Goal: Task Accomplishment & Management: Manage account settings

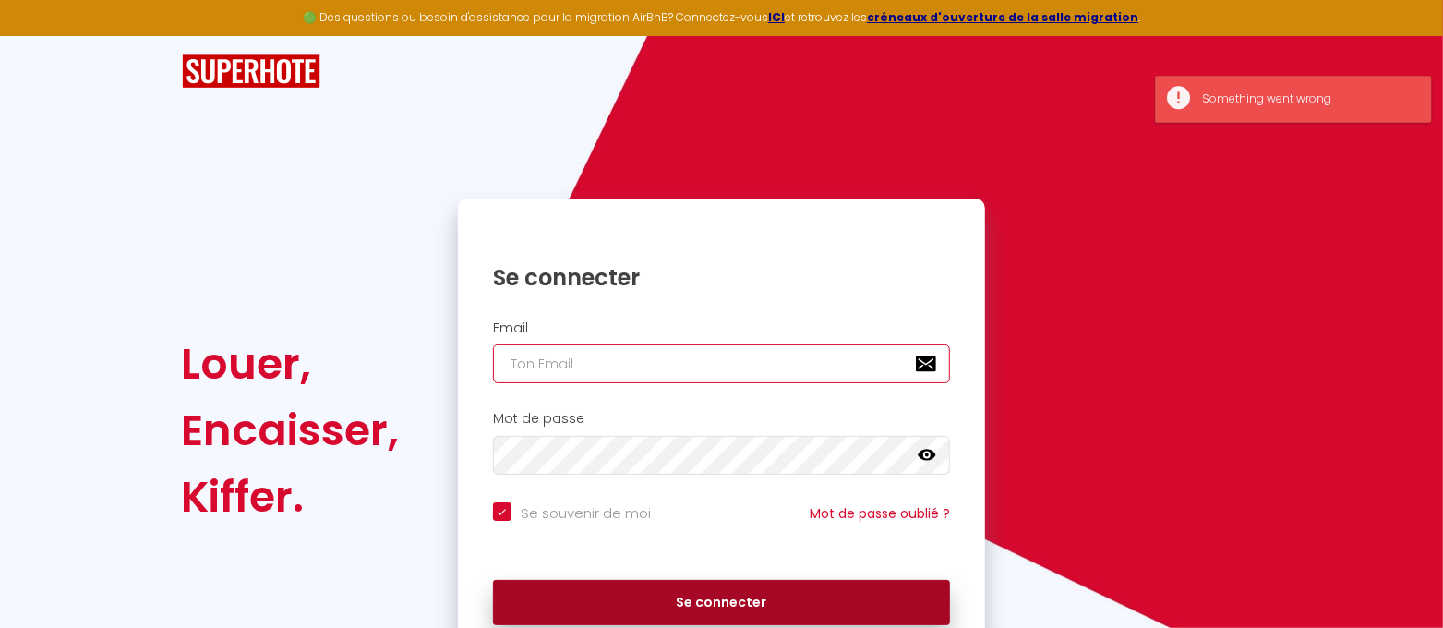
type input "[EMAIL_ADDRESS][DOMAIN_NAME]"
click at [722, 600] on button "Se connecter" at bounding box center [722, 603] width 458 height 46
checkbox input "true"
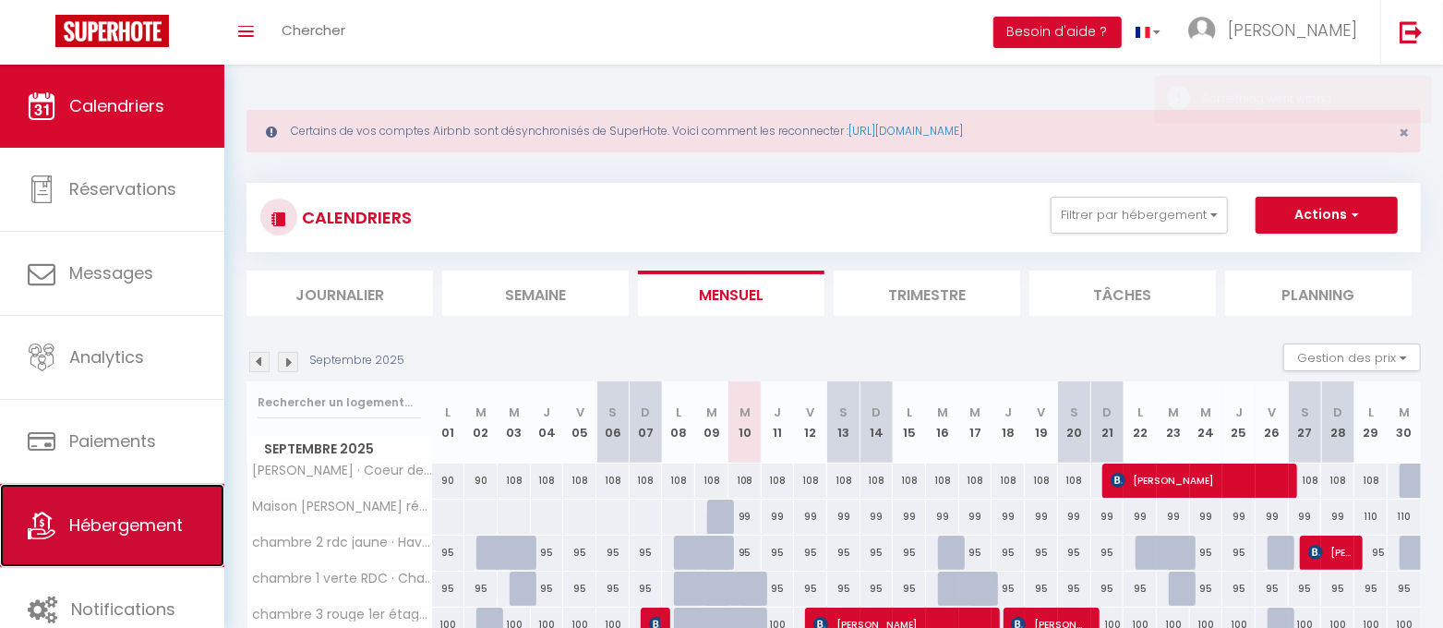
click at [165, 510] on link "Hébergement" at bounding box center [112, 525] width 224 height 83
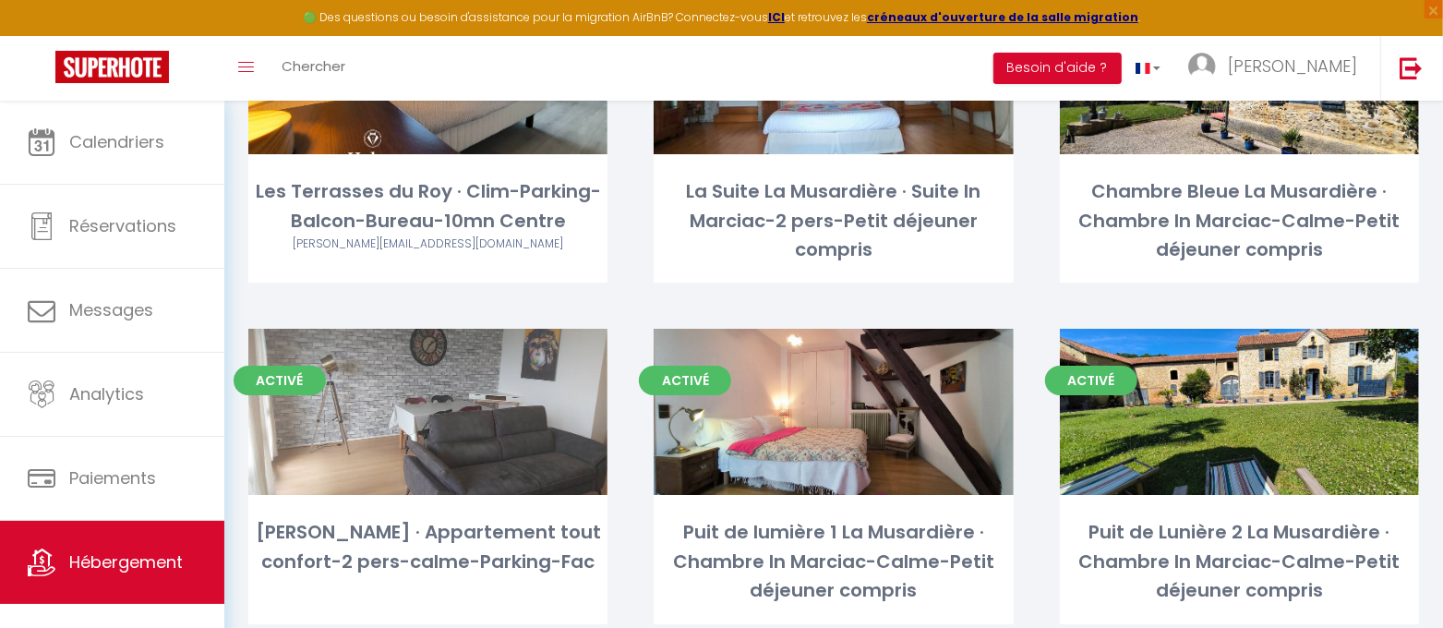
scroll to position [3809, 0]
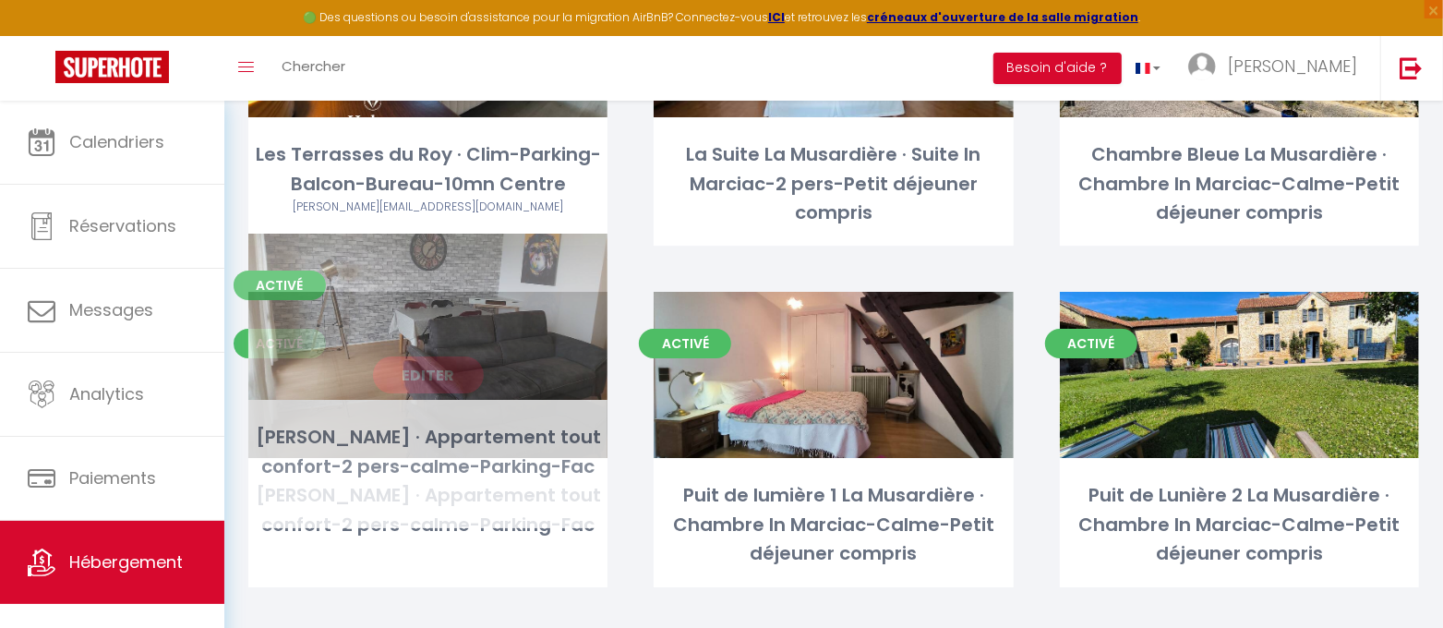
click at [434, 356] on link "Editer" at bounding box center [428, 374] width 111 height 37
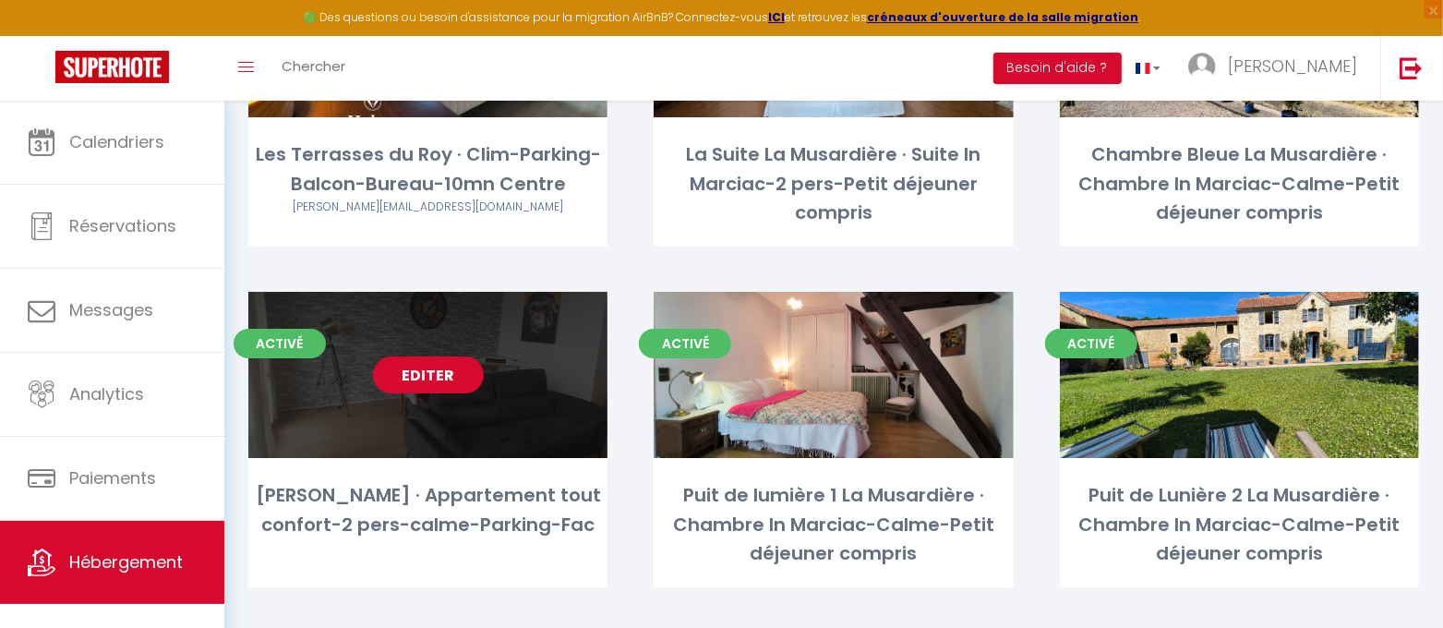
click at [466, 356] on link "Editer" at bounding box center [428, 374] width 111 height 37
click at [448, 356] on link "Editer" at bounding box center [428, 374] width 111 height 37
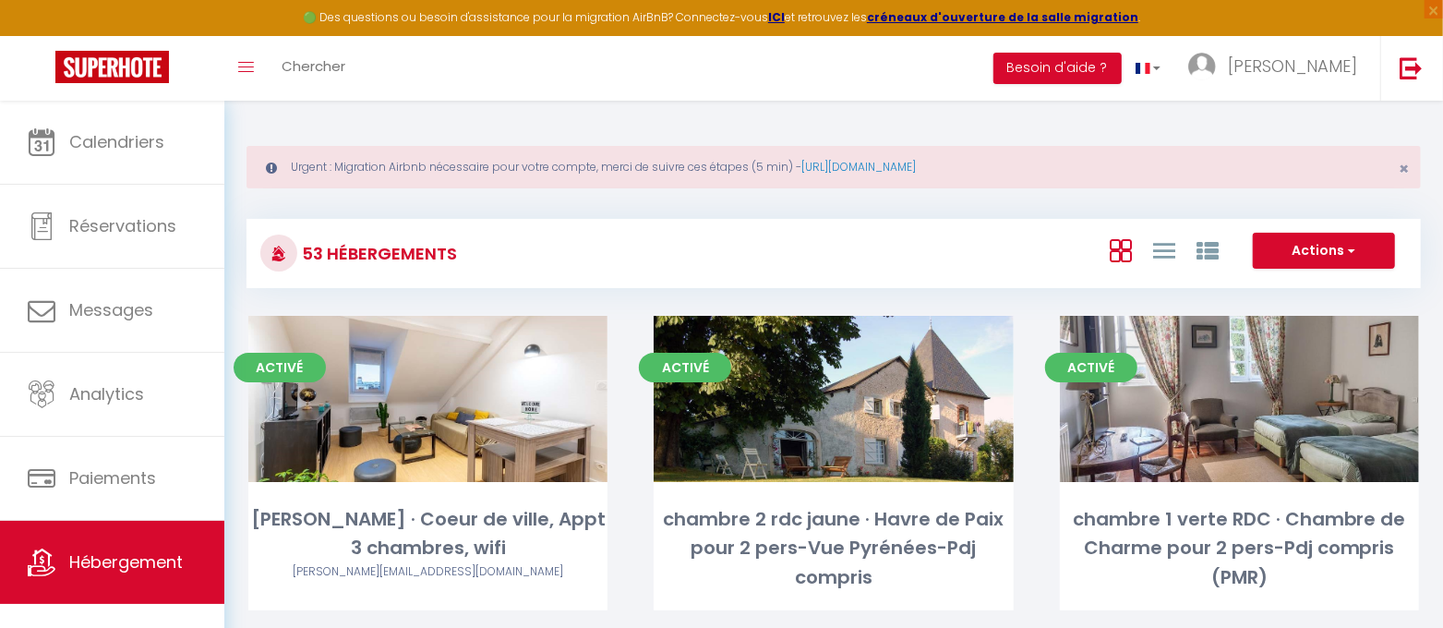
select select "3"
select select "2"
select select "1"
select select "28"
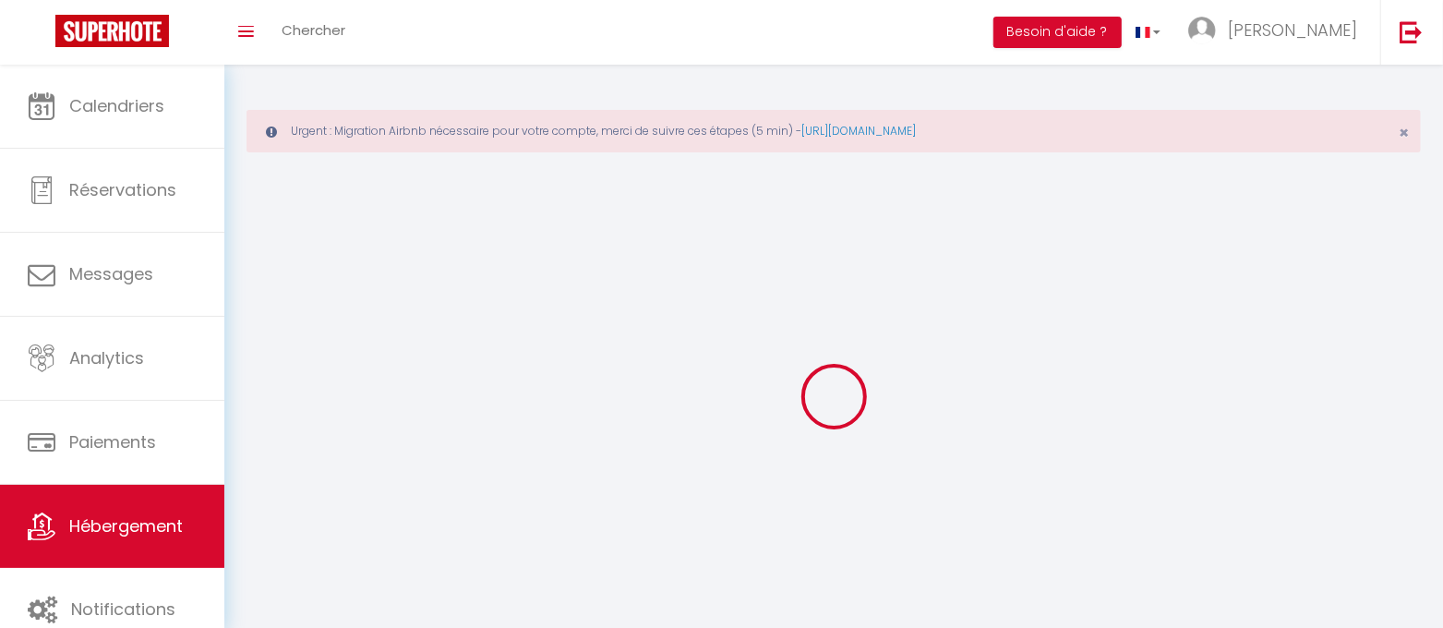
select select
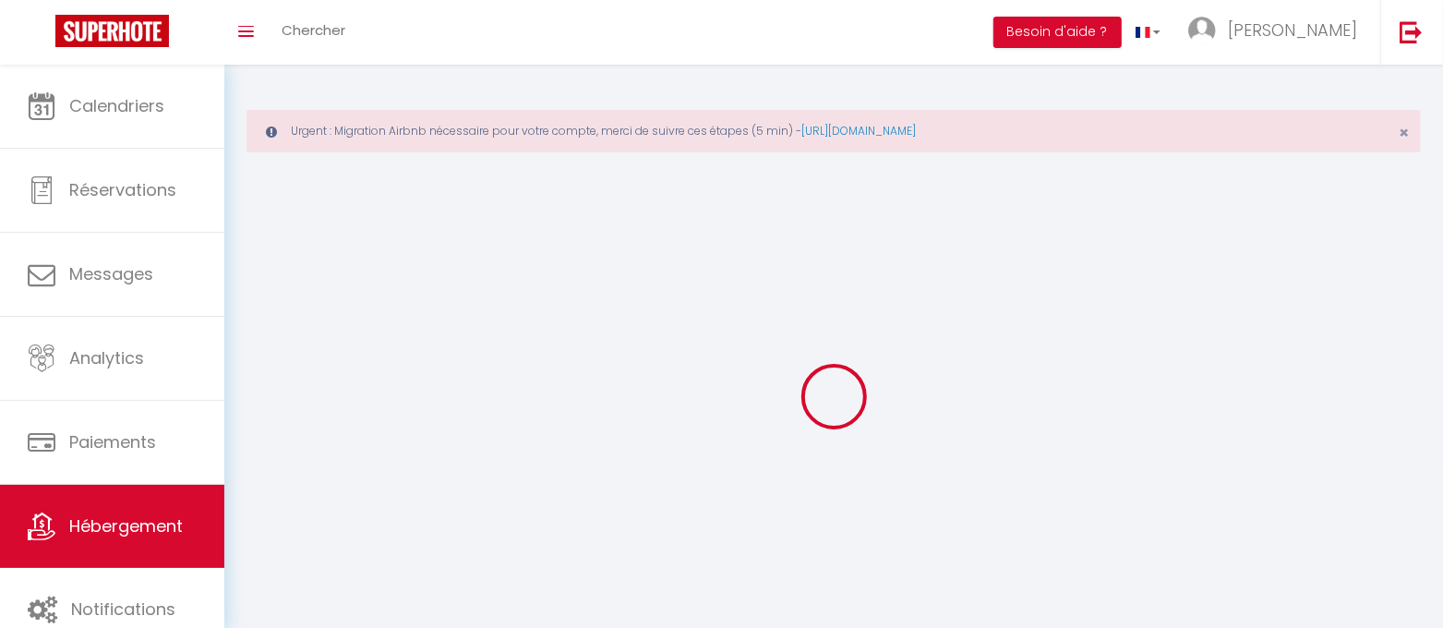
select select
checkbox input "false"
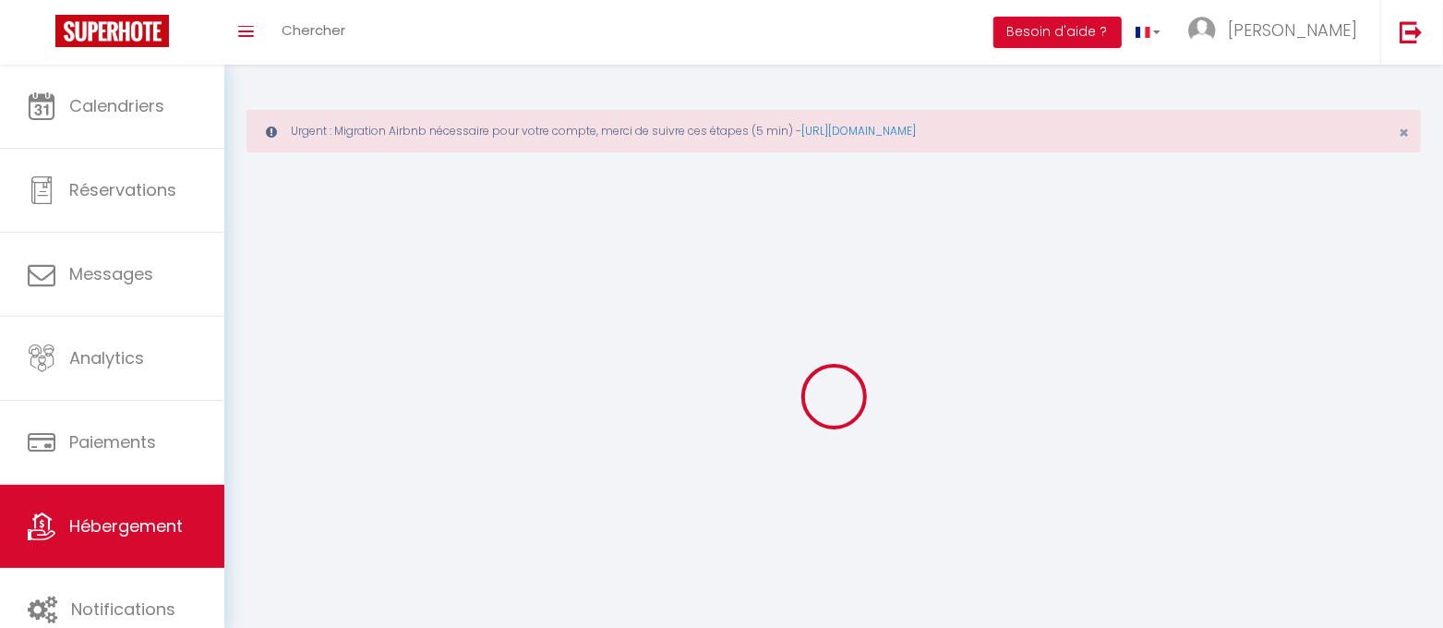
select select
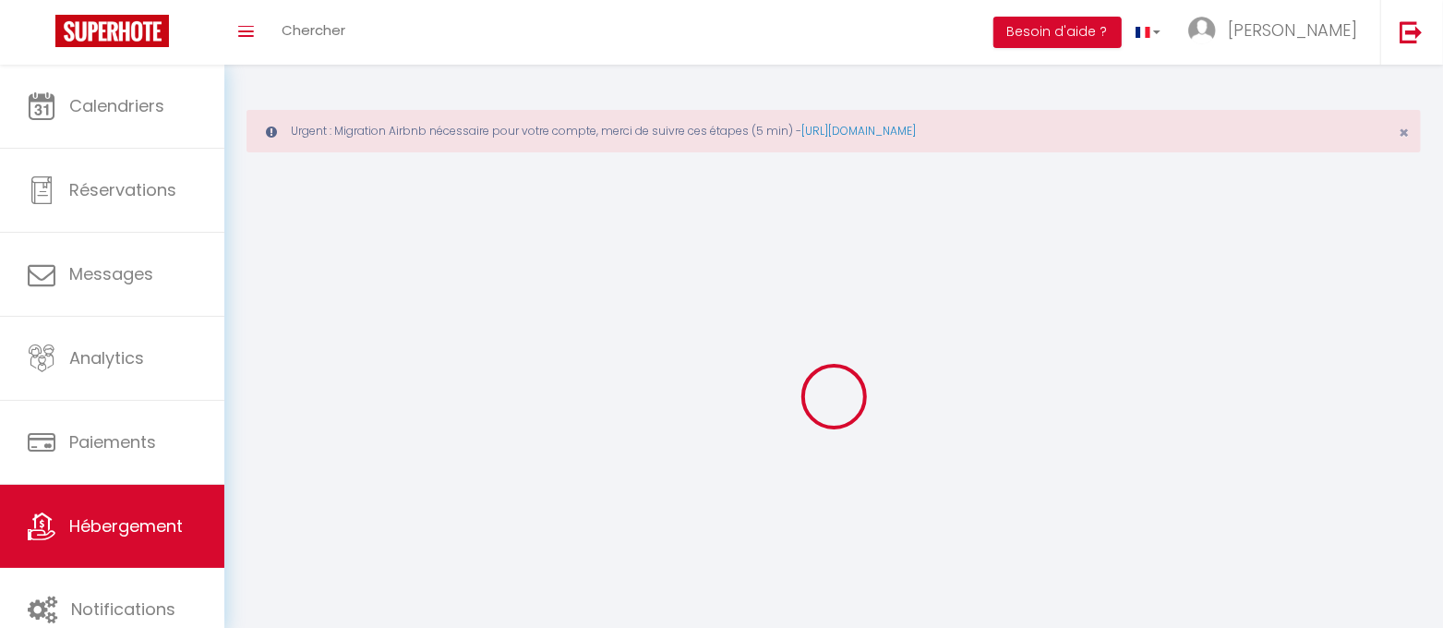
select select
checkbox input "false"
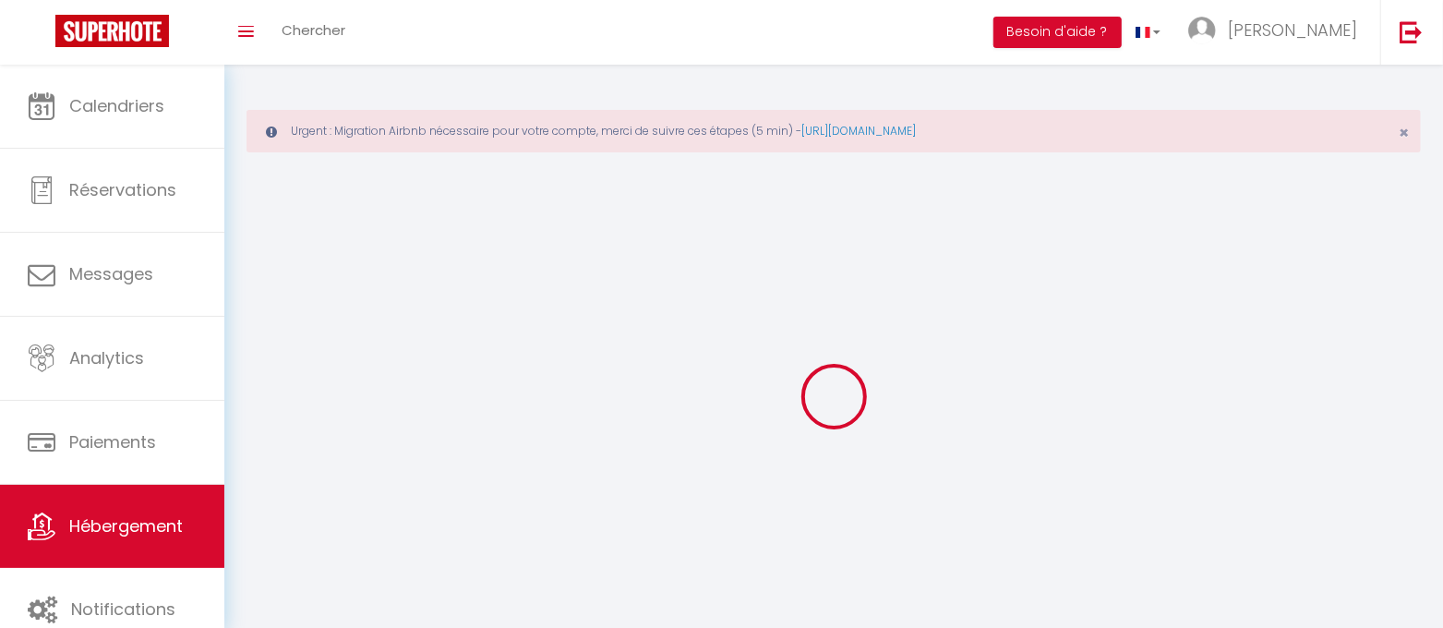
checkbox input "false"
select select
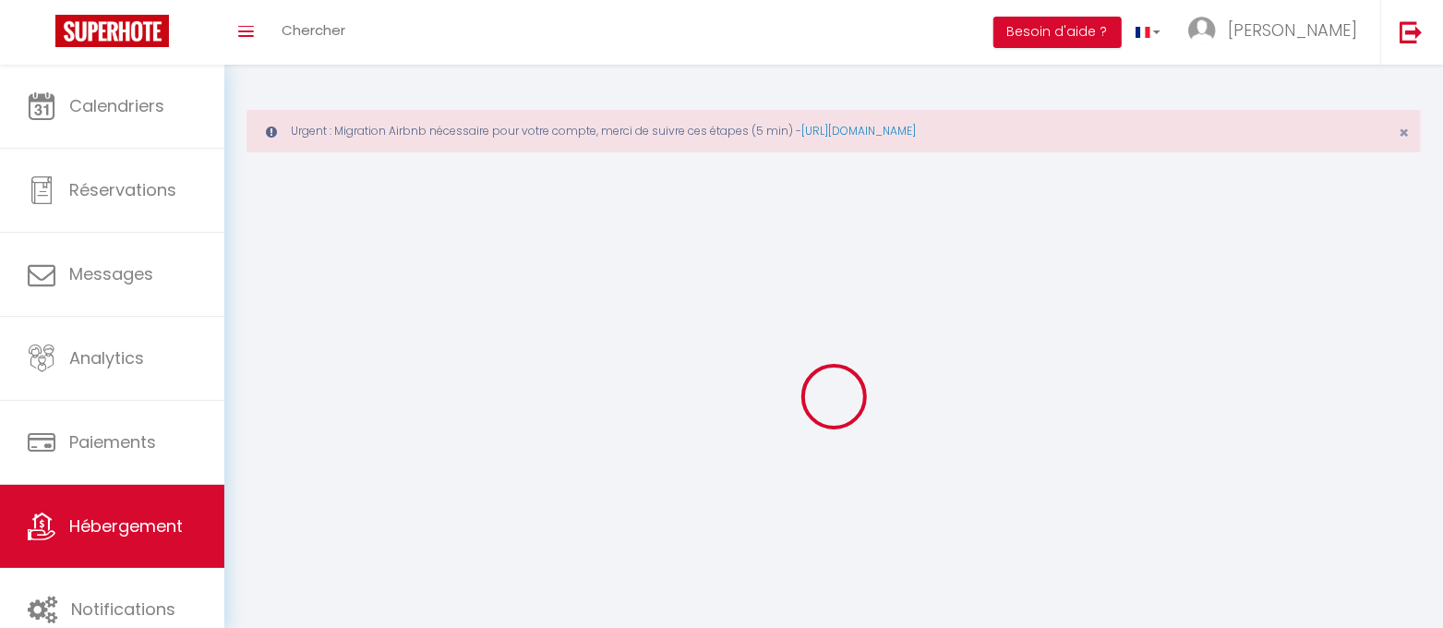
select select
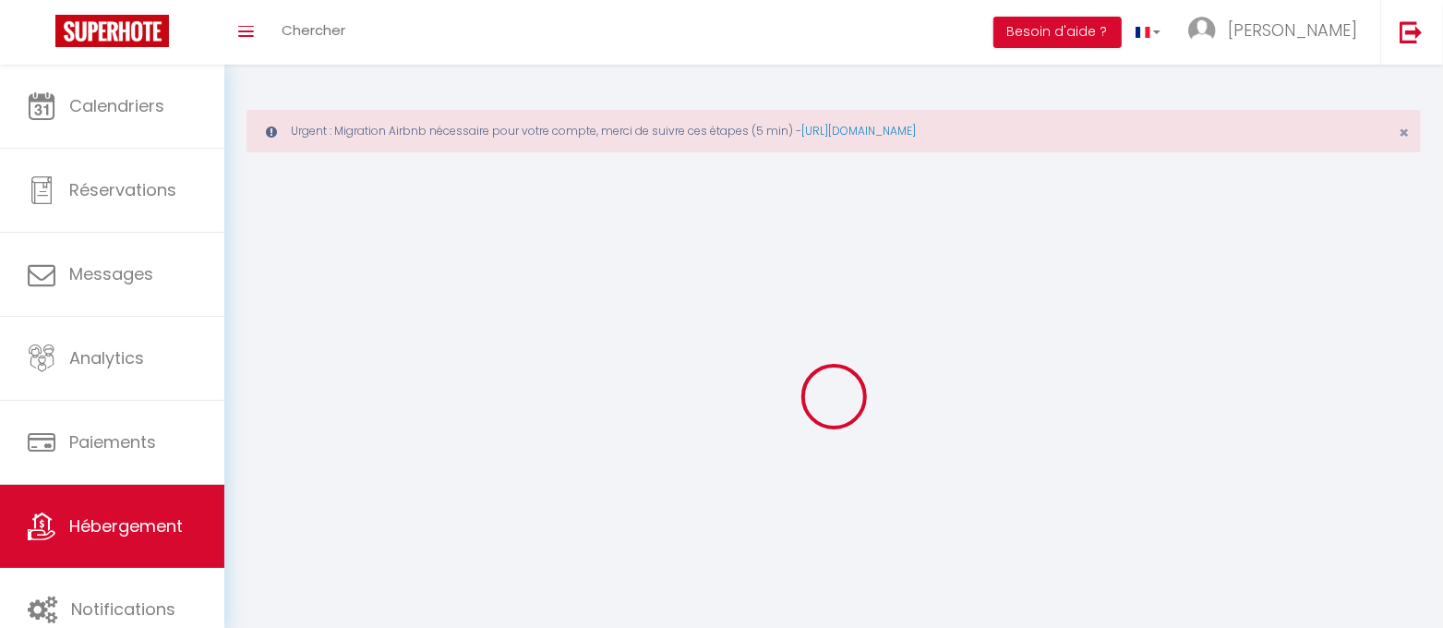
checkbox input "false"
select select
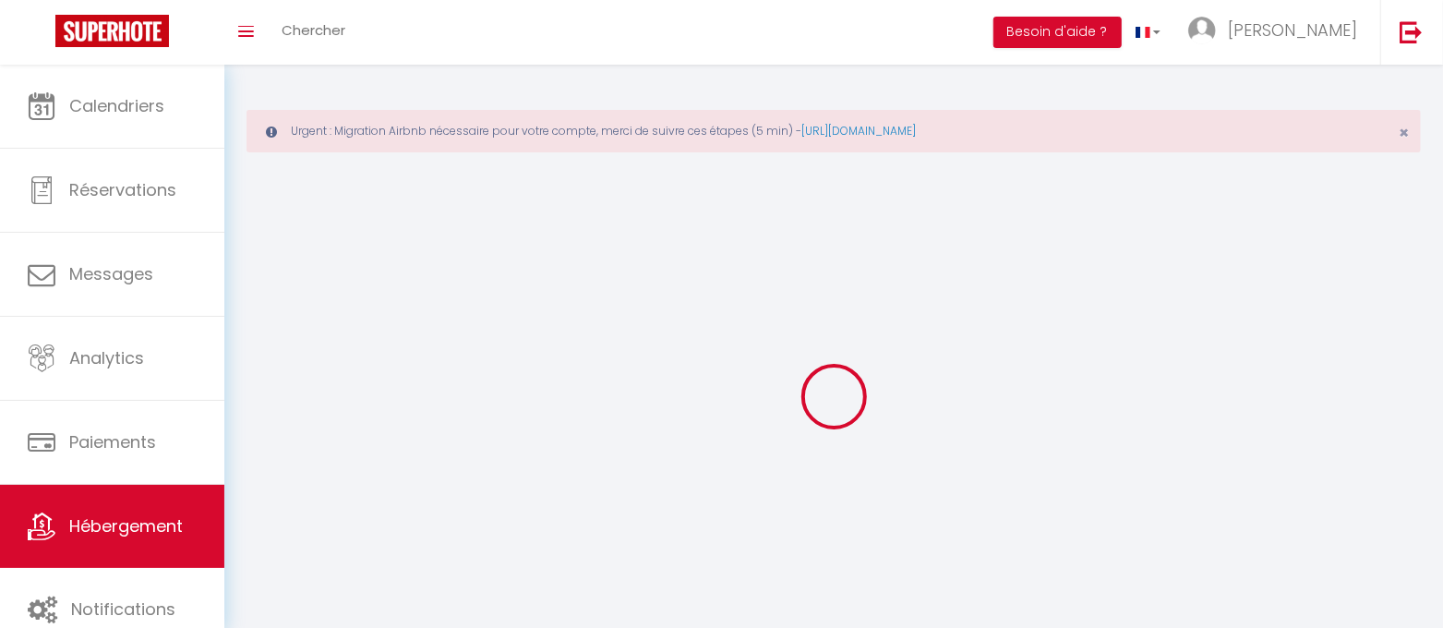
select select
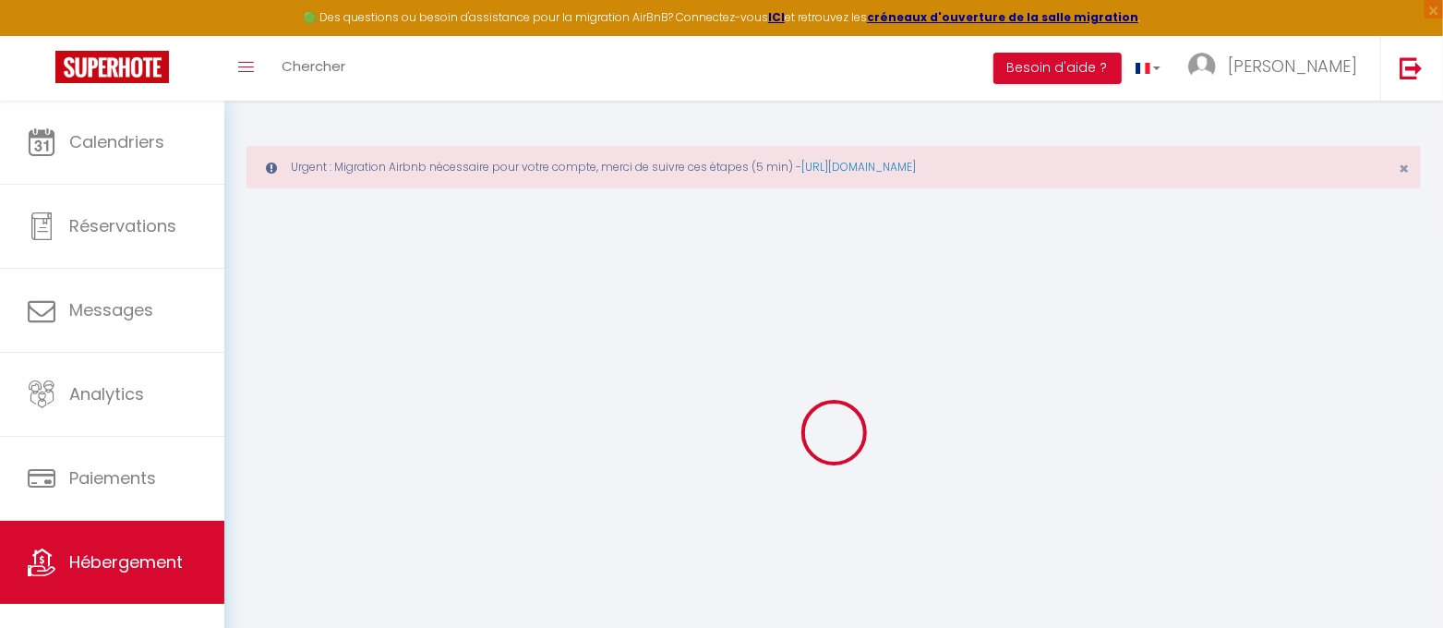
select select
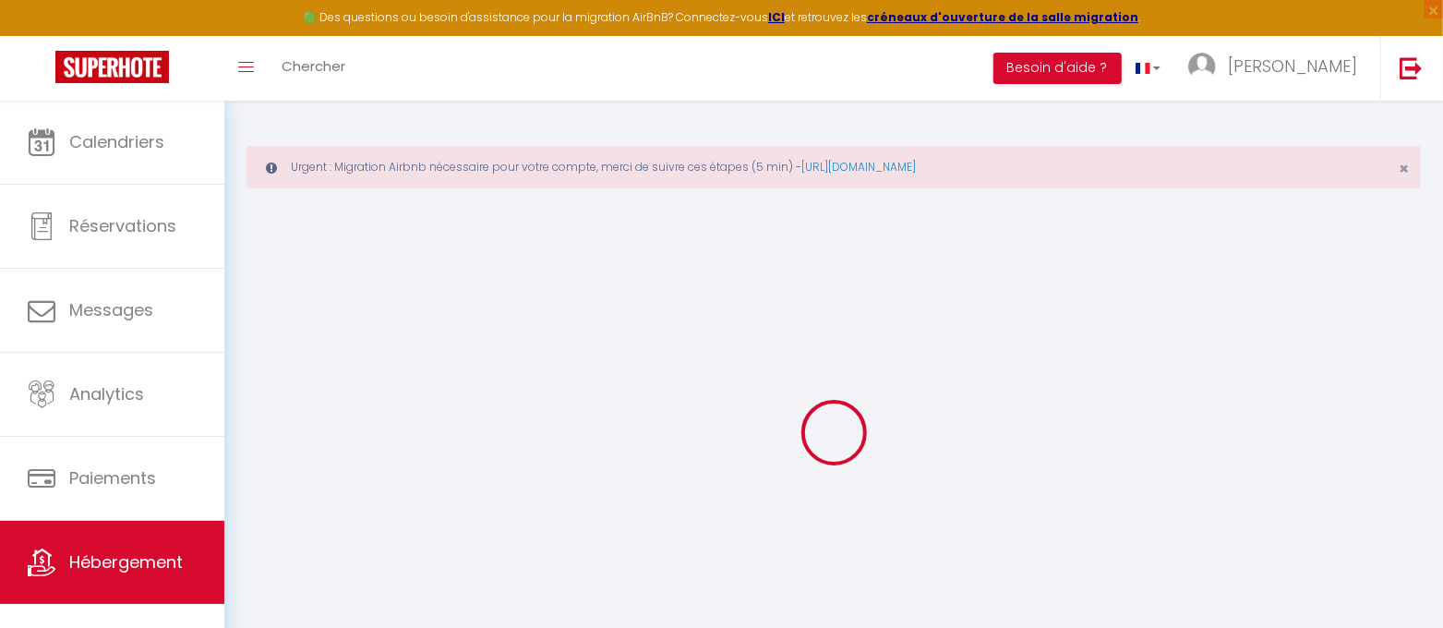
select select
checkbox input "false"
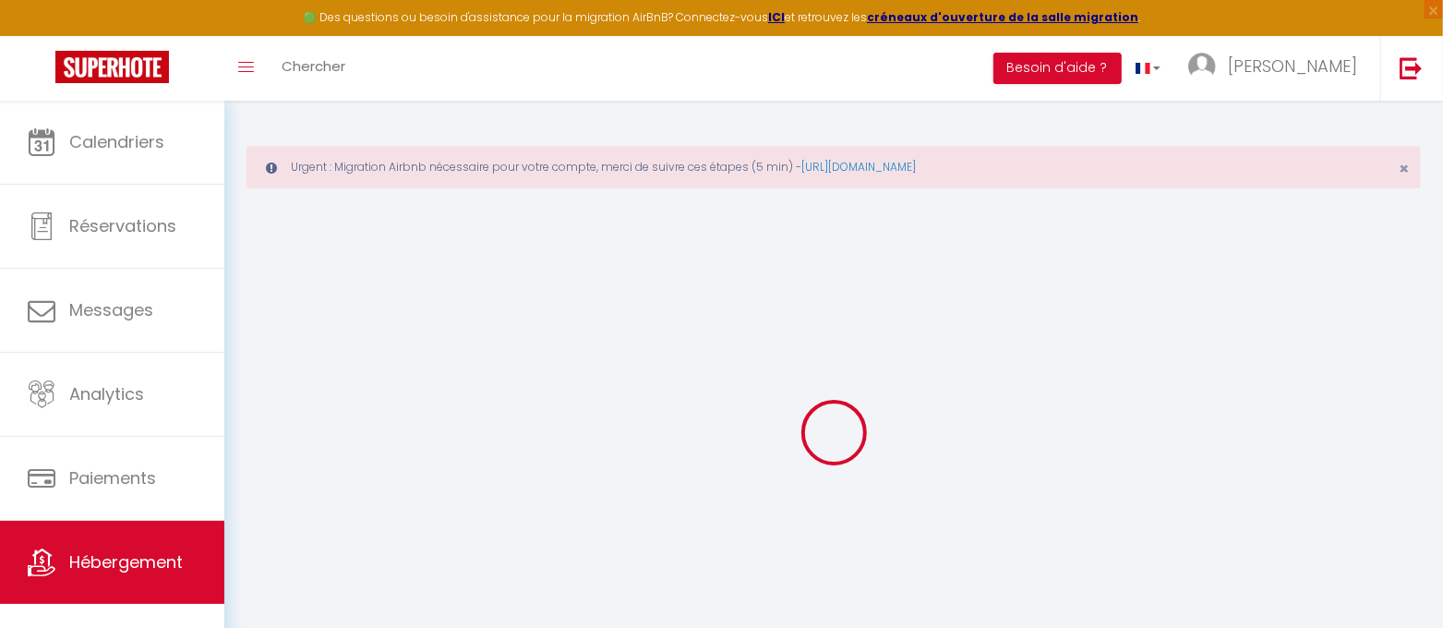
select select
type input "[PERSON_NAME] · Appartement tout confort-2 pers-calme-Parking-Fac"
type input "[PERSON_NAME]"
select select "2"
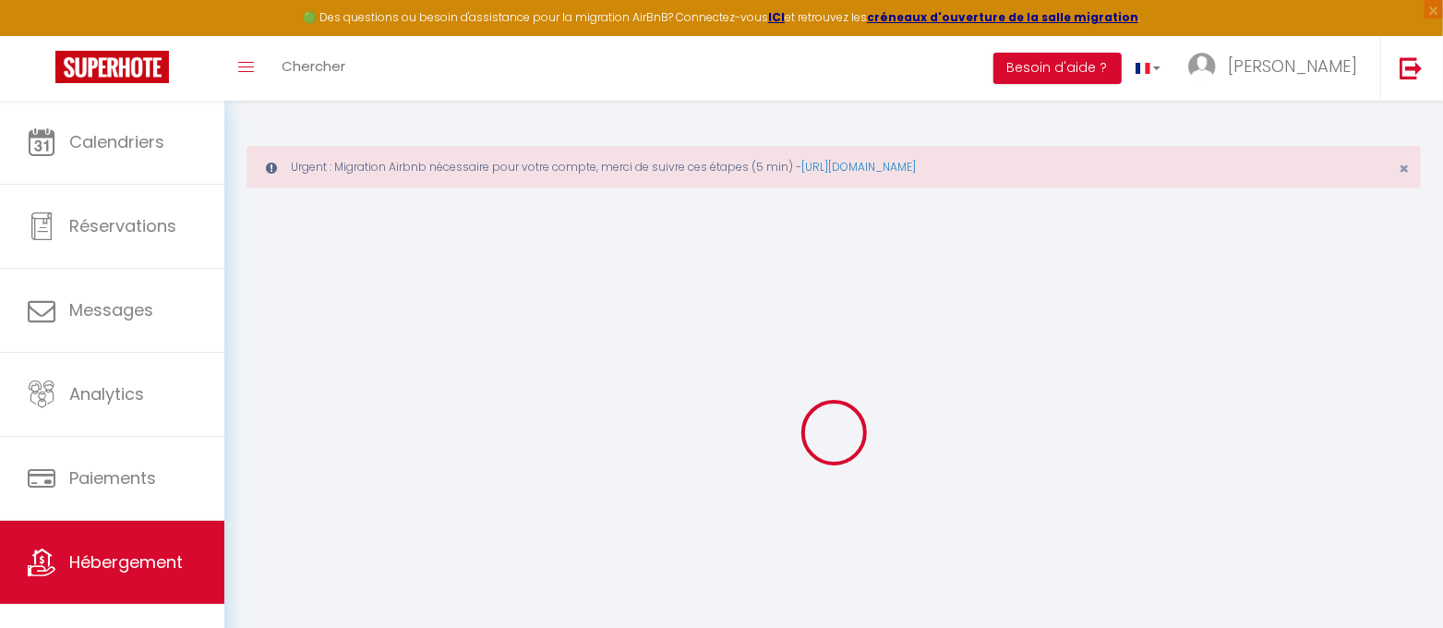
select select "2"
type input "55"
select select
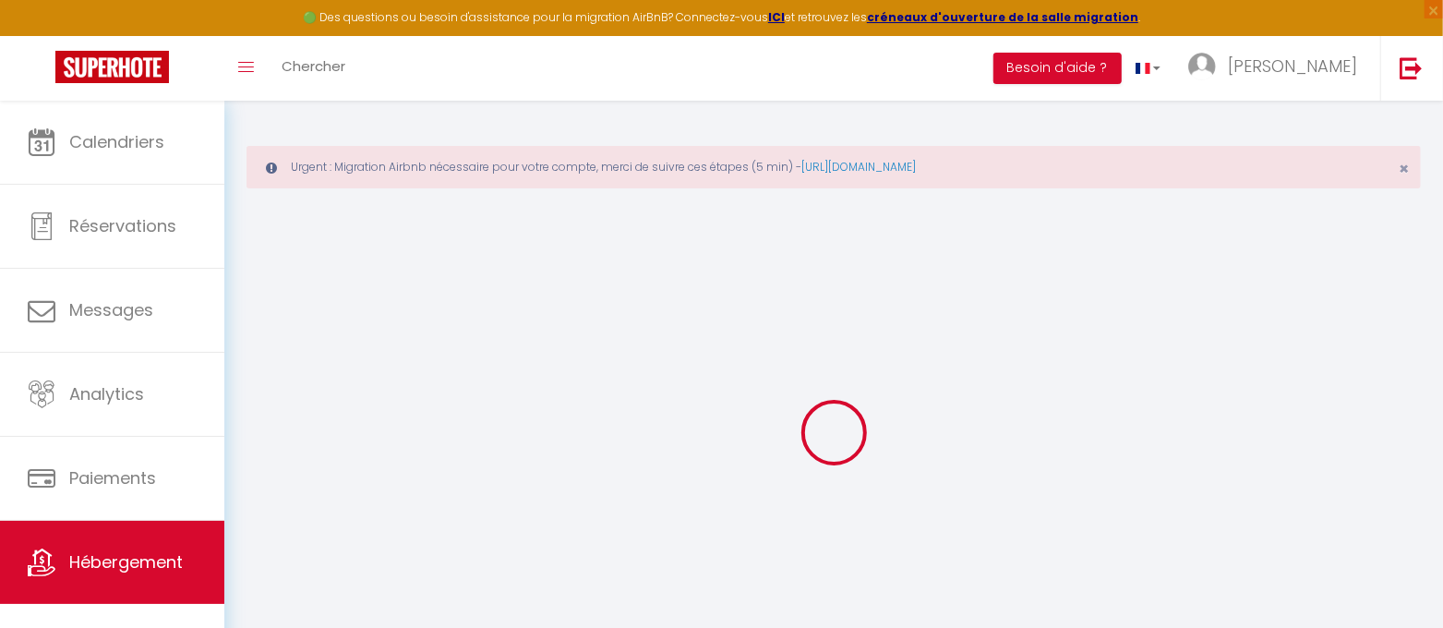
select select
type input "[STREET_ADDRESS][PERSON_NAME]"
type input "64000"
type input "Pau"
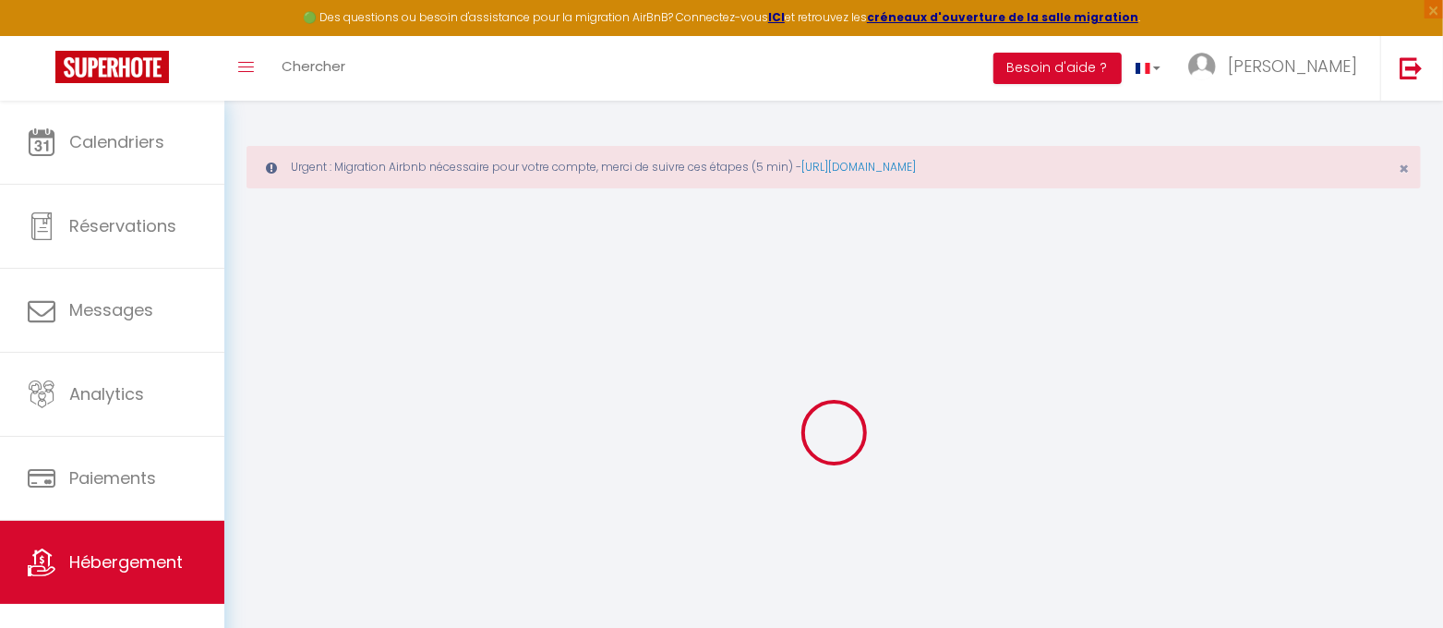
type input "[EMAIL_ADDRESS][DOMAIN_NAME]"
select select
checkbox input "false"
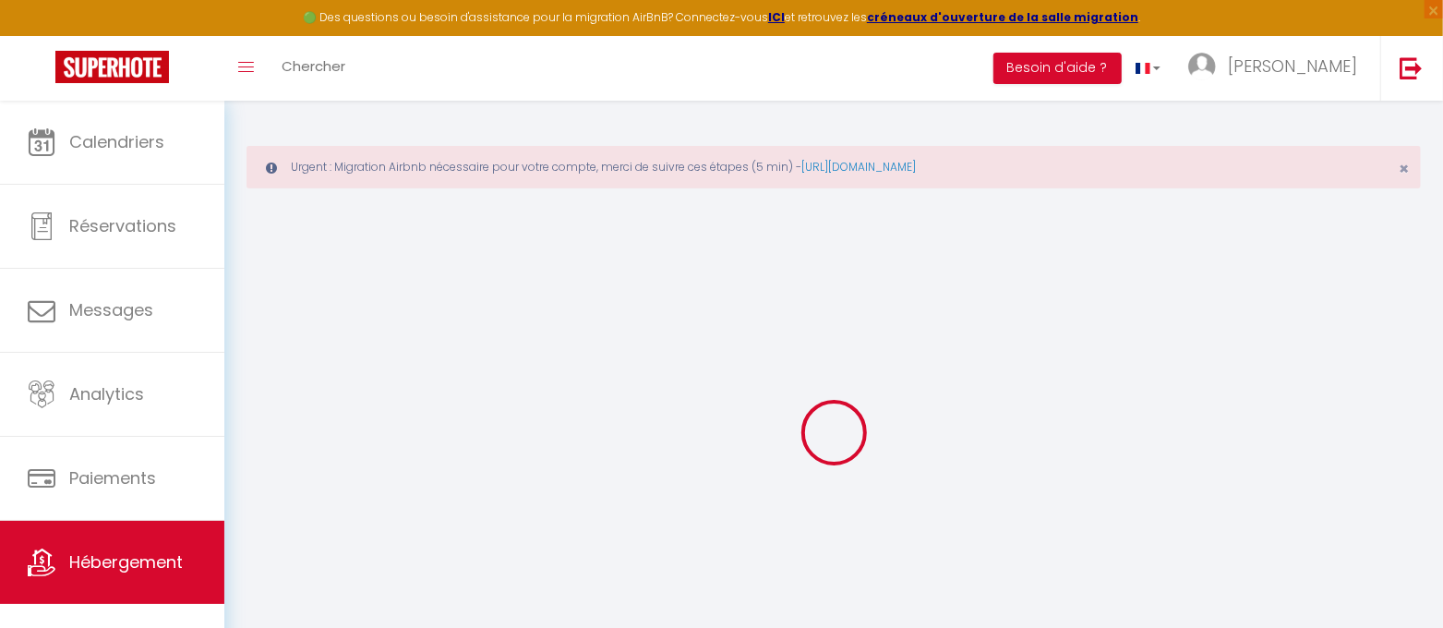
checkbox input "false"
type input "0"
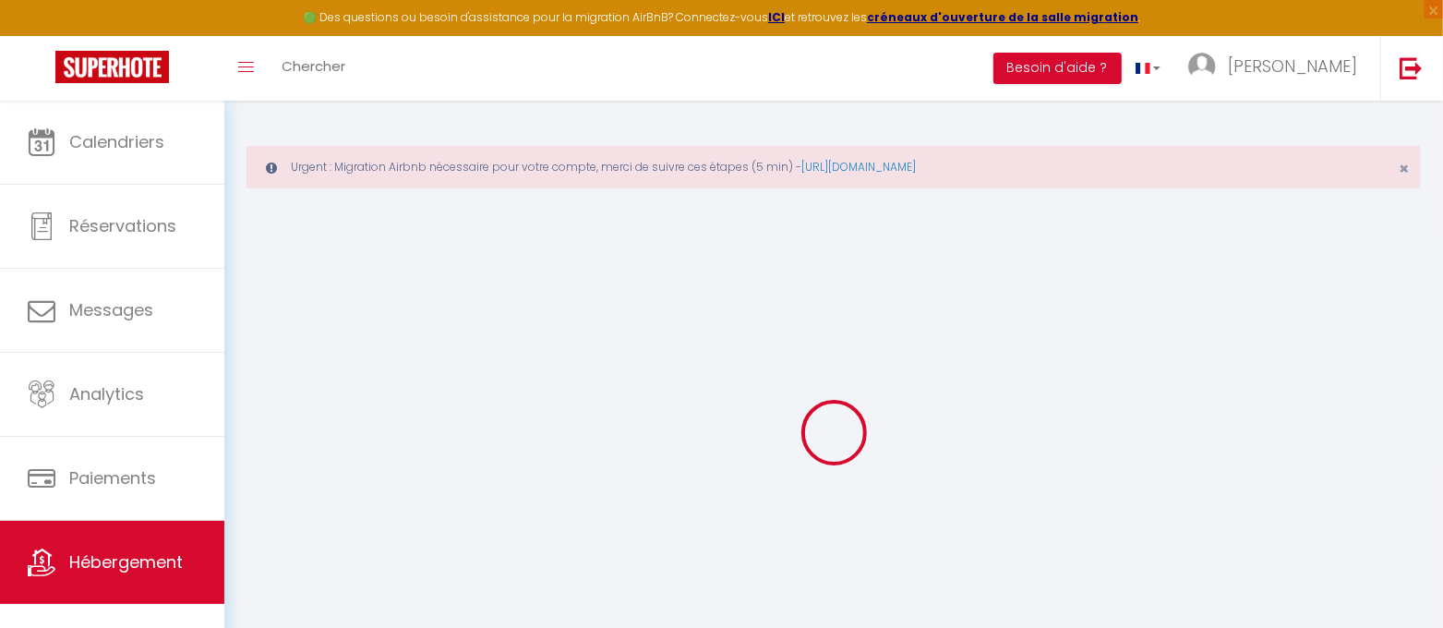
select select
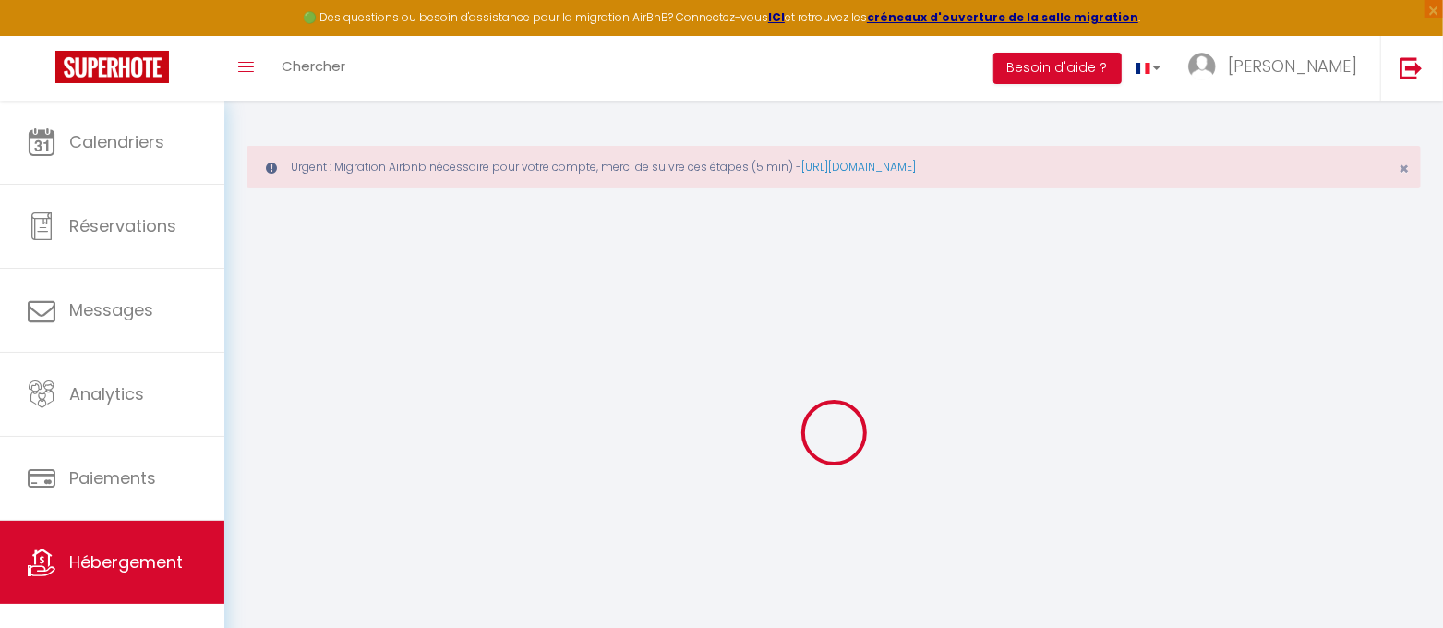
select select
checkbox input "false"
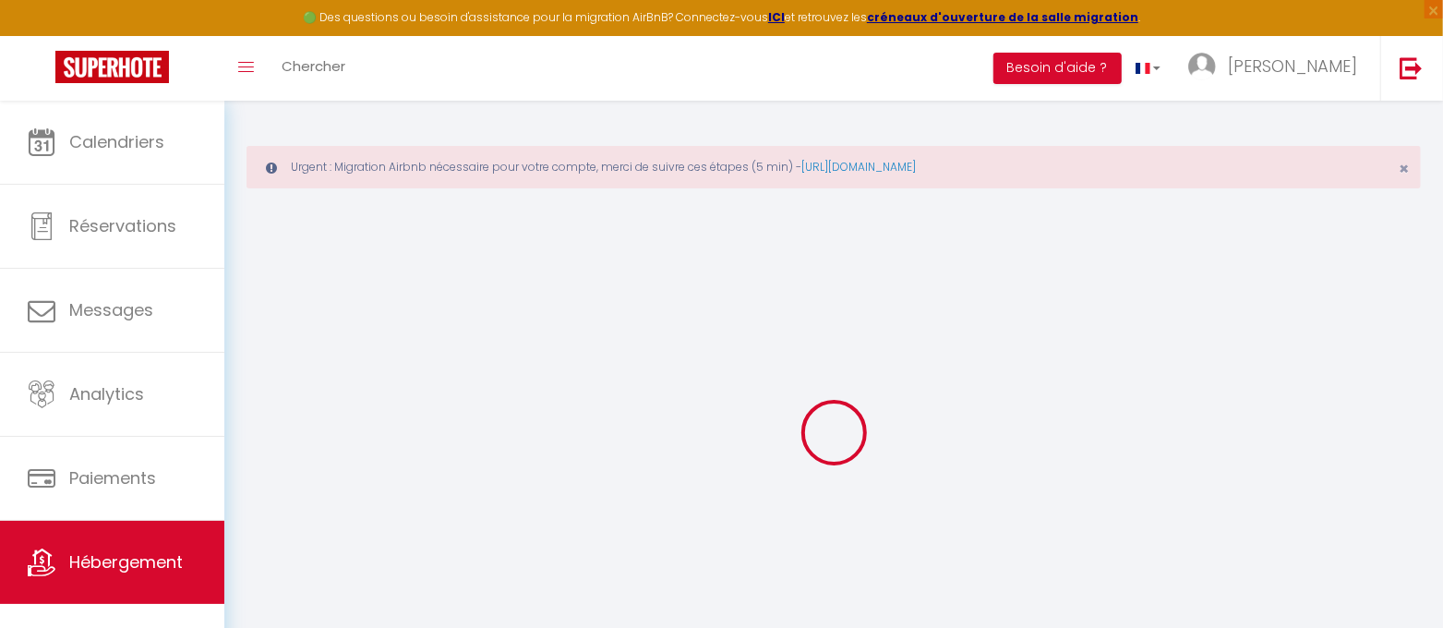
select select
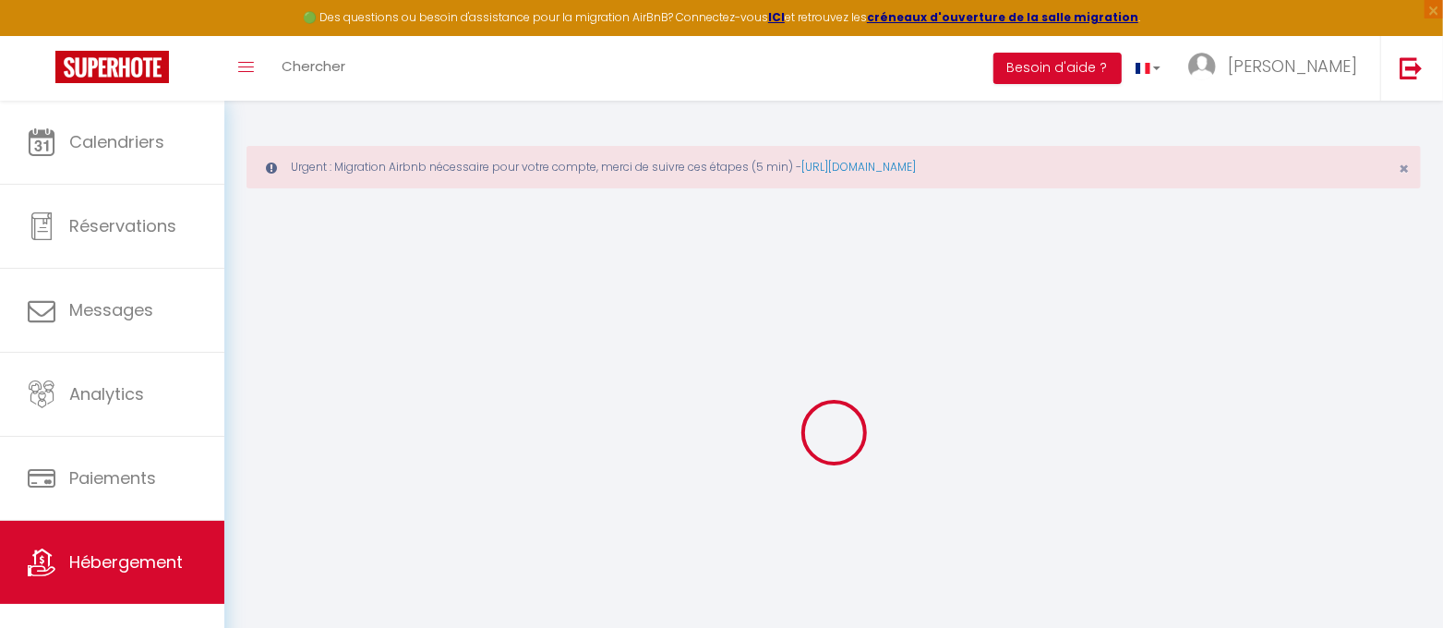
select select
checkbox input "false"
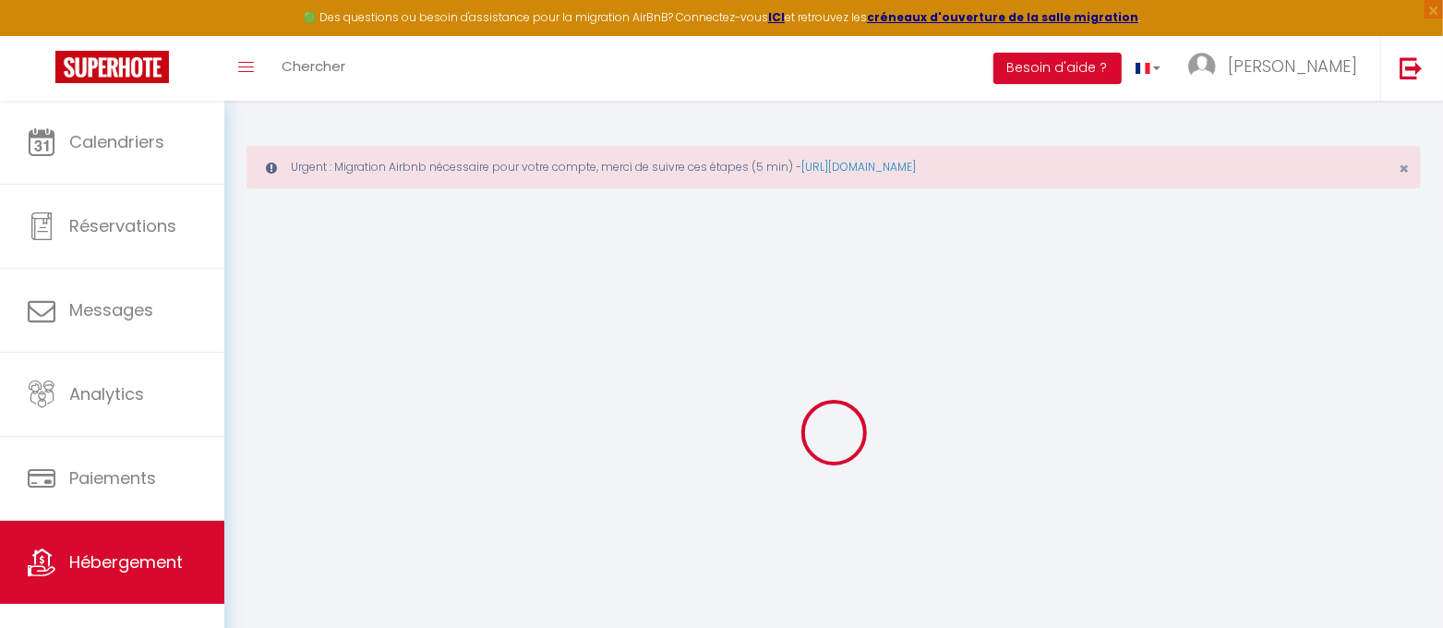
select select
checkbox input "false"
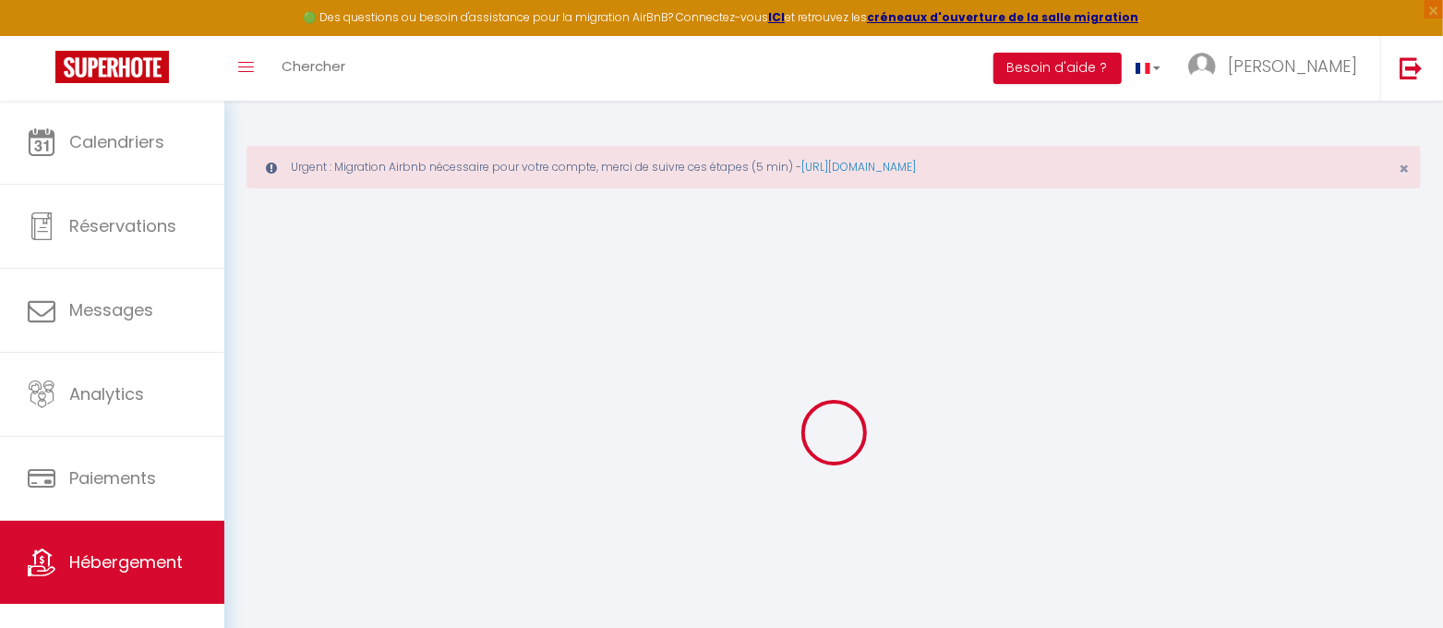
select select
checkbox input "false"
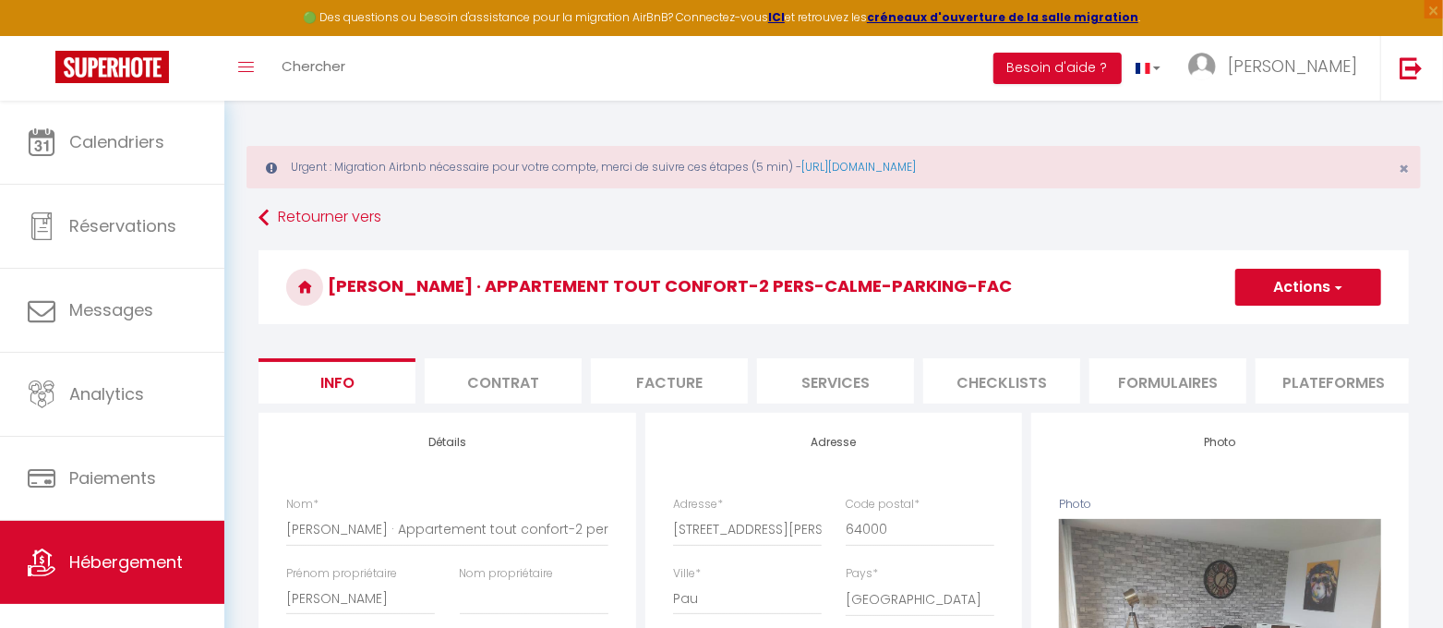
click at [1329, 281] on button "Actions" at bounding box center [1308, 287] width 146 height 37
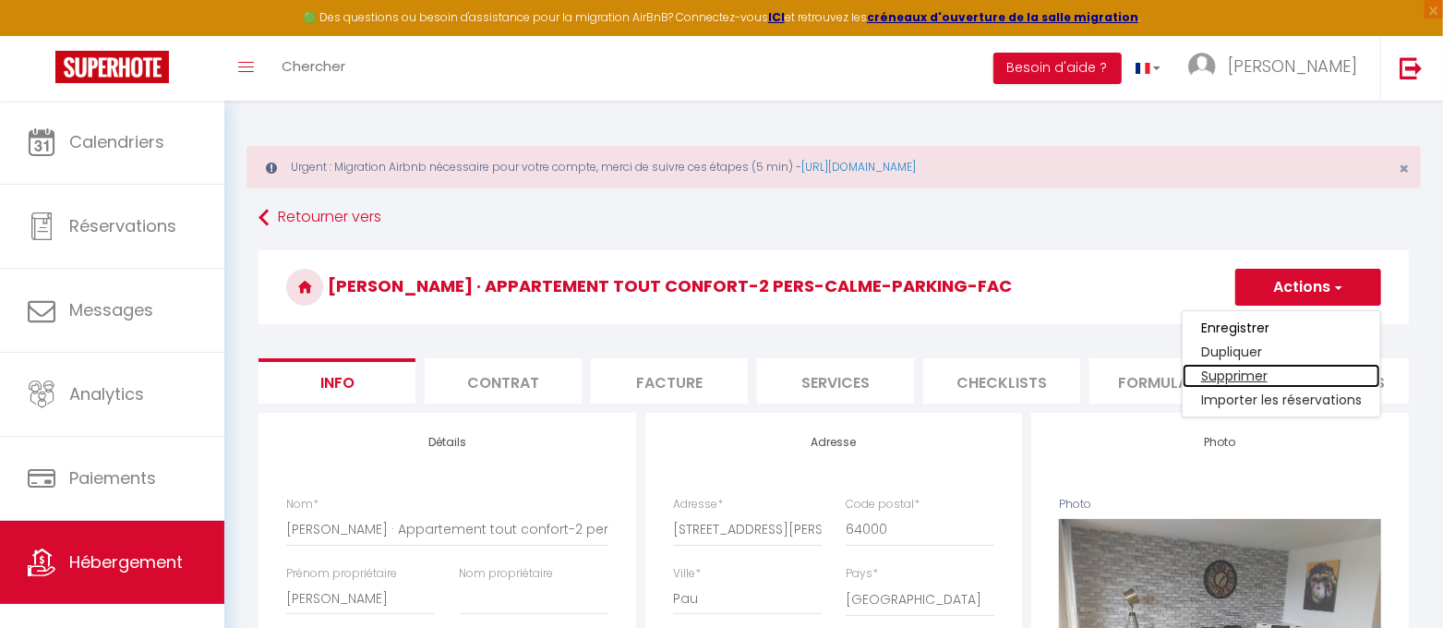
click at [1254, 375] on link "Supprimer" at bounding box center [1282, 376] width 198 height 24
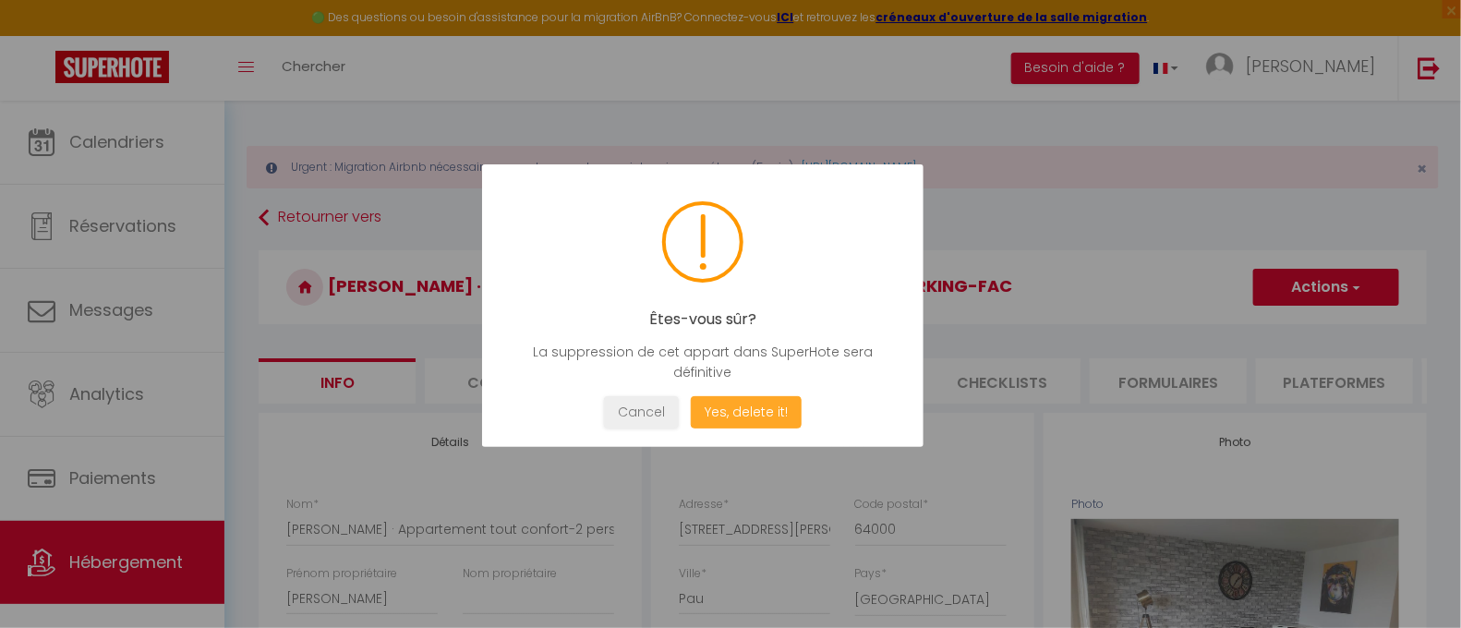
click at [735, 404] on button "Yes, delete it!" at bounding box center [746, 412] width 111 height 32
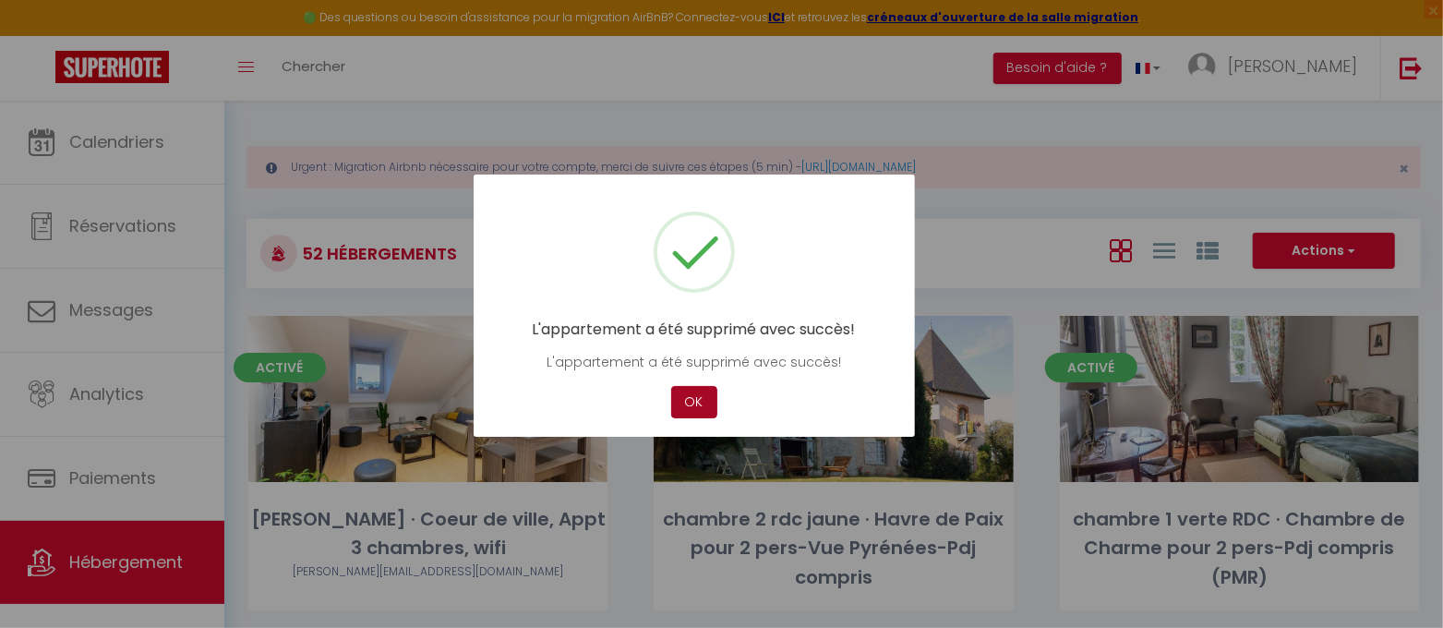
click at [692, 395] on button "OK" at bounding box center [694, 402] width 46 height 32
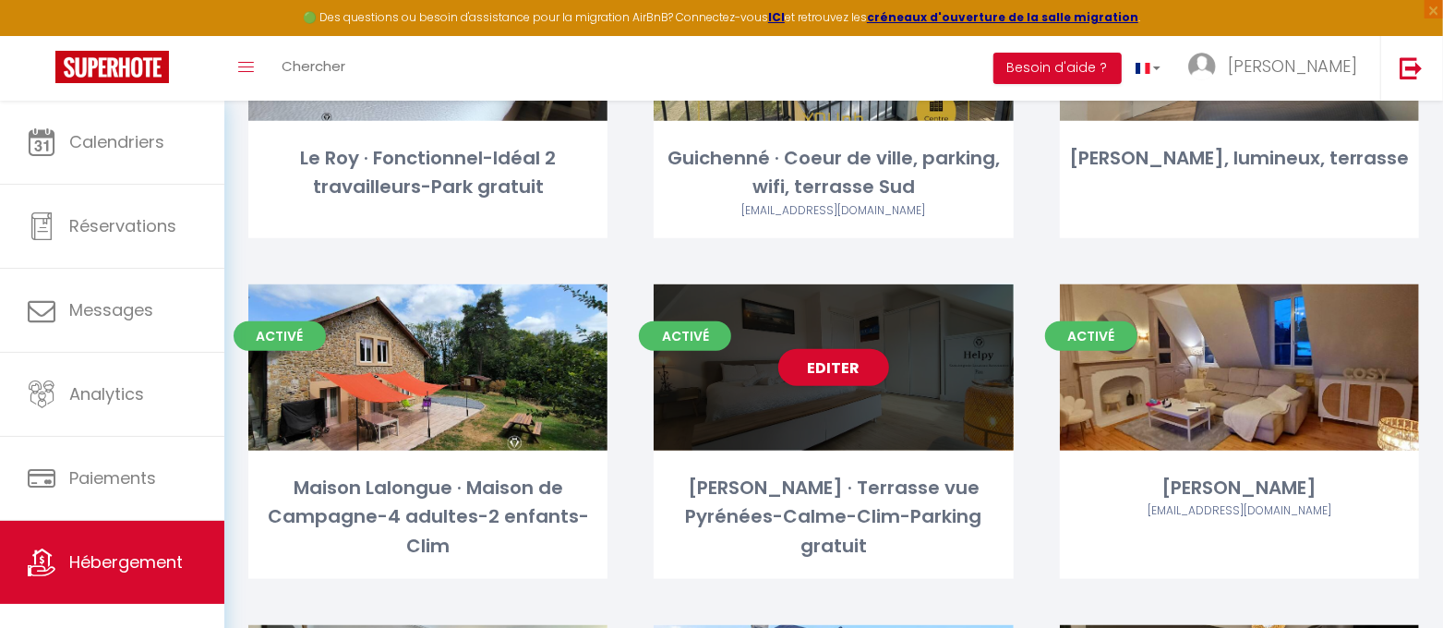
scroll to position [5194, 0]
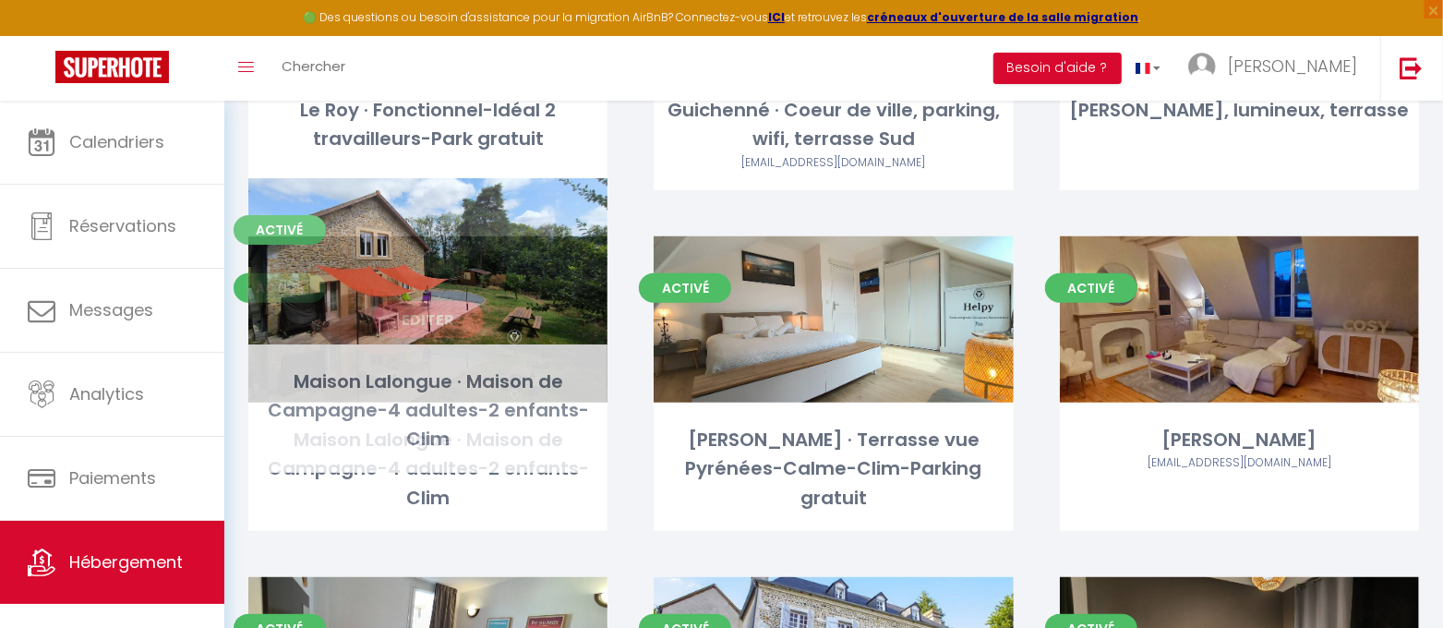
click at [434, 301] on link "Editer" at bounding box center [428, 319] width 111 height 37
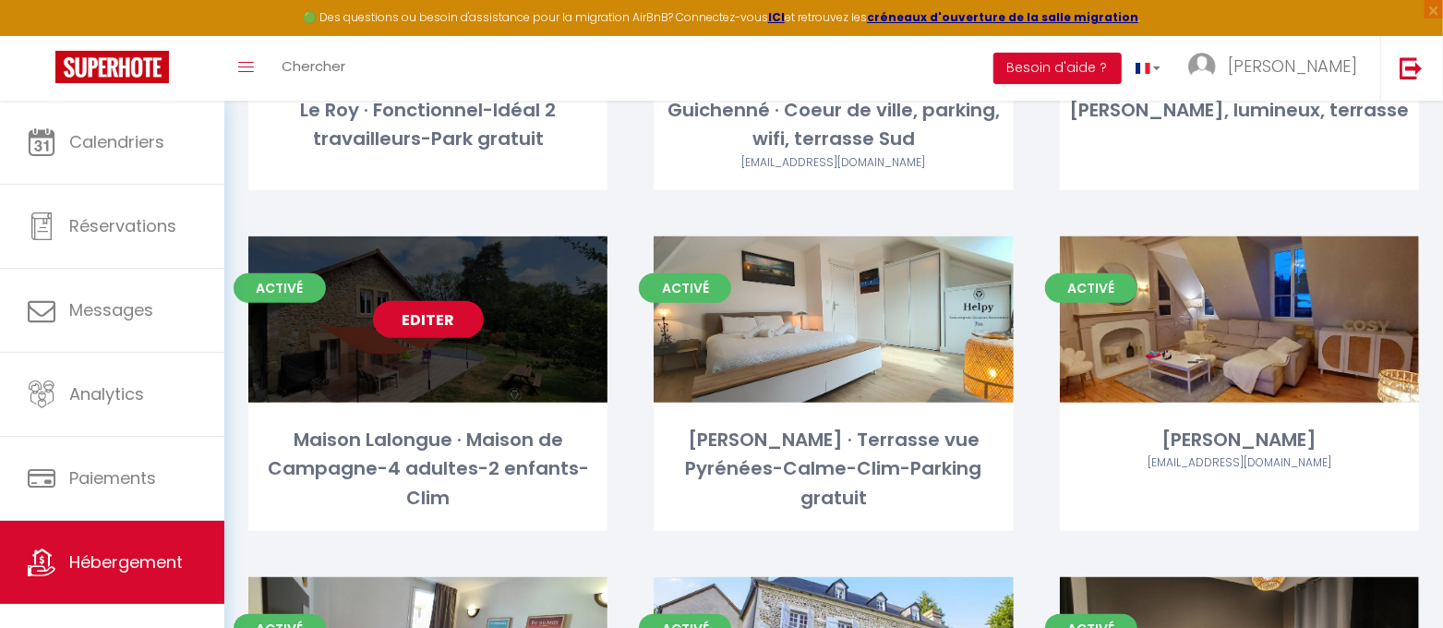
click at [427, 301] on link "Editer" at bounding box center [428, 319] width 111 height 37
select select "3"
select select "2"
select select "1"
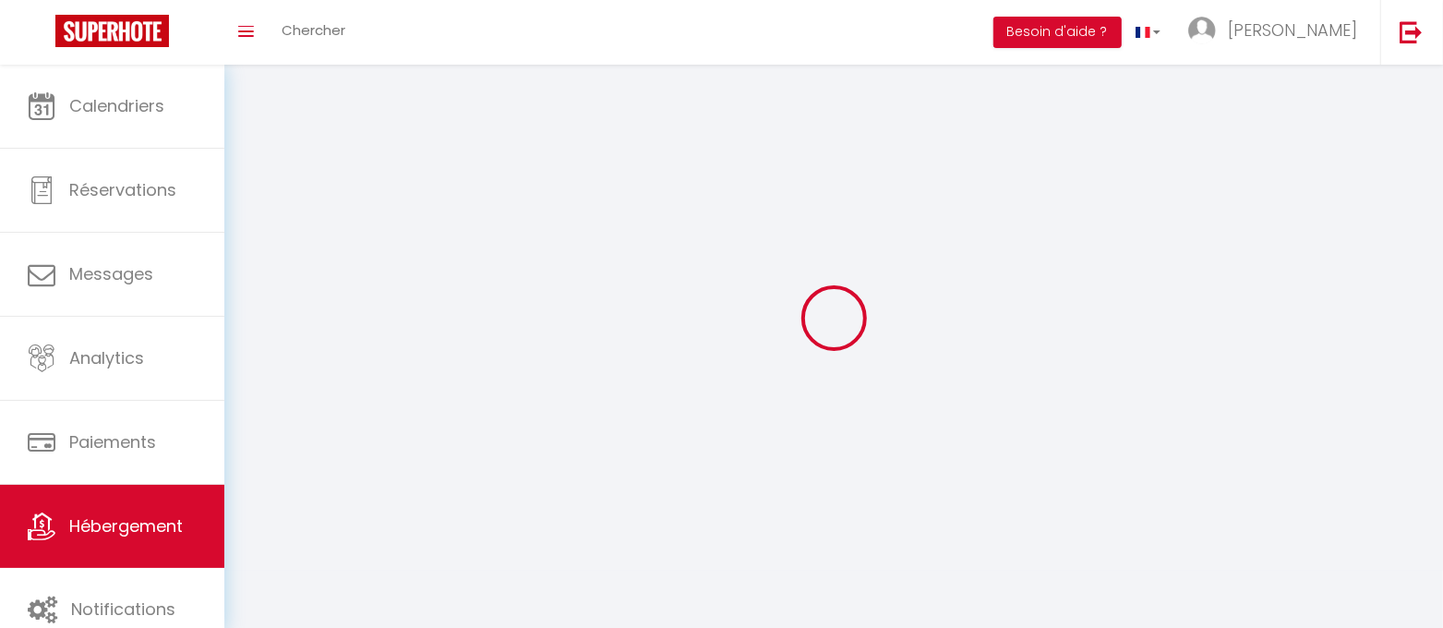
select select
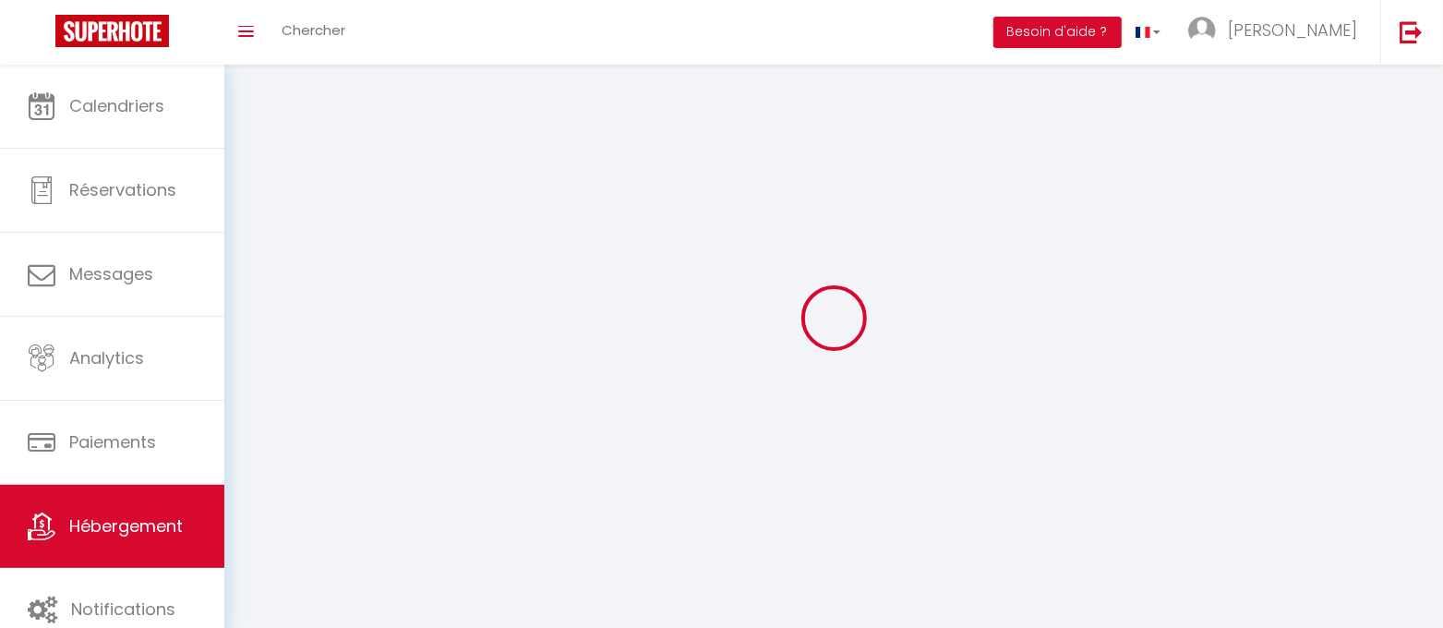
select select
checkbox input "false"
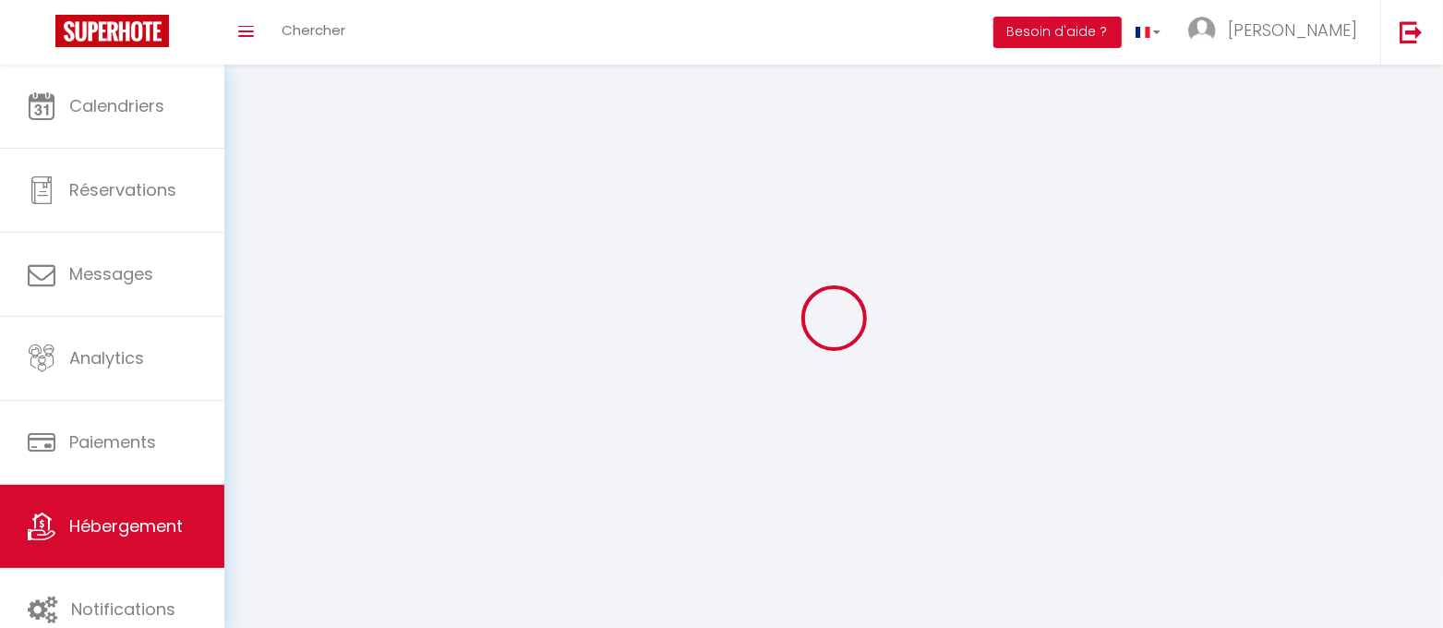
checkbox input "false"
select select
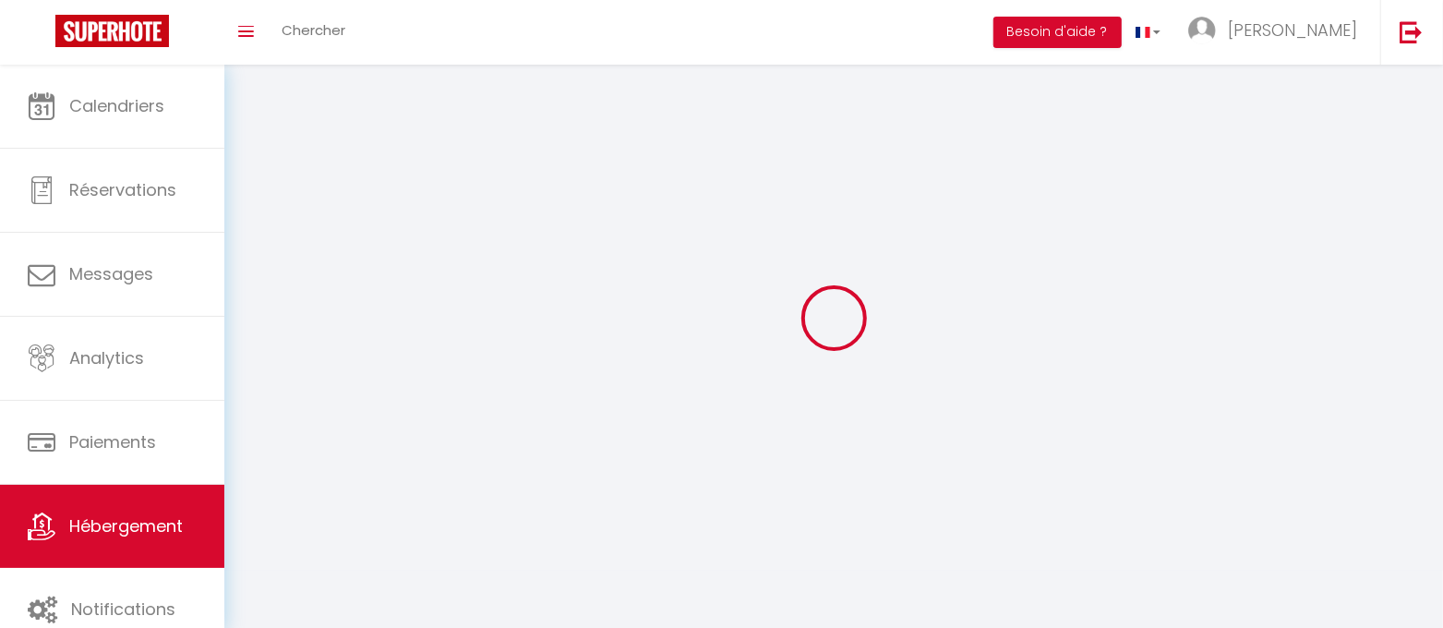
select select
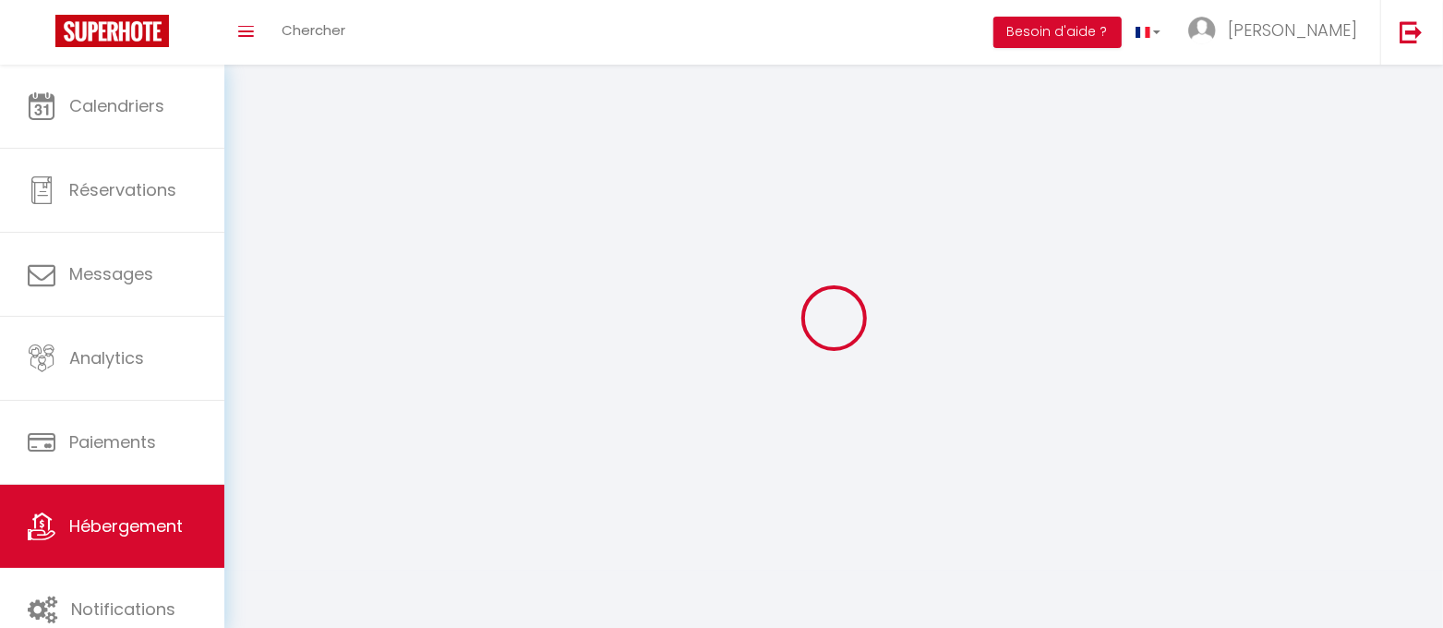
checkbox input "false"
select select
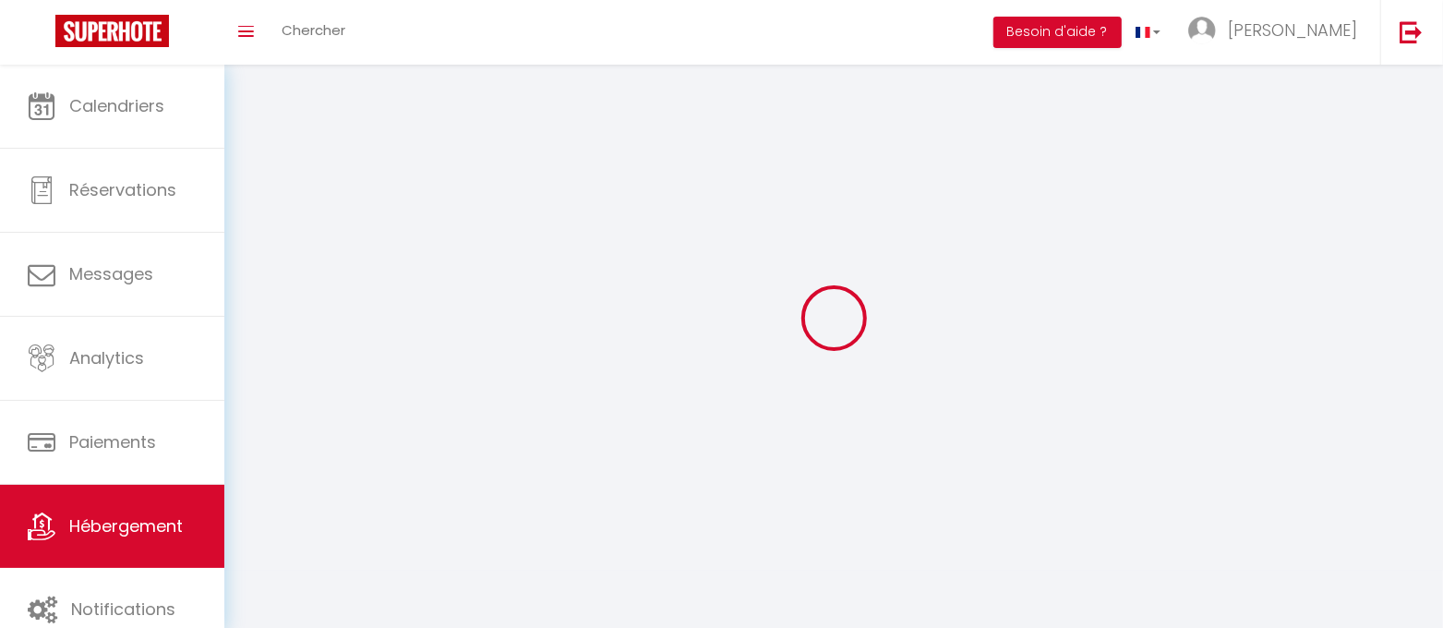
select select
select select "1"
select select "28"
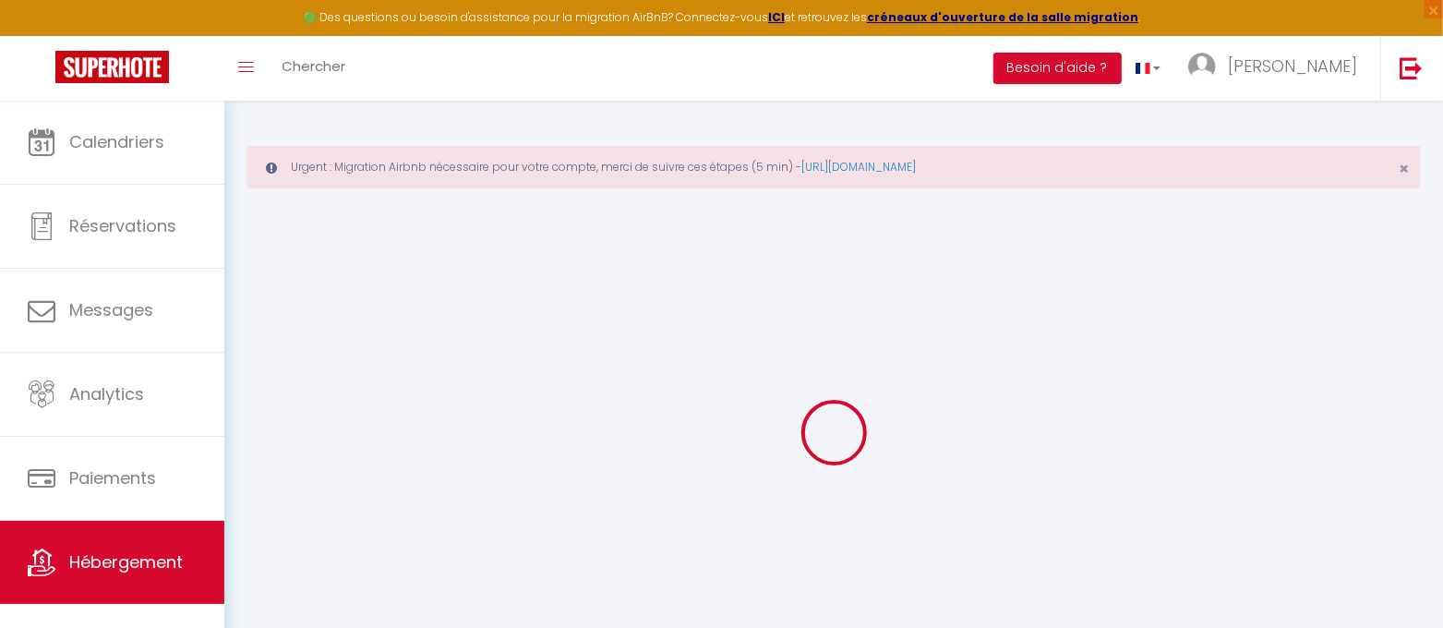
select select
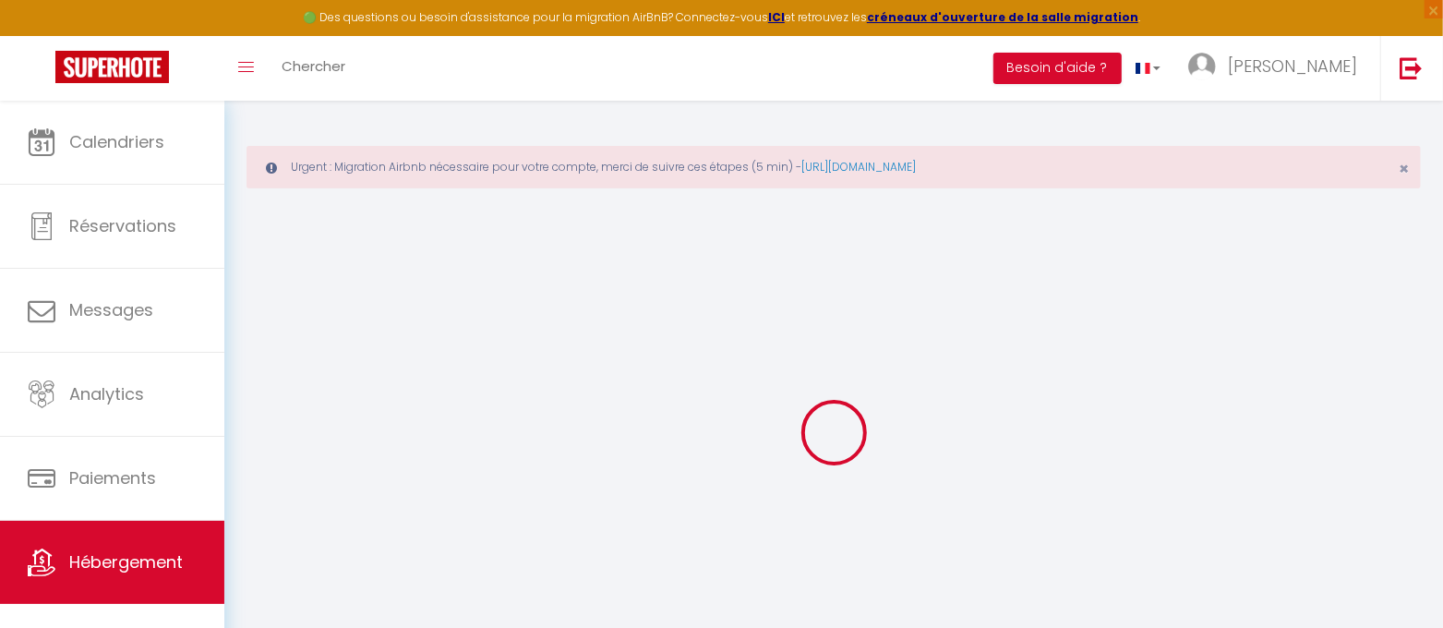
select select
checkbox input "false"
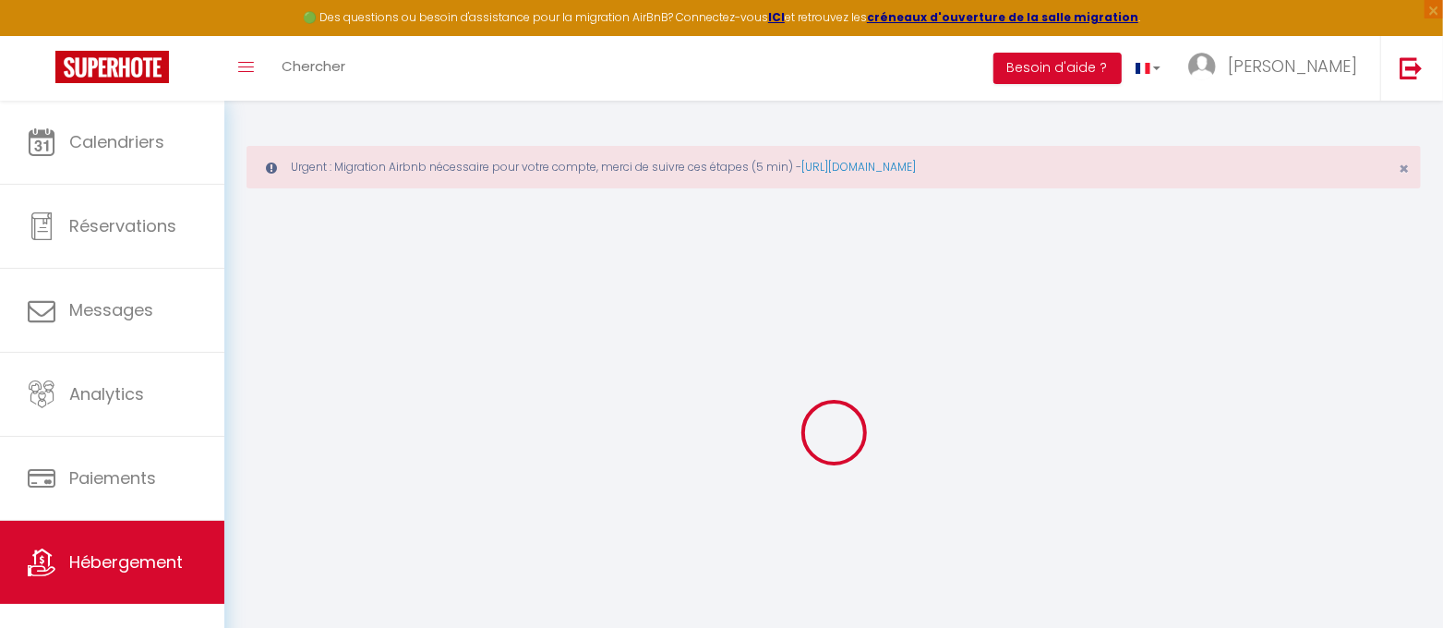
select select
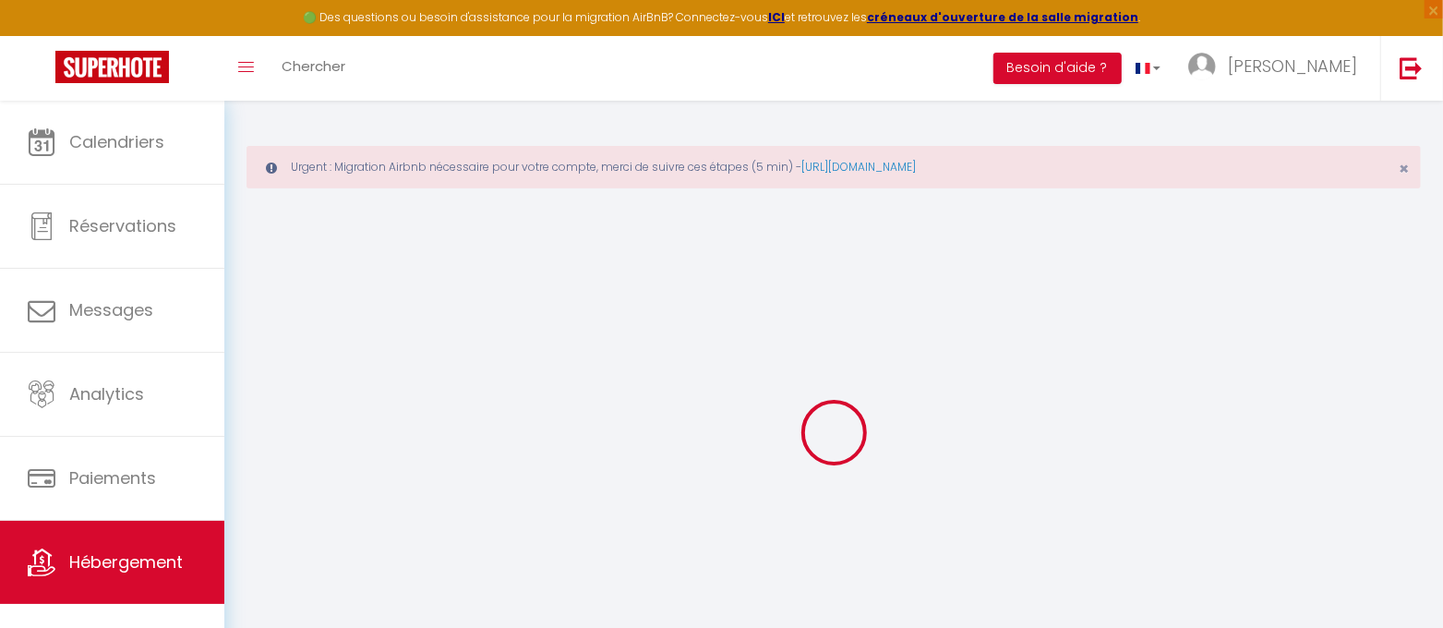
select select
checkbox input "false"
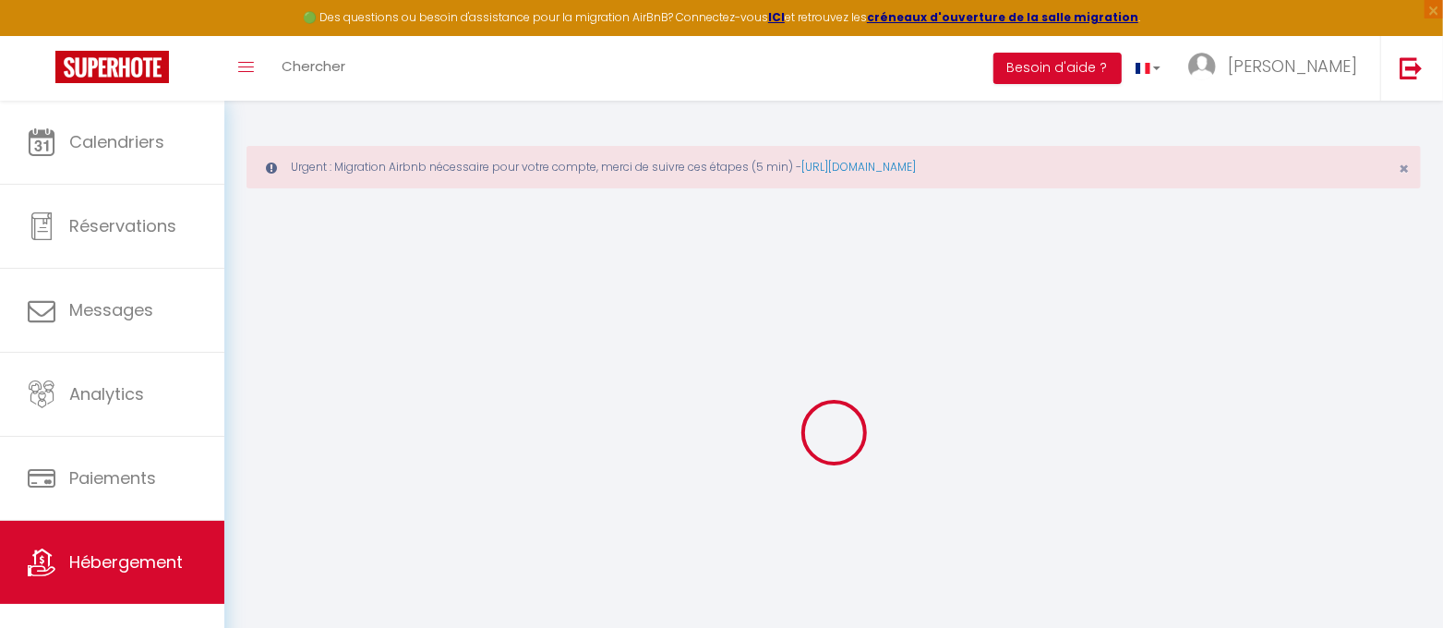
checkbox input "false"
select select
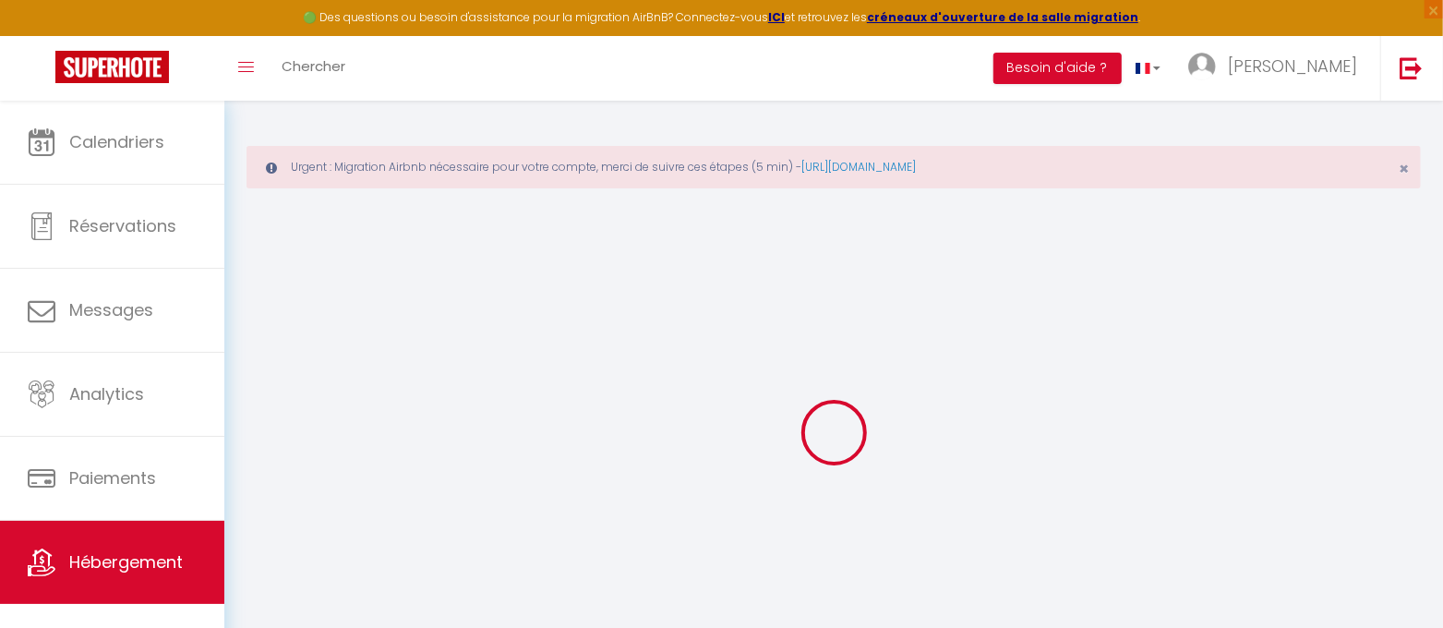
select select
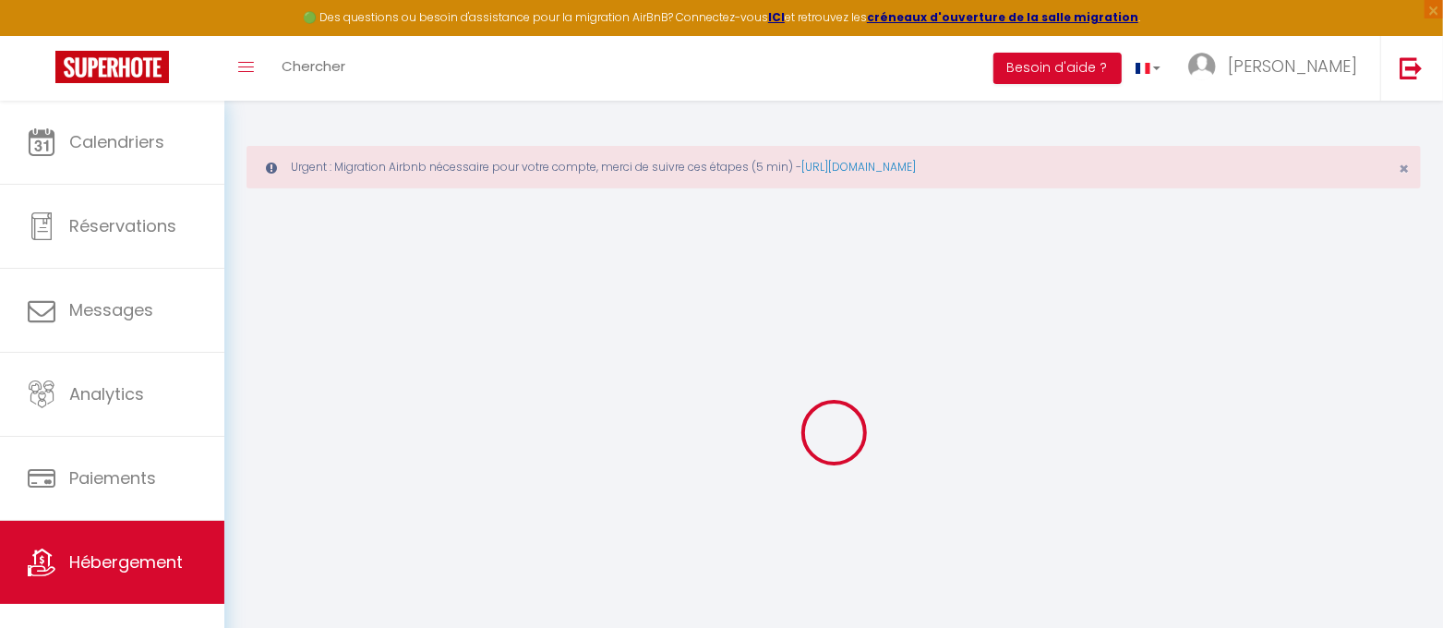
checkbox input "false"
select select
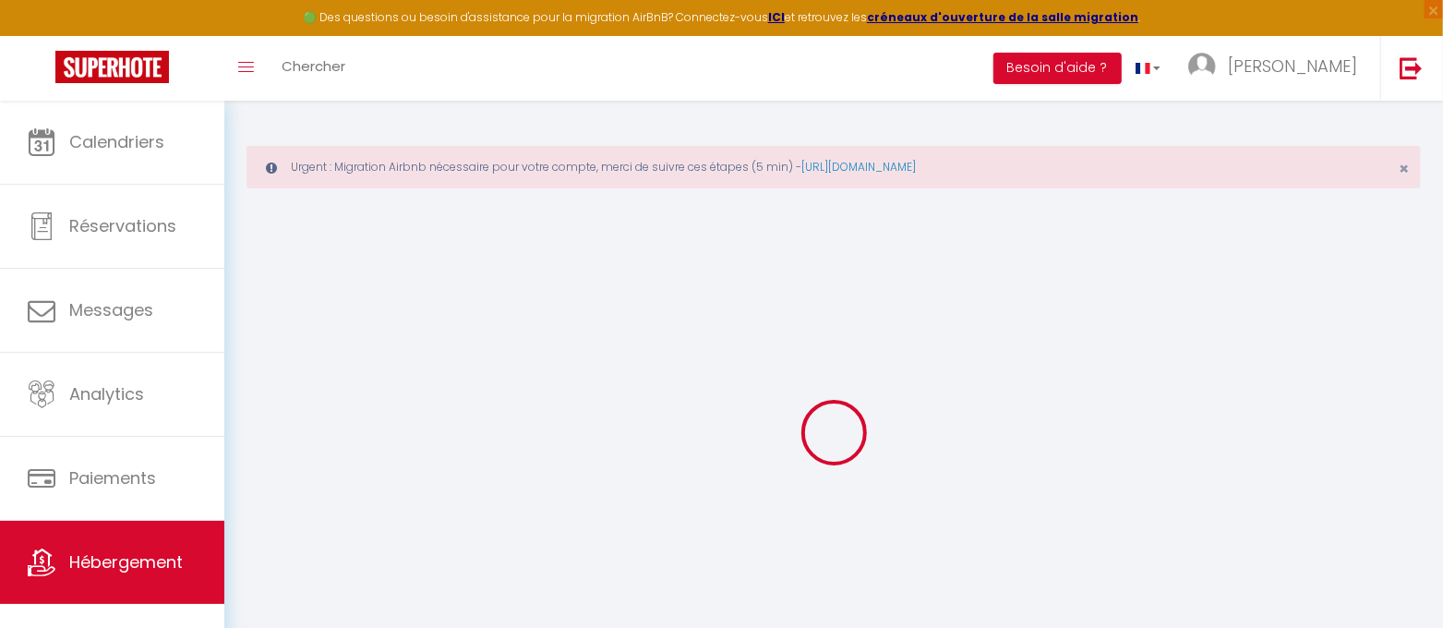
select select
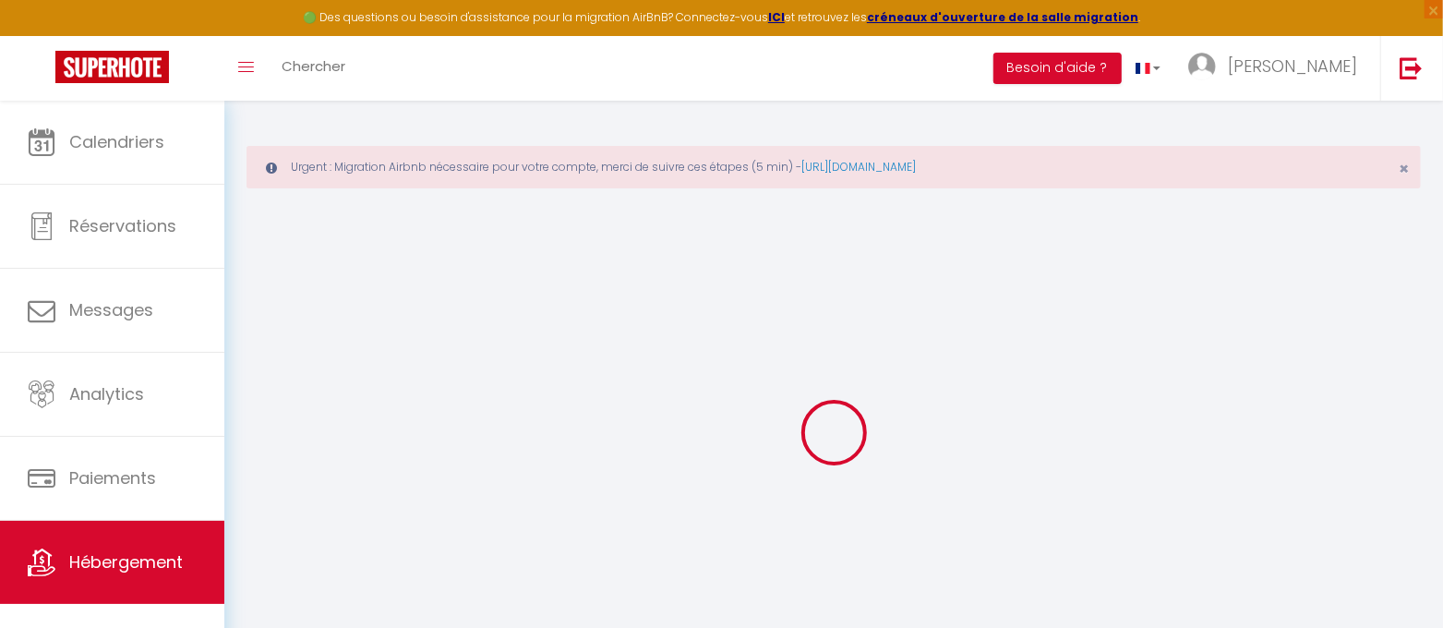
select select
checkbox input "false"
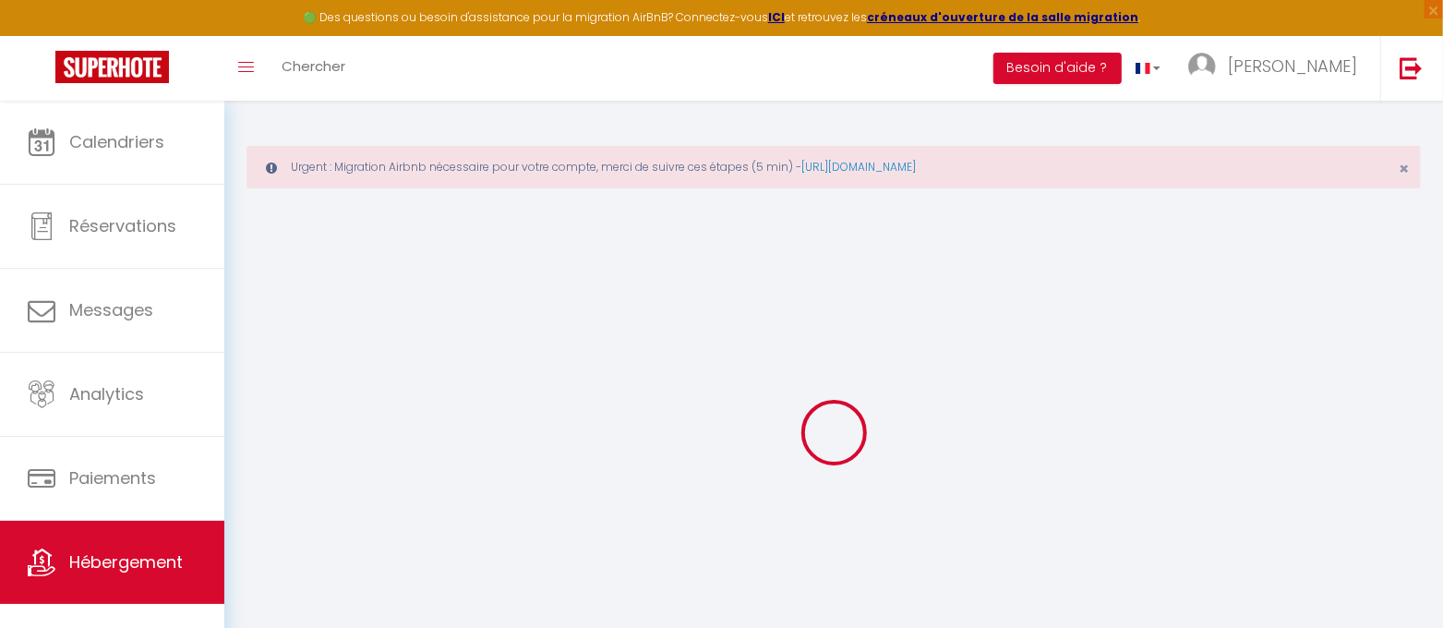
checkbox input "false"
select select
type input "Maison Lalongue · Maison de Campagne-4 adultes-2 enfants-Clim"
type input "[PERSON_NAME]"
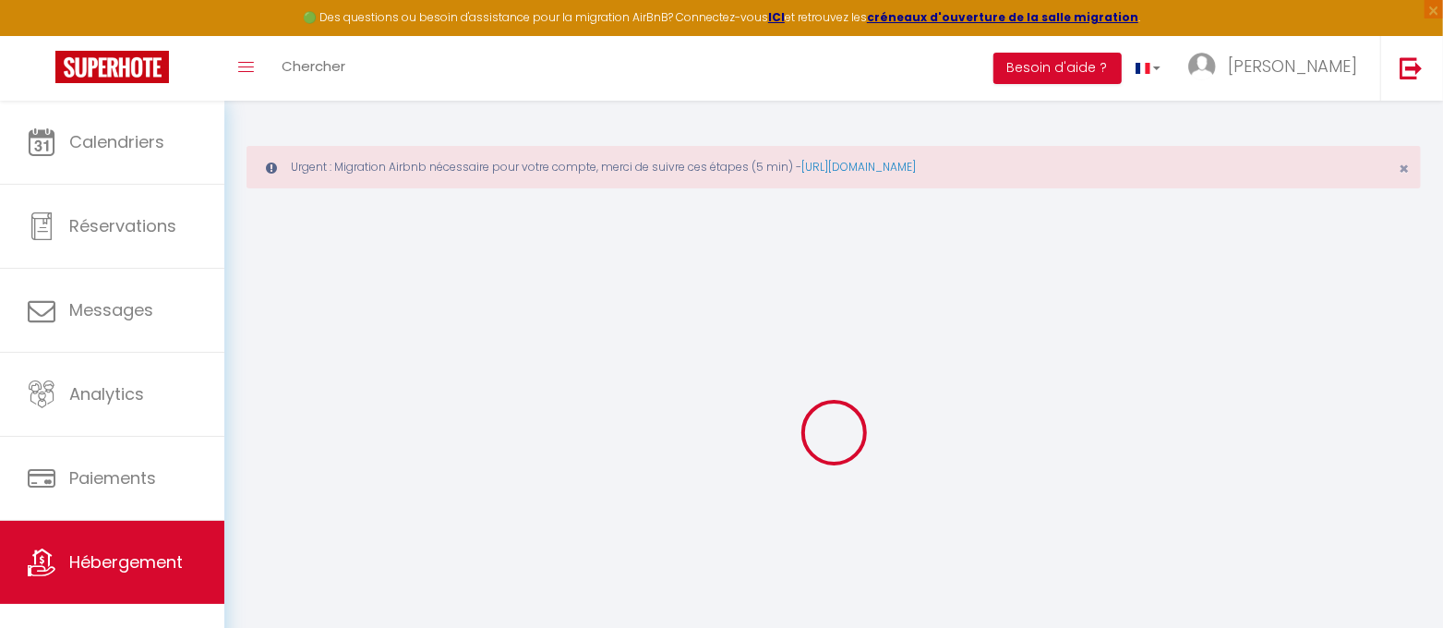
select select "houses"
select select "6"
select select "3"
type input "120"
type input "5"
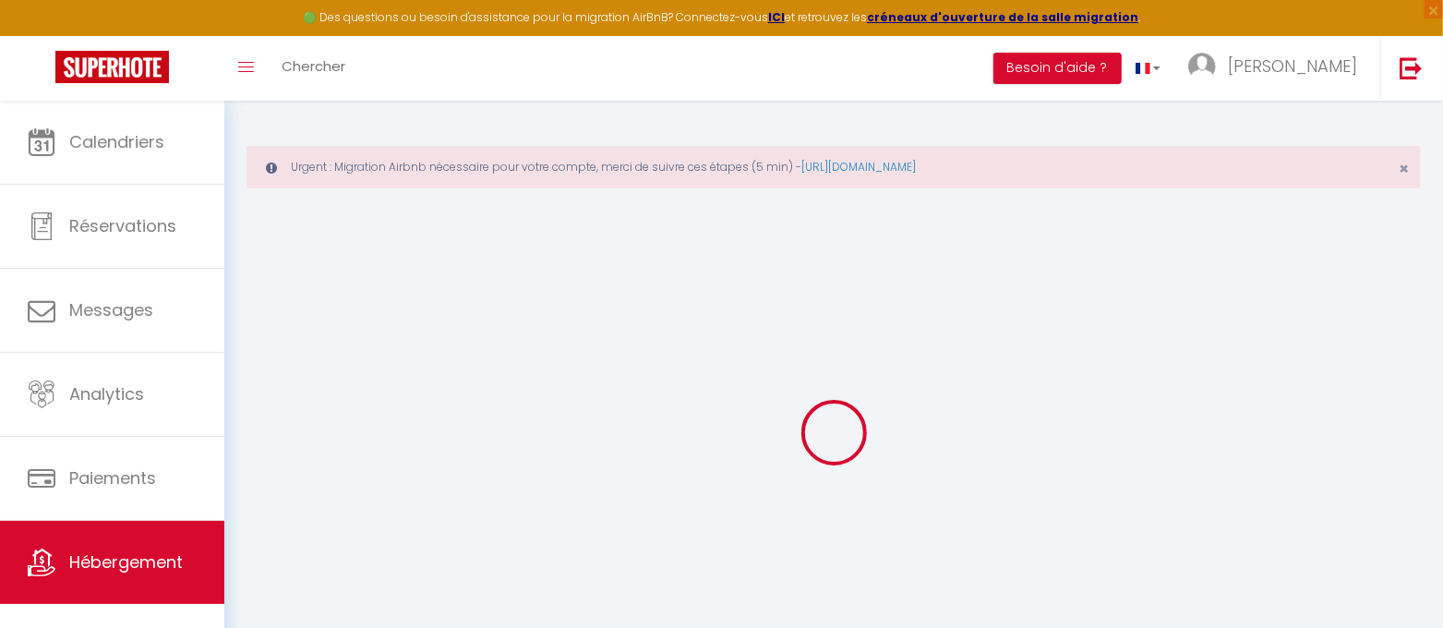
select select
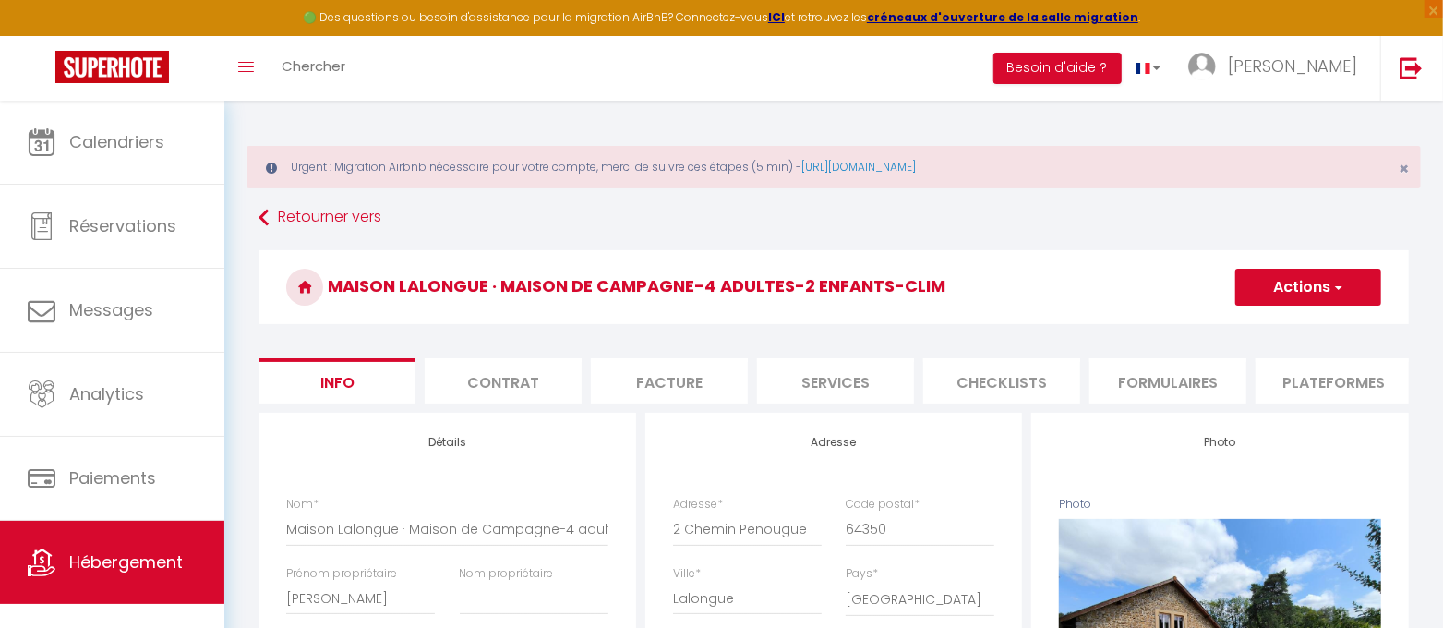
click at [1343, 276] on button "Actions" at bounding box center [1308, 287] width 146 height 37
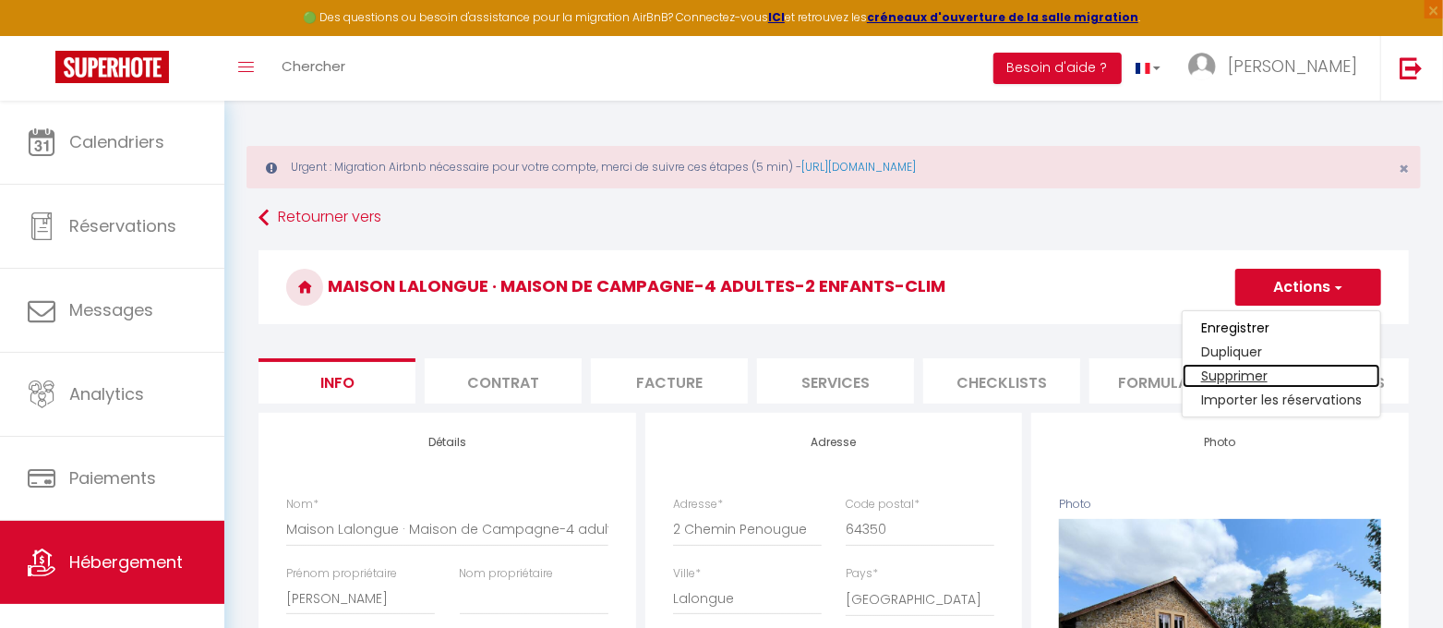
click at [1260, 370] on link "Supprimer" at bounding box center [1282, 376] width 198 height 24
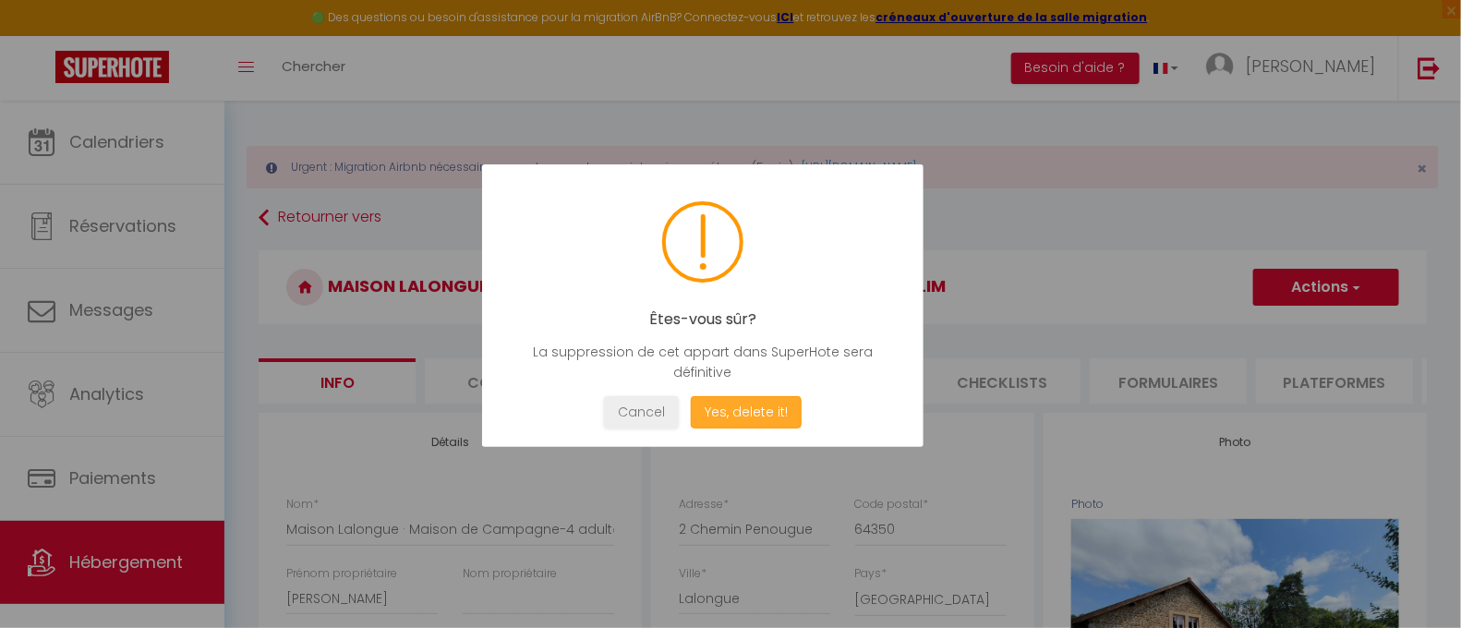
click at [739, 404] on button "Yes, delete it!" at bounding box center [746, 412] width 111 height 32
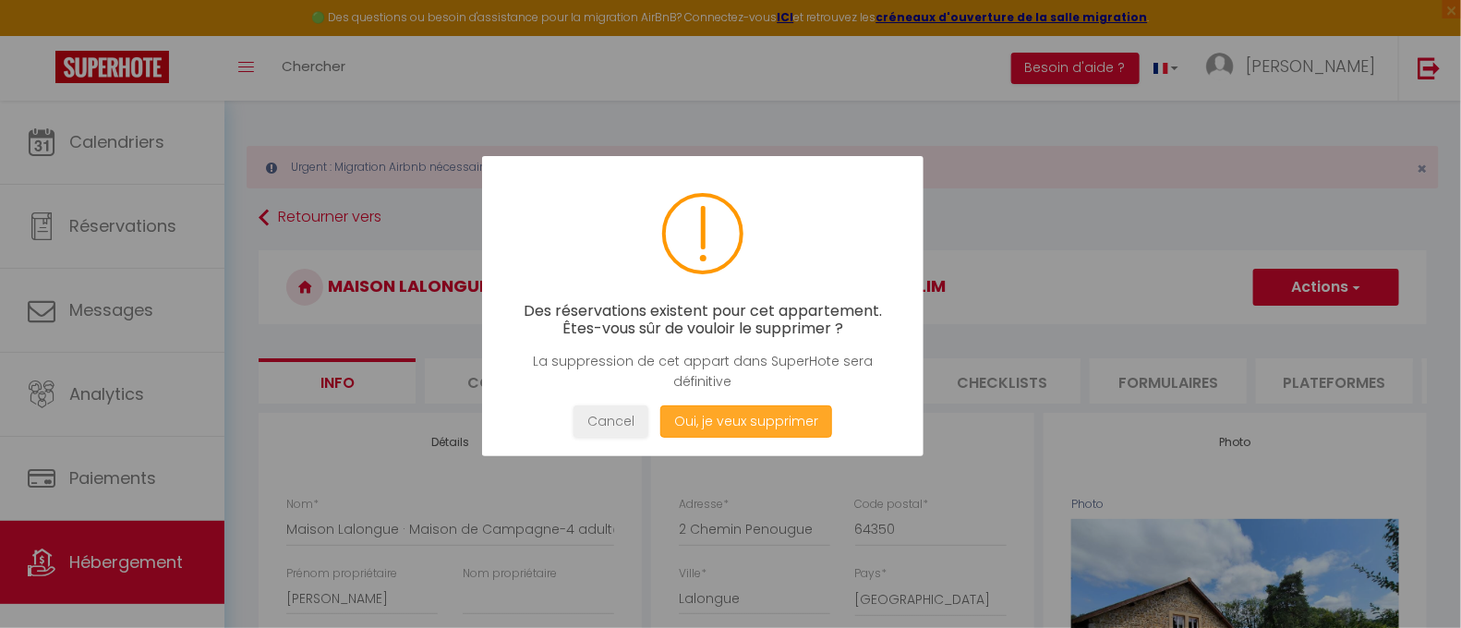
click at [736, 420] on button "Oui, je veux supprimer" at bounding box center [746, 421] width 172 height 32
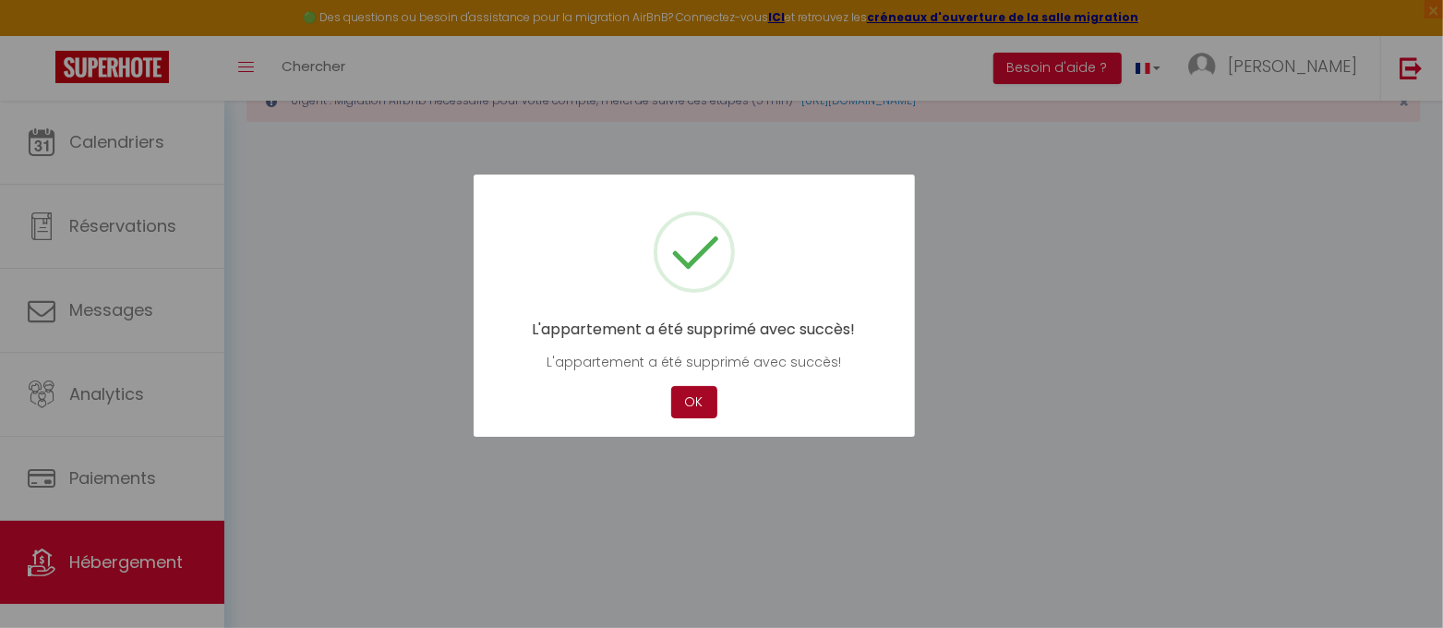
scroll to position [101, 0]
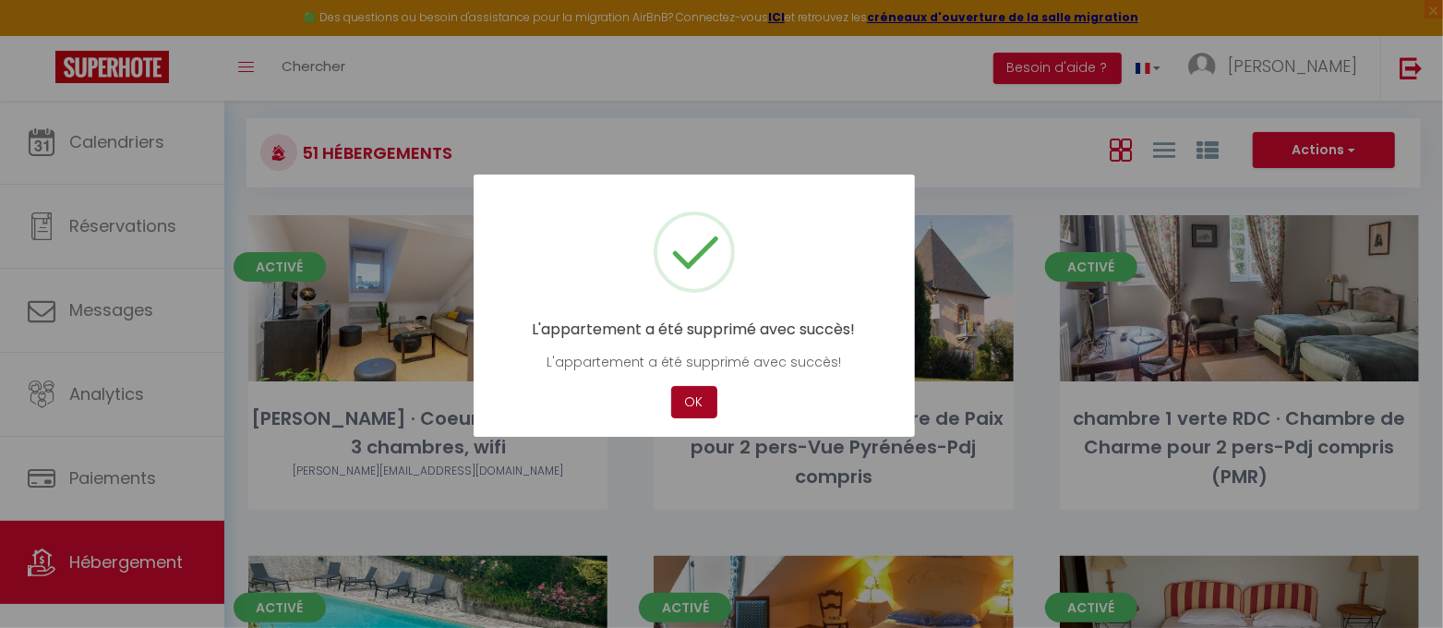
click at [708, 391] on button "OK" at bounding box center [694, 402] width 46 height 32
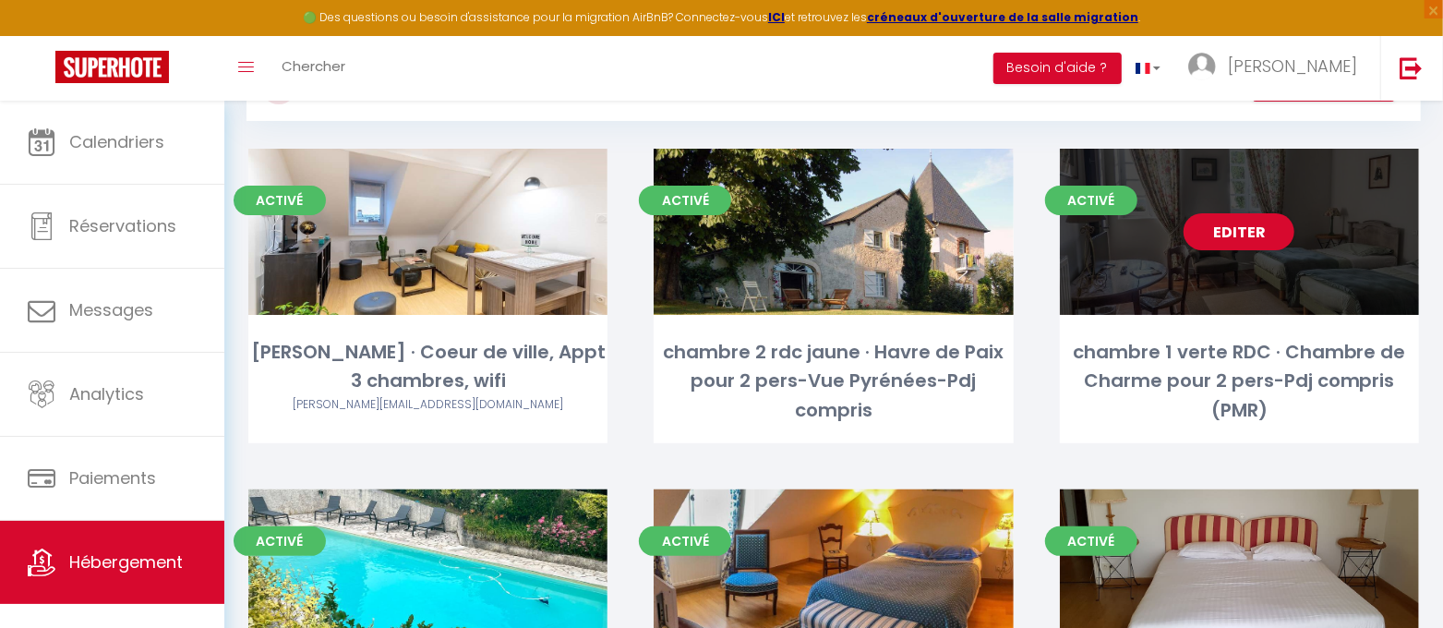
scroll to position [0, 0]
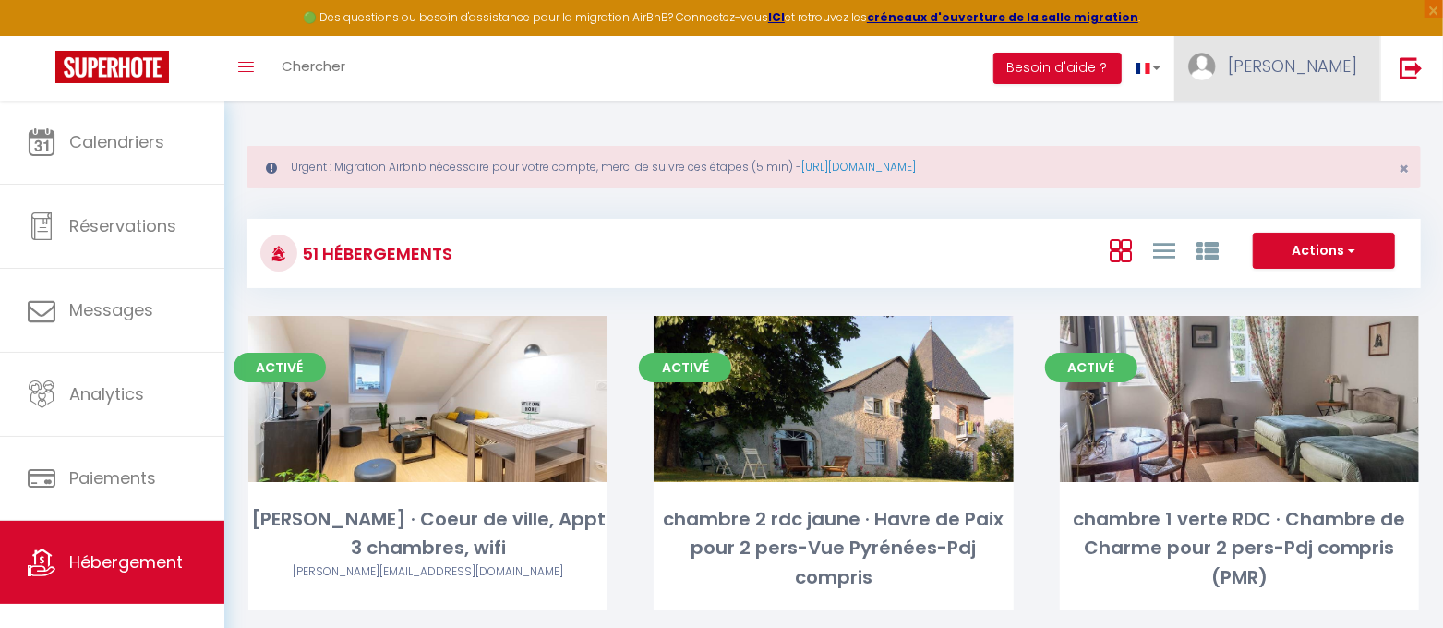
click at [1339, 66] on span "[PERSON_NAME]" at bounding box center [1292, 65] width 129 height 23
click at [1317, 127] on link "Paramètres" at bounding box center [1306, 128] width 137 height 31
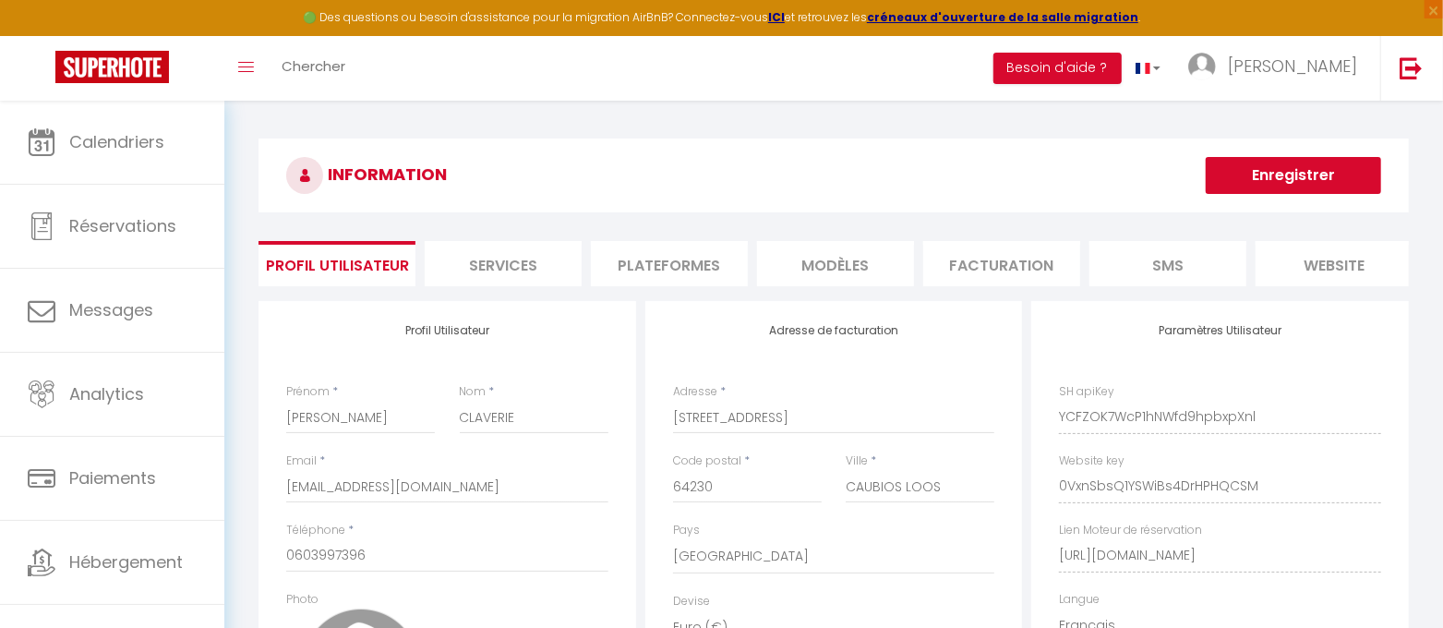
click at [688, 272] on li "Plateformes" at bounding box center [669, 263] width 157 height 45
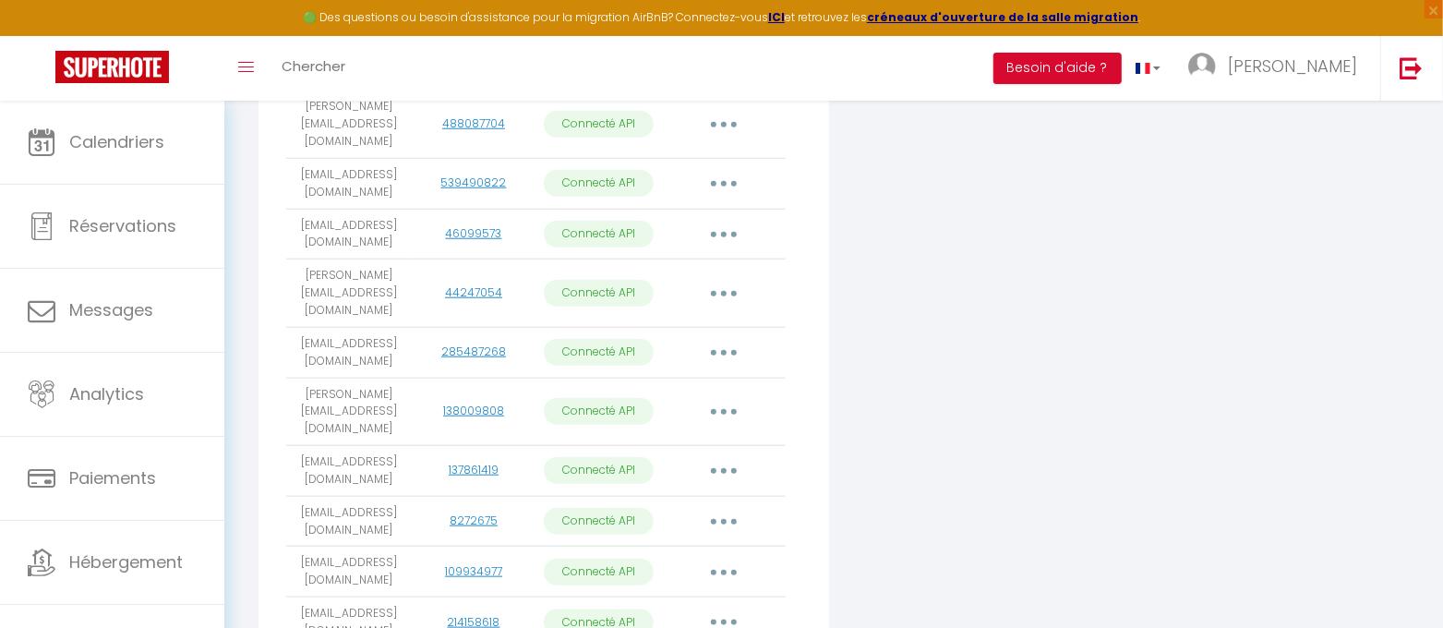
scroll to position [1154, 0]
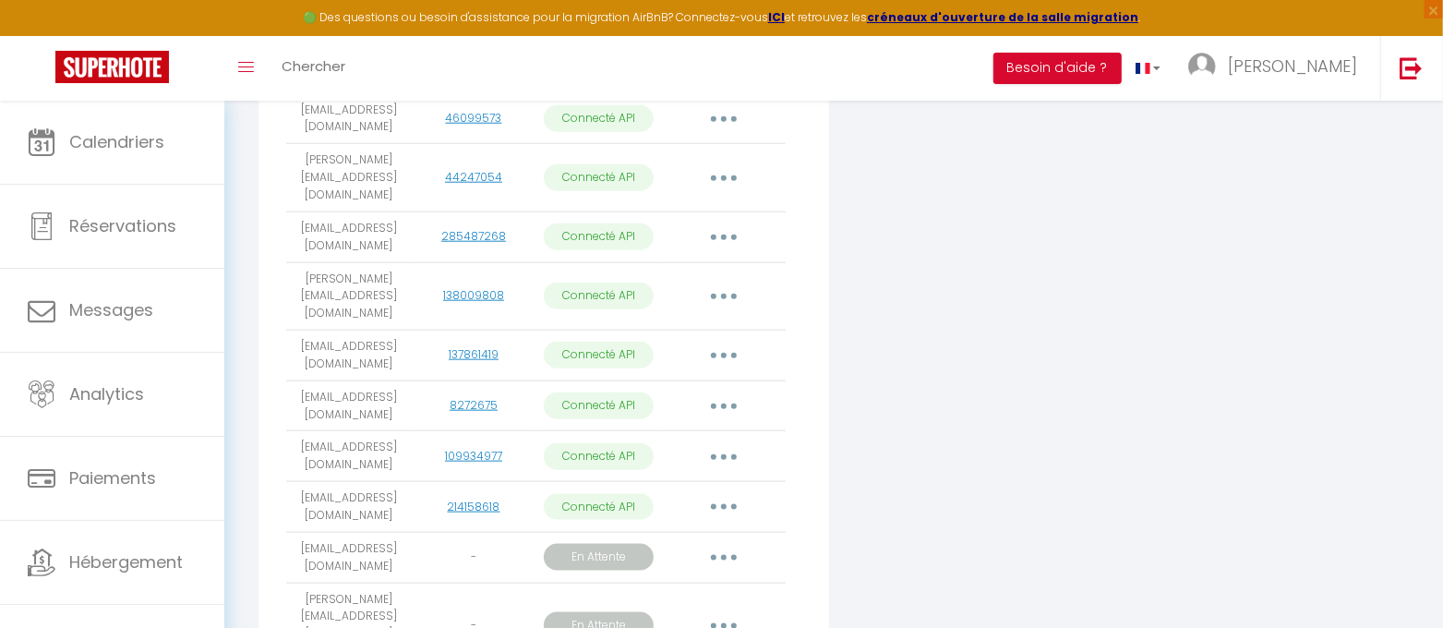
click at [712, 543] on button "button" at bounding box center [724, 558] width 52 height 30
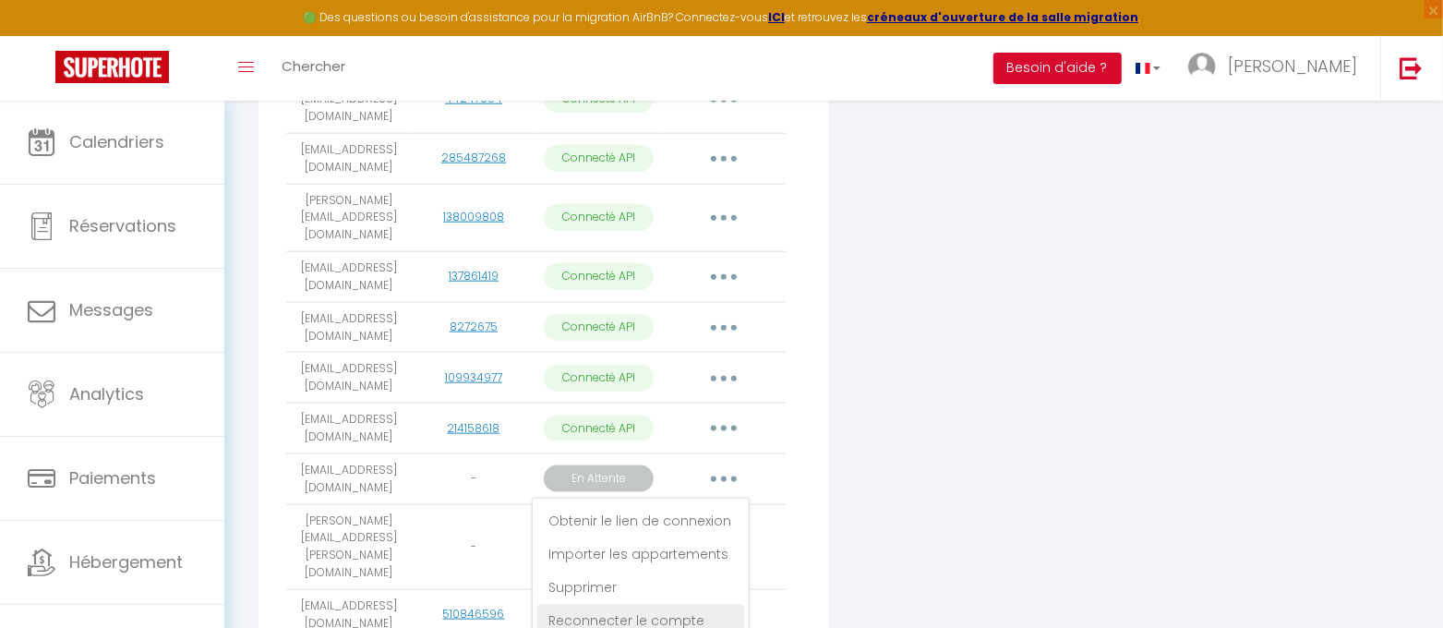
scroll to position [1270, 0]
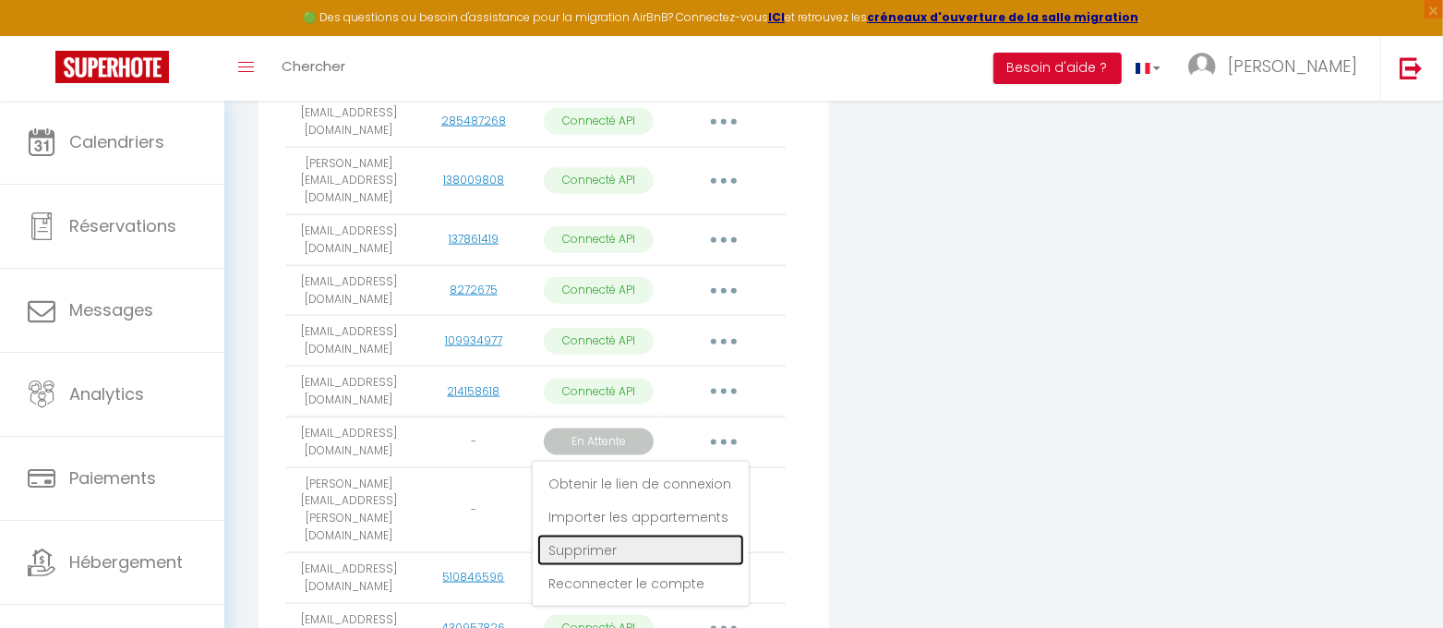
click at [608, 535] on link "Supprimer" at bounding box center [640, 550] width 207 height 31
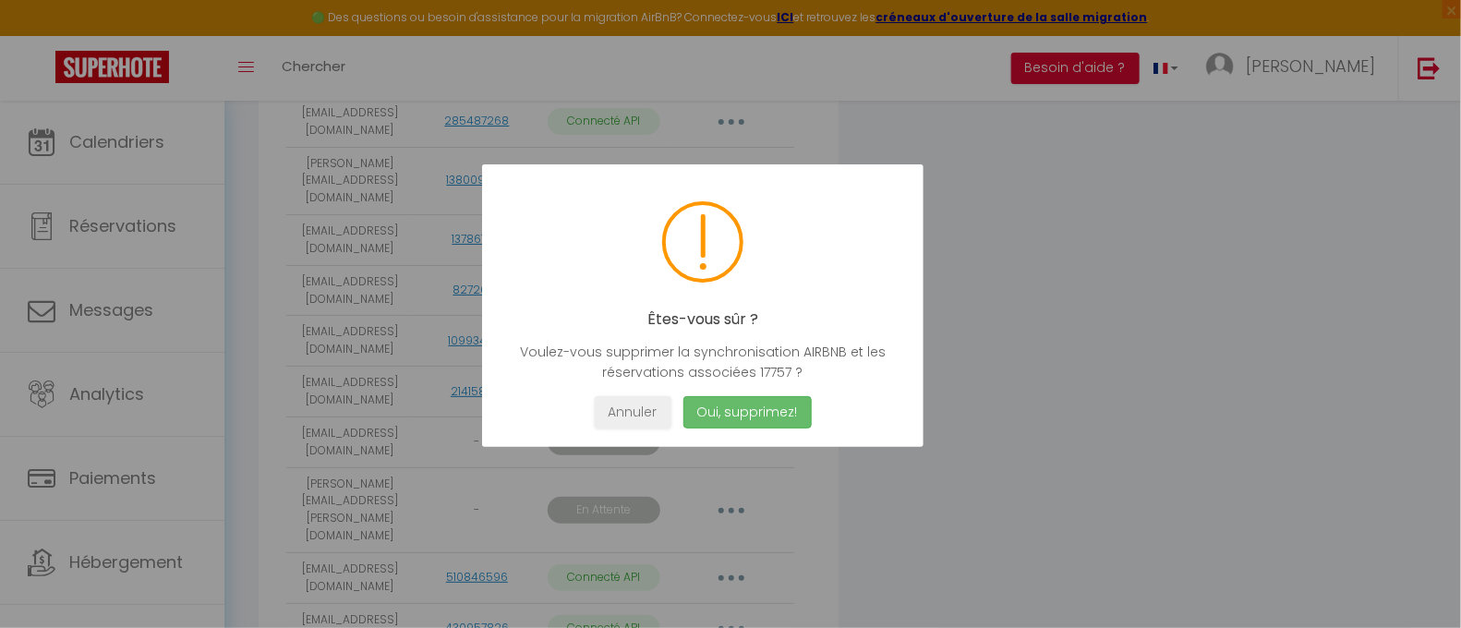
click at [735, 411] on button "Oui, supprimez!" at bounding box center [747, 412] width 128 height 32
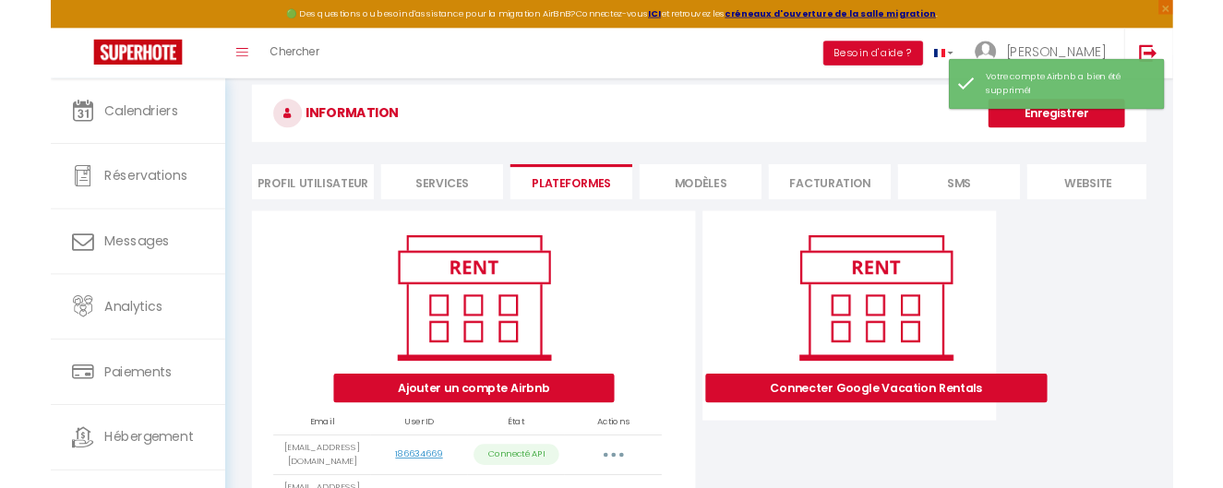
scroll to position [0, 0]
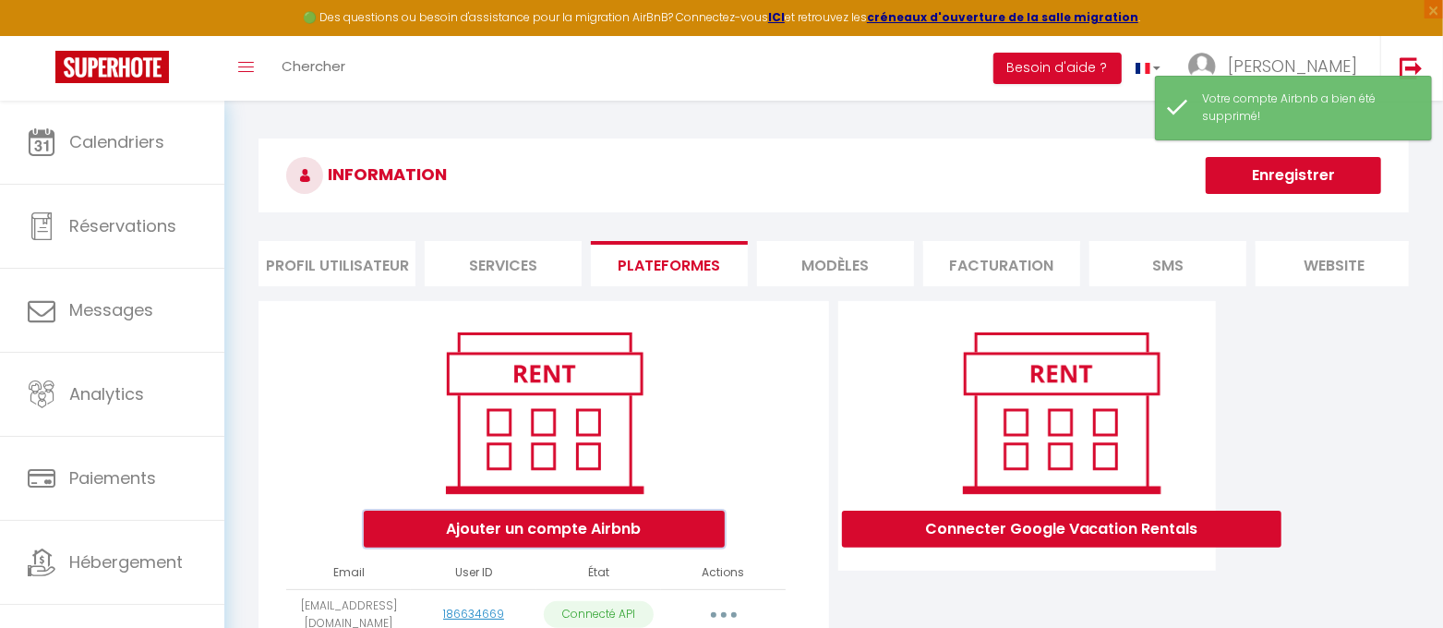
click at [595, 544] on button "Ajouter un compte Airbnb" at bounding box center [544, 529] width 361 height 37
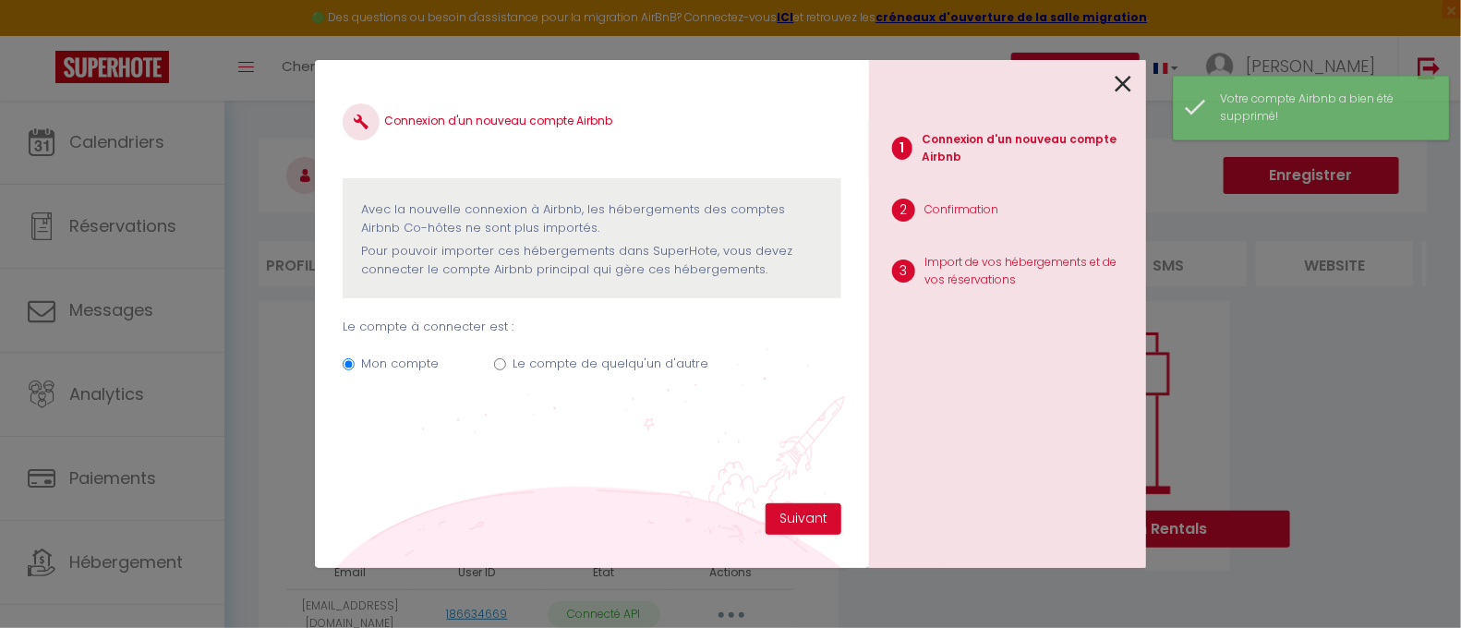
click at [513, 358] on label "Le compte de quelqu'un d'autre" at bounding box center [610, 364] width 196 height 18
click at [506, 358] on input "Le compte de quelqu'un d'autre" at bounding box center [500, 364] width 12 height 12
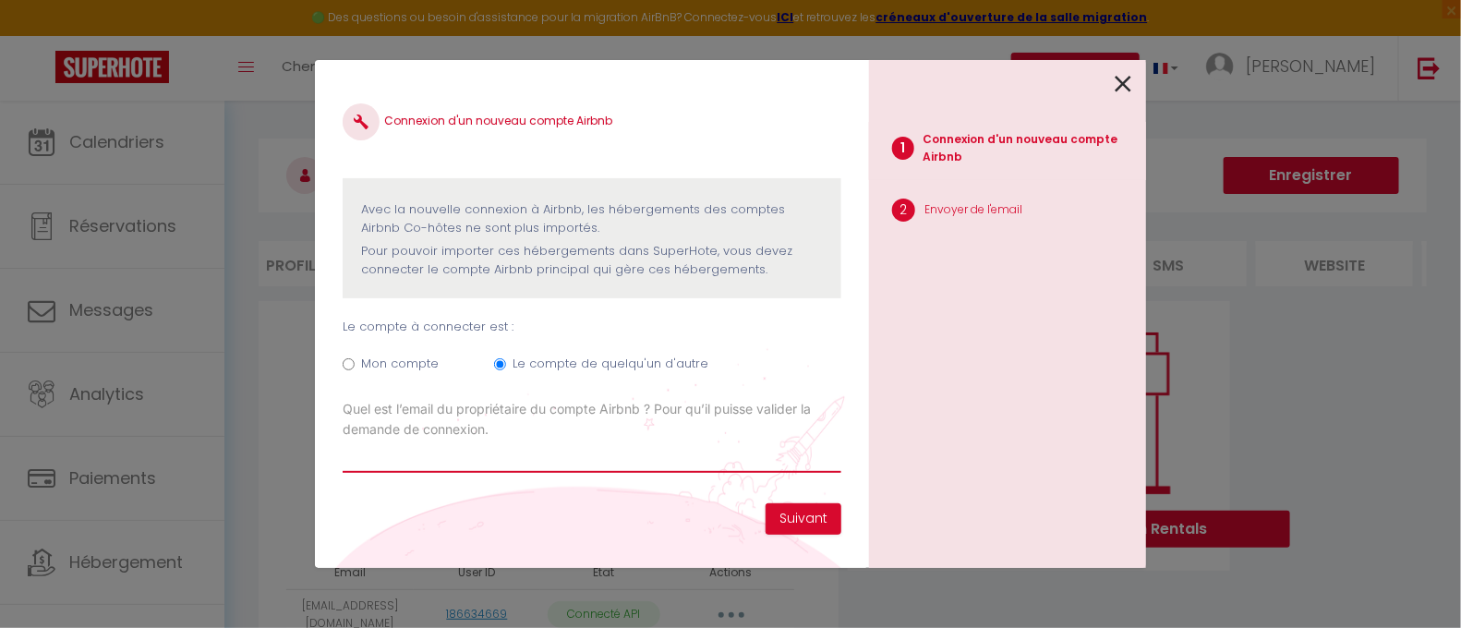
click at [411, 450] on input "Email connexion Airbnb" at bounding box center [592, 456] width 499 height 33
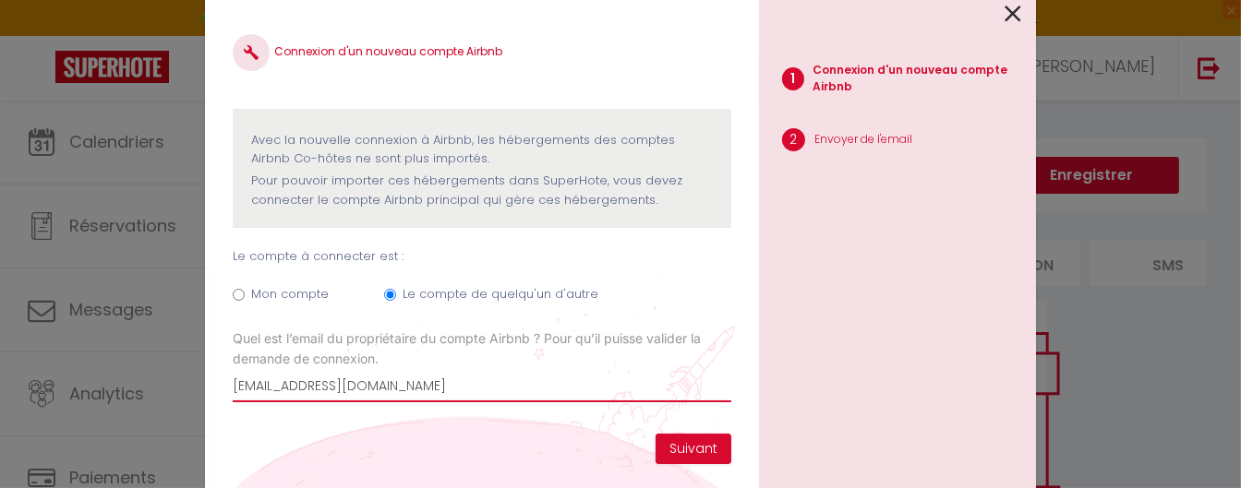
click at [309, 390] on input "[EMAIL_ADDRESS][DOMAIN_NAME]" at bounding box center [482, 385] width 499 height 33
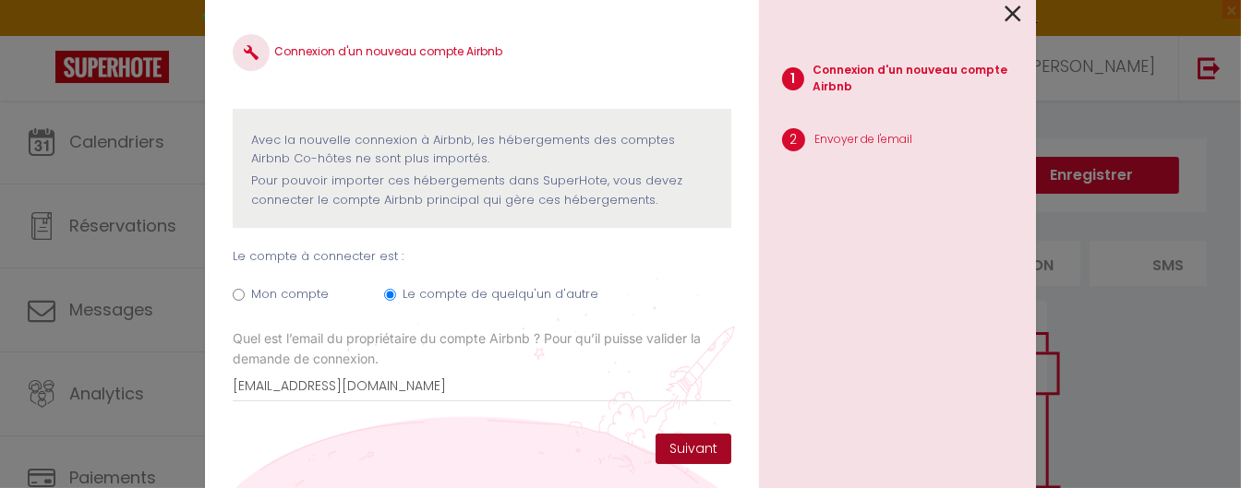
click at [702, 445] on button "Suivant" at bounding box center [694, 449] width 76 height 31
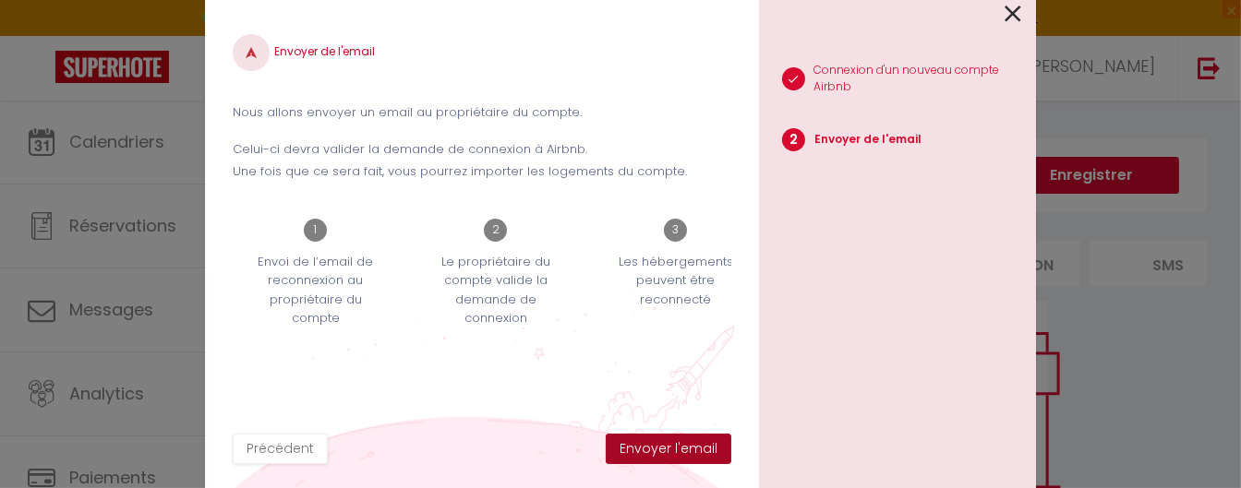
click at [683, 452] on button "Envoyer l'email" at bounding box center [669, 449] width 126 height 31
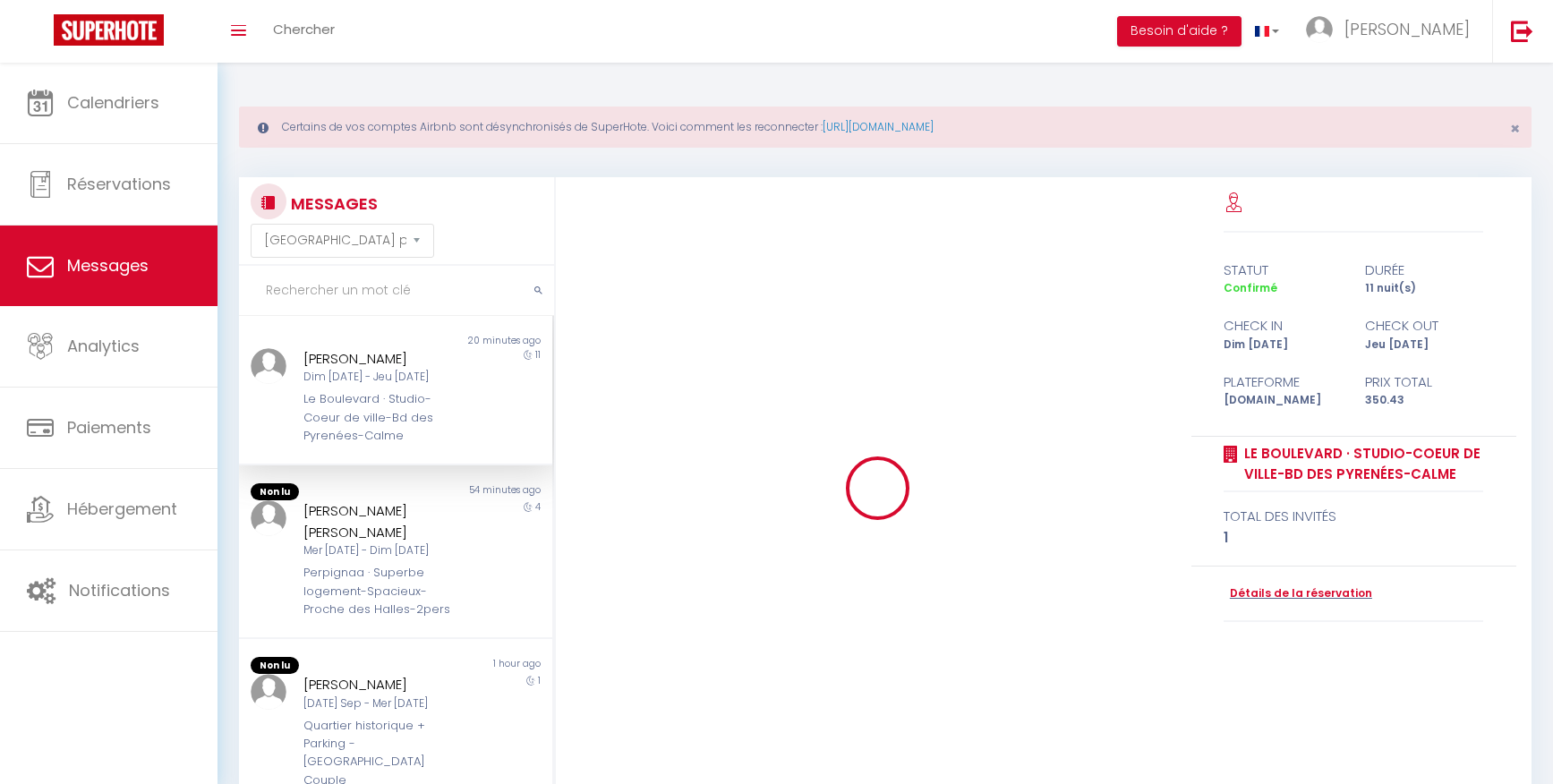
select select "message"
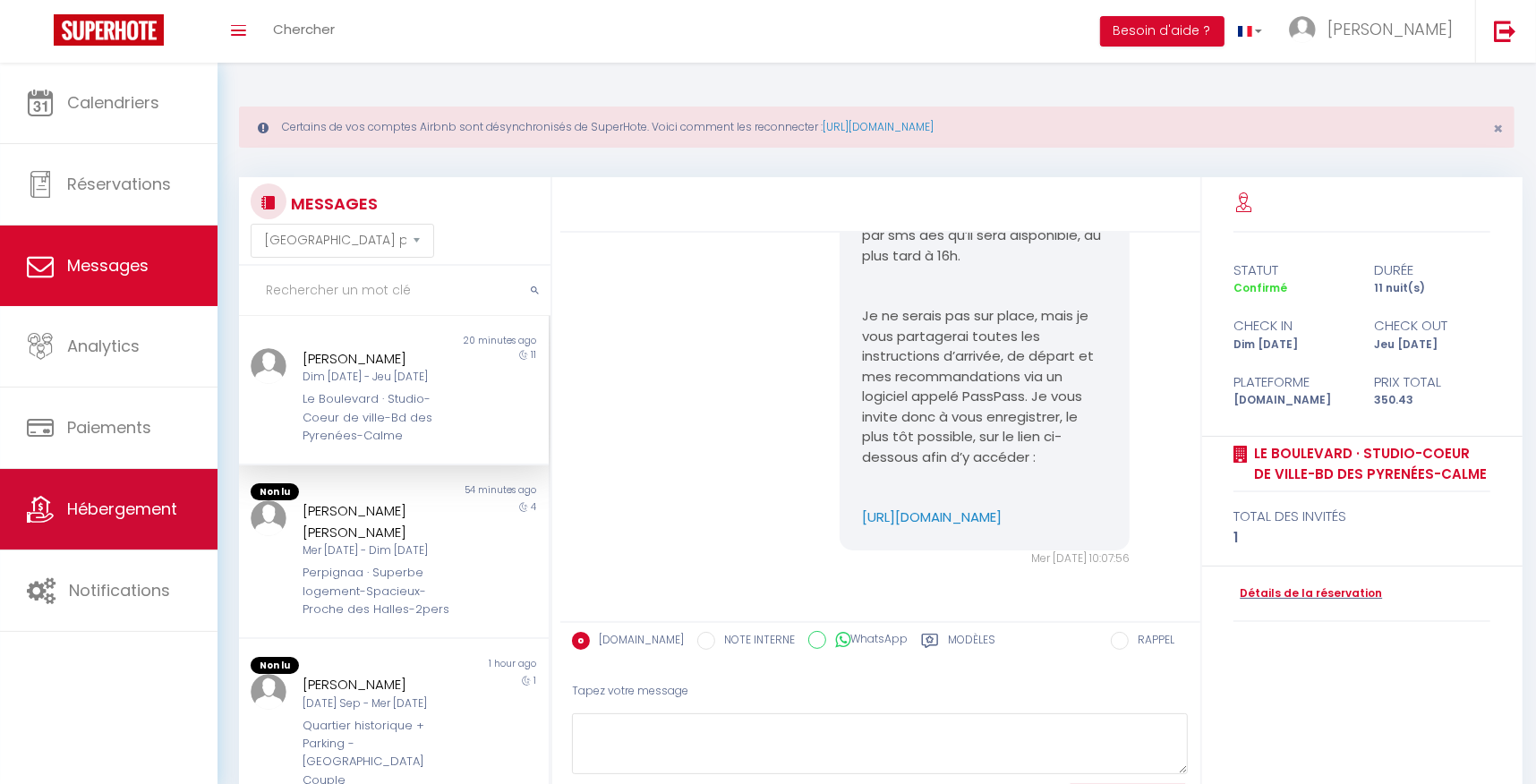
click at [112, 503] on span "Hébergement" at bounding box center [122, 508] width 110 height 22
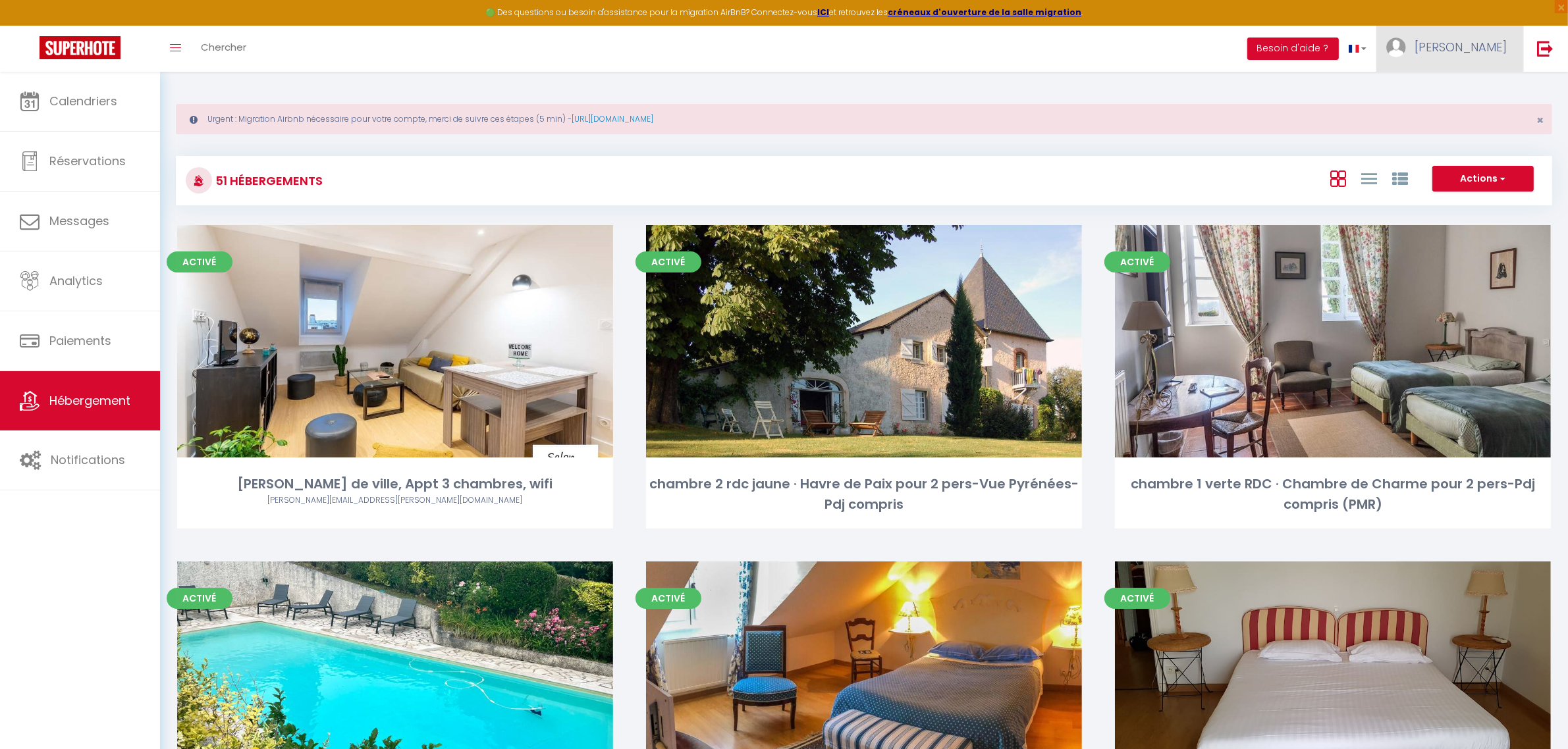
click at [1142, 51] on span "[PERSON_NAME]" at bounding box center [1460, 46] width 92 height 16
click at [1142, 89] on link "Paramètres" at bounding box center [1470, 91] width 98 height 22
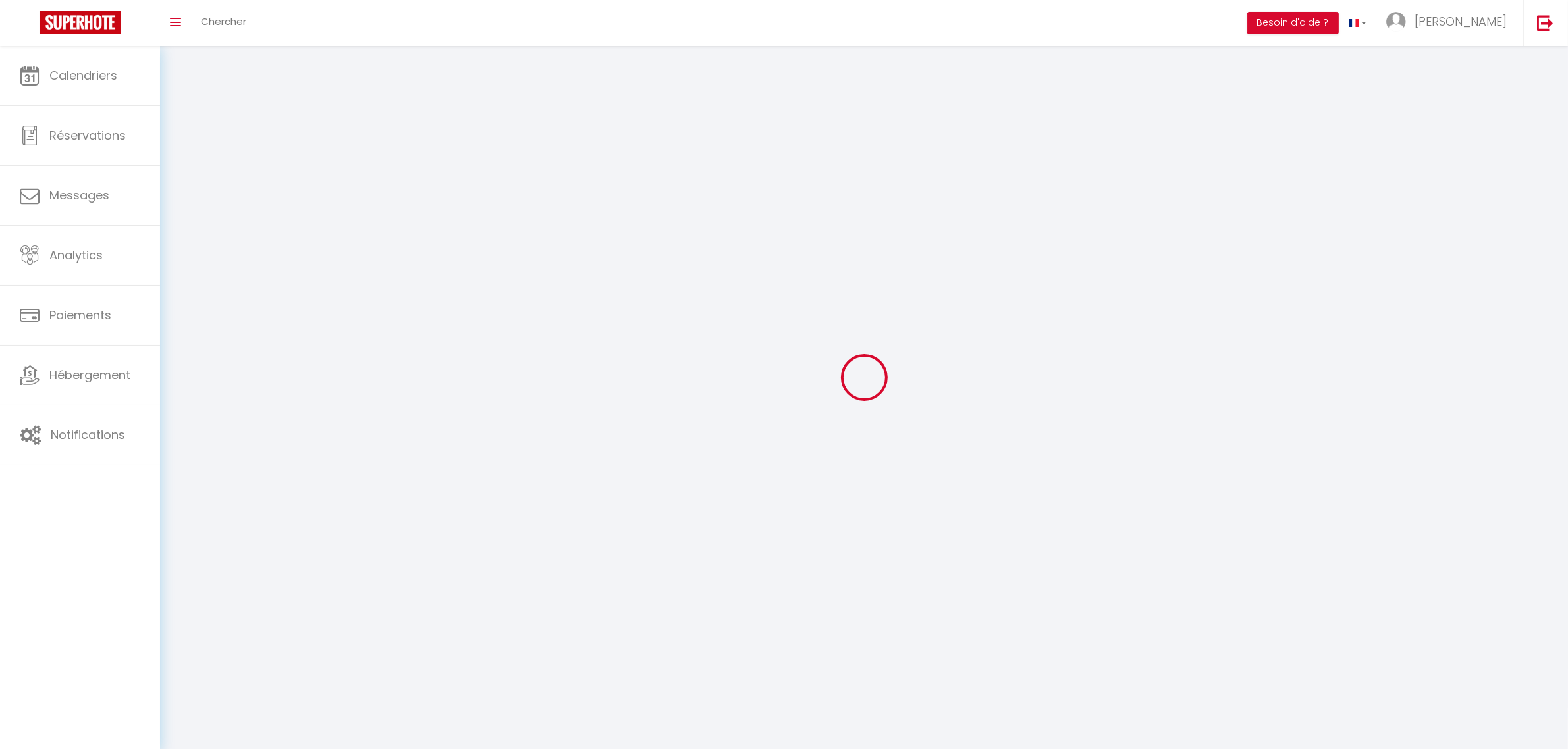
type input "[PERSON_NAME]"
type input "CLAVERIE"
type input "0603997396"
type input "[STREET_ADDRESS]"
type input "64230"
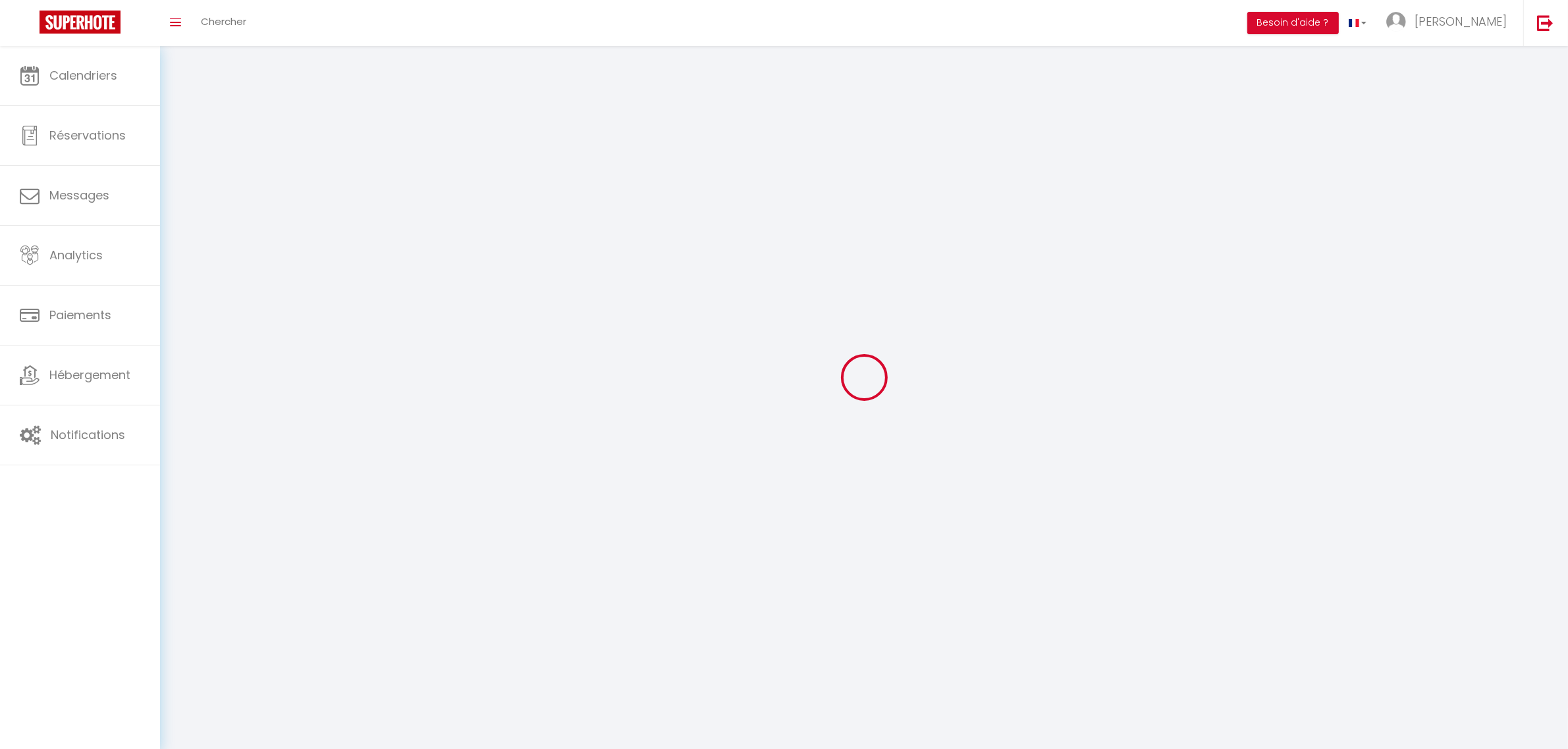
type input "CAUBIOS LOOS"
type input "YCFZOK7WcP1hNWfd9hpbxpXnl"
type input "0VxnSbsQ1YSWiBs4DrHPHQCSM"
select select "28"
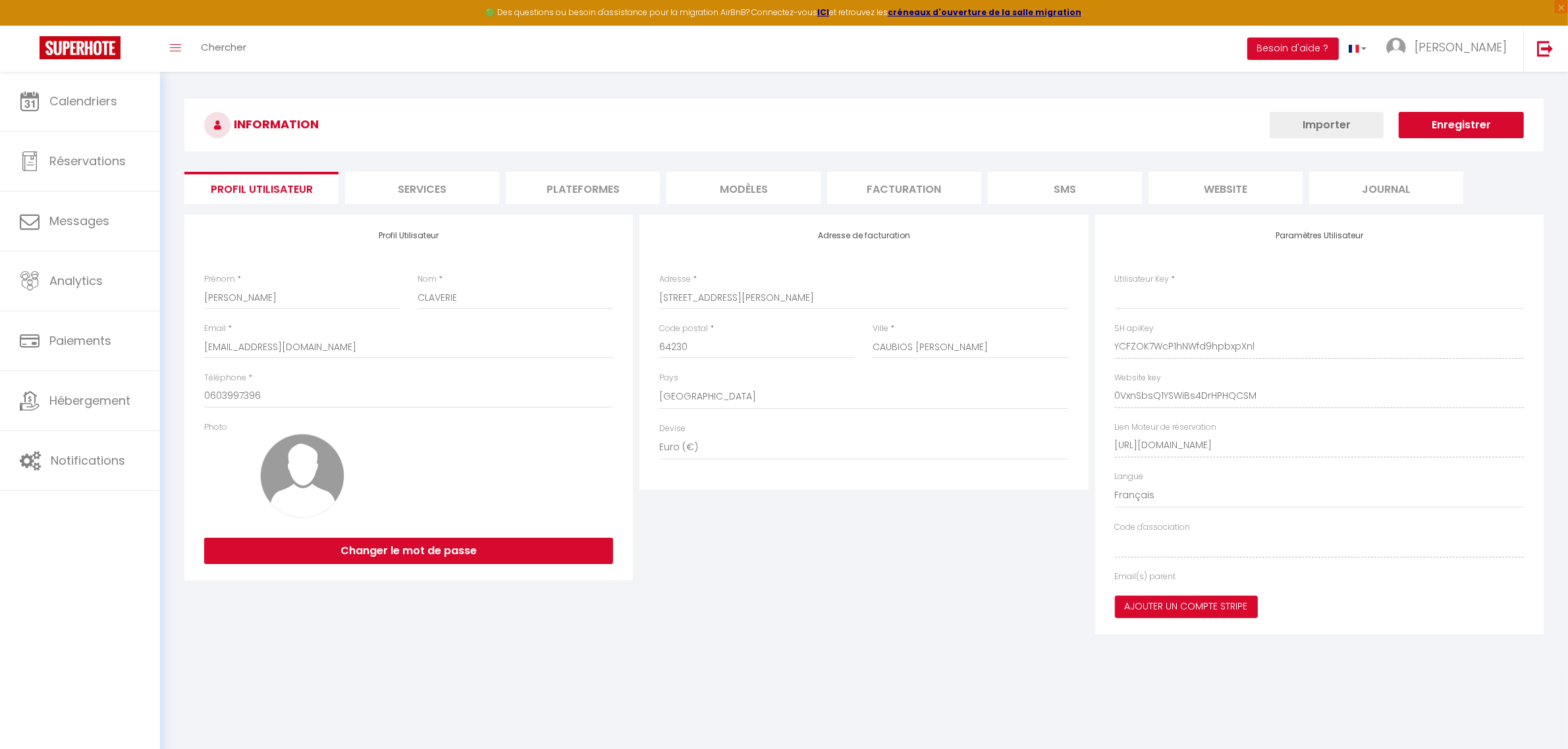
type input "YCFZOK7WcP1hNWfd9hpbxpXnl"
type input "0VxnSbsQ1YSWiBs4DrHPHQCSM"
type input "[URL][DOMAIN_NAME]"
select select "fr"
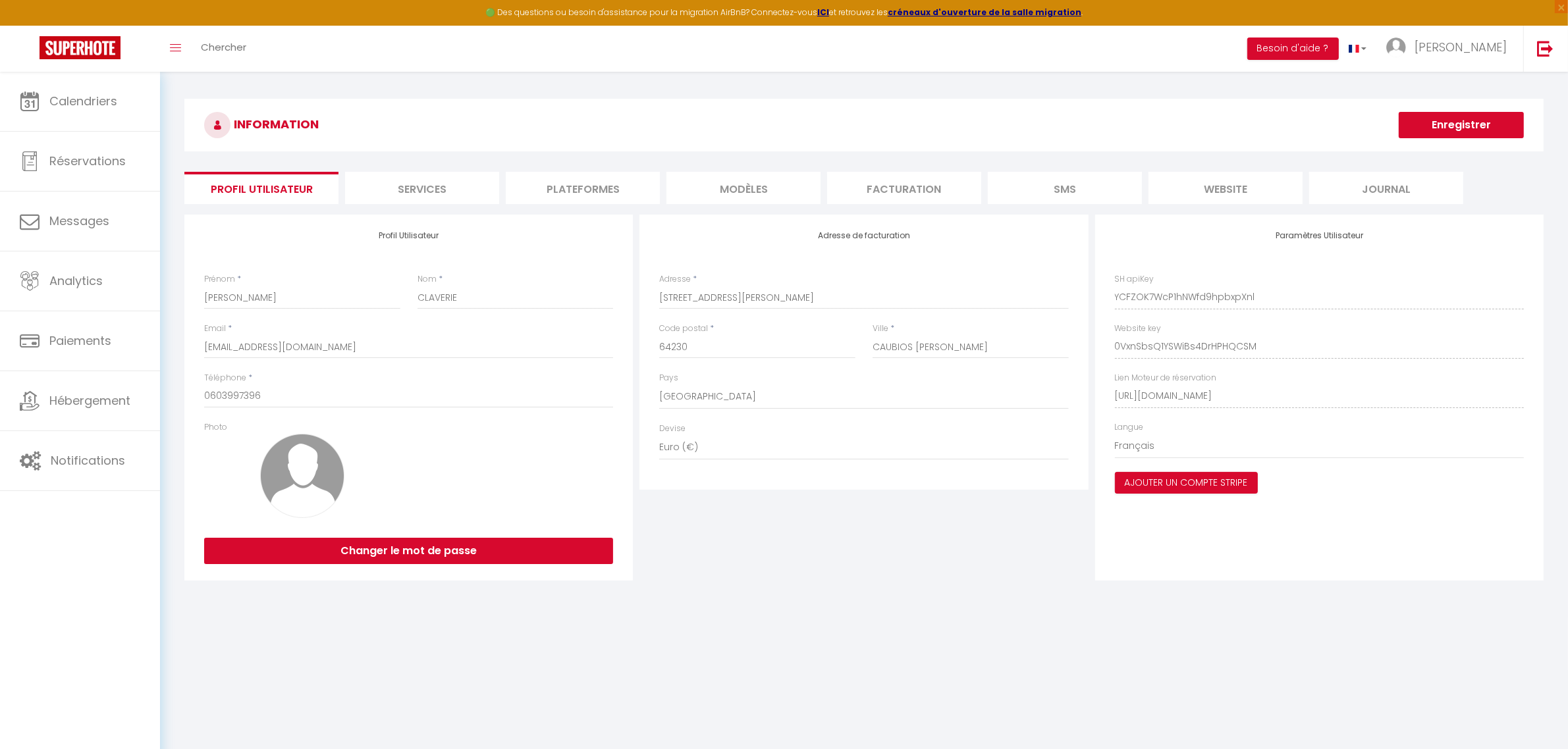
click at [573, 185] on li "Plateformes" at bounding box center [583, 187] width 154 height 32
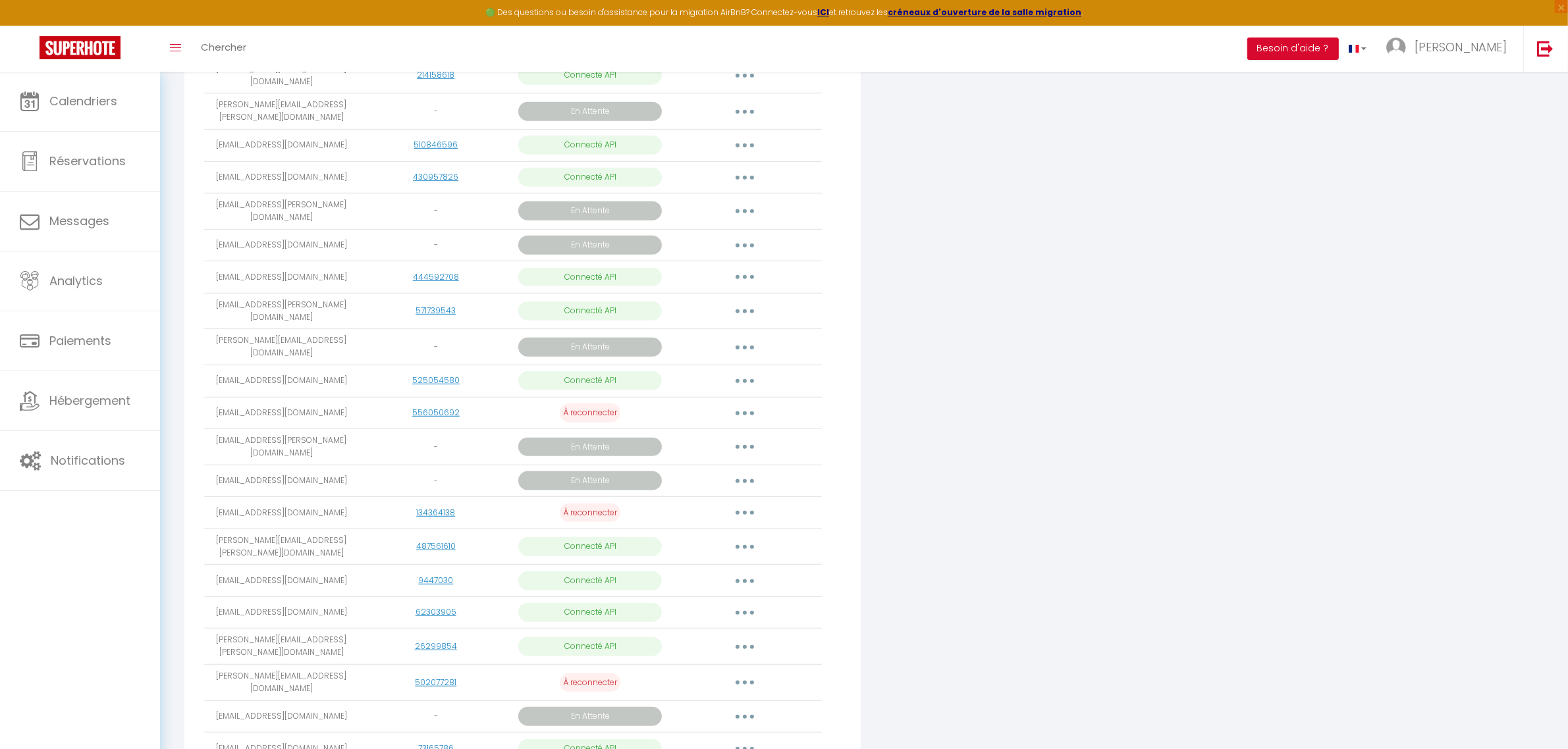
scroll to position [1033, 0]
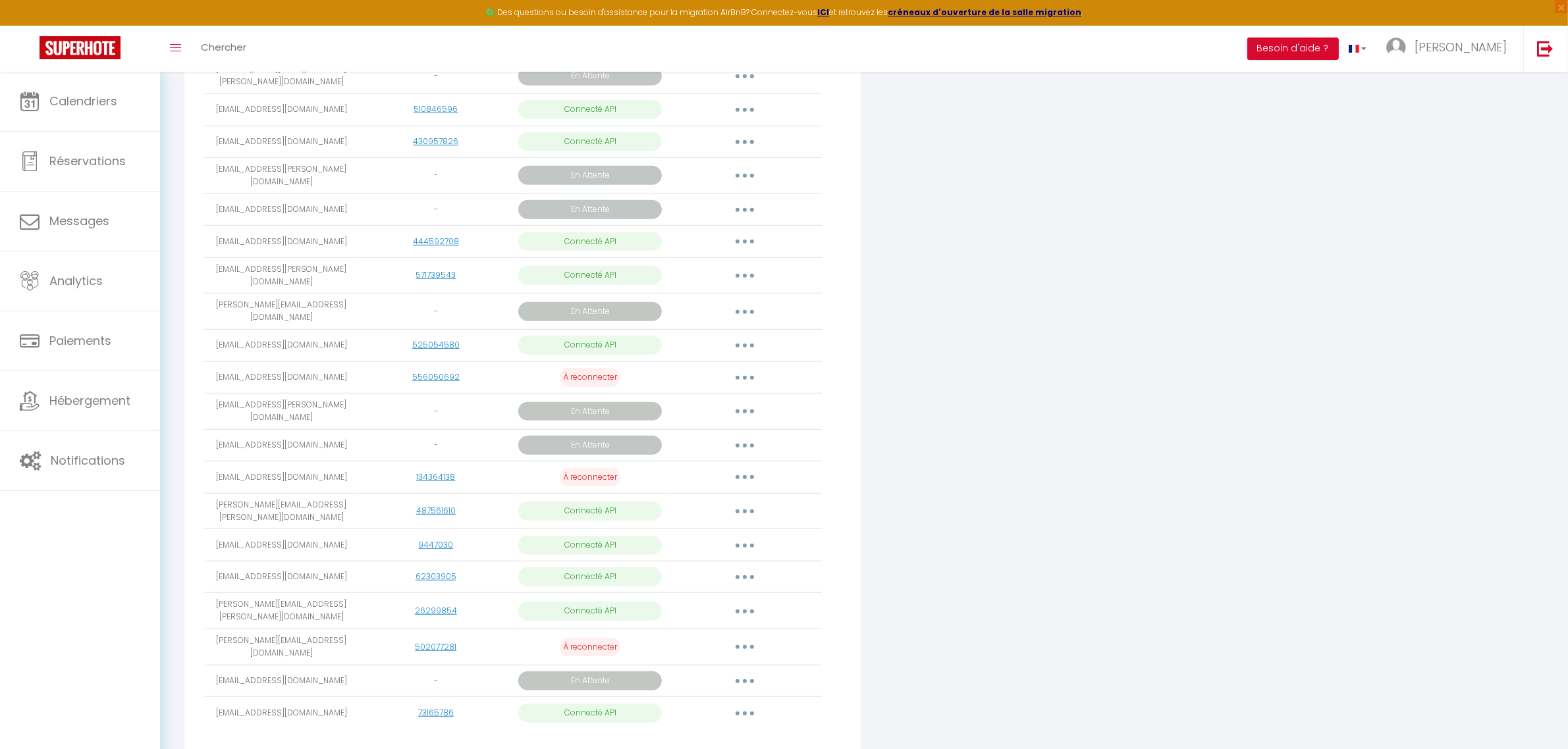
click at [736, 576] on button "button" at bounding box center [744, 713] width 37 height 21
click at [704, 576] on link "Importer les appartements" at bounding box center [687, 743] width 145 height 22
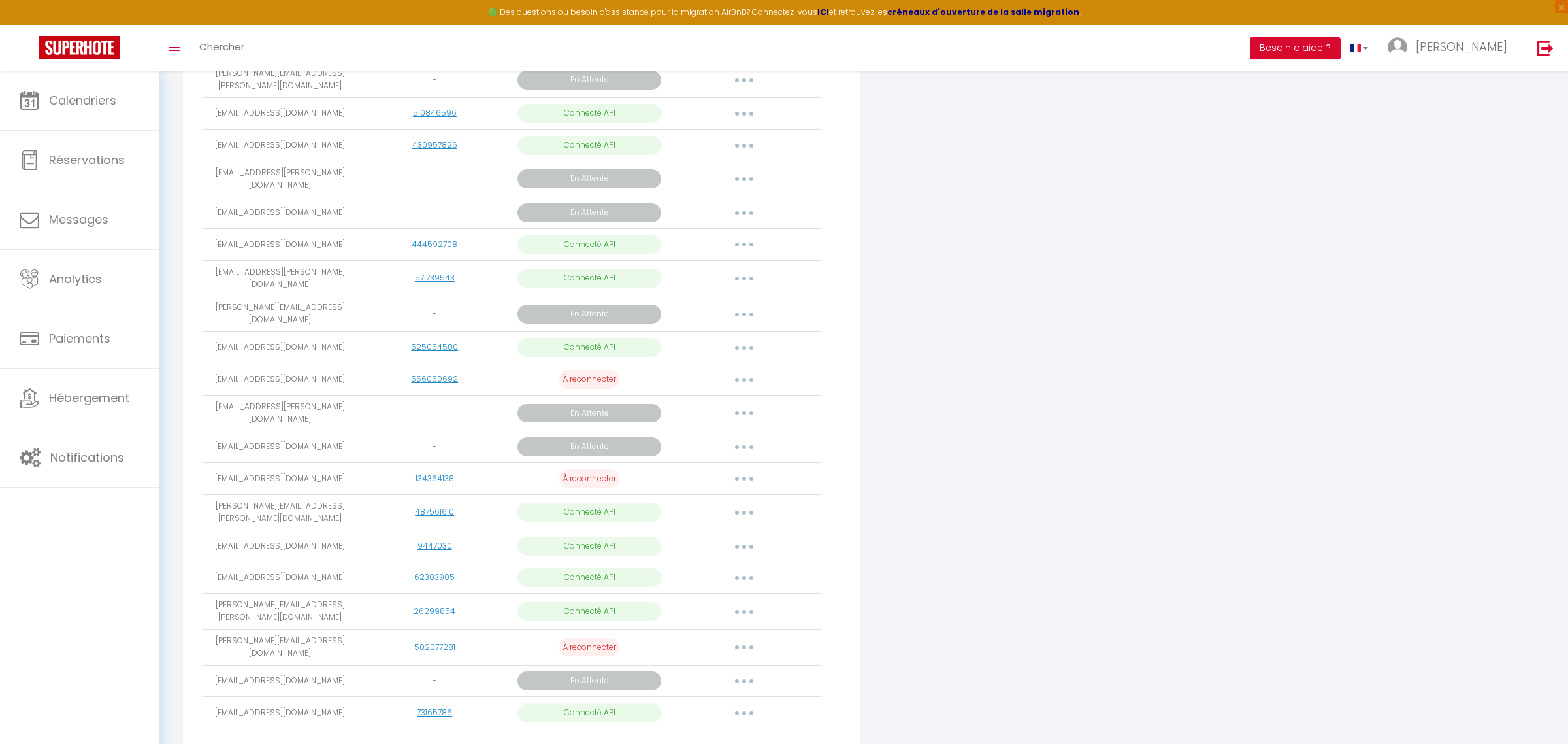
select select
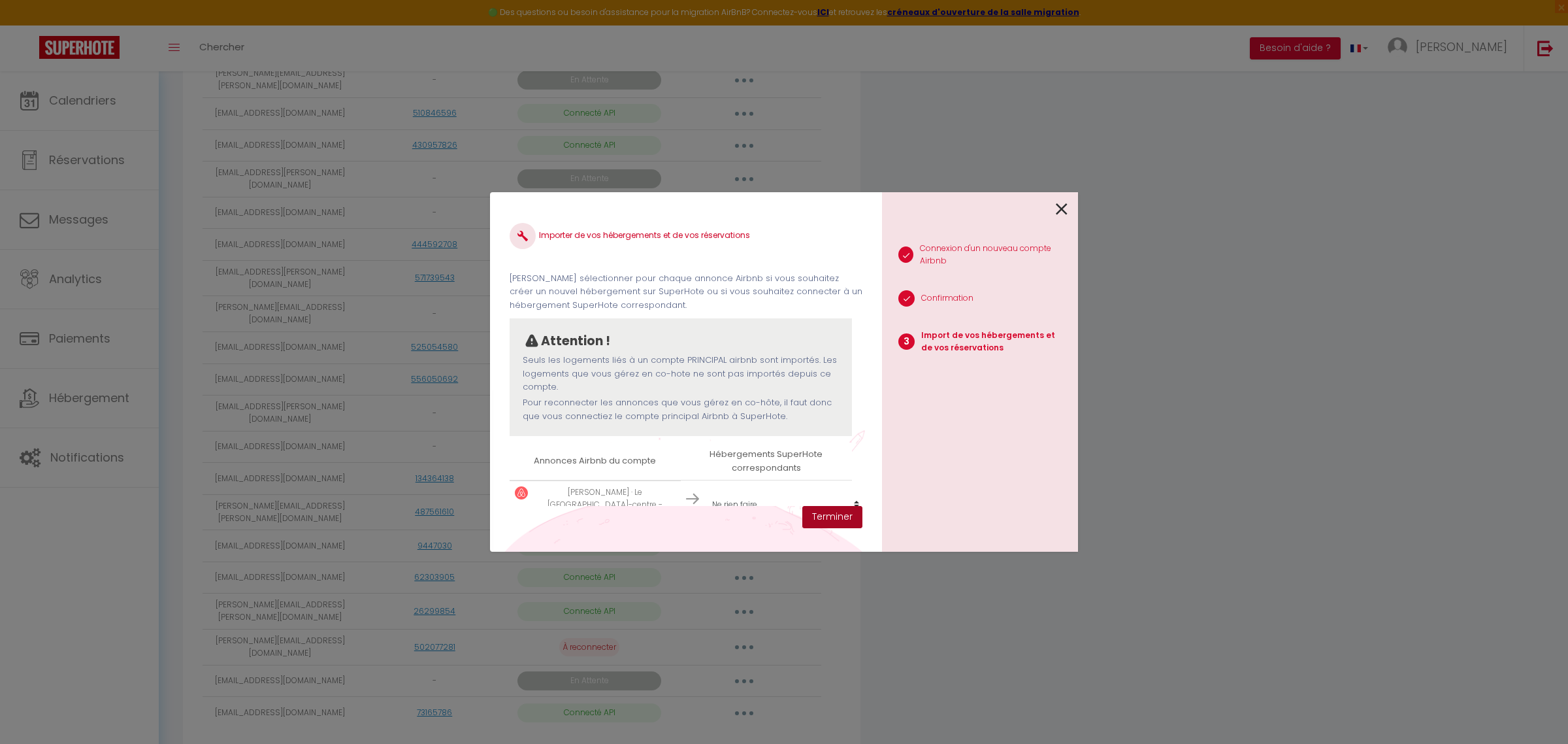
click at [834, 513] on button "Terminer" at bounding box center [832, 517] width 60 height 22
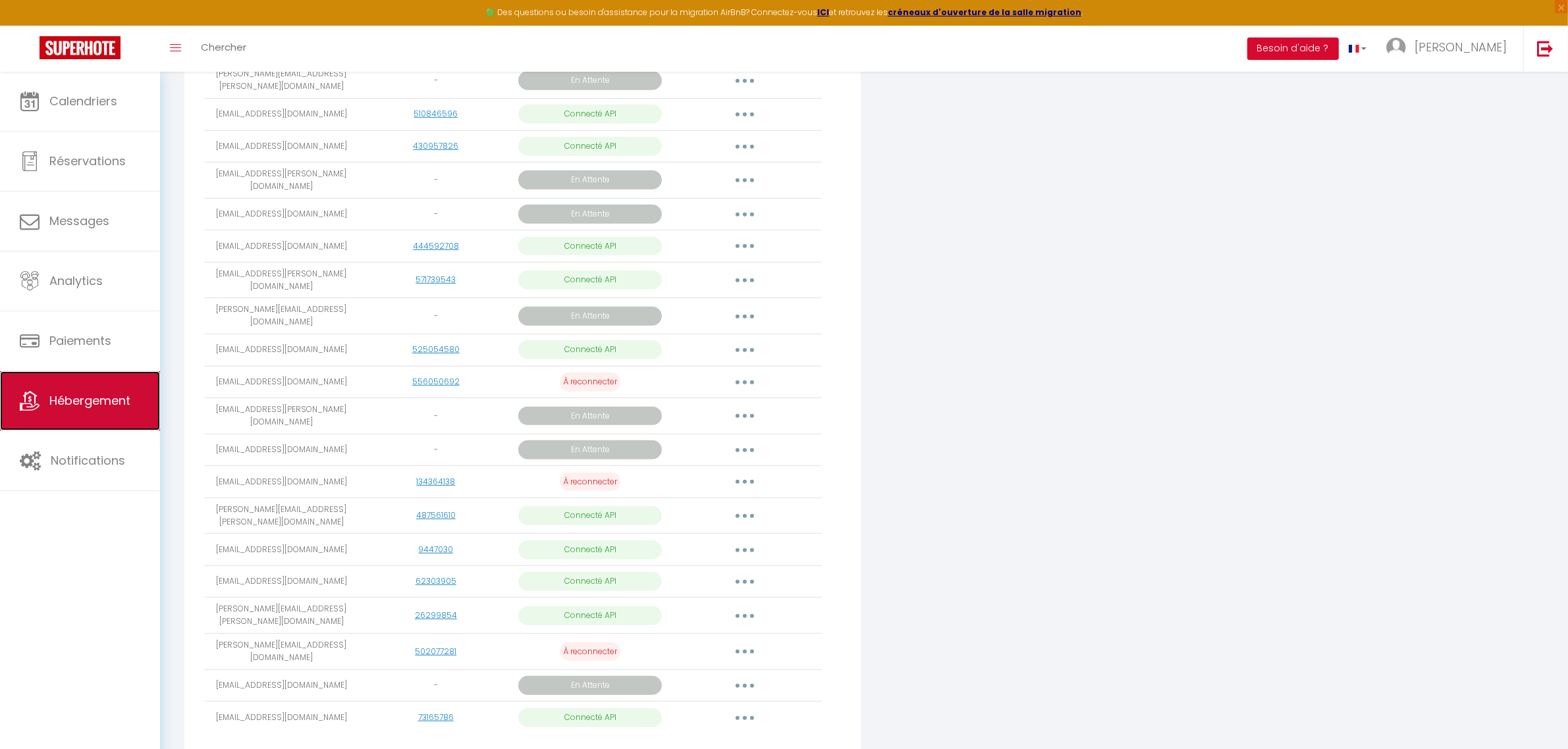
click at [107, 403] on span "Hébergement" at bounding box center [90, 400] width 81 height 16
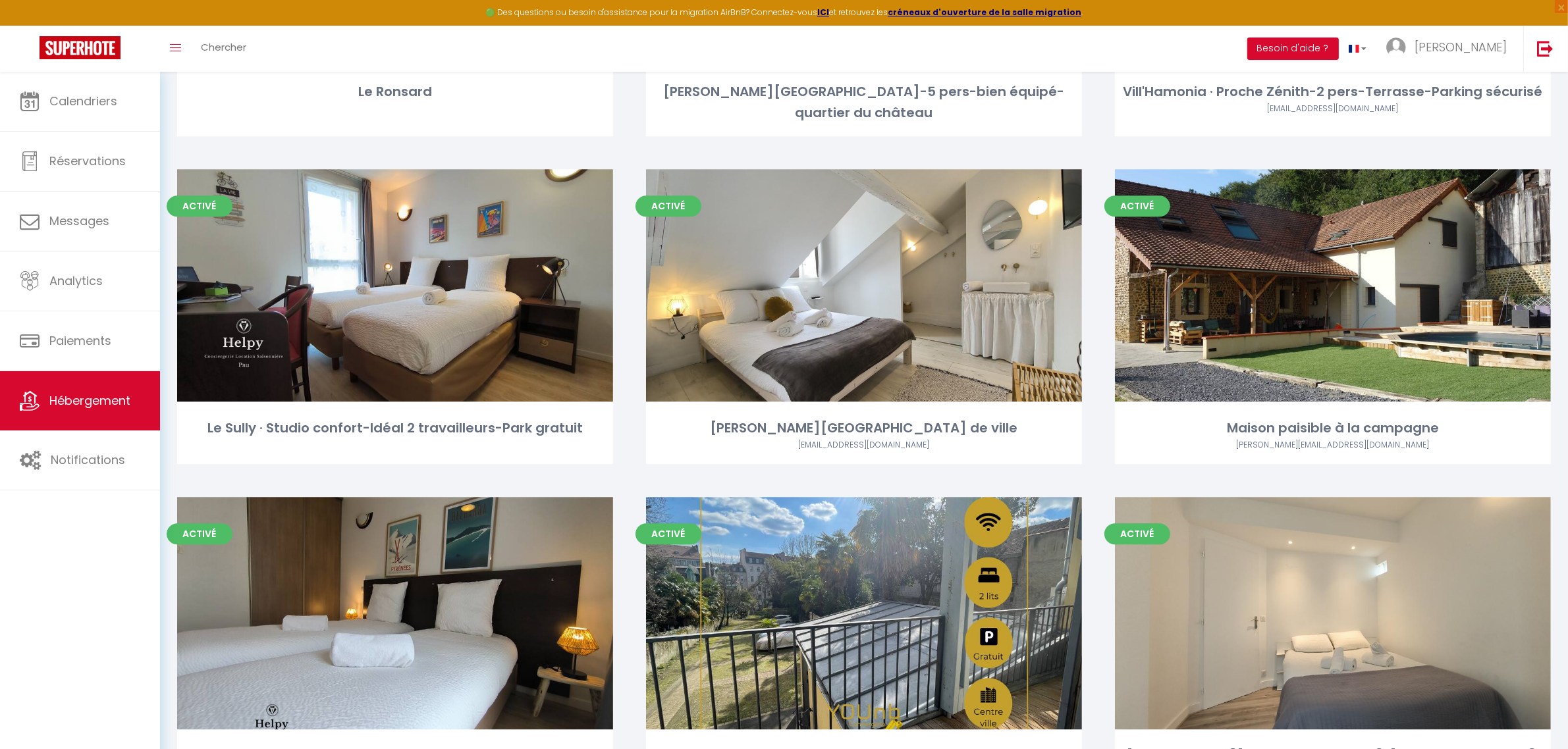
scroll to position [4524, 0]
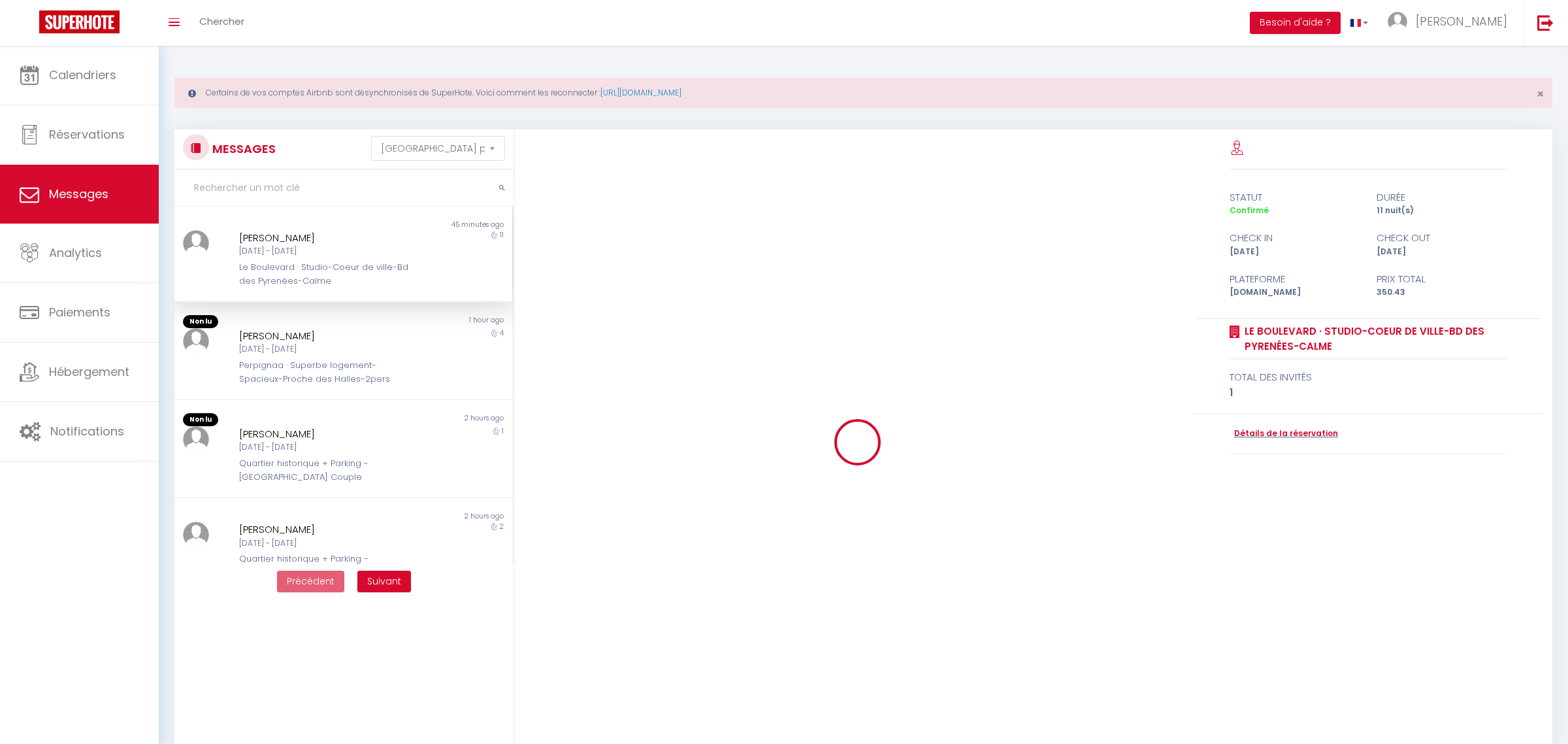
select select "message"
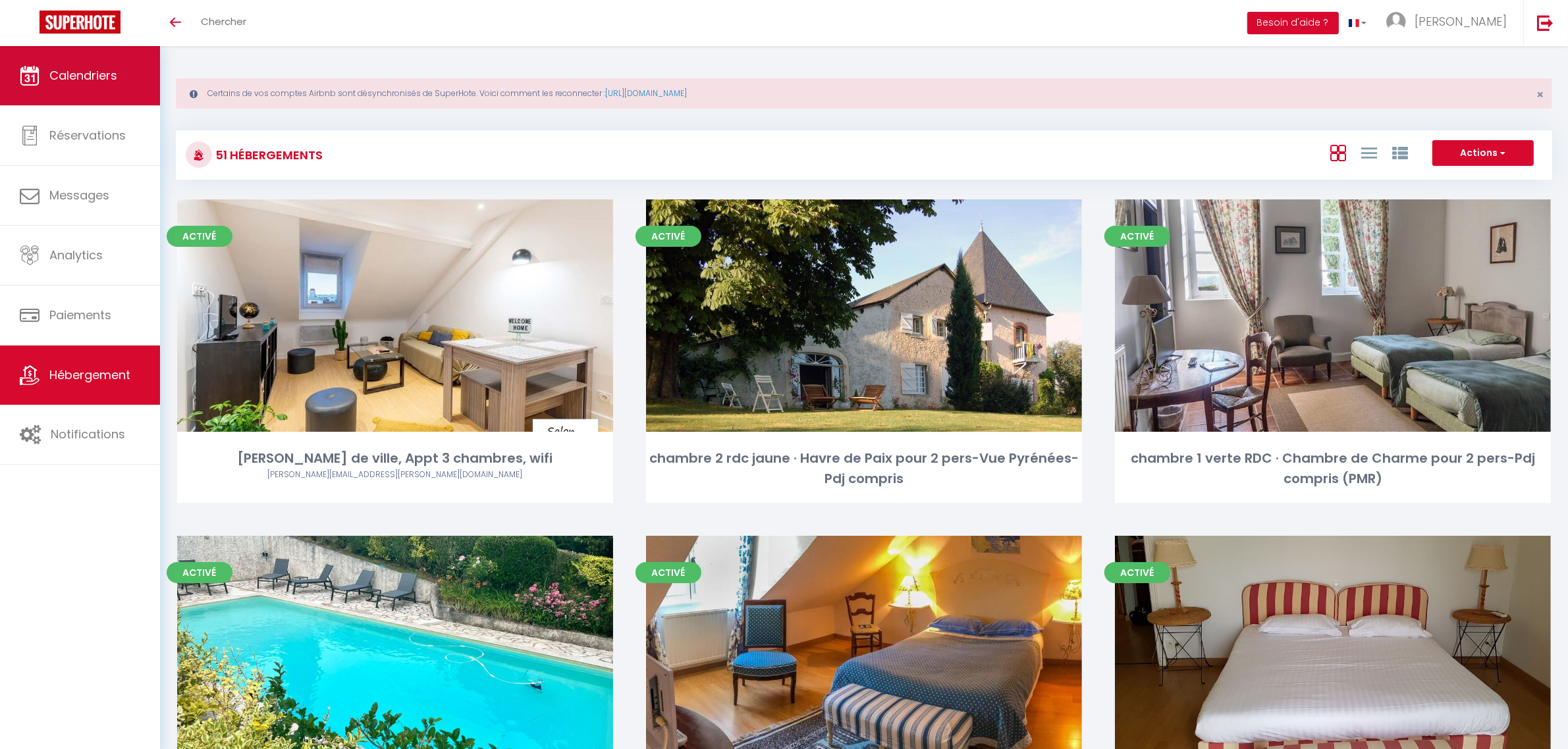
click at [106, 80] on span "Calendriers" at bounding box center [83, 75] width 68 height 16
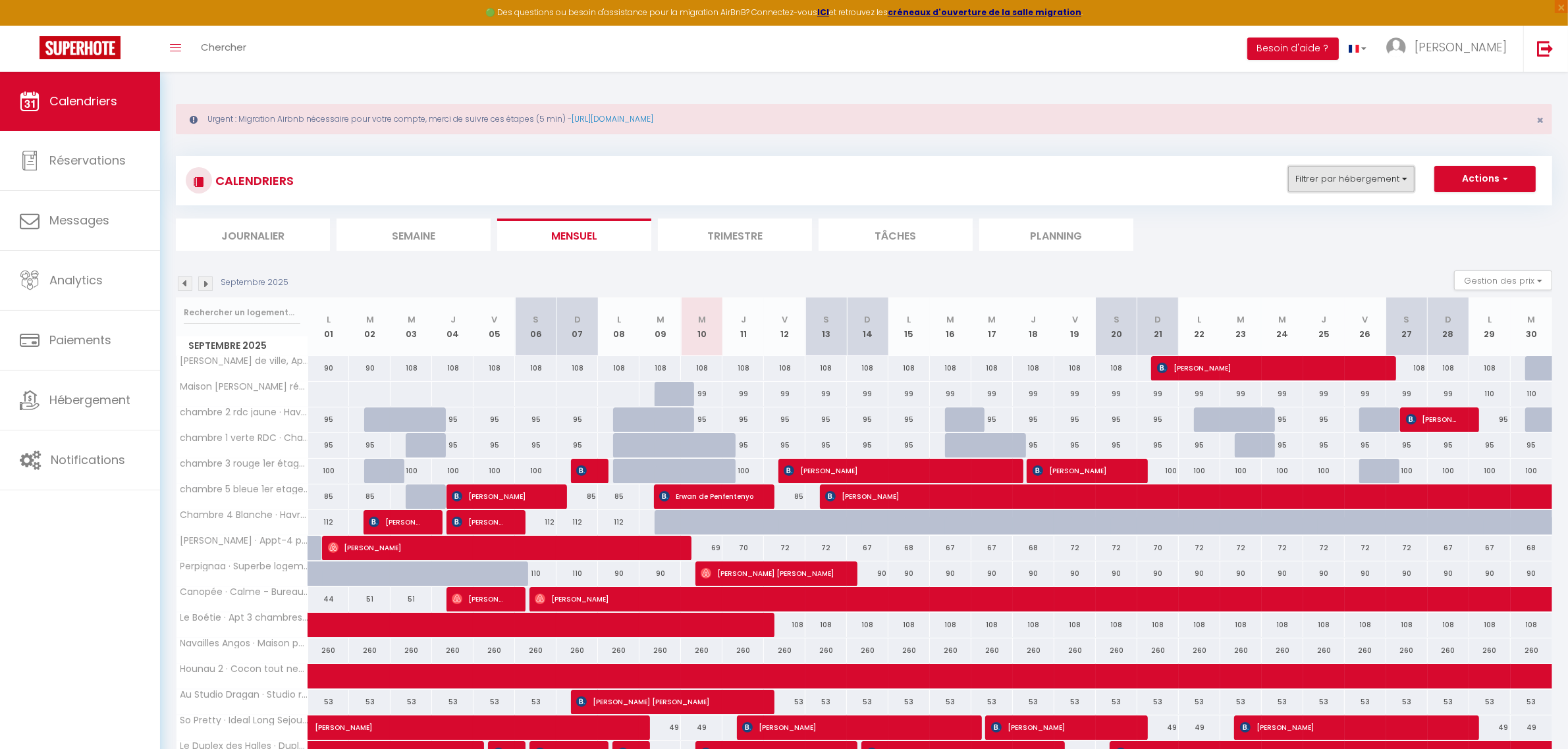
click at [1405, 183] on button "Filtrer par hébergement" at bounding box center [1351, 179] width 126 height 26
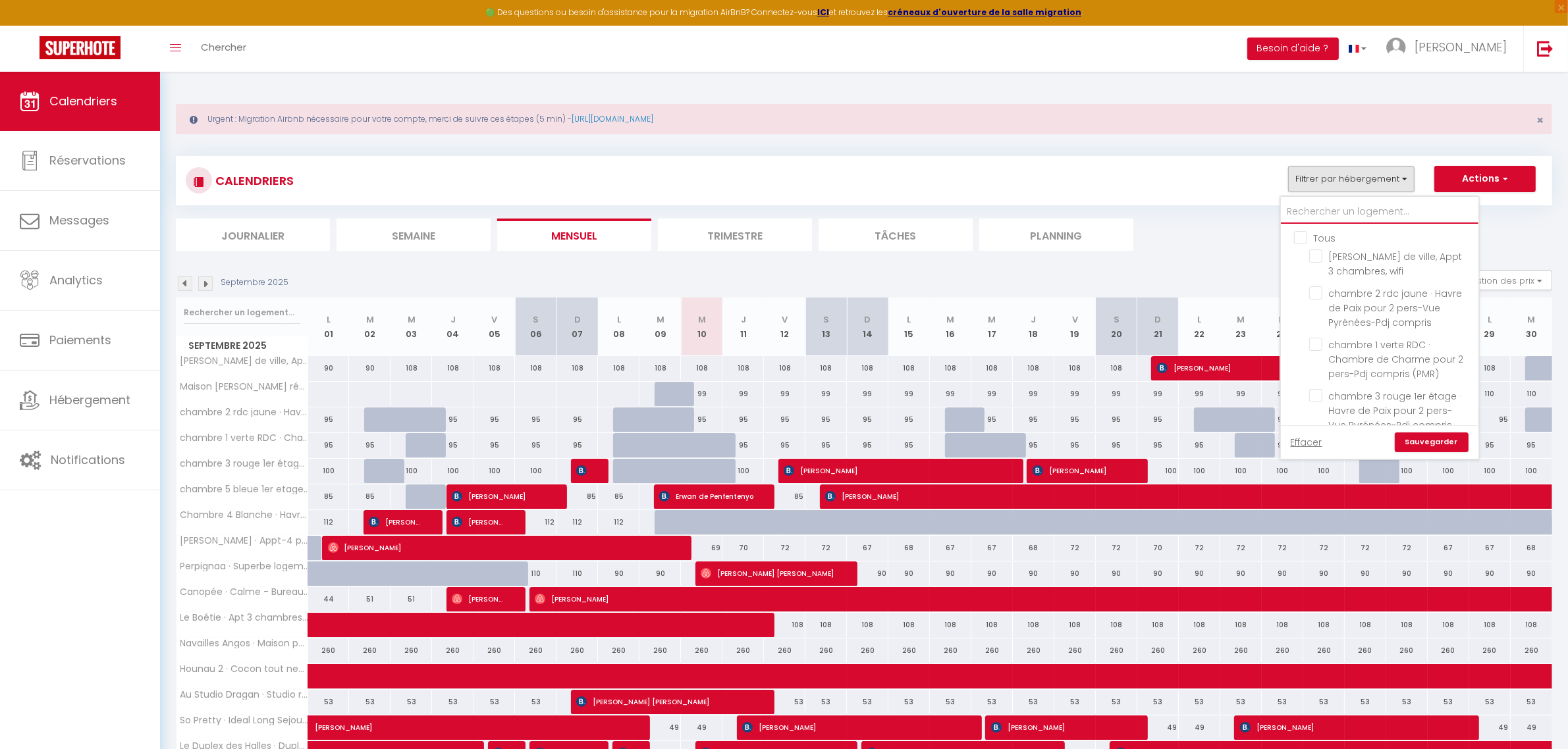
click at [1348, 209] on input "text" at bounding box center [1379, 212] width 198 height 24
type input "a"
checkbox input "false"
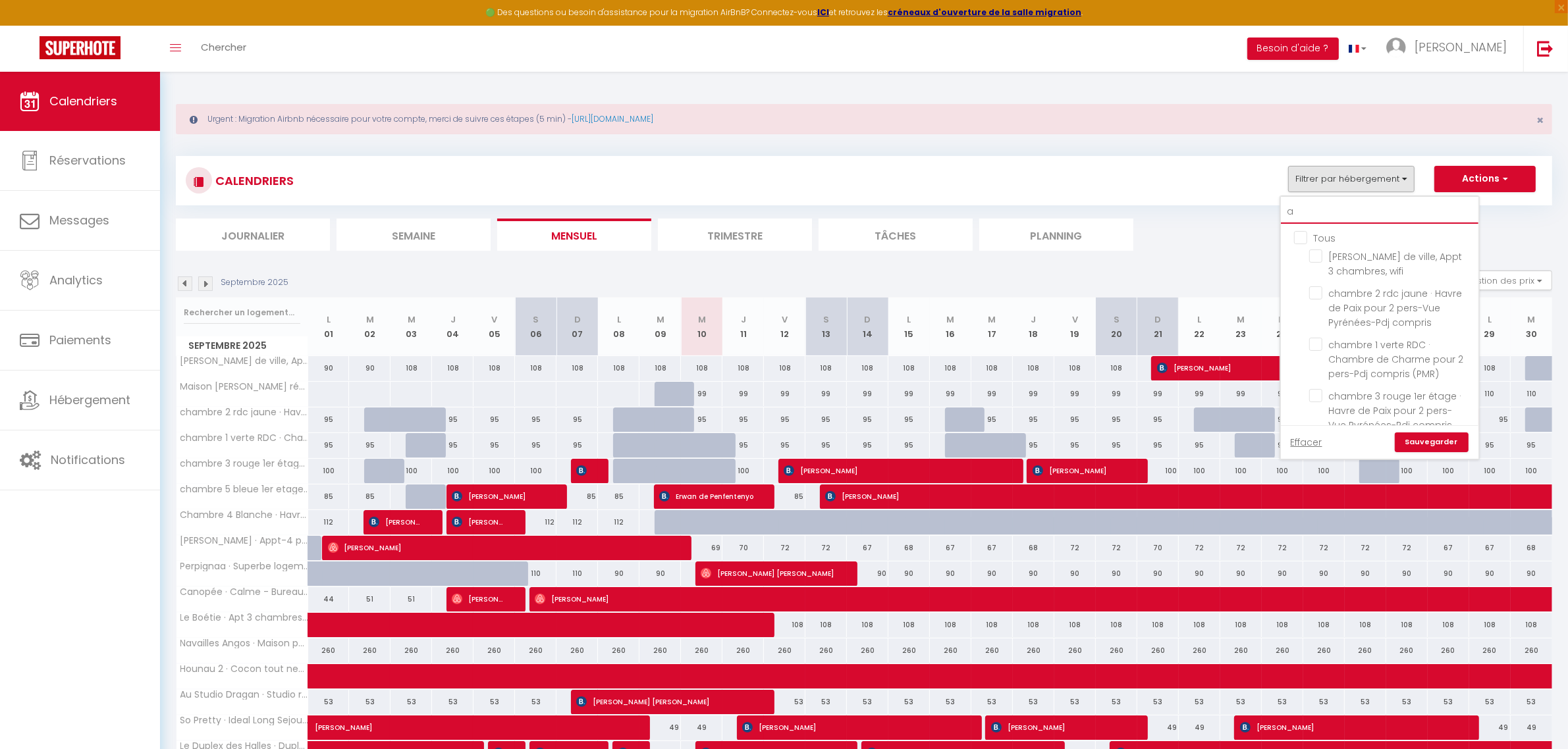
checkbox input "false"
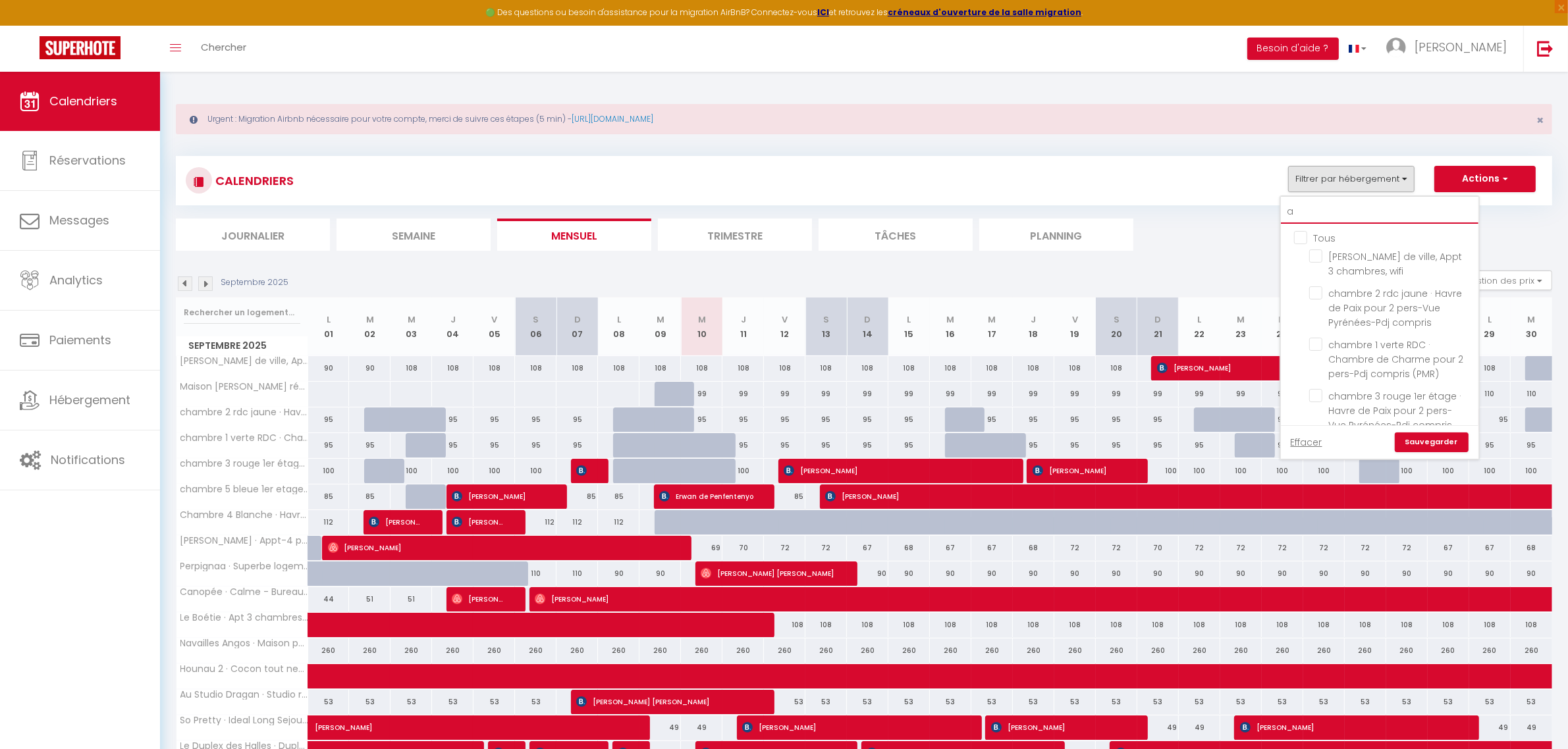
checkbox input "false"
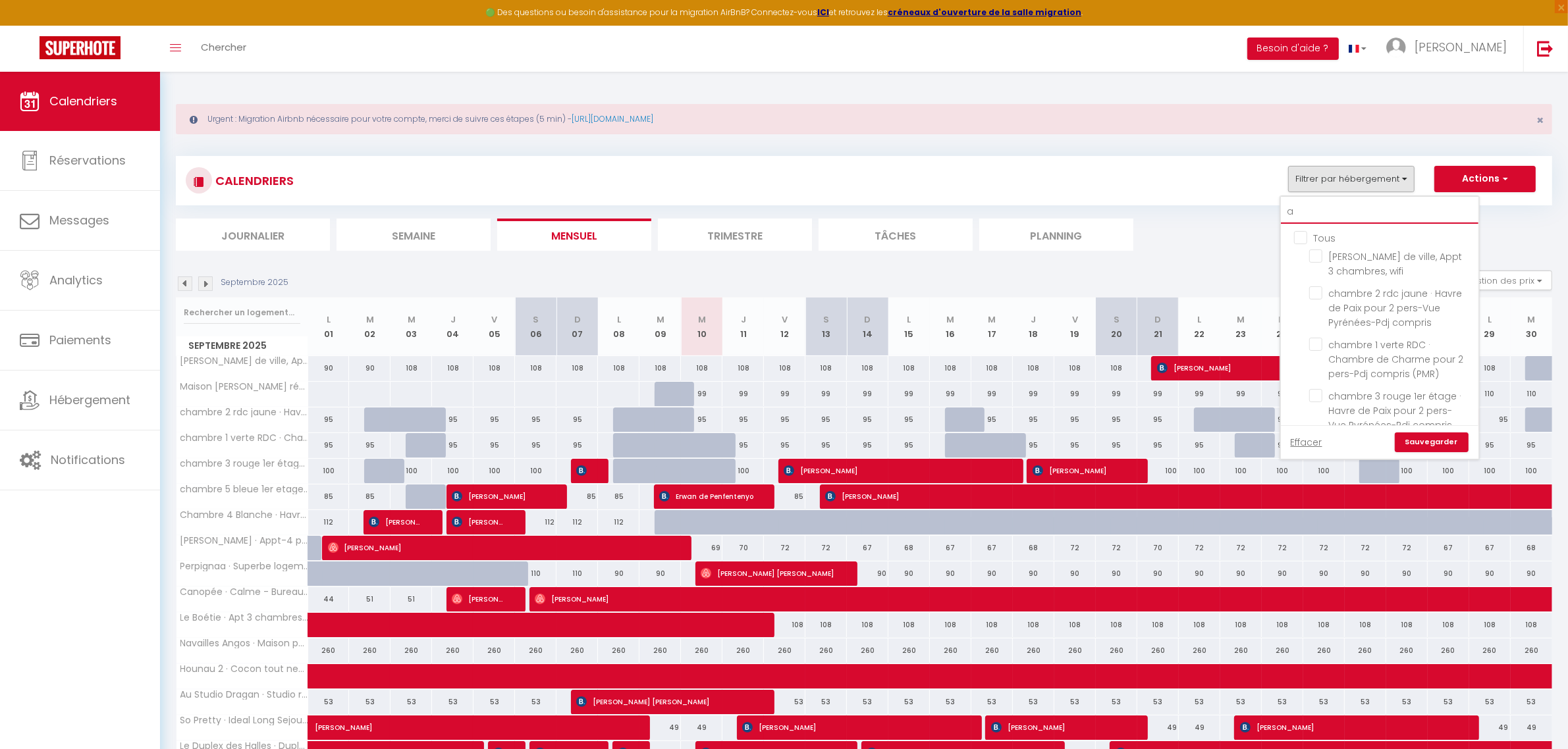
checkbox input "false"
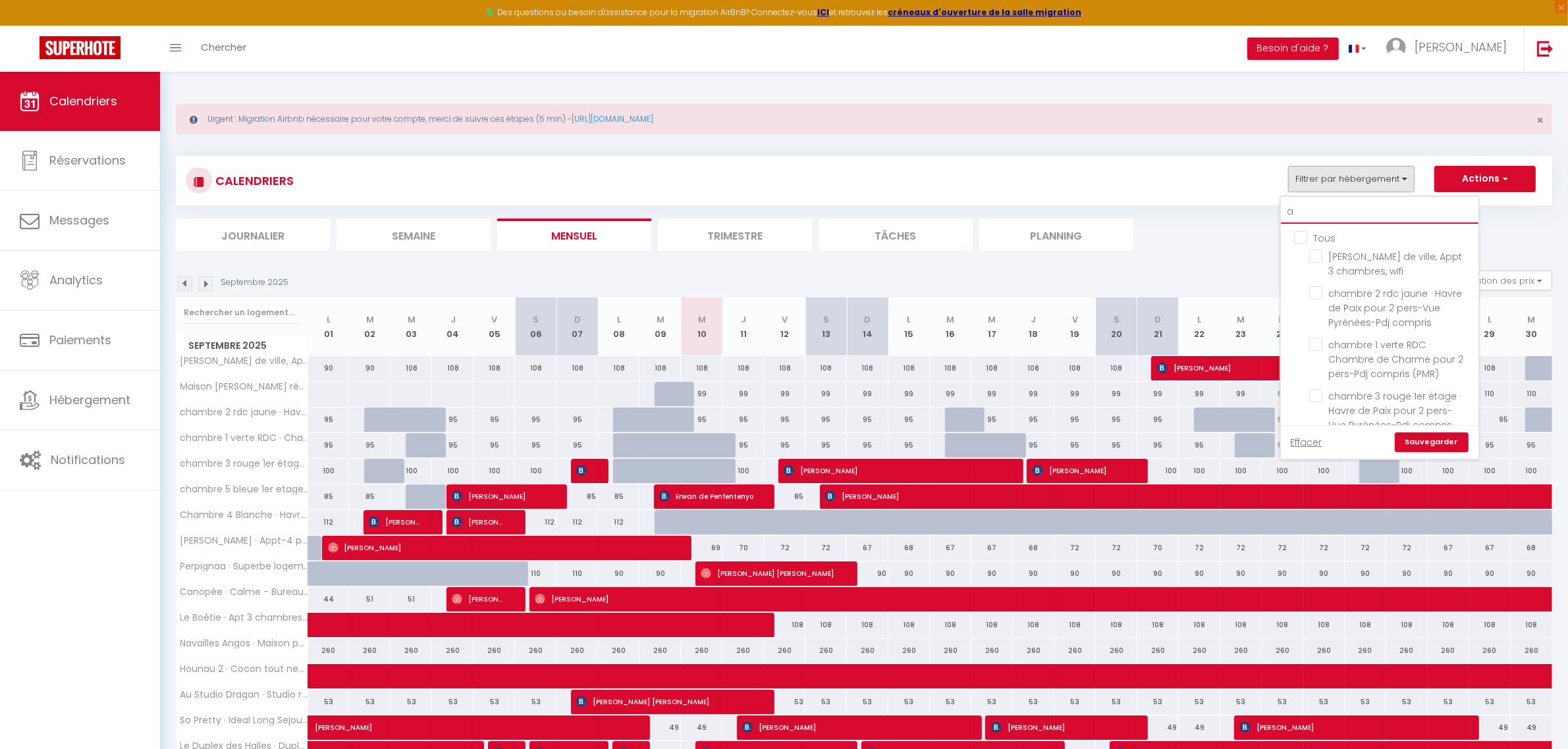
checkbox input "false"
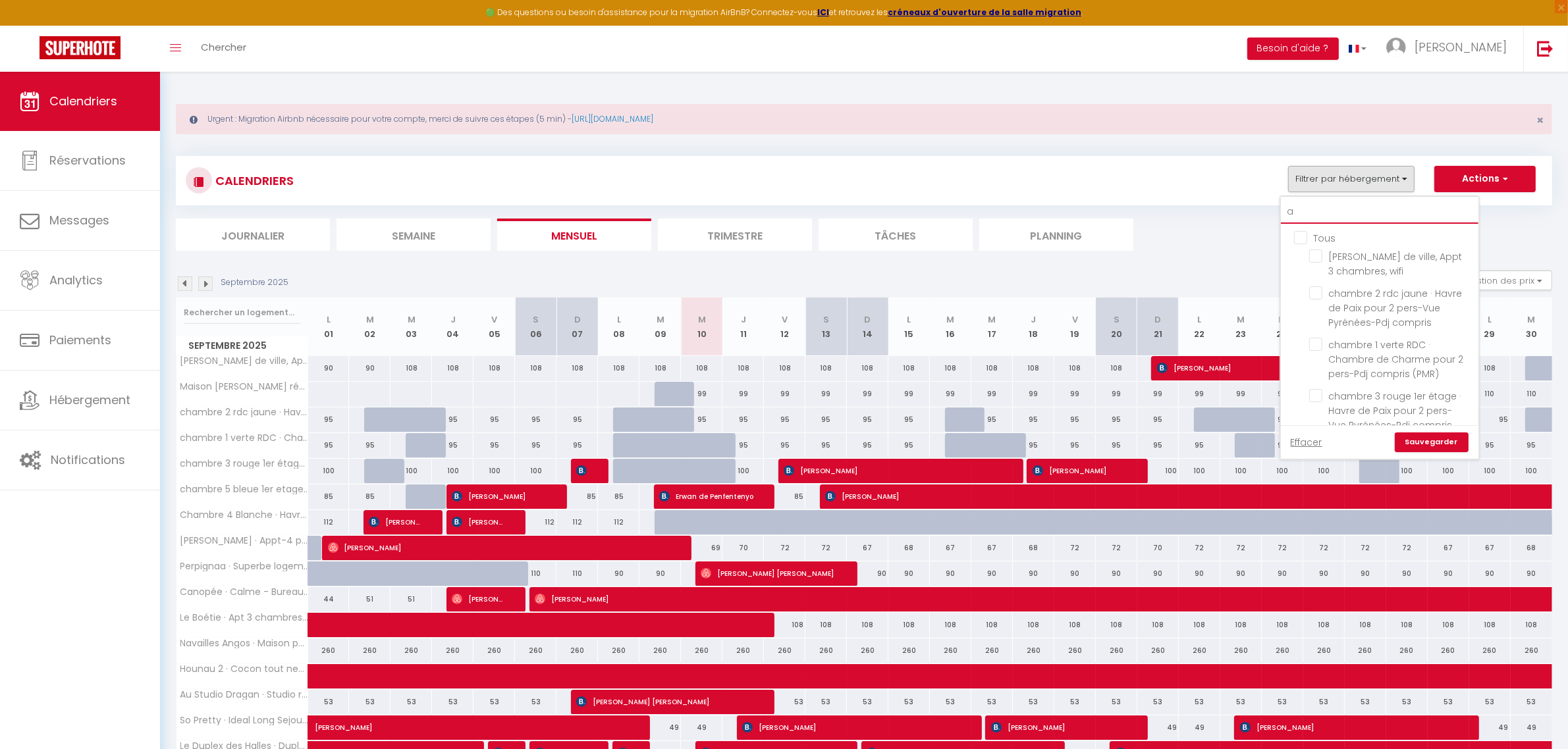
checkbox input "false"
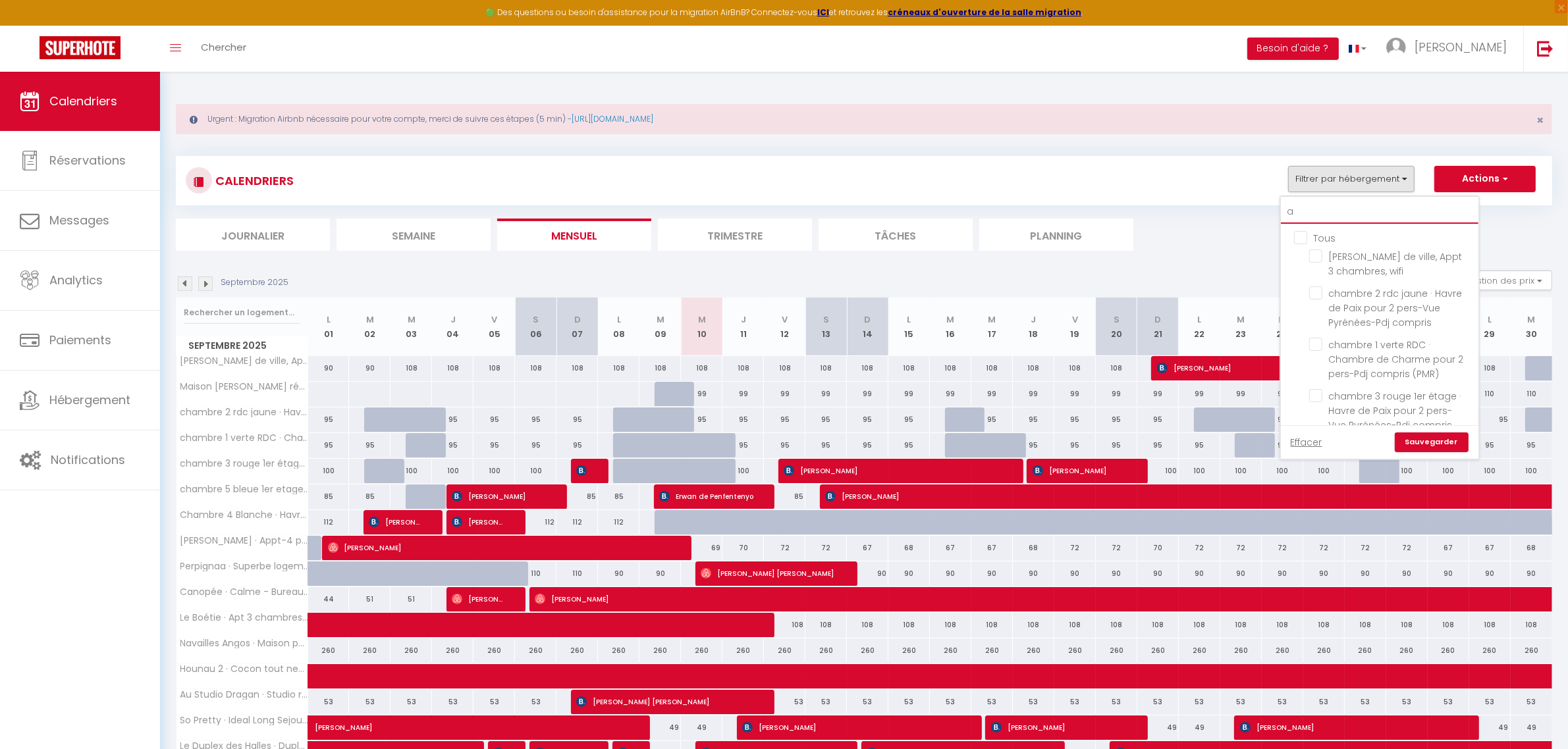
checkbox input "false"
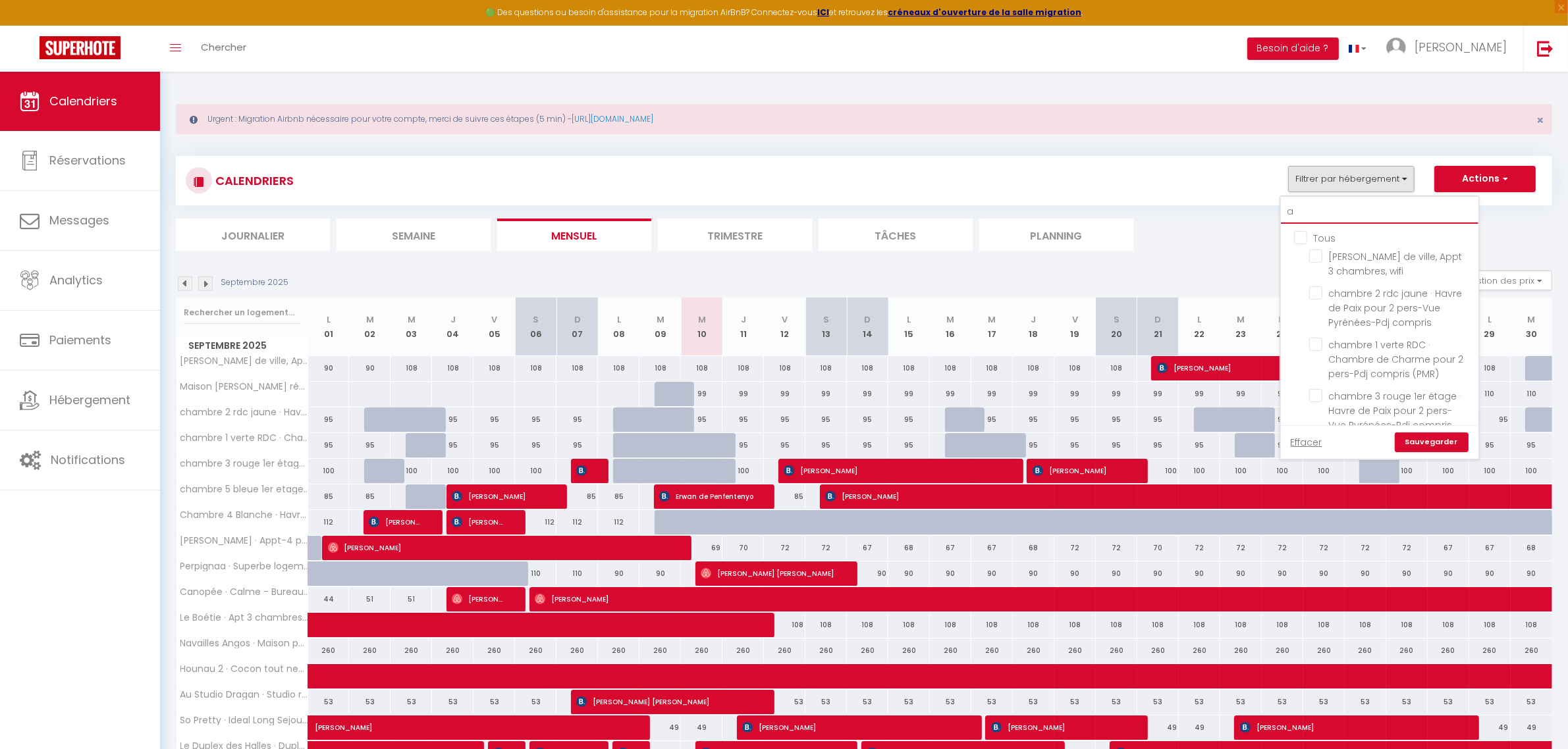
checkbox input "false"
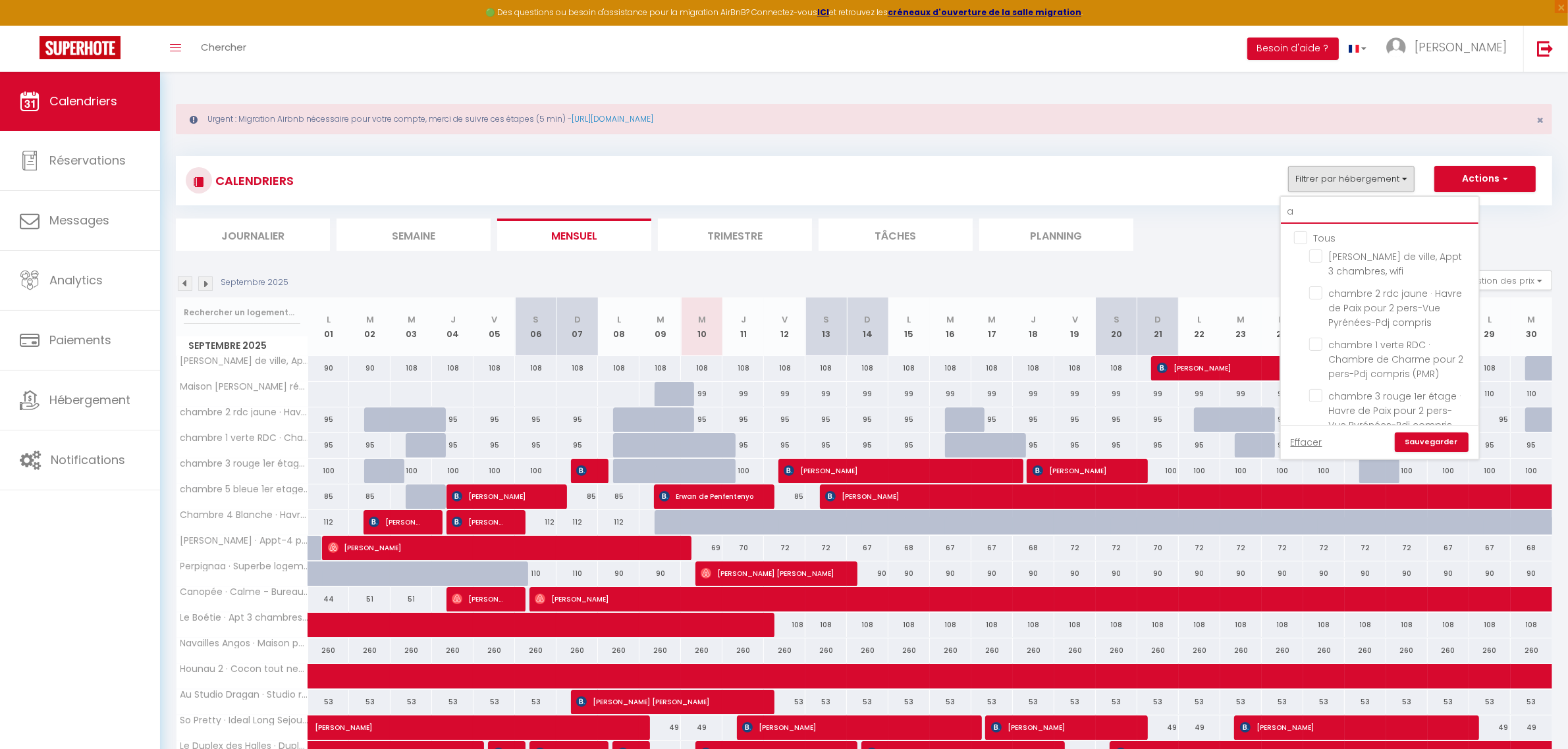
checkbox input "false"
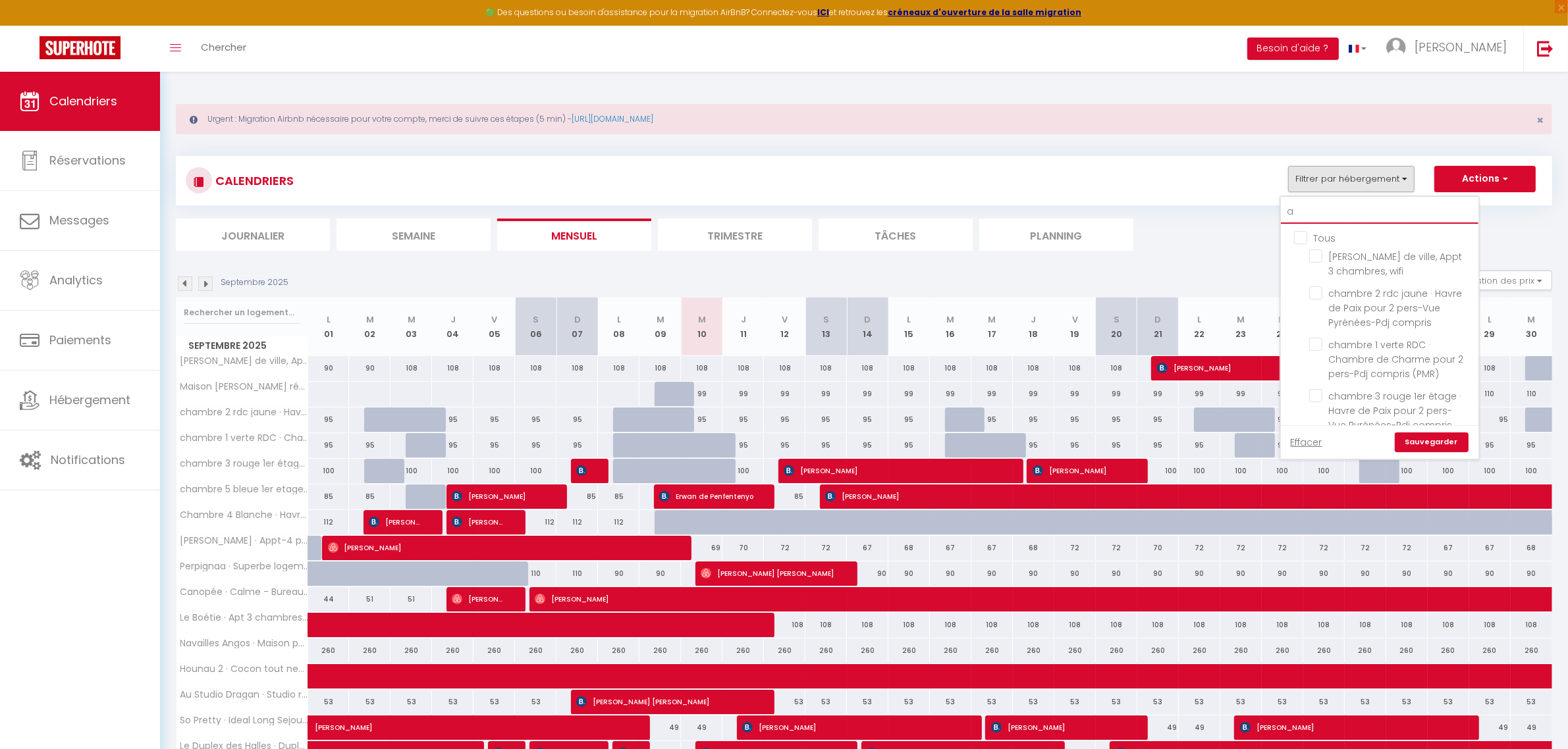
checkbox input "false"
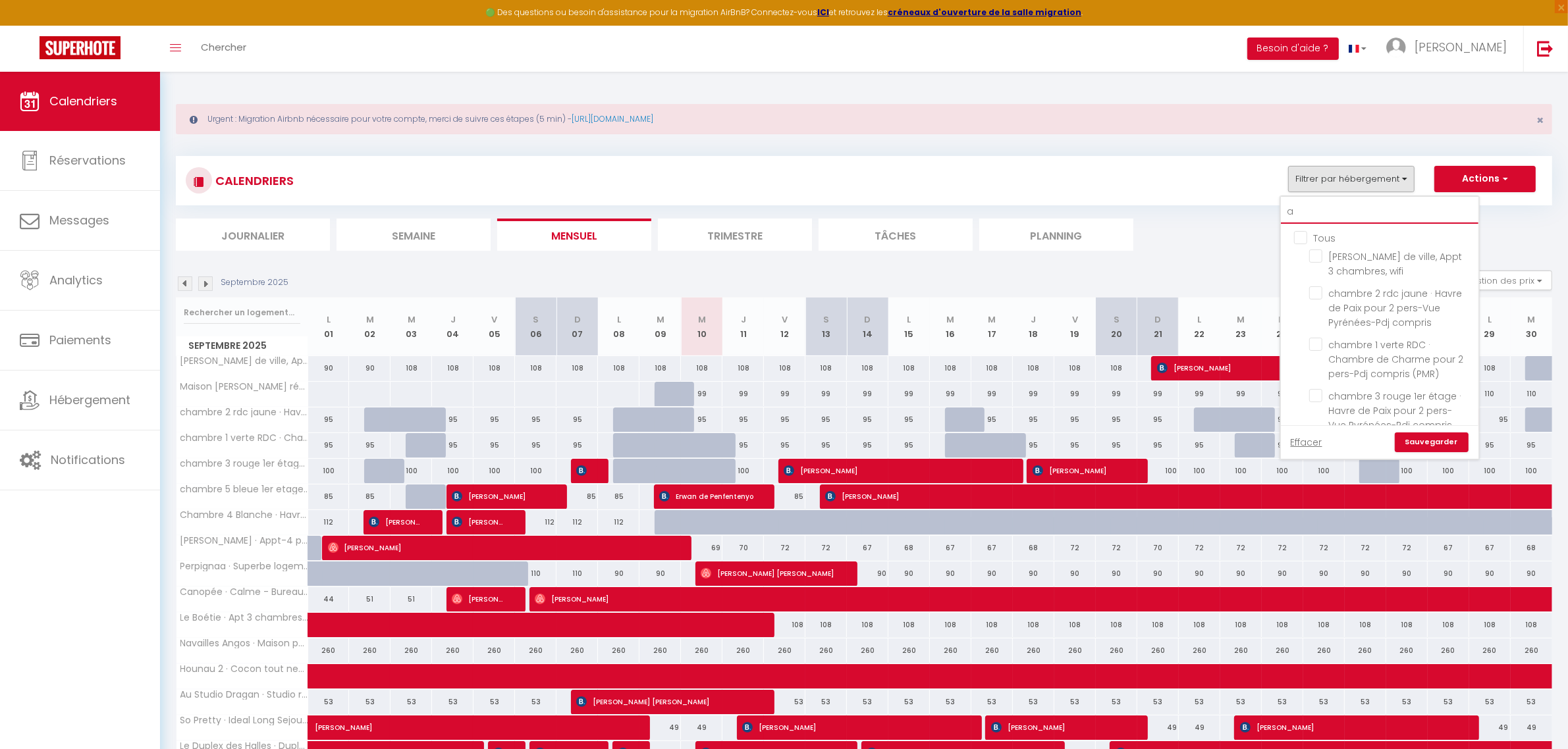
checkbox input "false"
type input "am"
checkbox input "false"
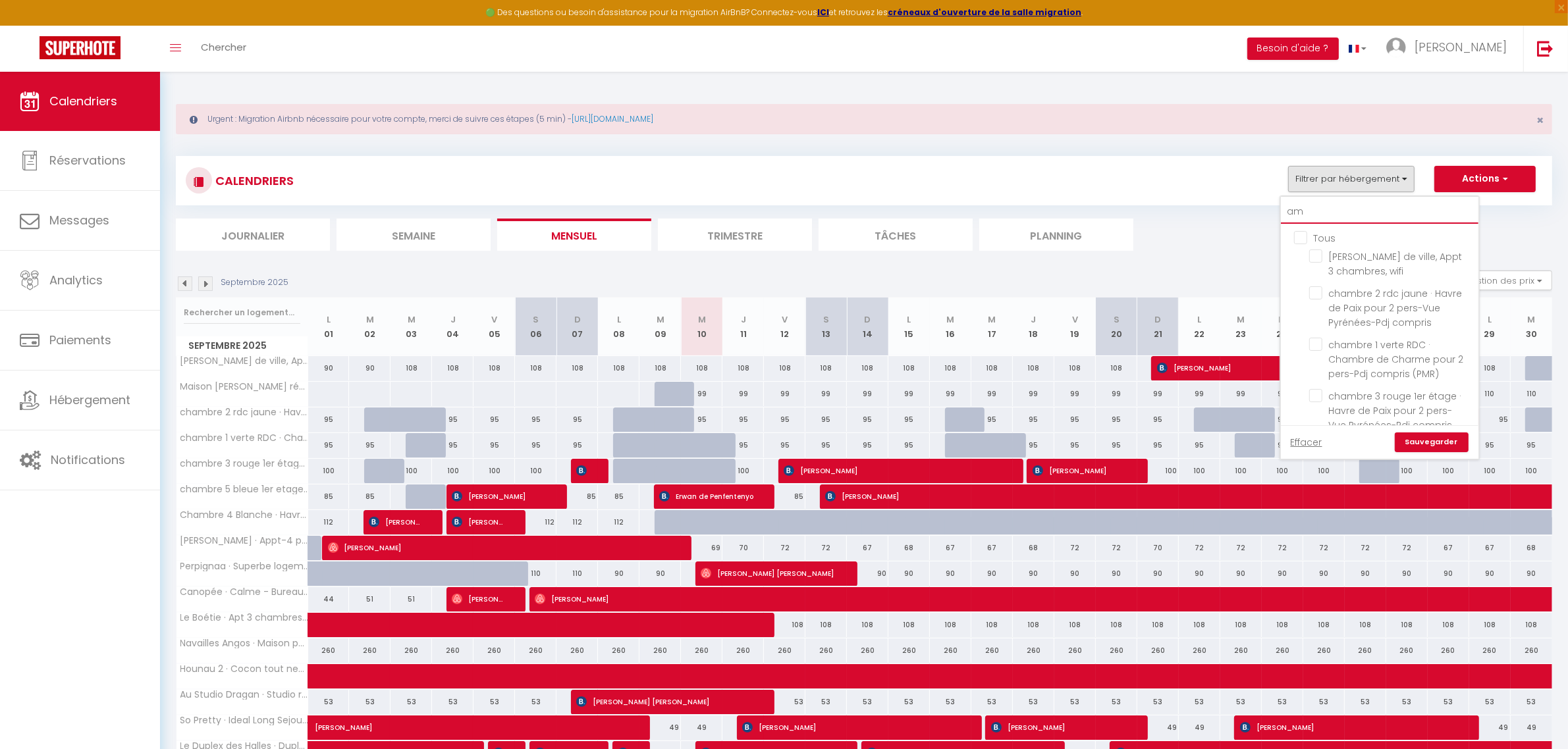
checkbox input "false"
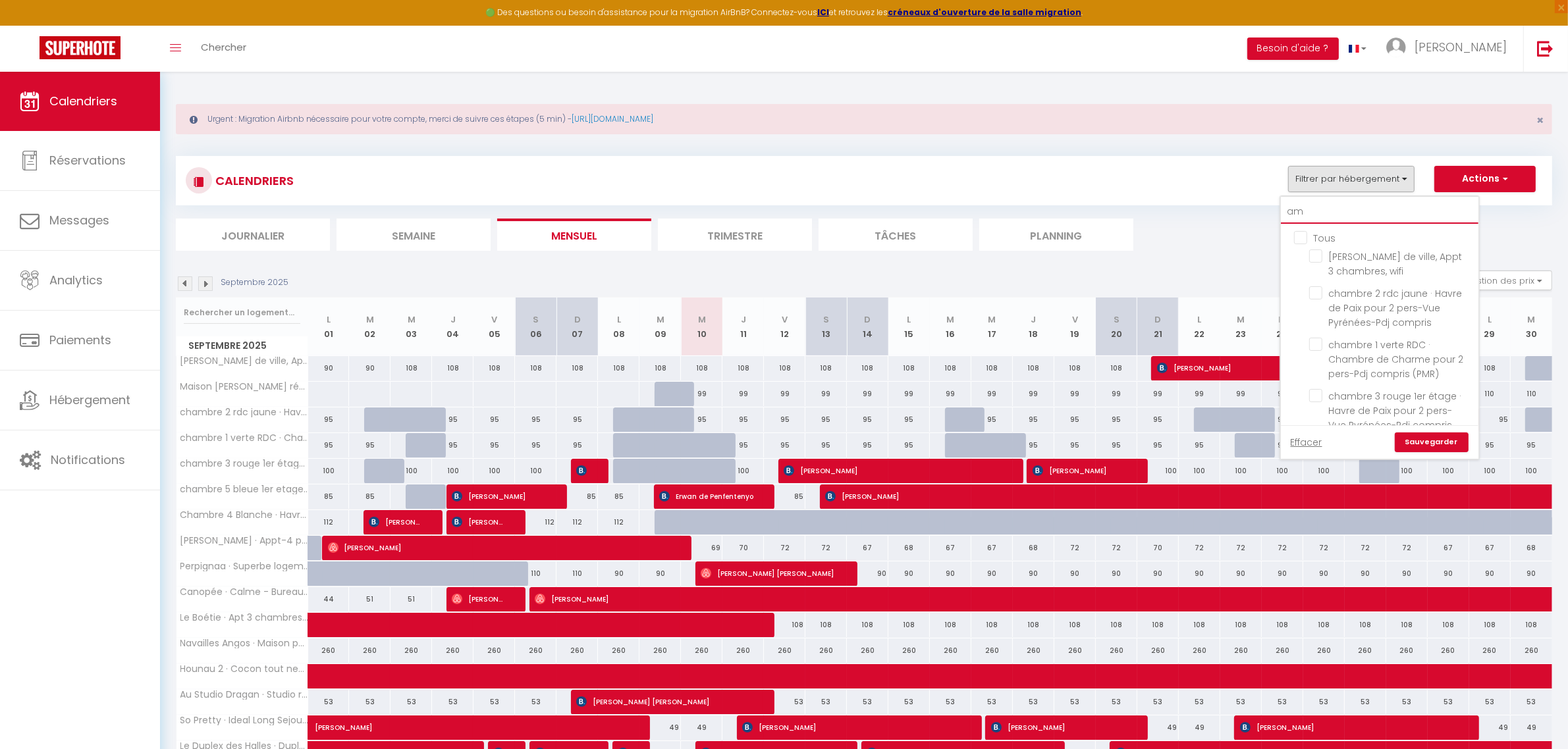
checkbox input "false"
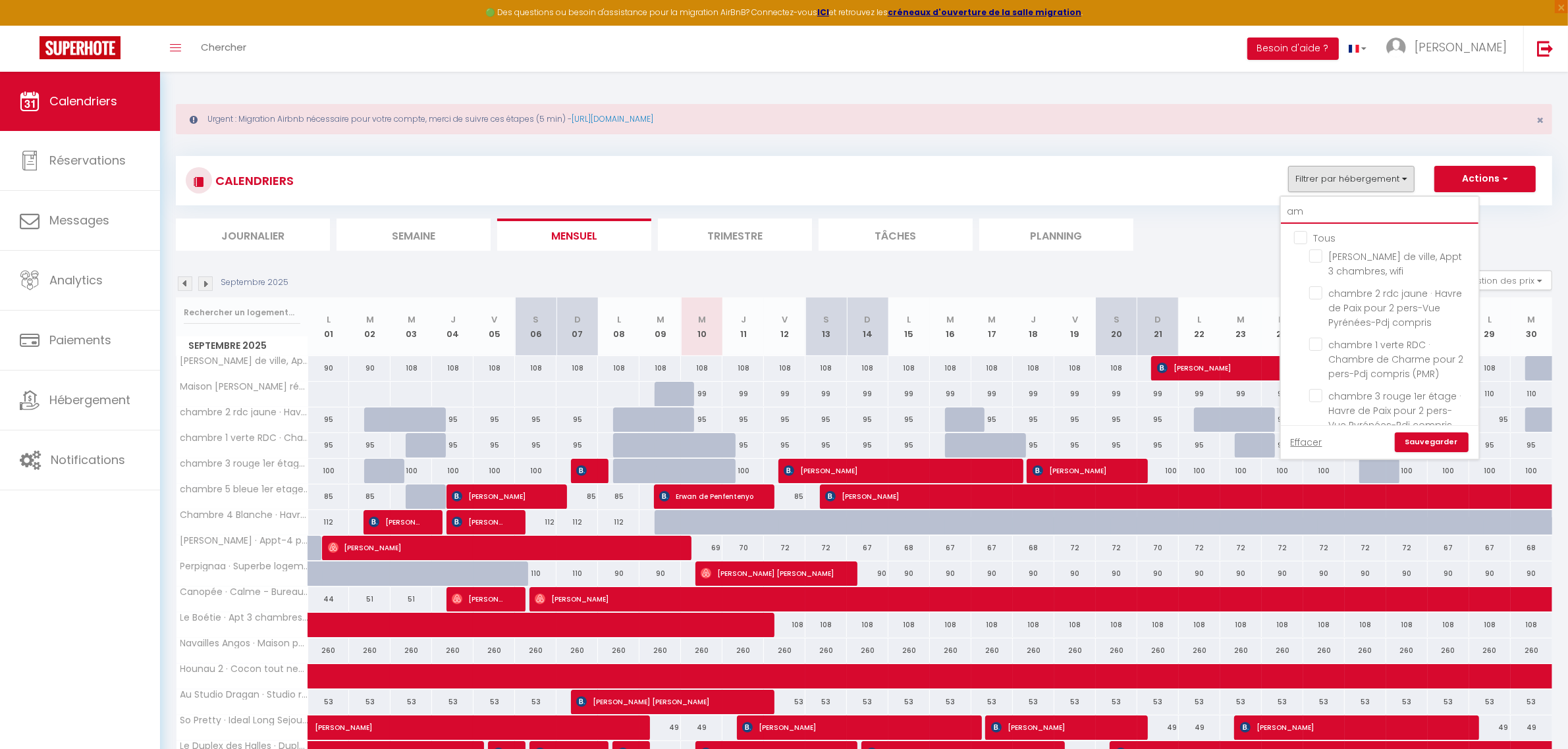
checkbox input "false"
type input "amb"
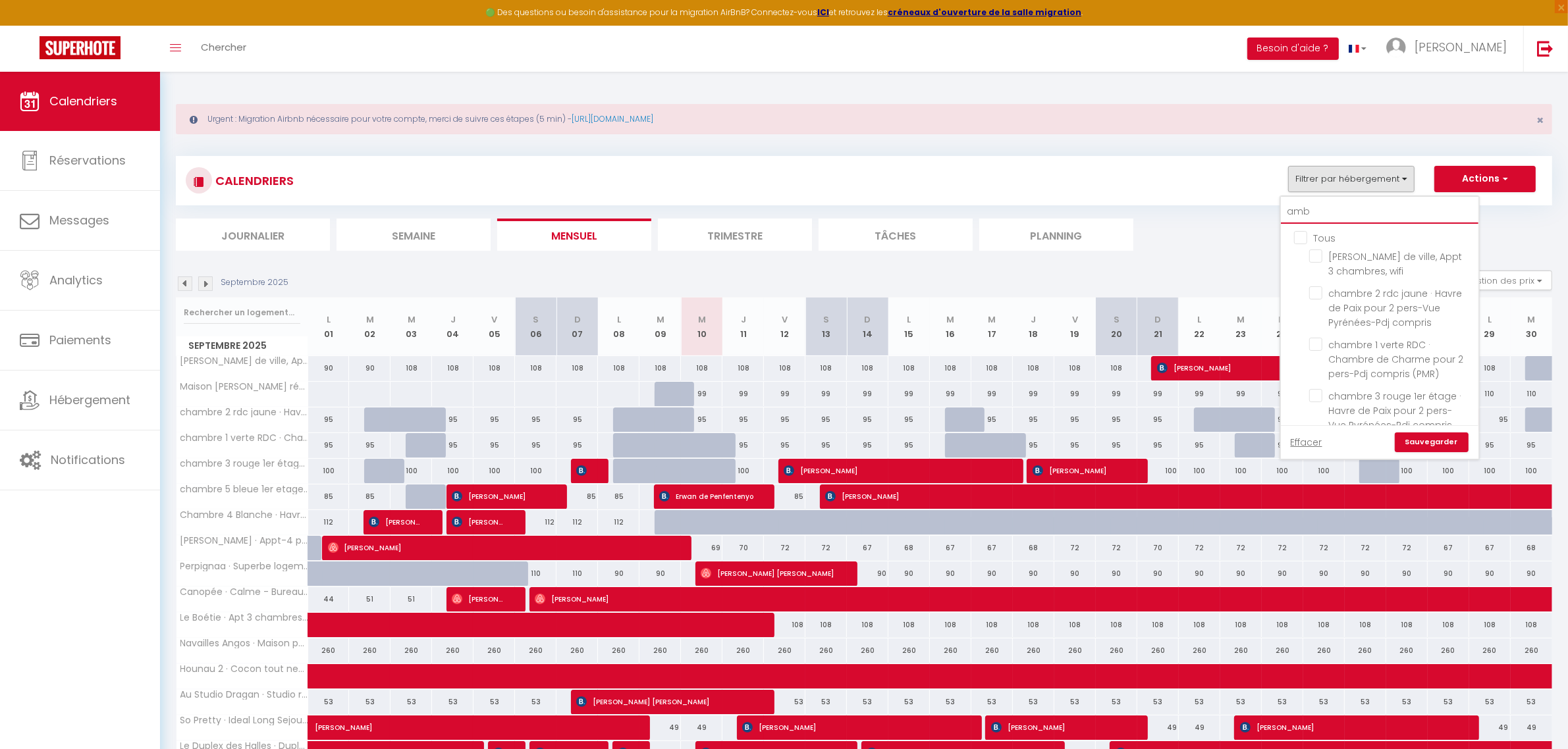
checkbox input "false"
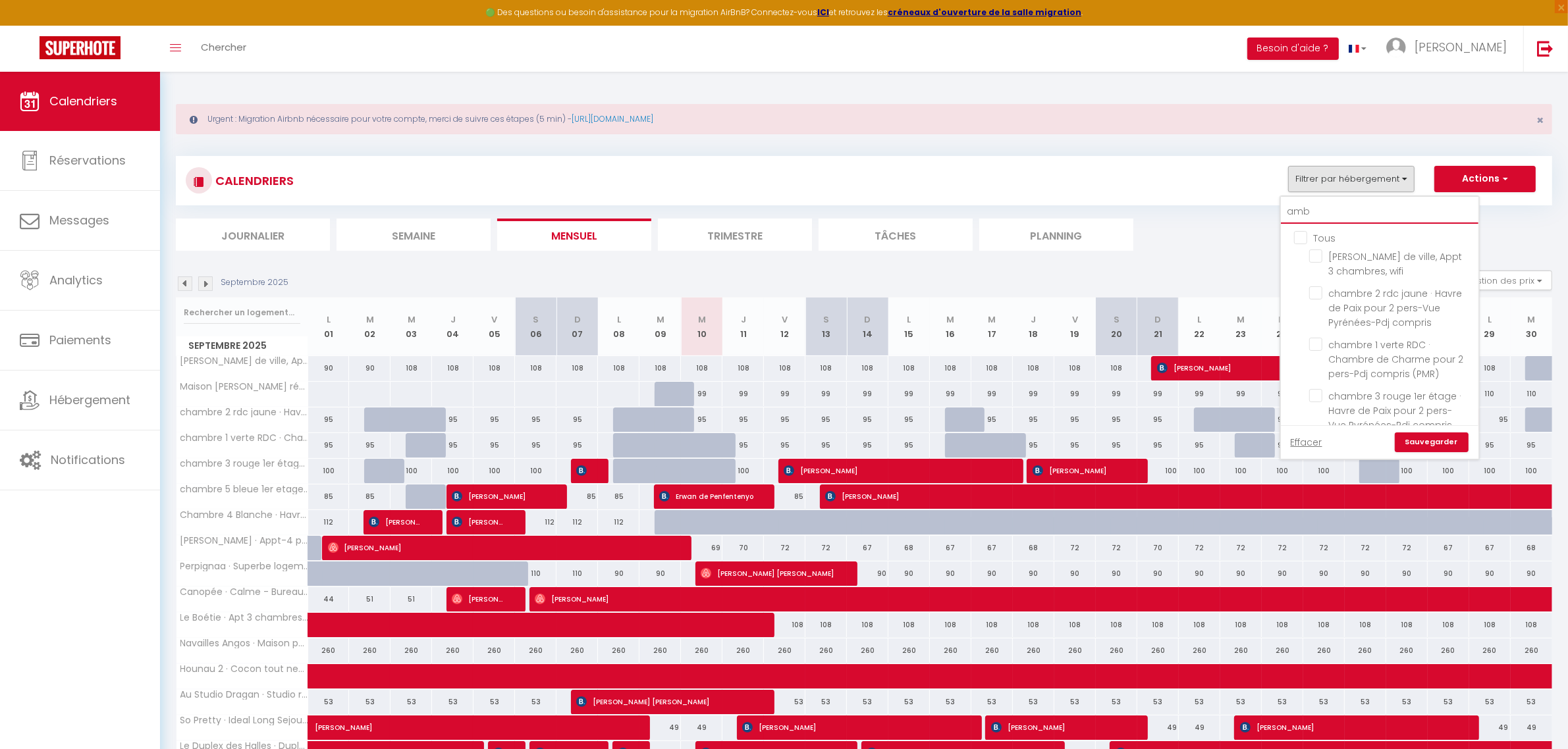
checkbox input "false"
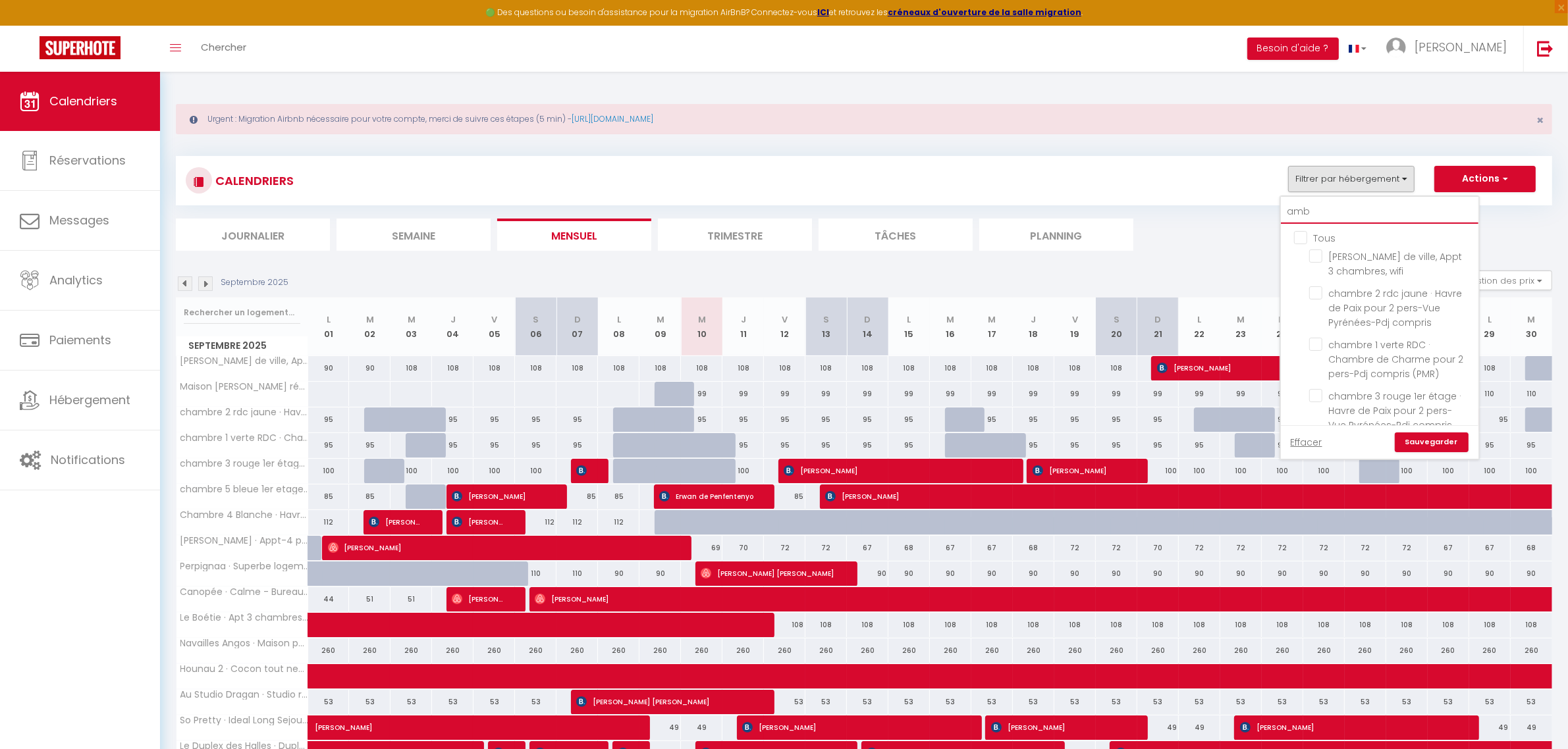
checkbox input "false"
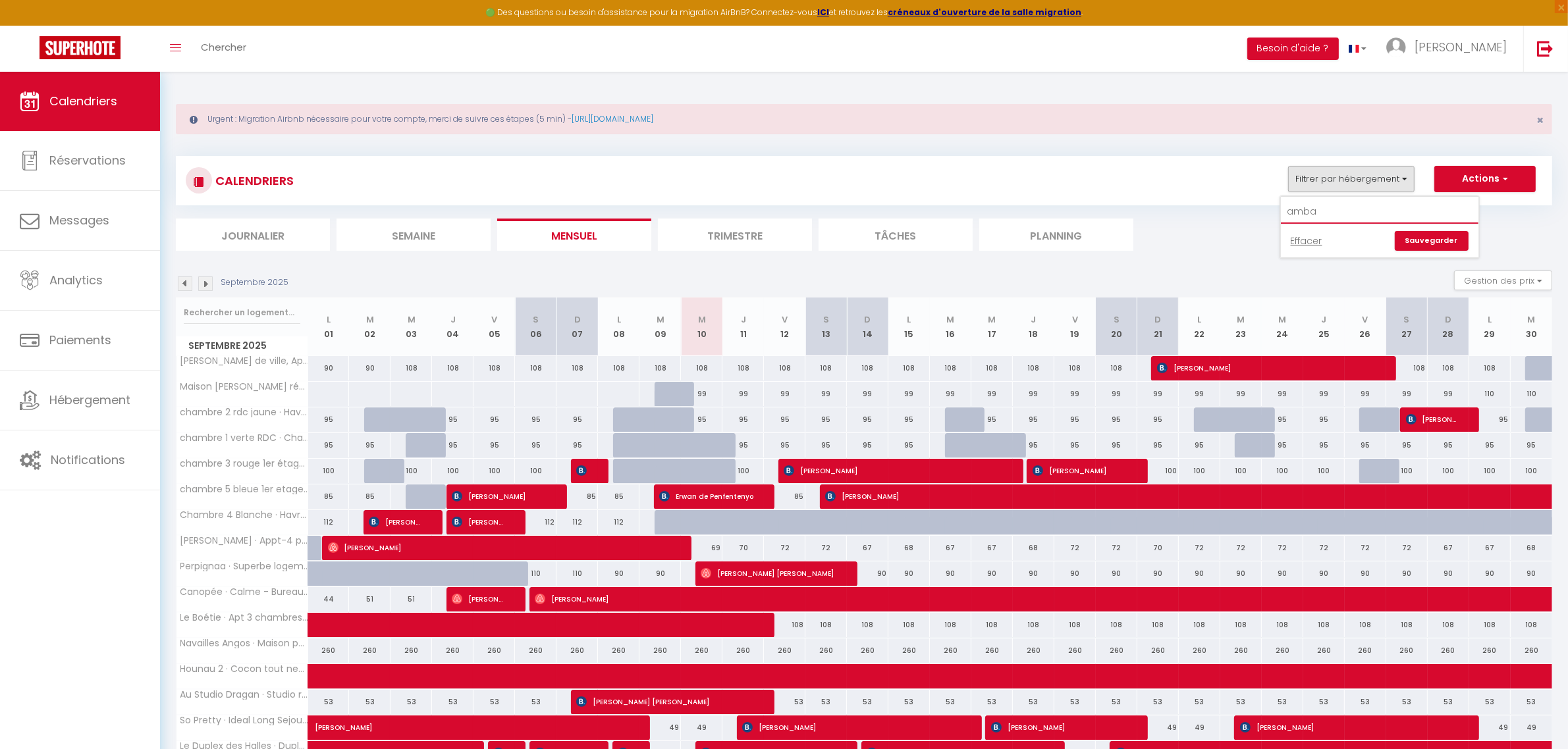
click at [1288, 212] on input "amba" at bounding box center [1379, 212] width 198 height 24
click at [1363, 216] on input "l'amba" at bounding box center [1379, 212] width 198 height 24
click at [1318, 244] on link "Effacer" at bounding box center [1306, 241] width 31 height 14
click at [1316, 175] on button "Filtrer par hébergement" at bounding box center [1351, 179] width 126 height 26
drag, startPoint x: 1351, startPoint y: 208, endPoint x: 1269, endPoint y: 221, distance: 83.0
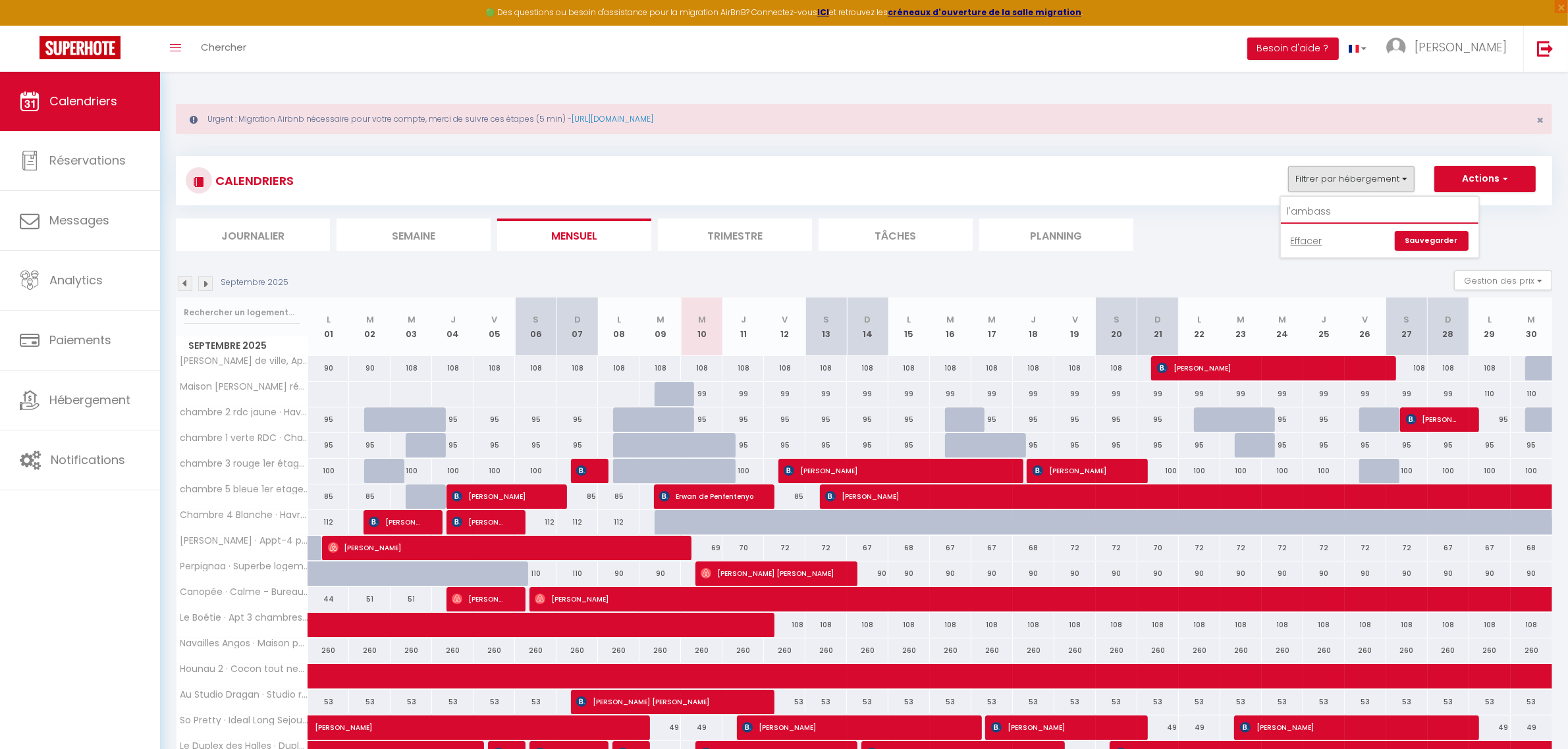
click at [1269, 221] on div "CALENDRIERS Filtrer par hébergement l'ambass Effacer Sauvegarder Actions Nouvel…" at bounding box center [864, 203] width 1376 height 95
click at [1344, 175] on button "Filtrer par hébergement" at bounding box center [1351, 179] width 126 height 26
click at [1326, 208] on input "l'ambass" at bounding box center [1379, 212] width 198 height 24
type input "l'"
checkbox input "false"
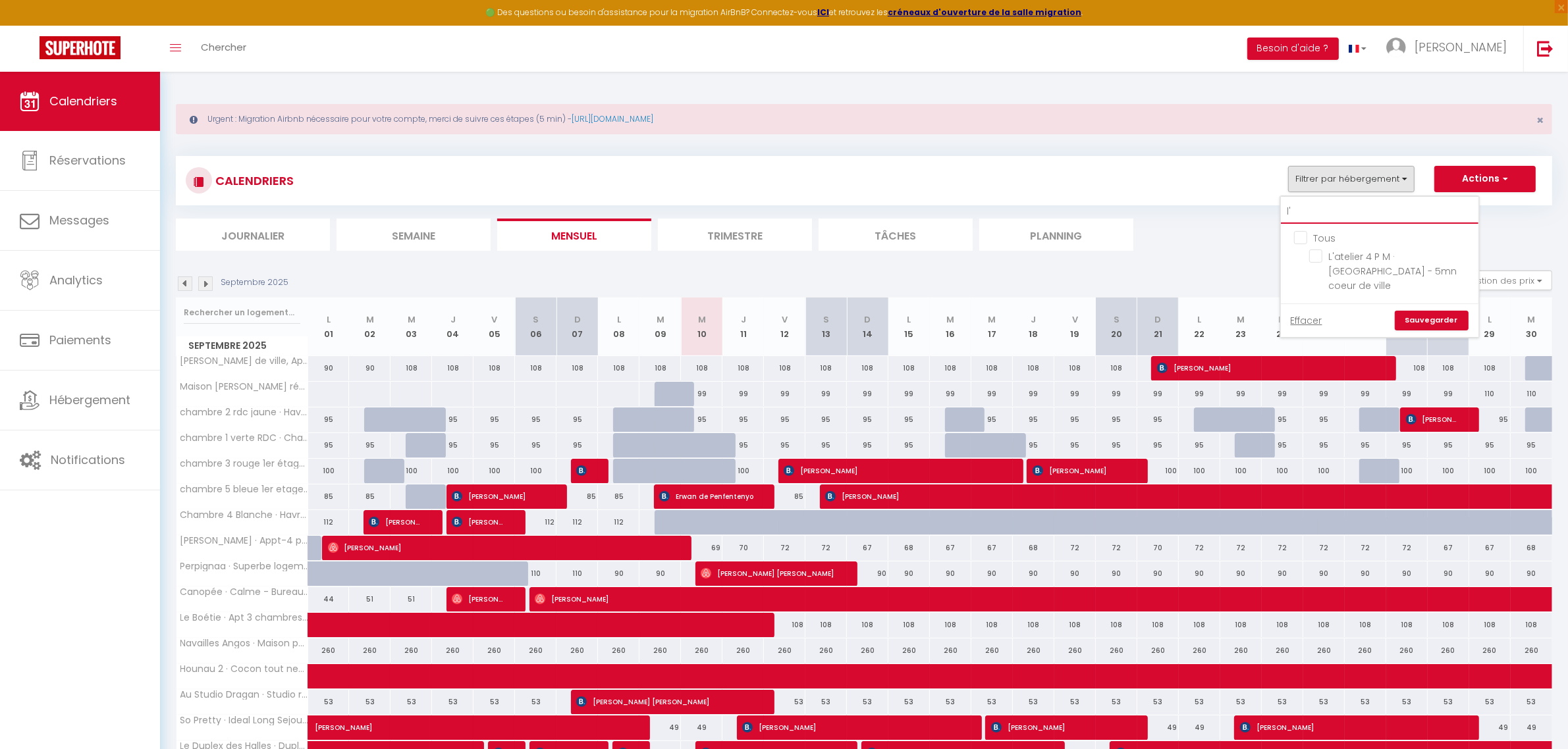
checkbox input "false"
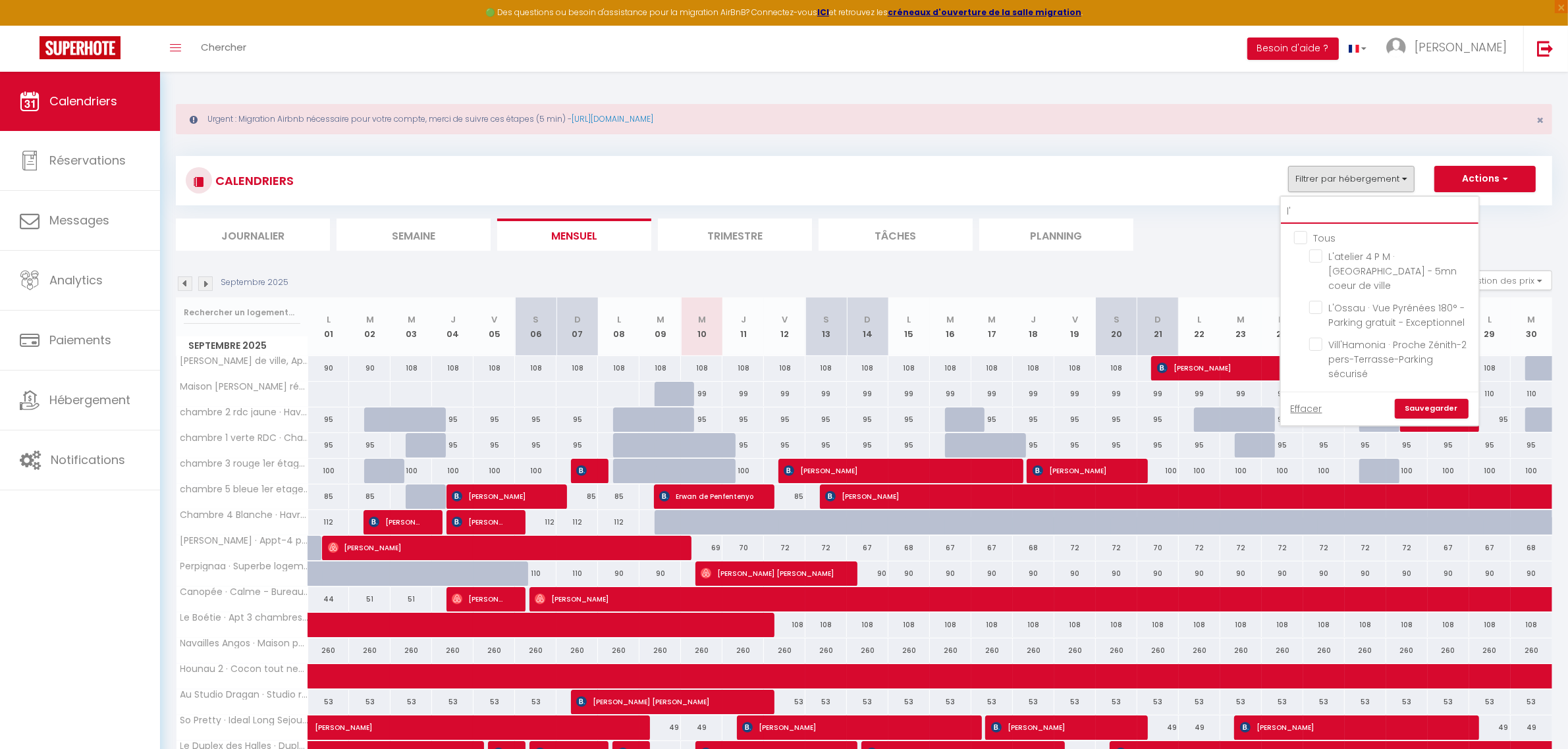
type input "l"
checkbox input "false"
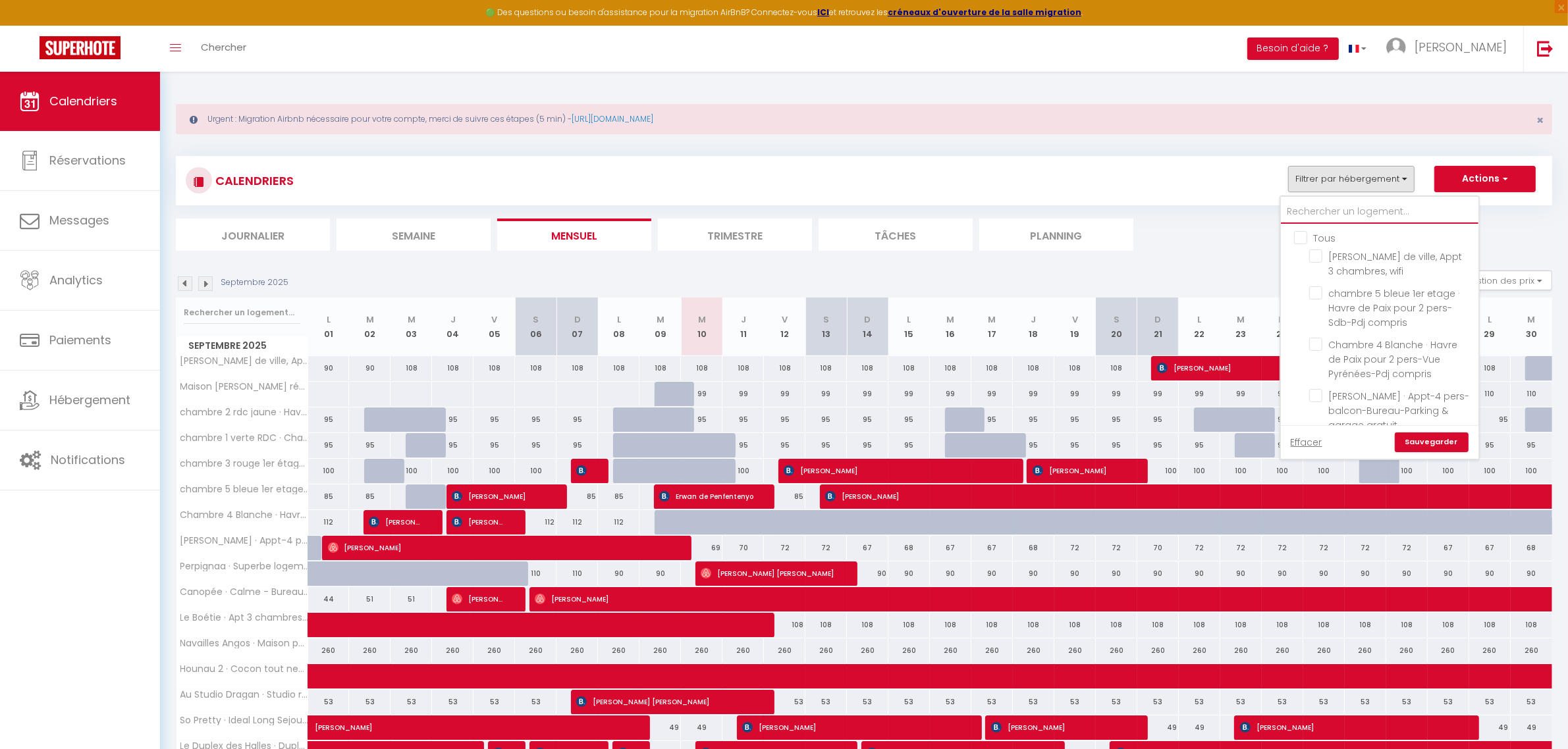
checkbox input "false"
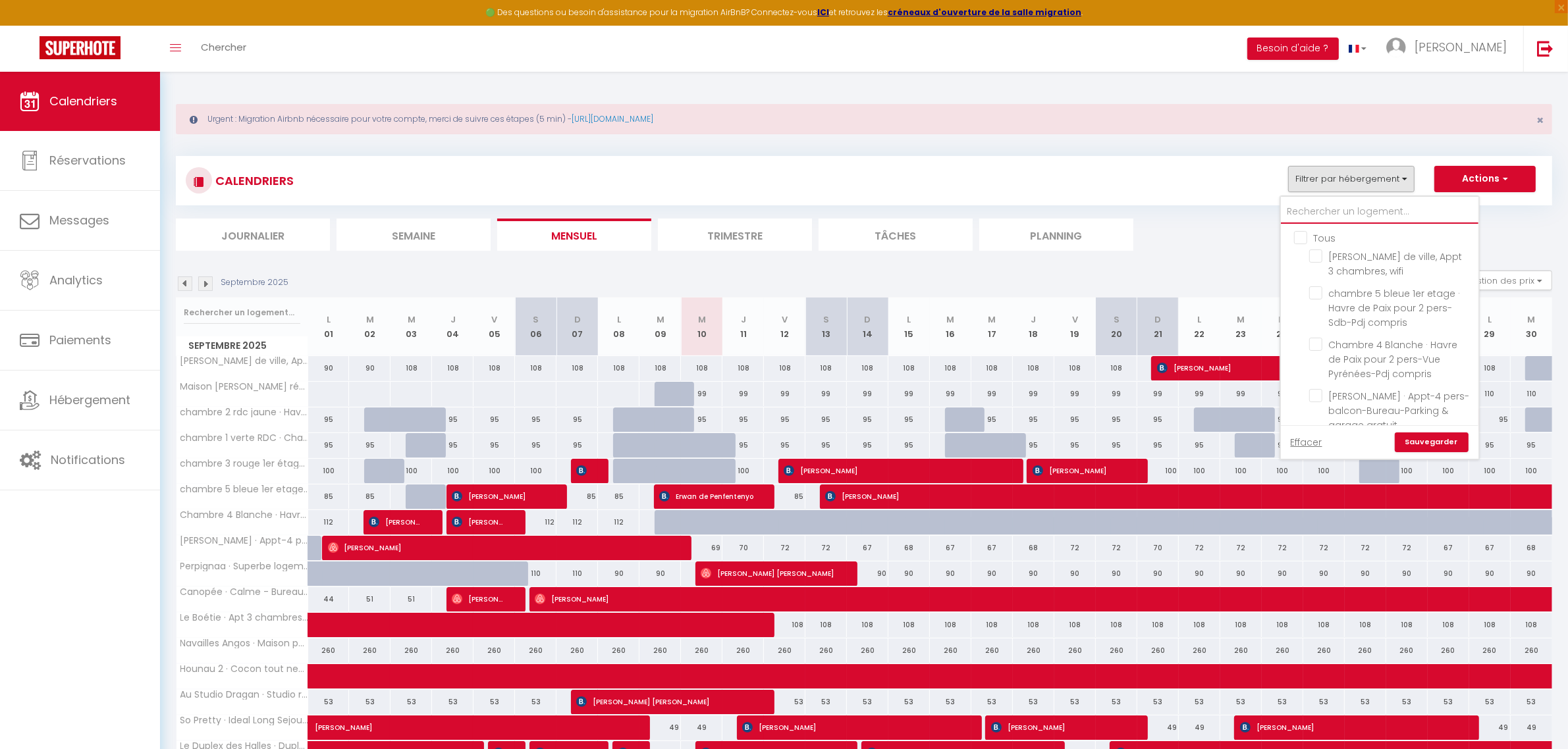
checkbox input "false"
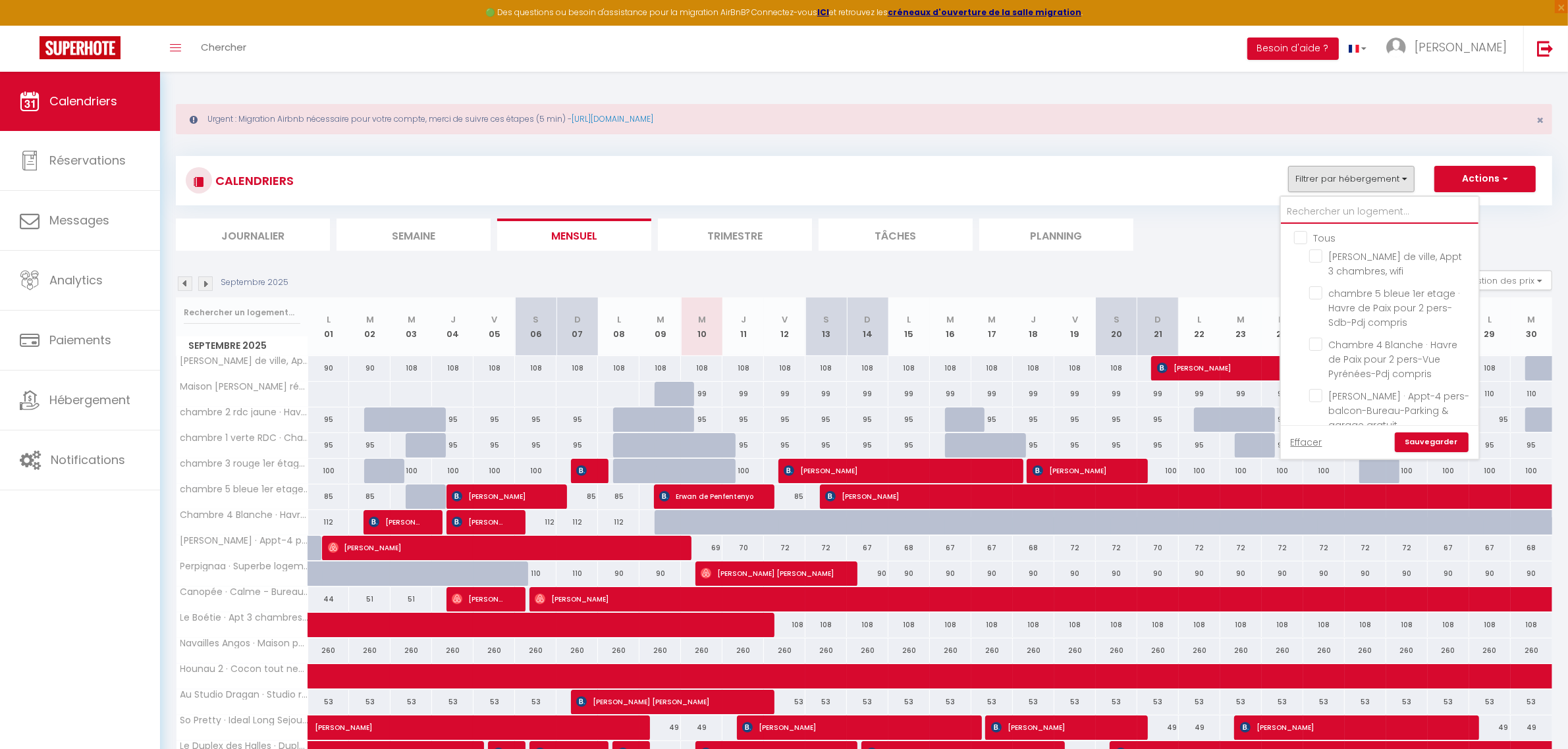
checkbox input "false"
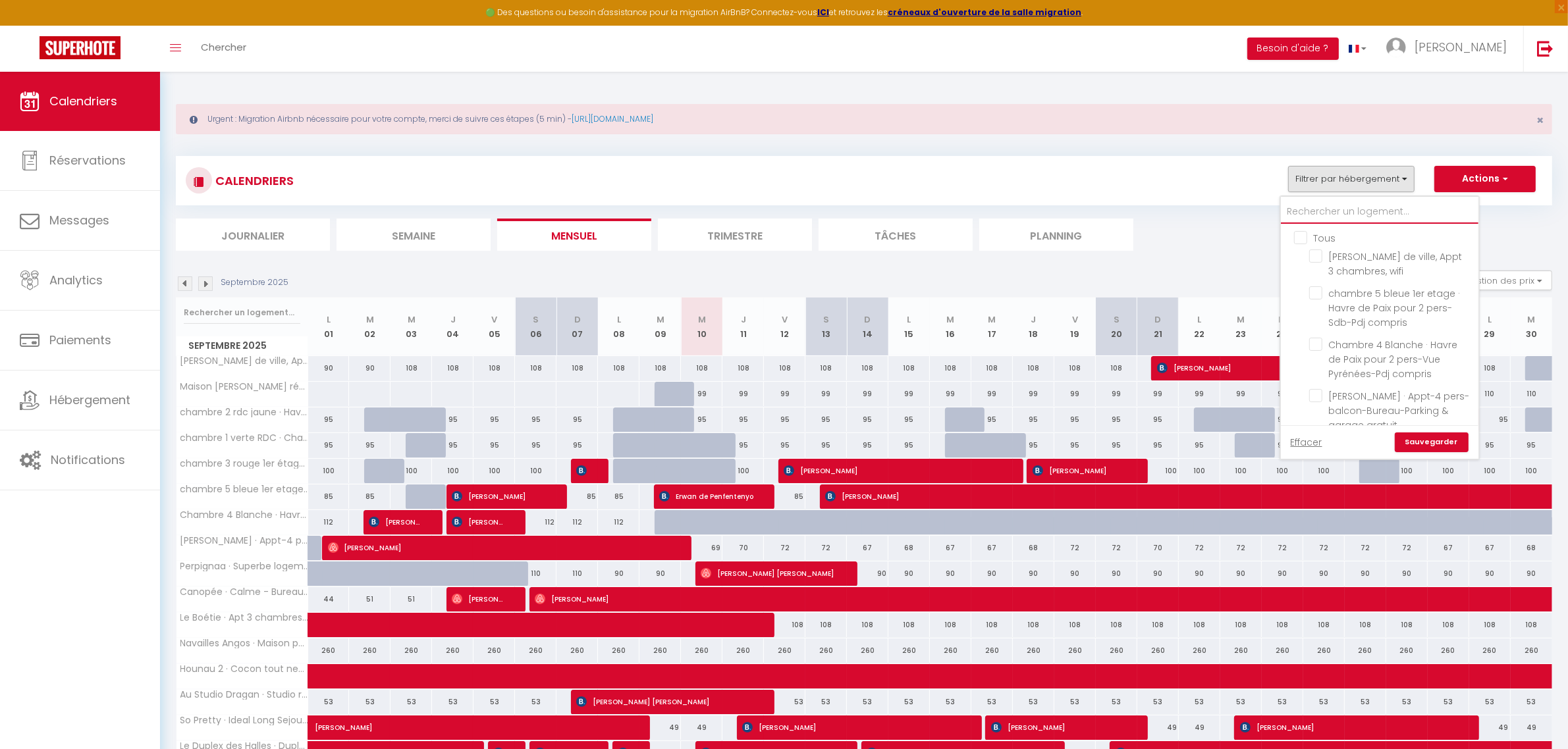
checkbox input "false"
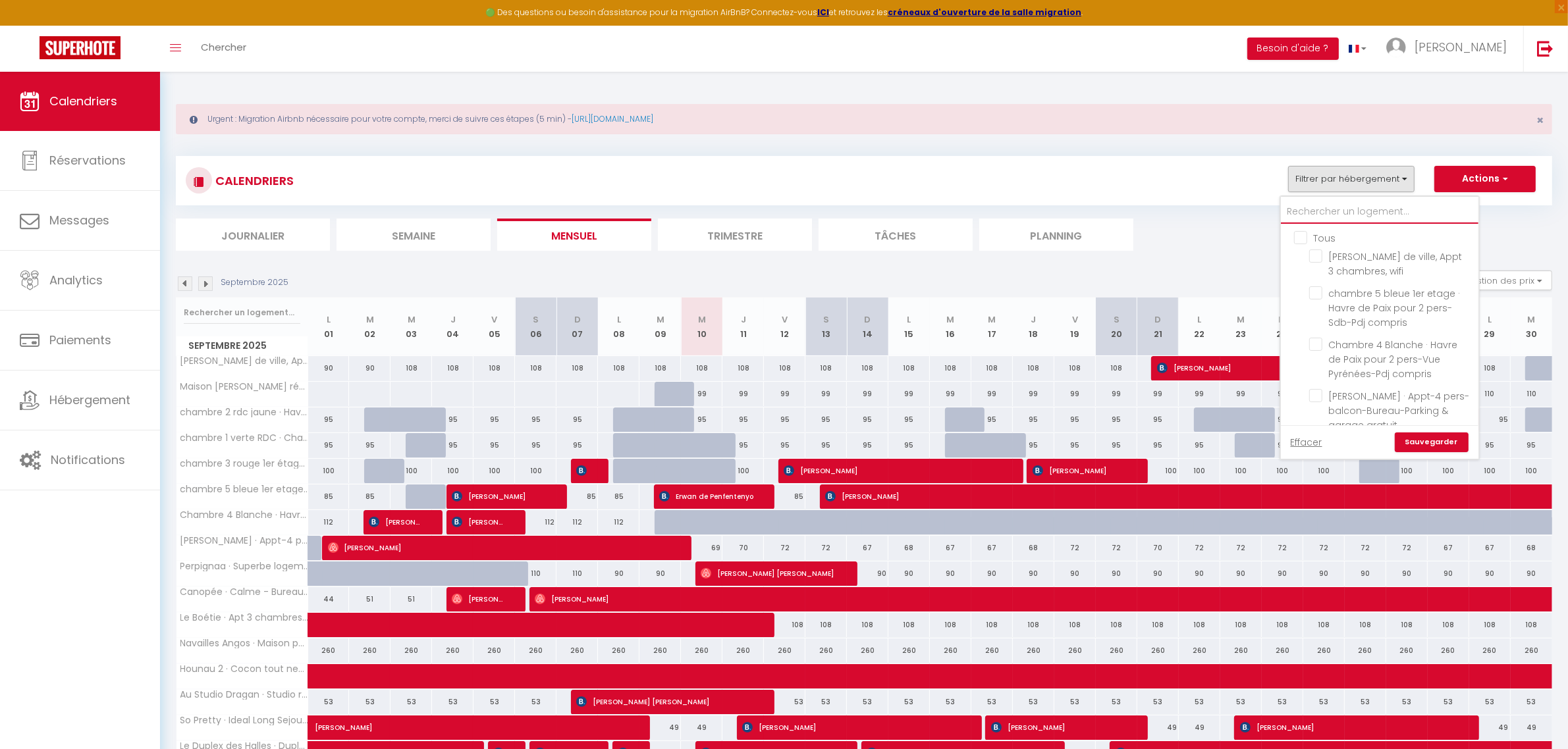
checkbox input "false"
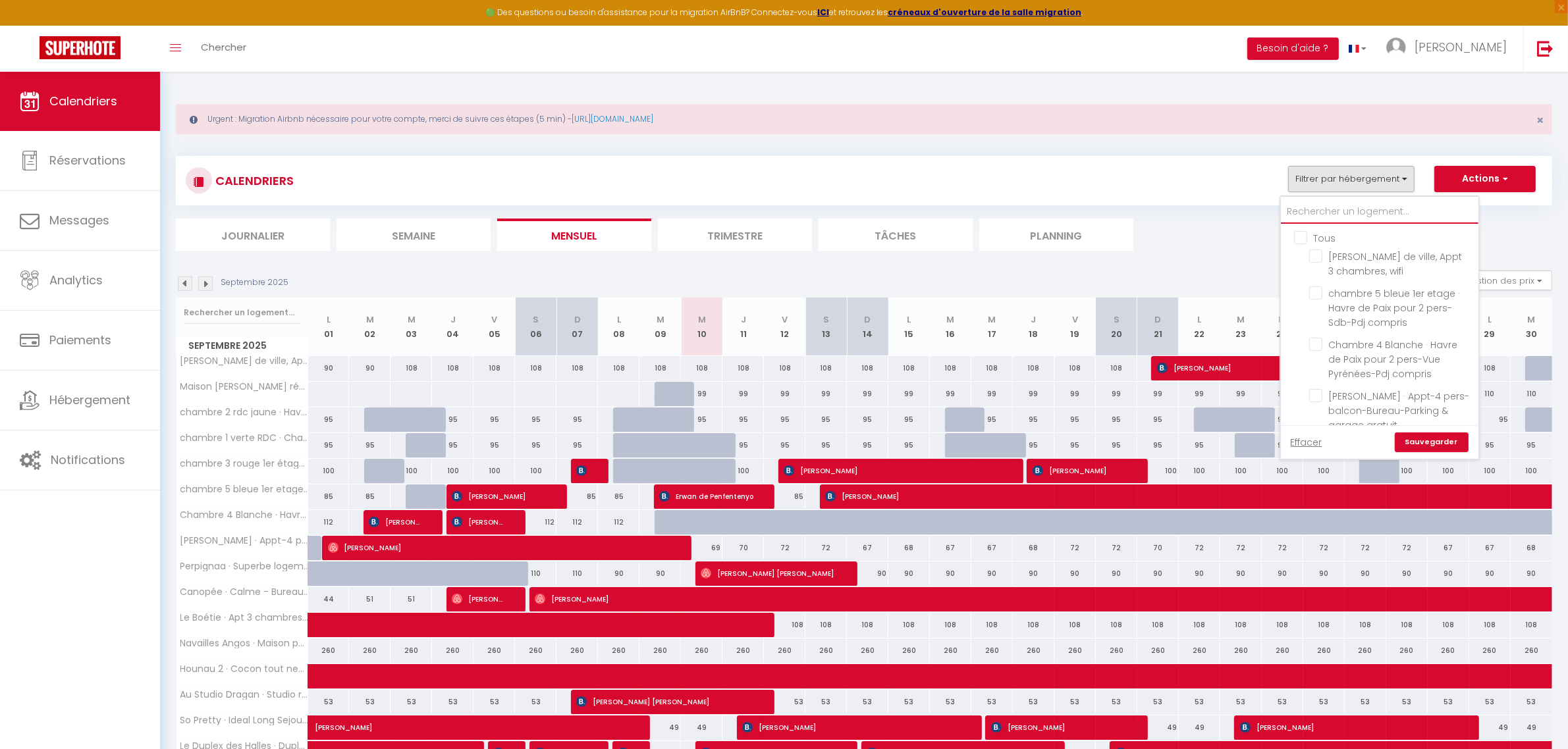
checkbox input "false"
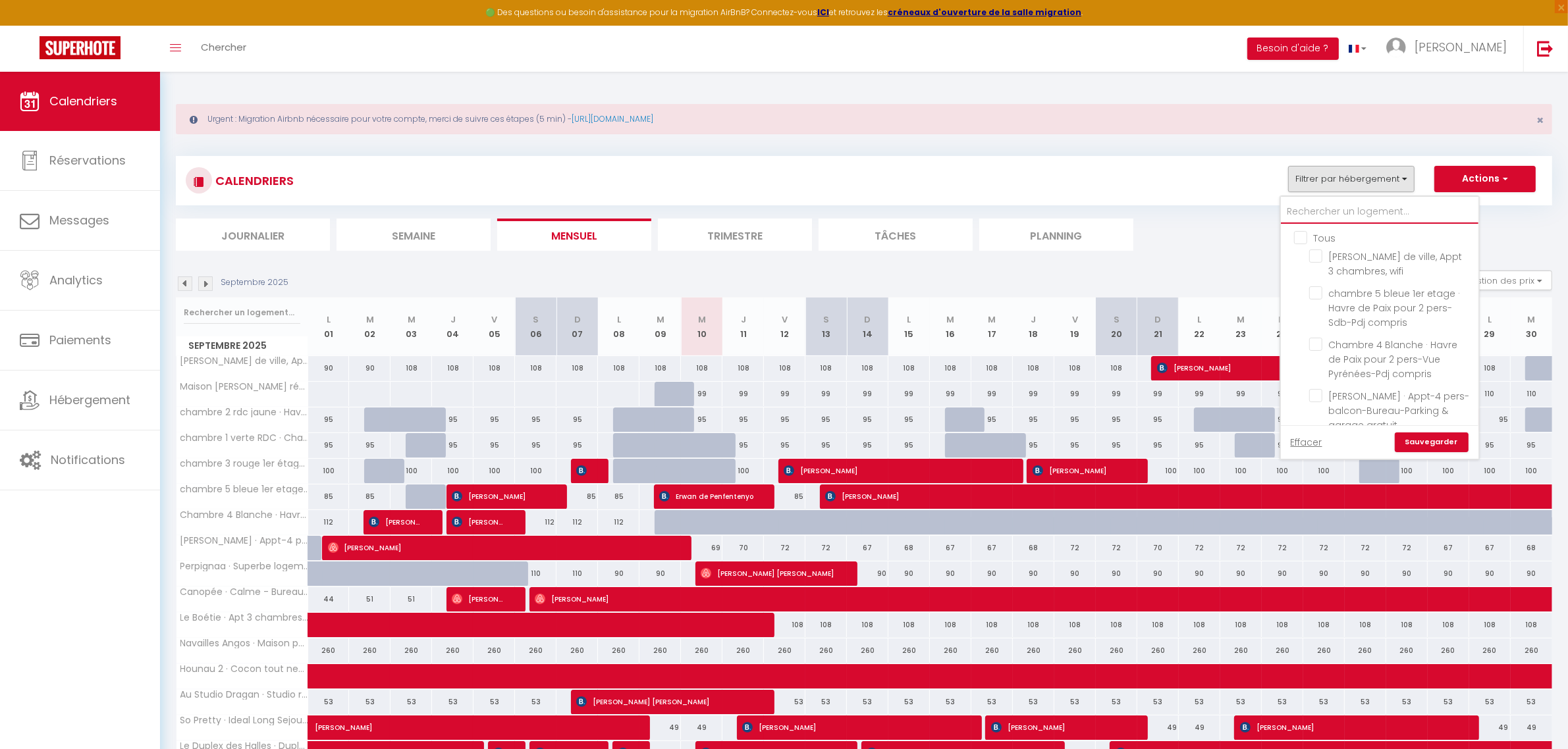
checkbox input "false"
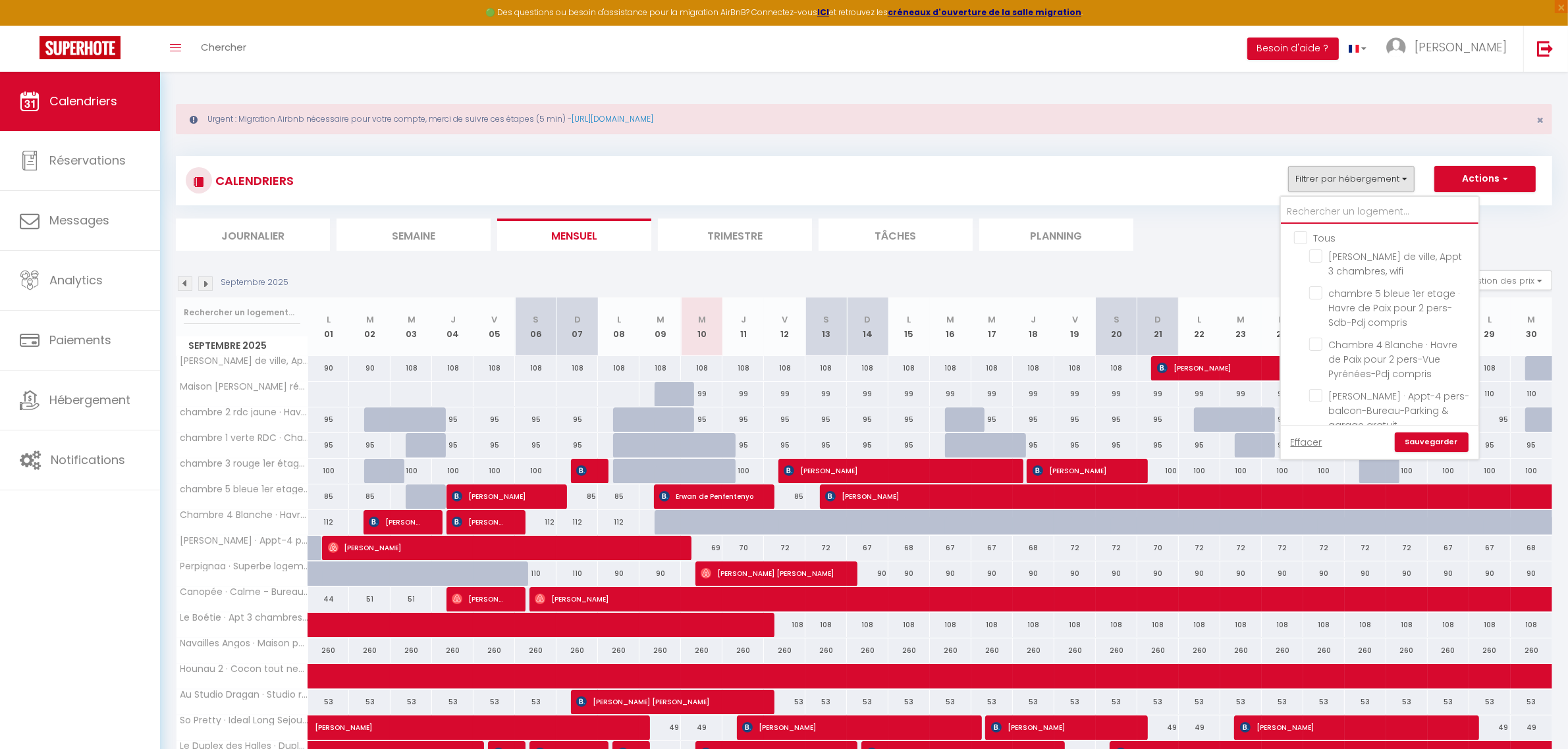
checkbox input "false"
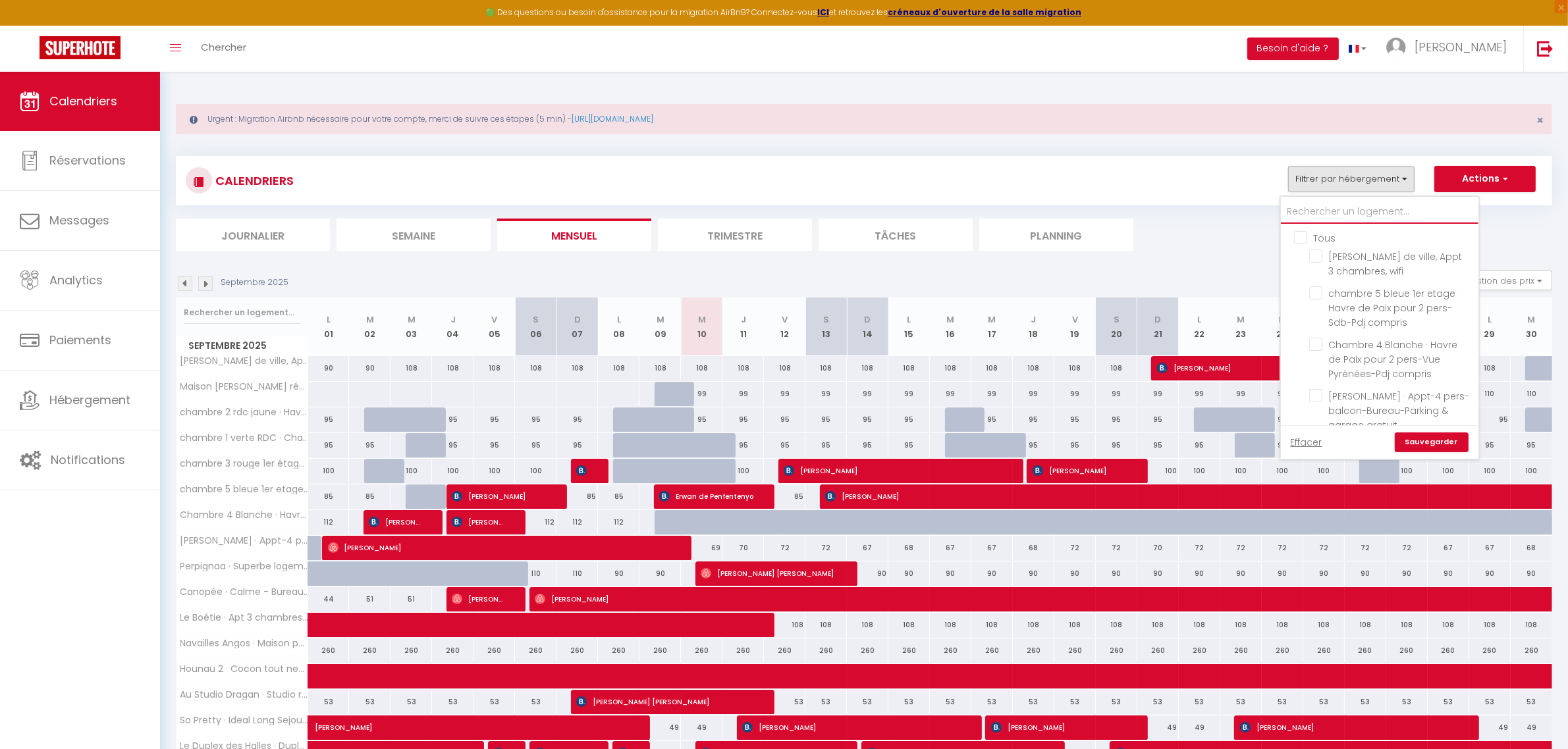
checkbox input "false"
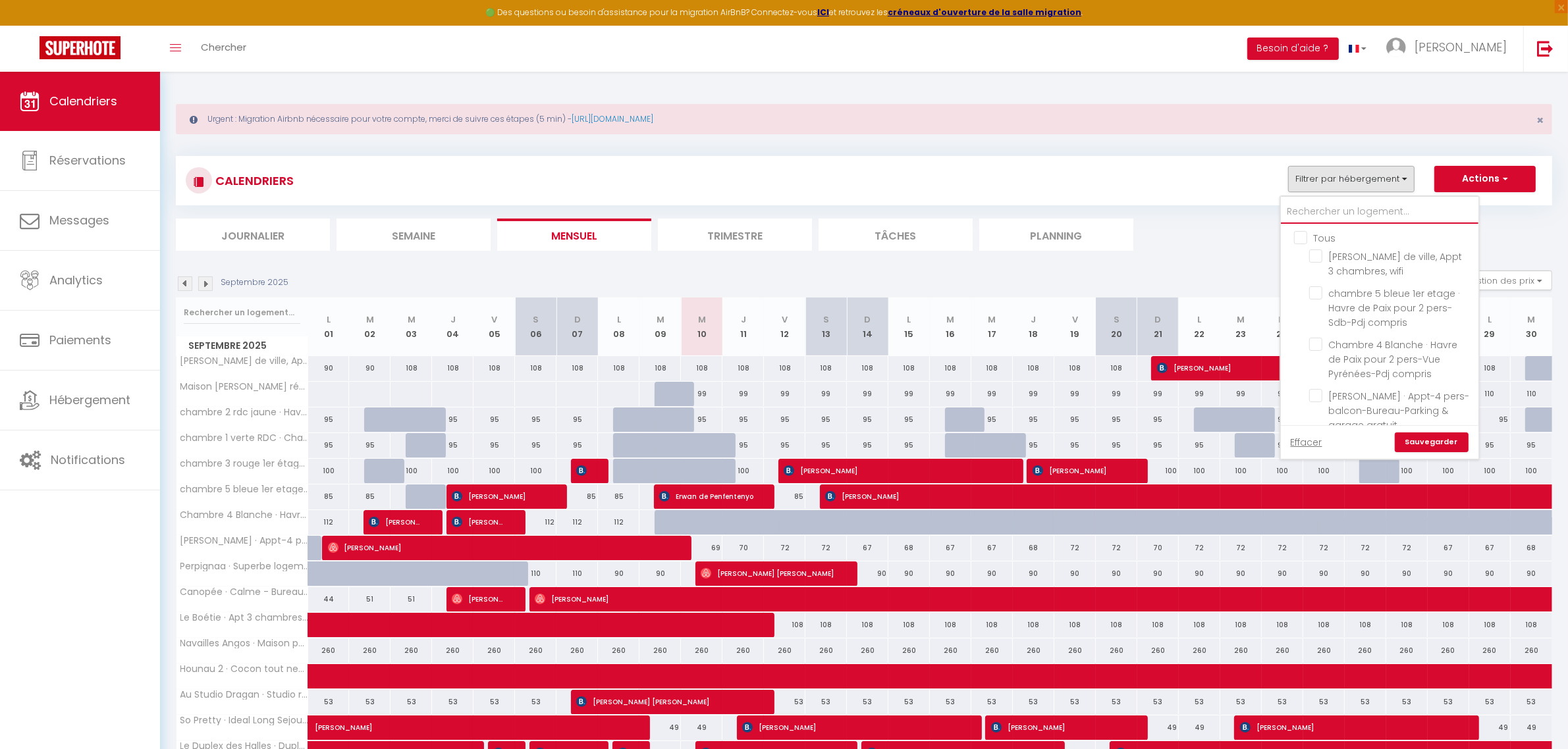
checkbox input "false"
click at [1302, 239] on input "Tous" at bounding box center [1392, 237] width 198 height 13
checkbox input "true"
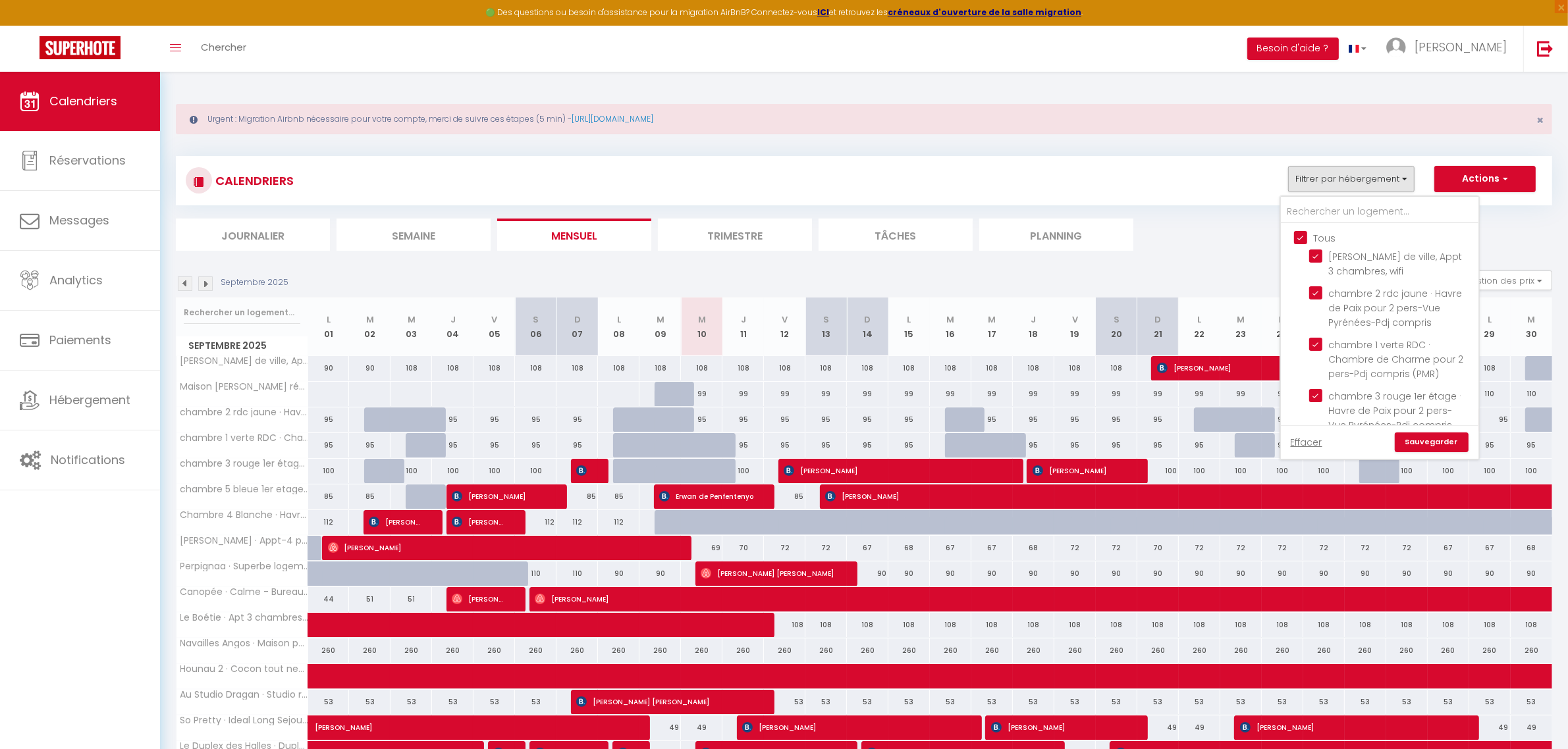
checkbox input "true"
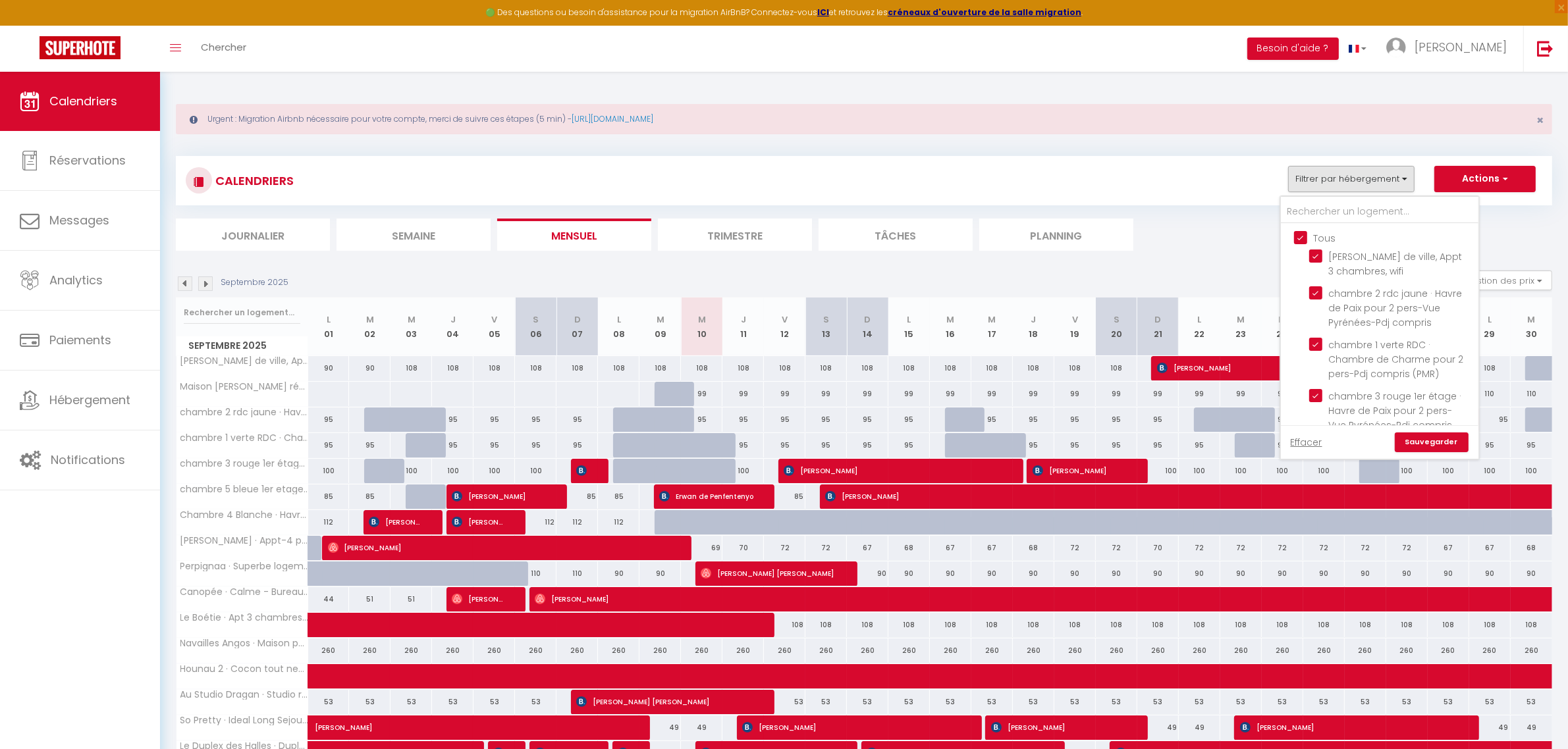
checkbox input "true"
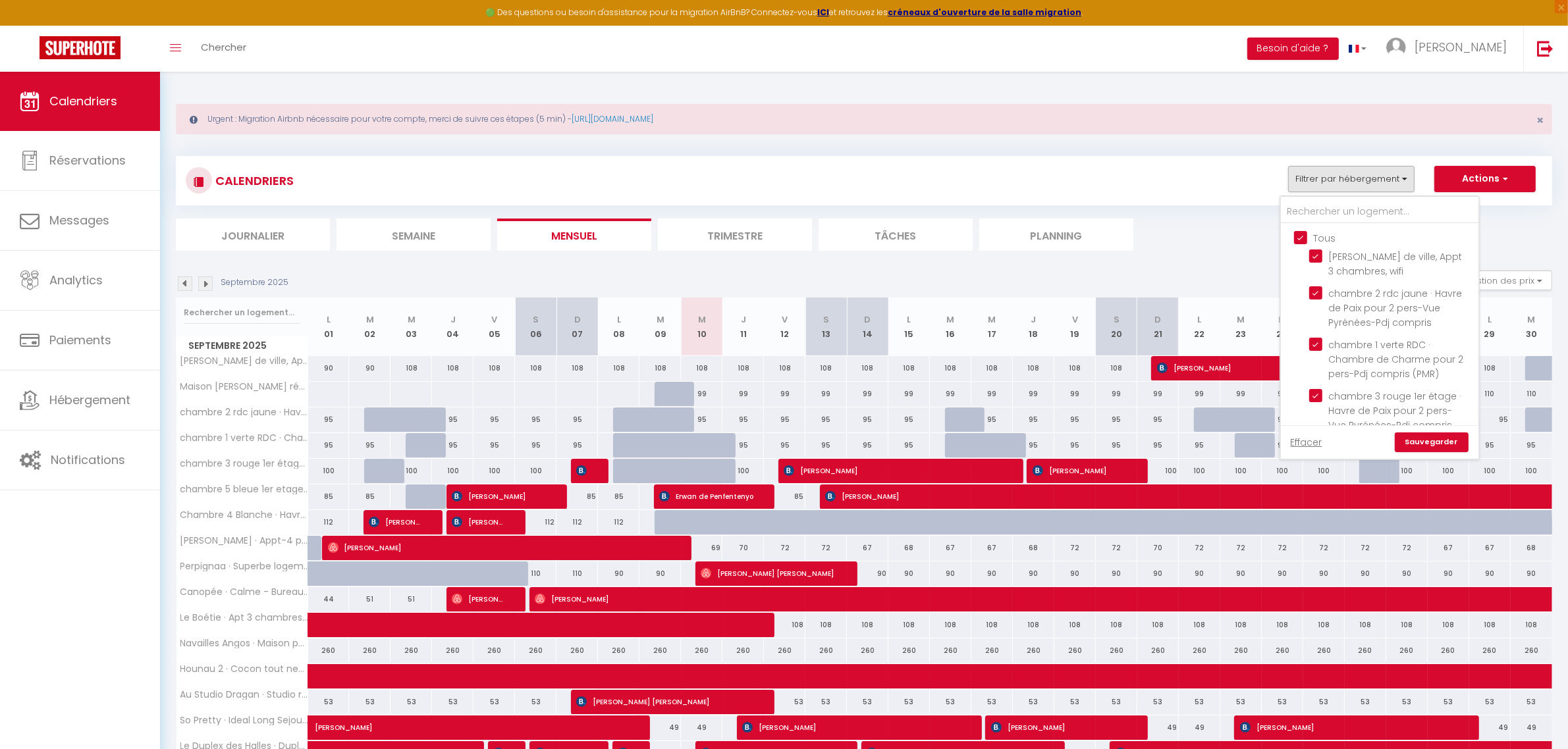
checkbox input "true"
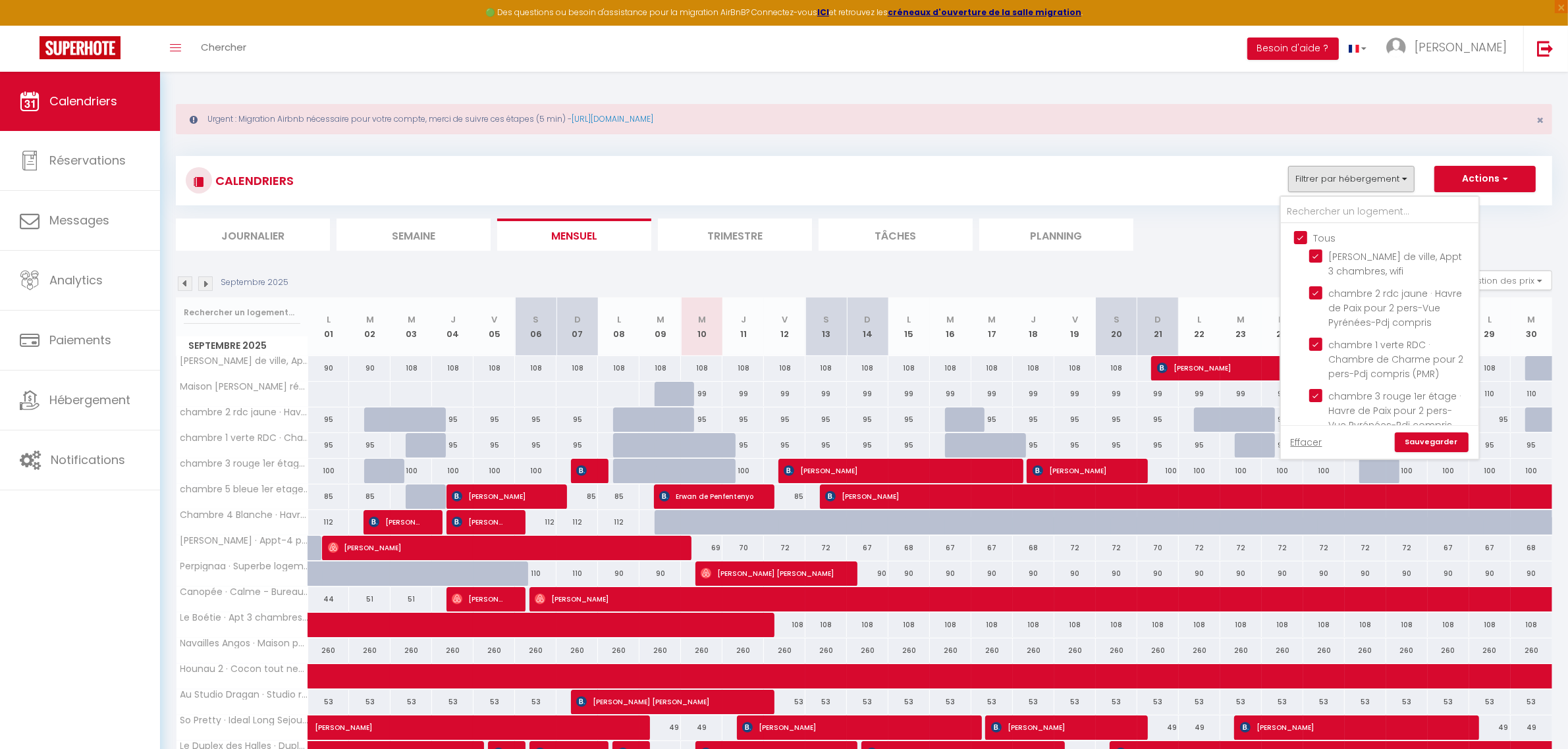
checkbox input "true"
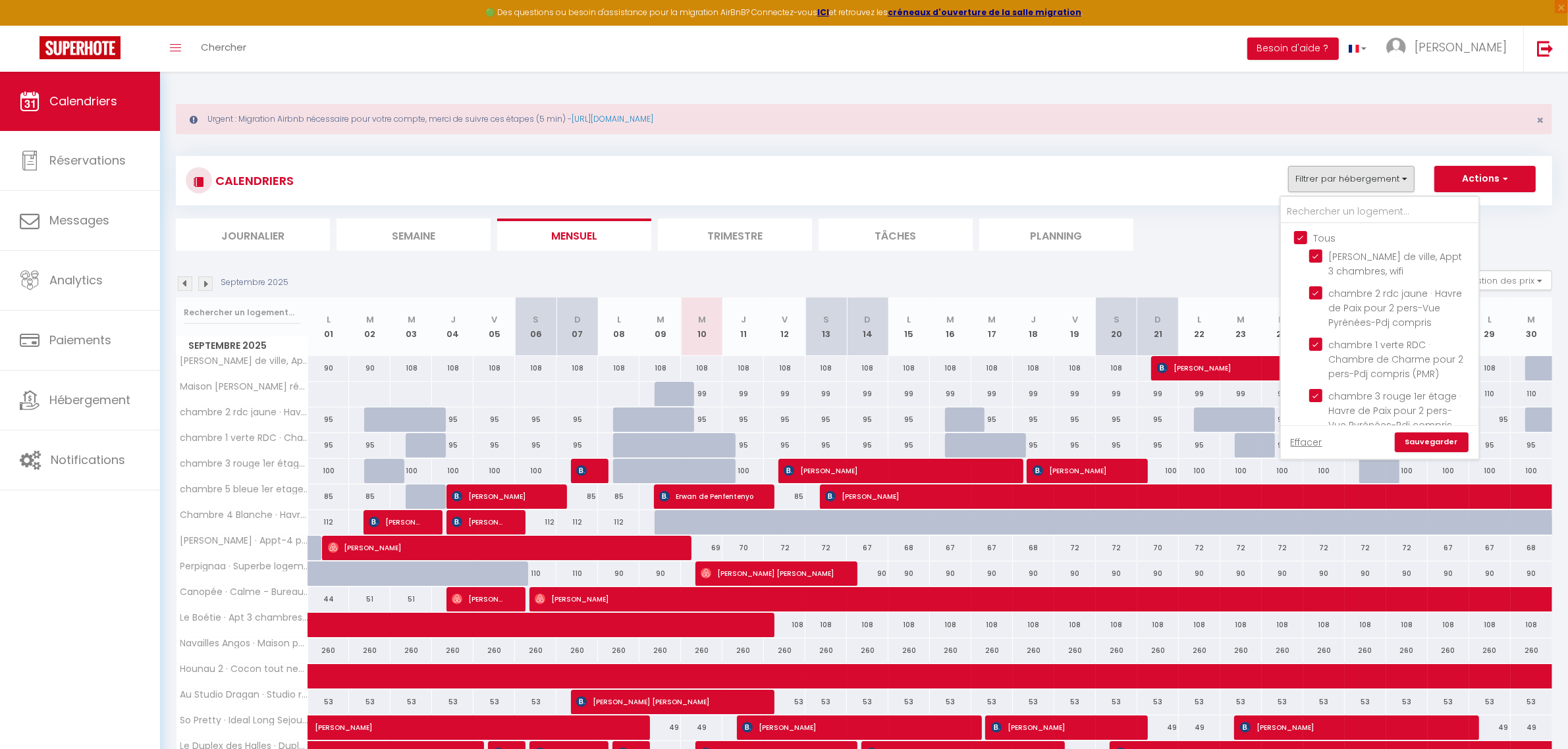
checkbox input "true"
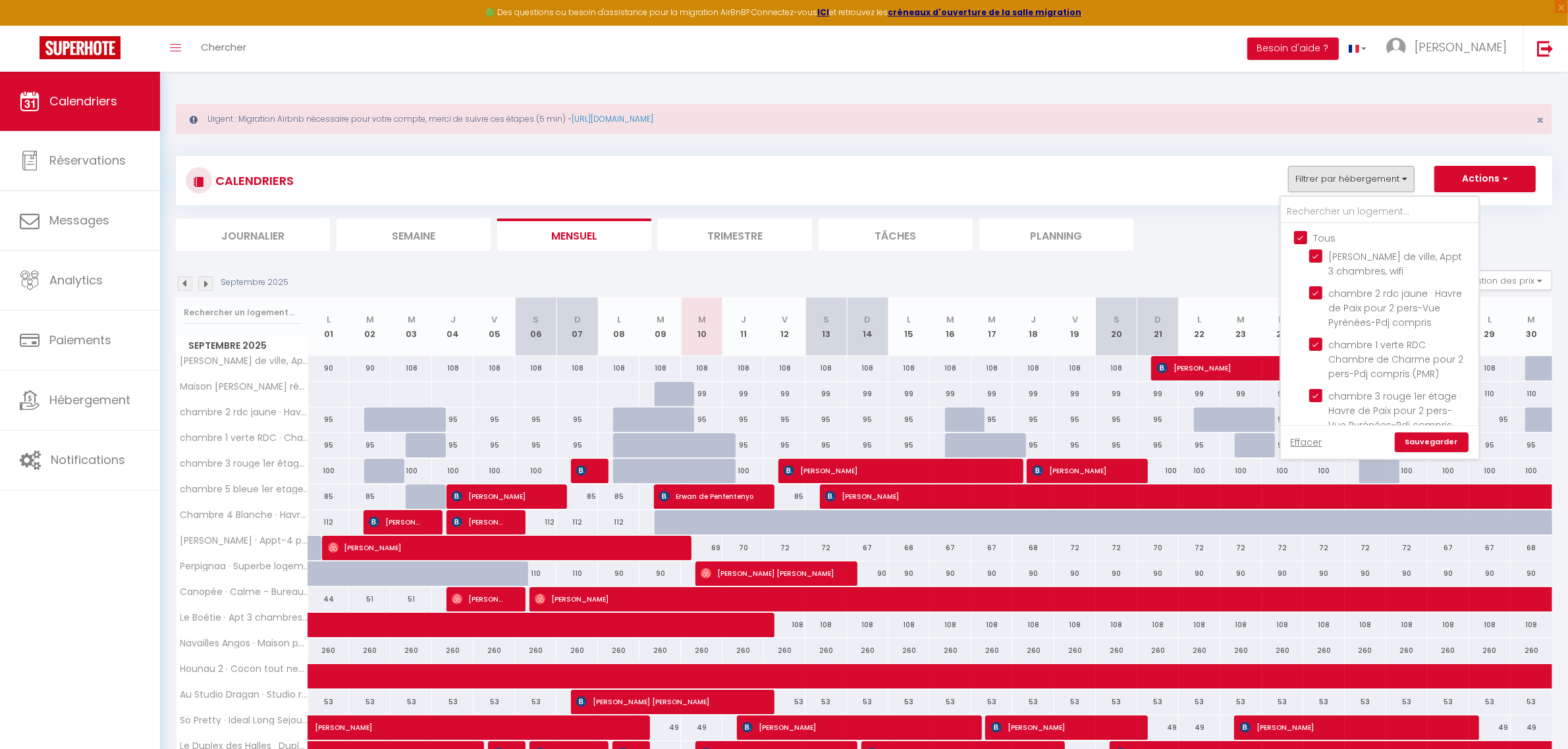
checkbox input "true"
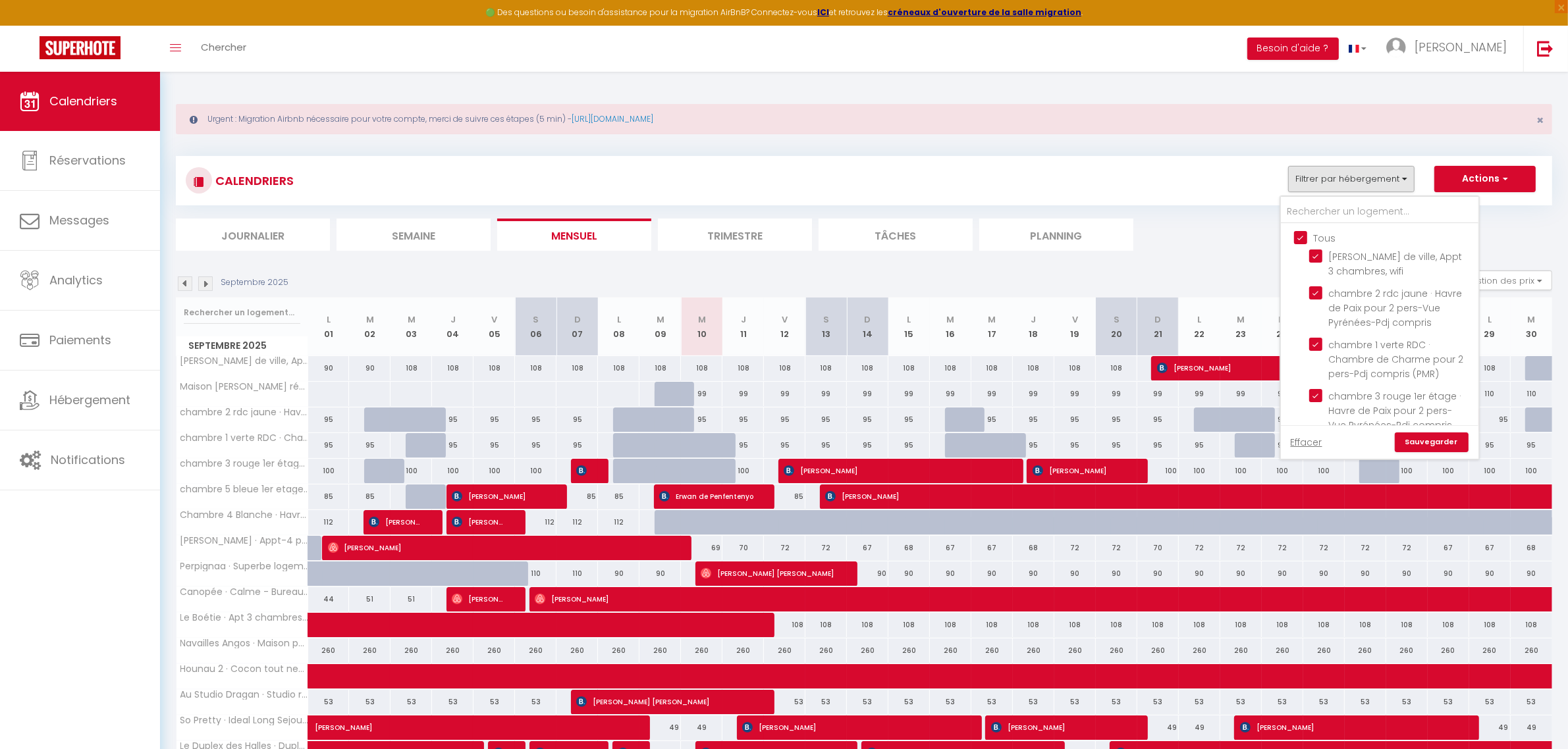
checkbox input "true"
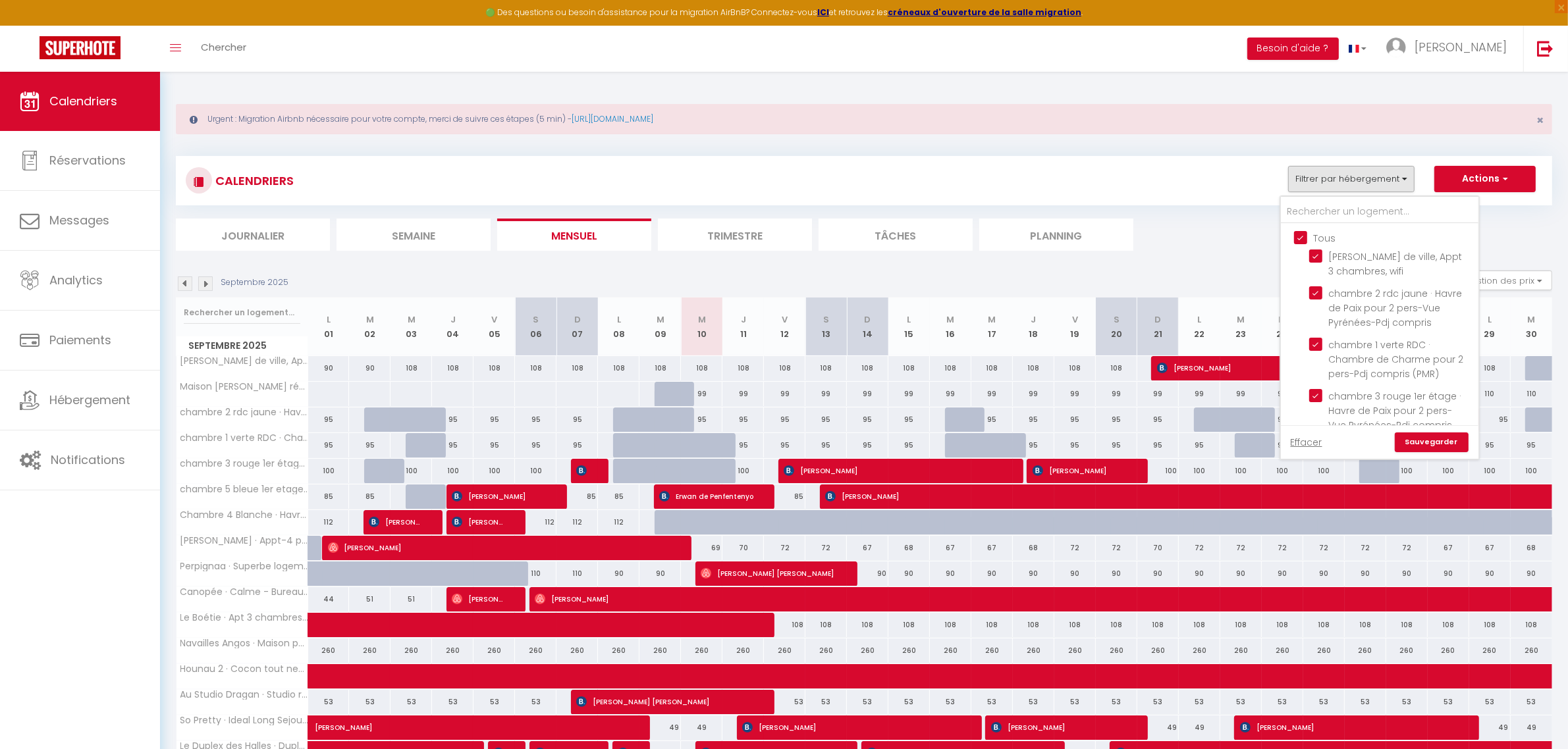
checkbox input "true"
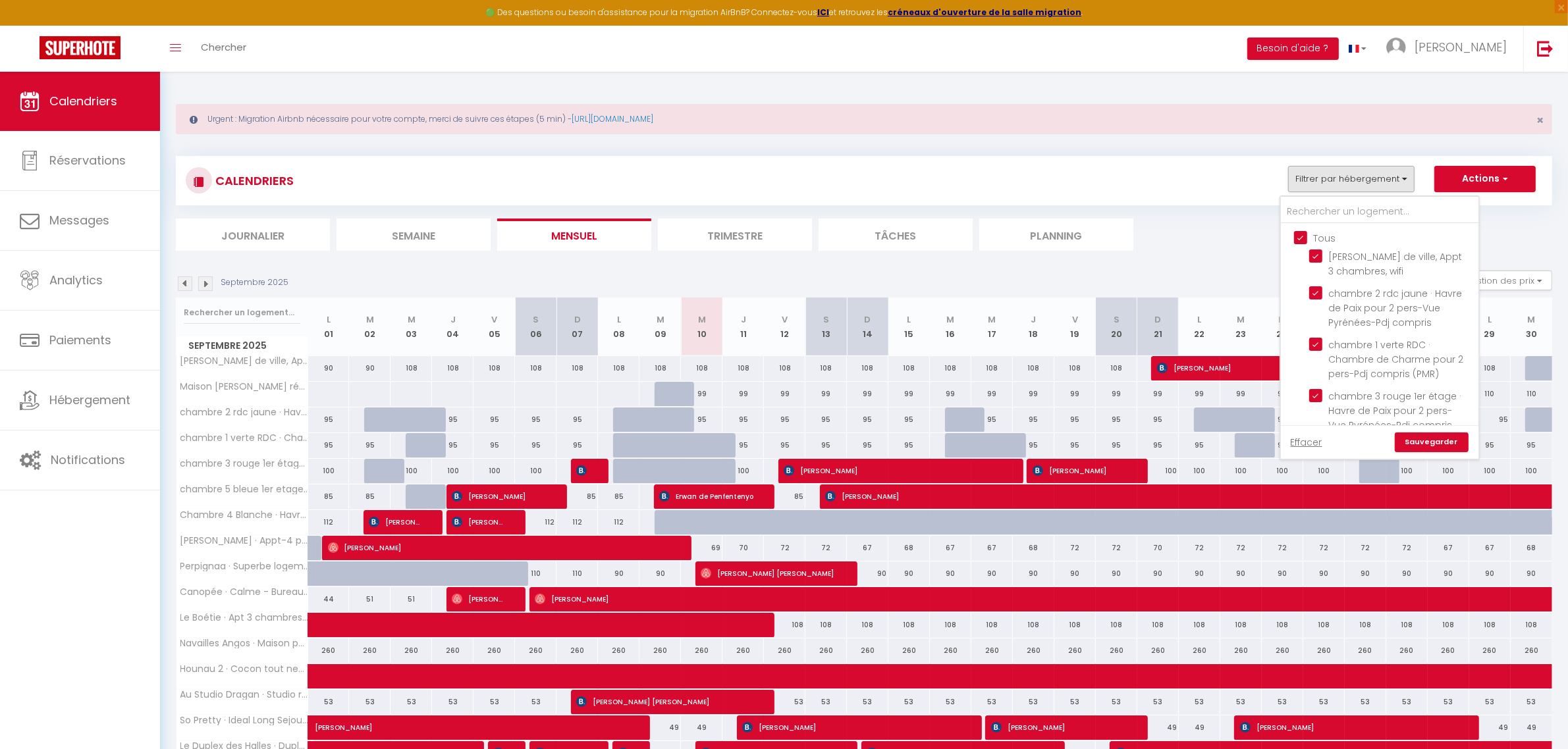
checkbox input "true"
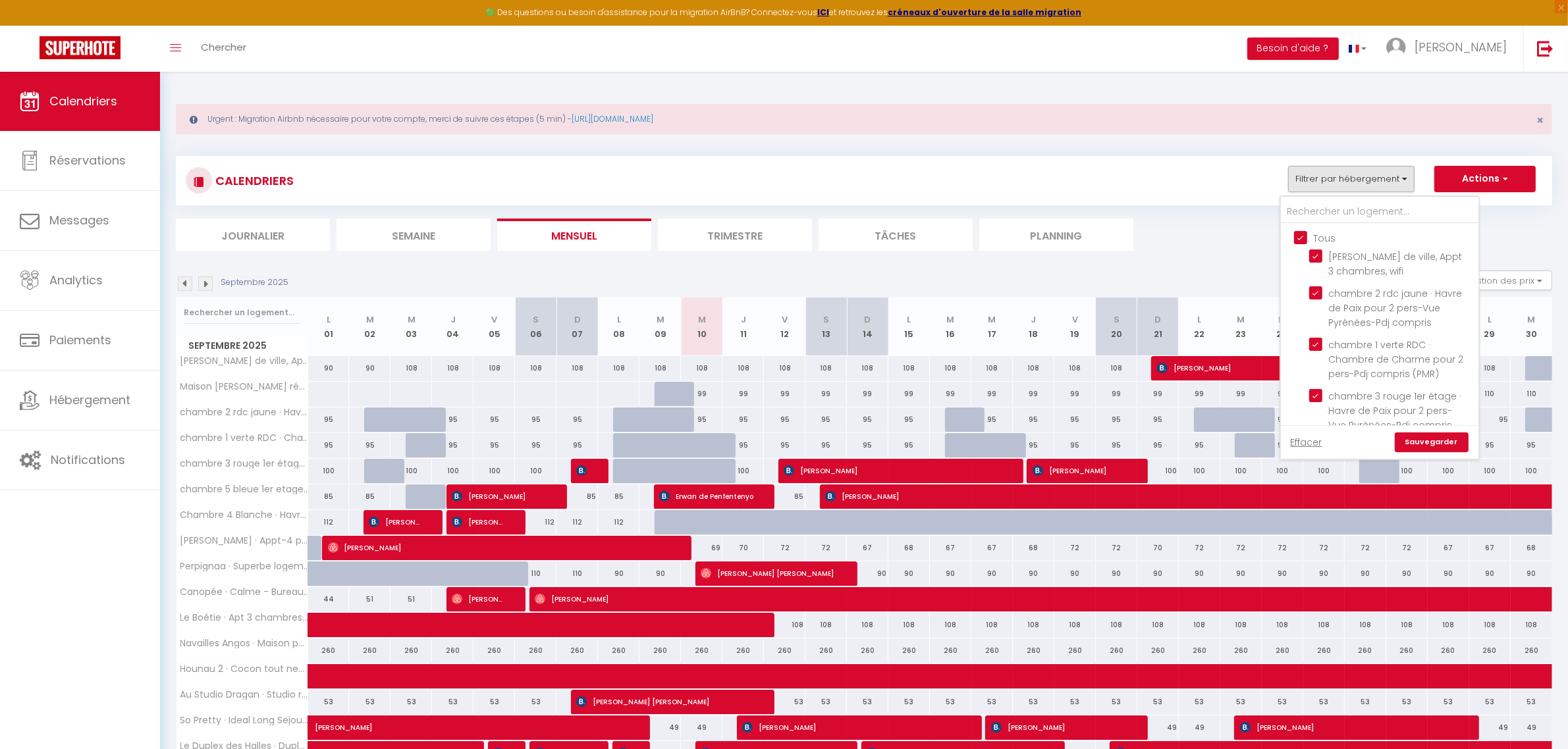
checkbox input "true"
click at [1302, 239] on input "Tous" at bounding box center [1392, 237] width 198 height 13
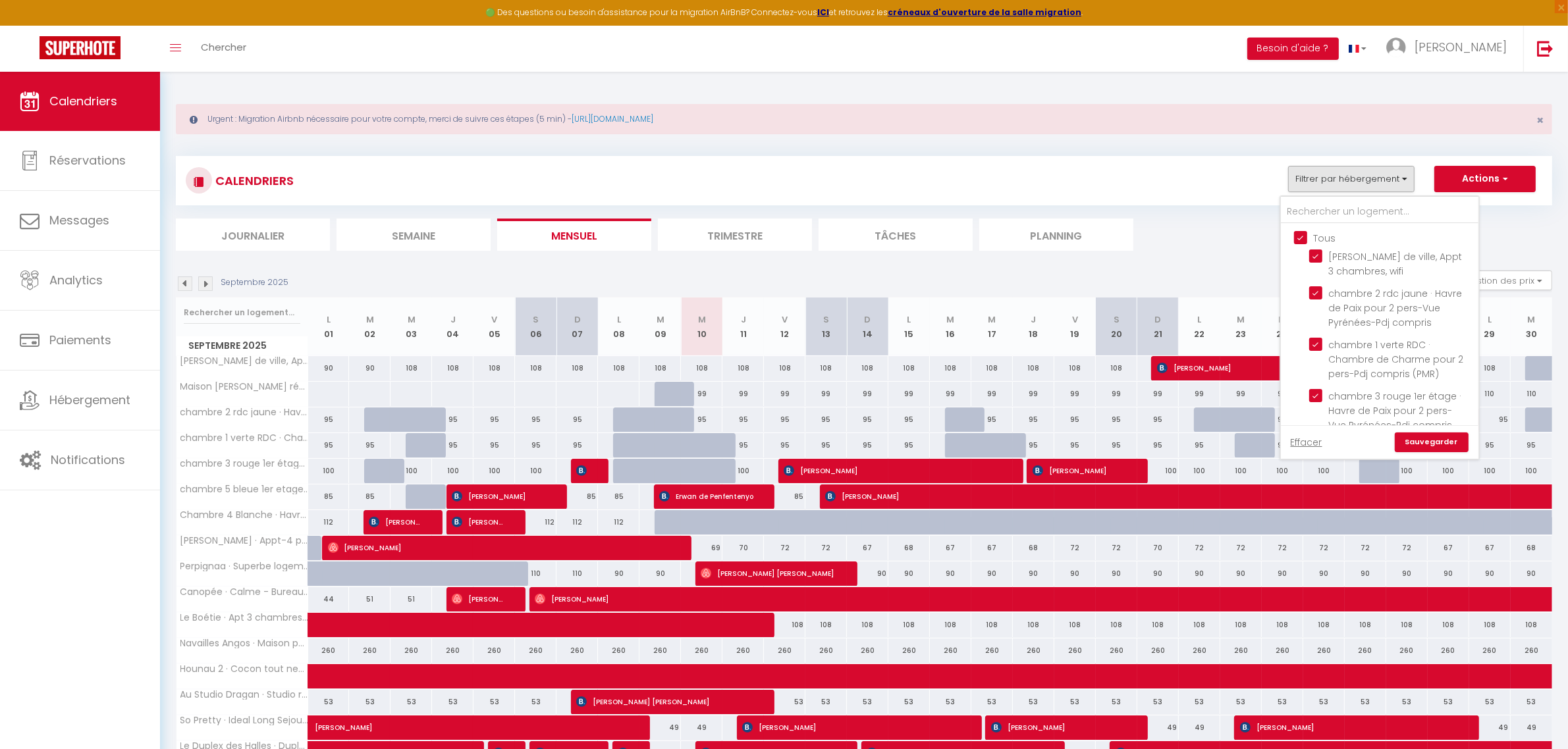
checkbox input "false"
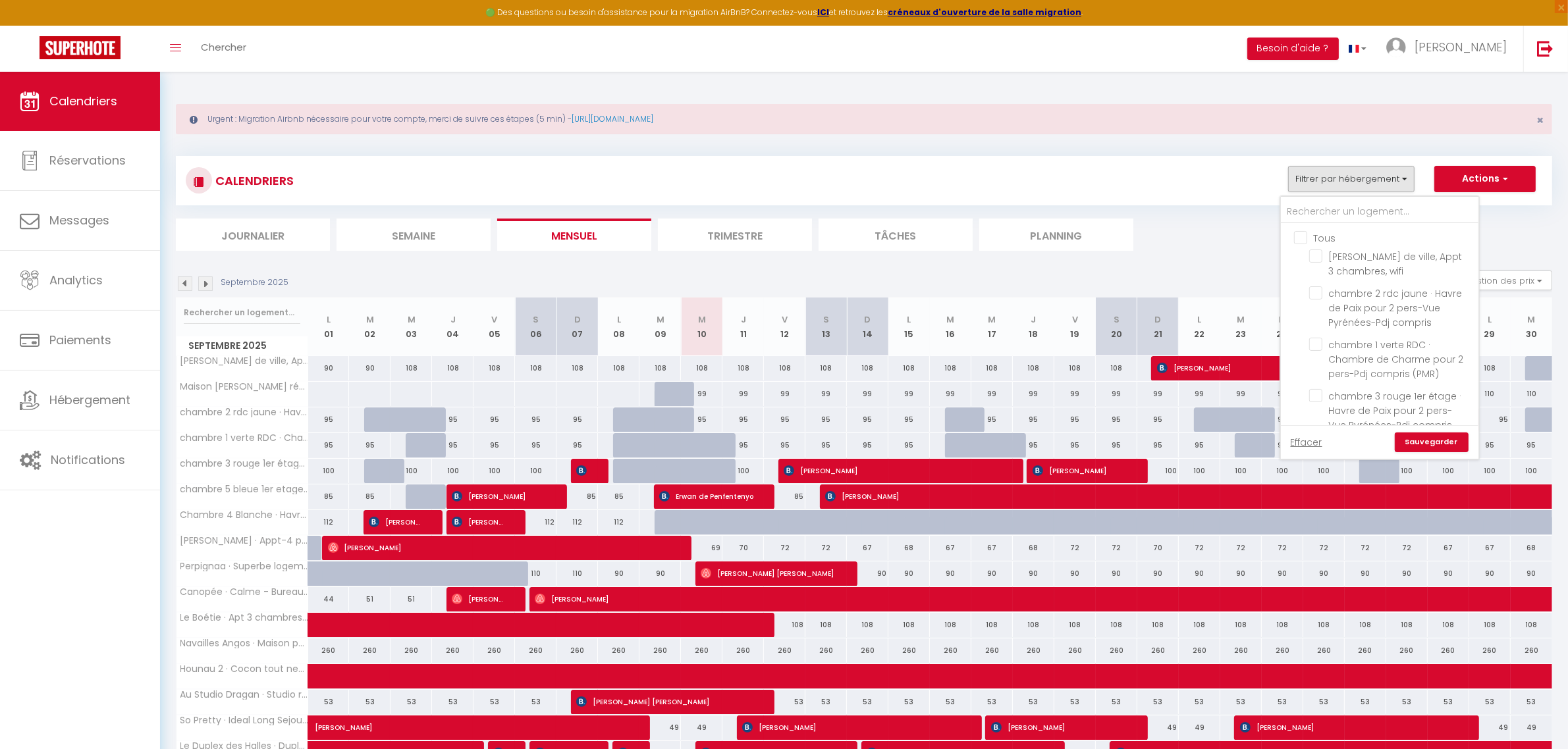
checkbox input "false"
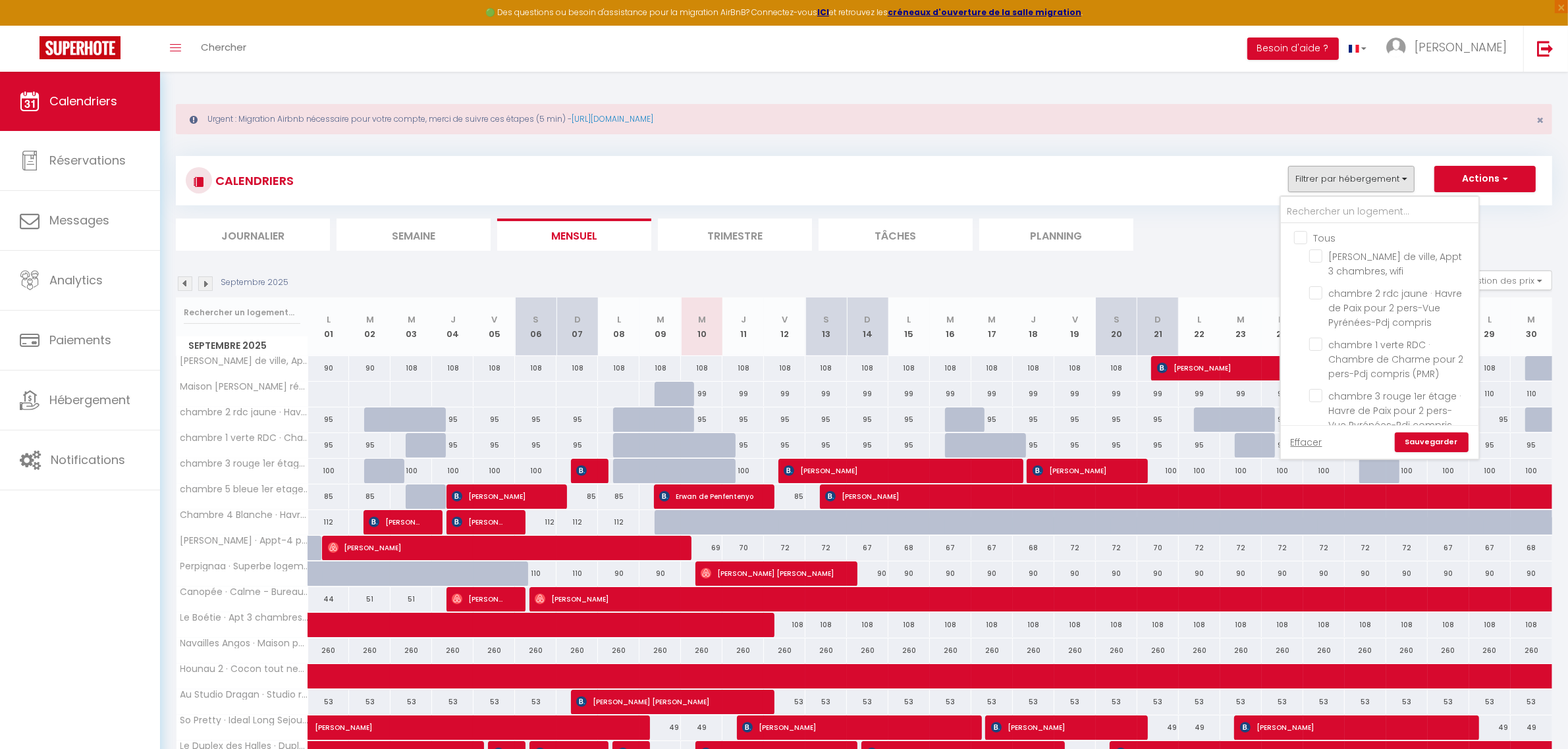
checkbox input "false"
click at [1302, 210] on input "text" at bounding box center [1379, 212] width 198 height 24
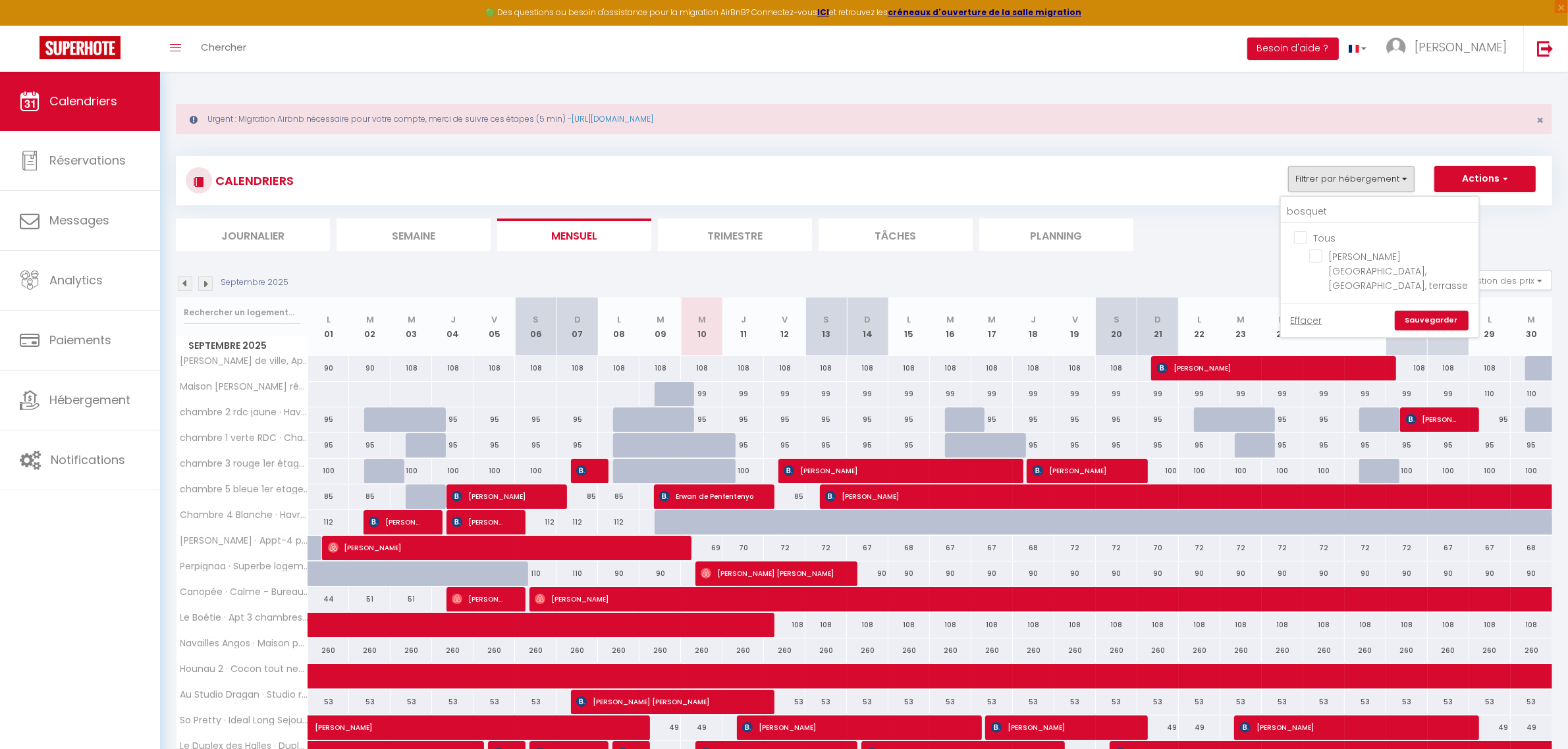
click at [1446, 311] on link "Sauvegarder" at bounding box center [1431, 321] width 73 height 20
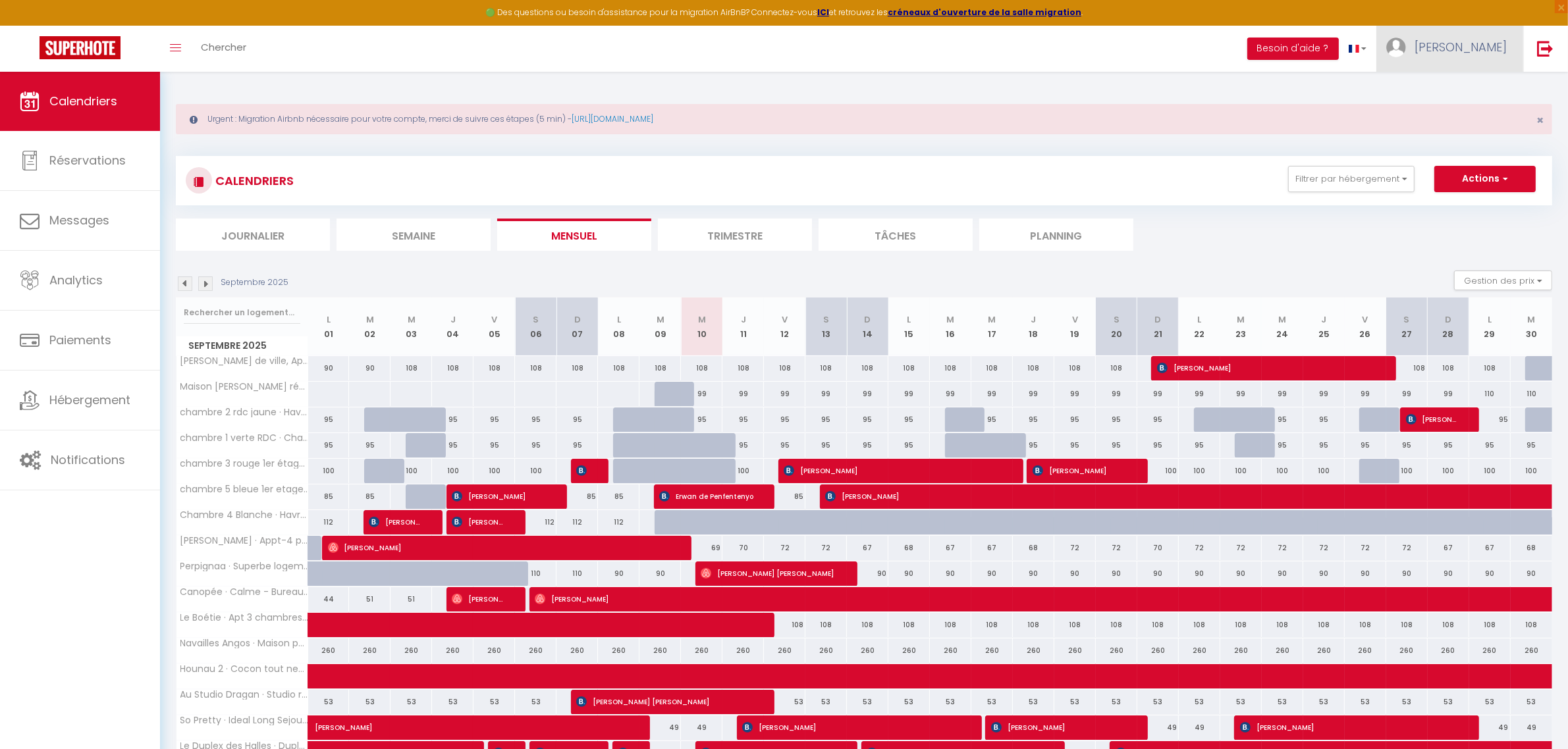
click at [1490, 40] on span "[PERSON_NAME]" at bounding box center [1460, 46] width 92 height 16
click at [1478, 91] on link "Paramètres" at bounding box center [1470, 91] width 98 height 22
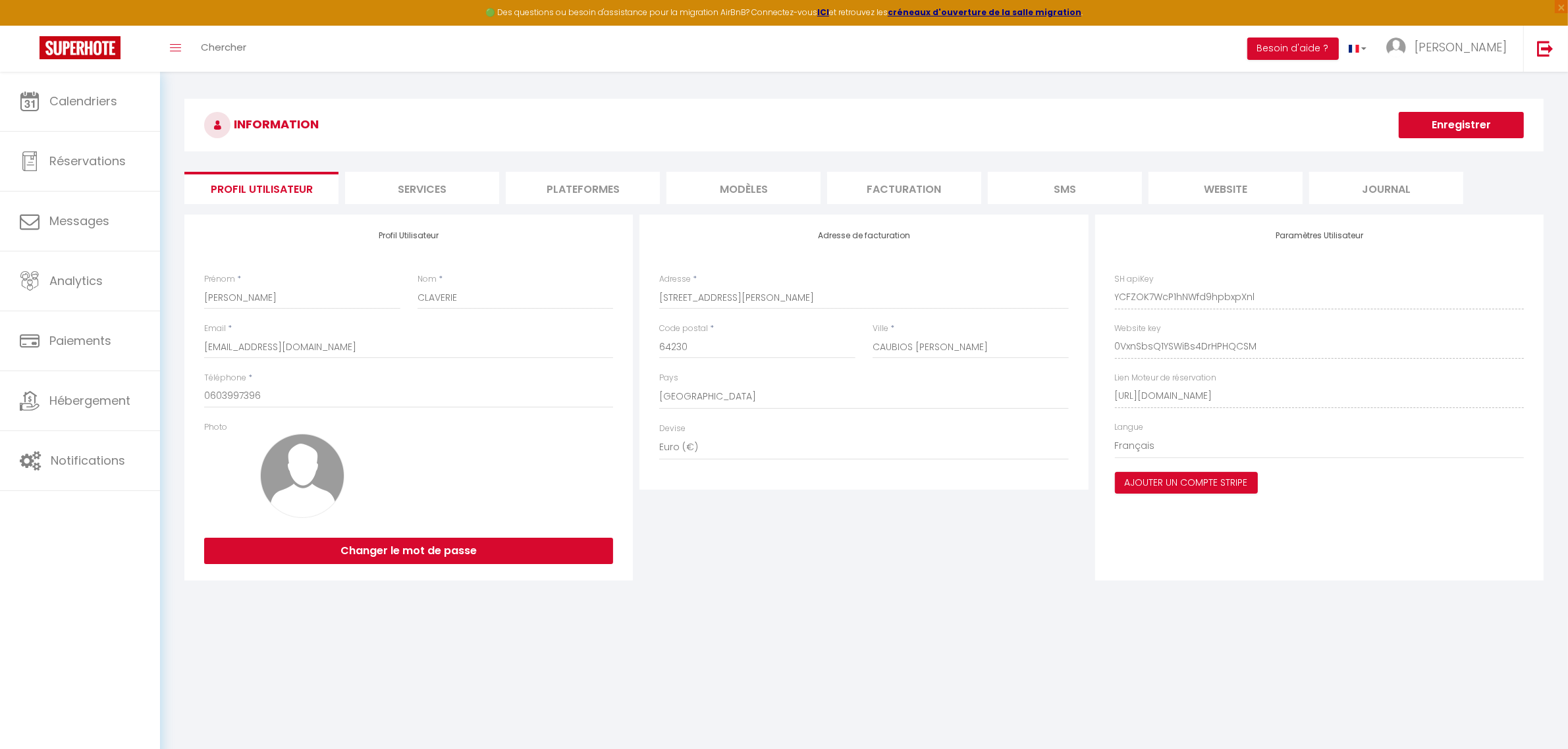
click at [565, 182] on li "Plateformes" at bounding box center [583, 187] width 154 height 32
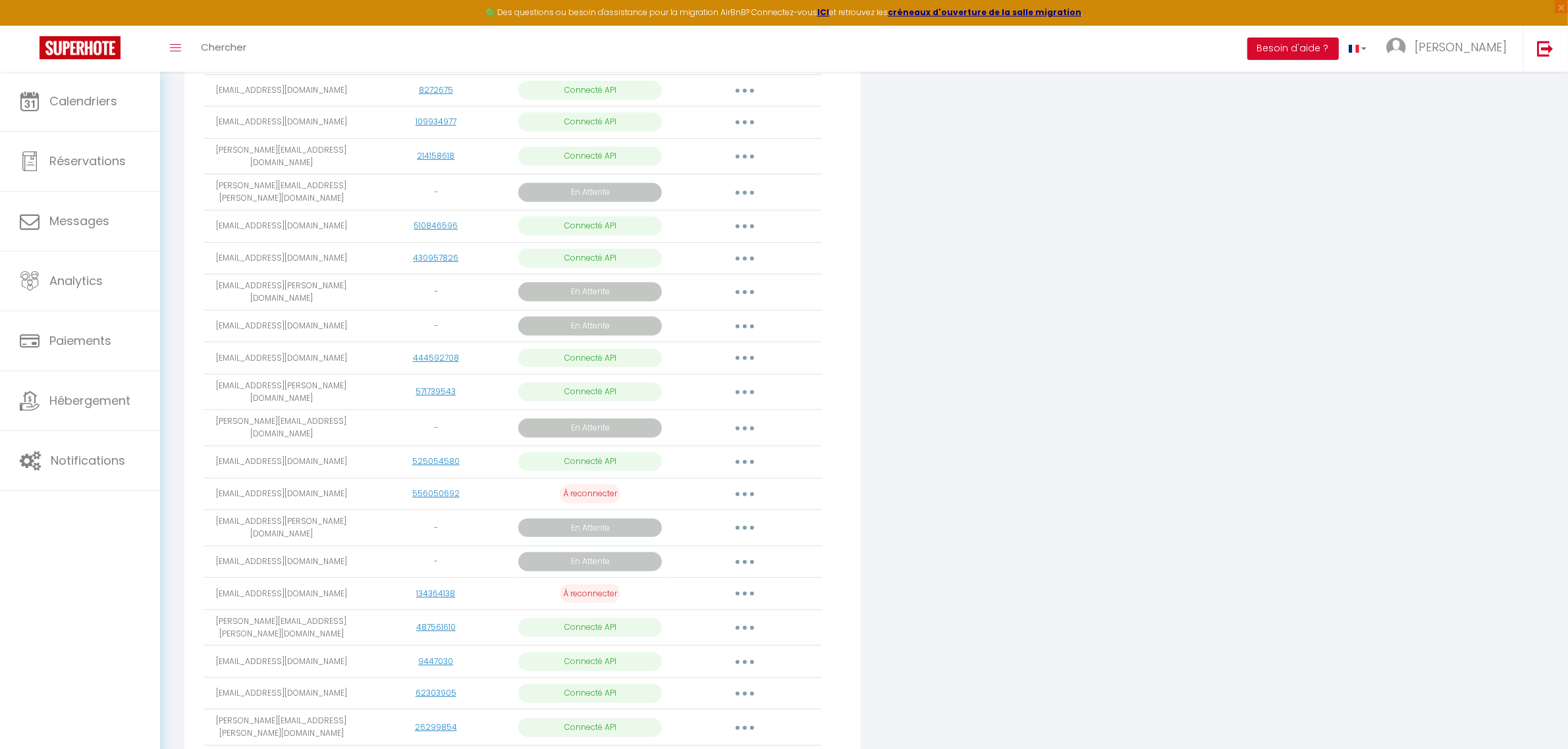
scroll to position [1033, 0]
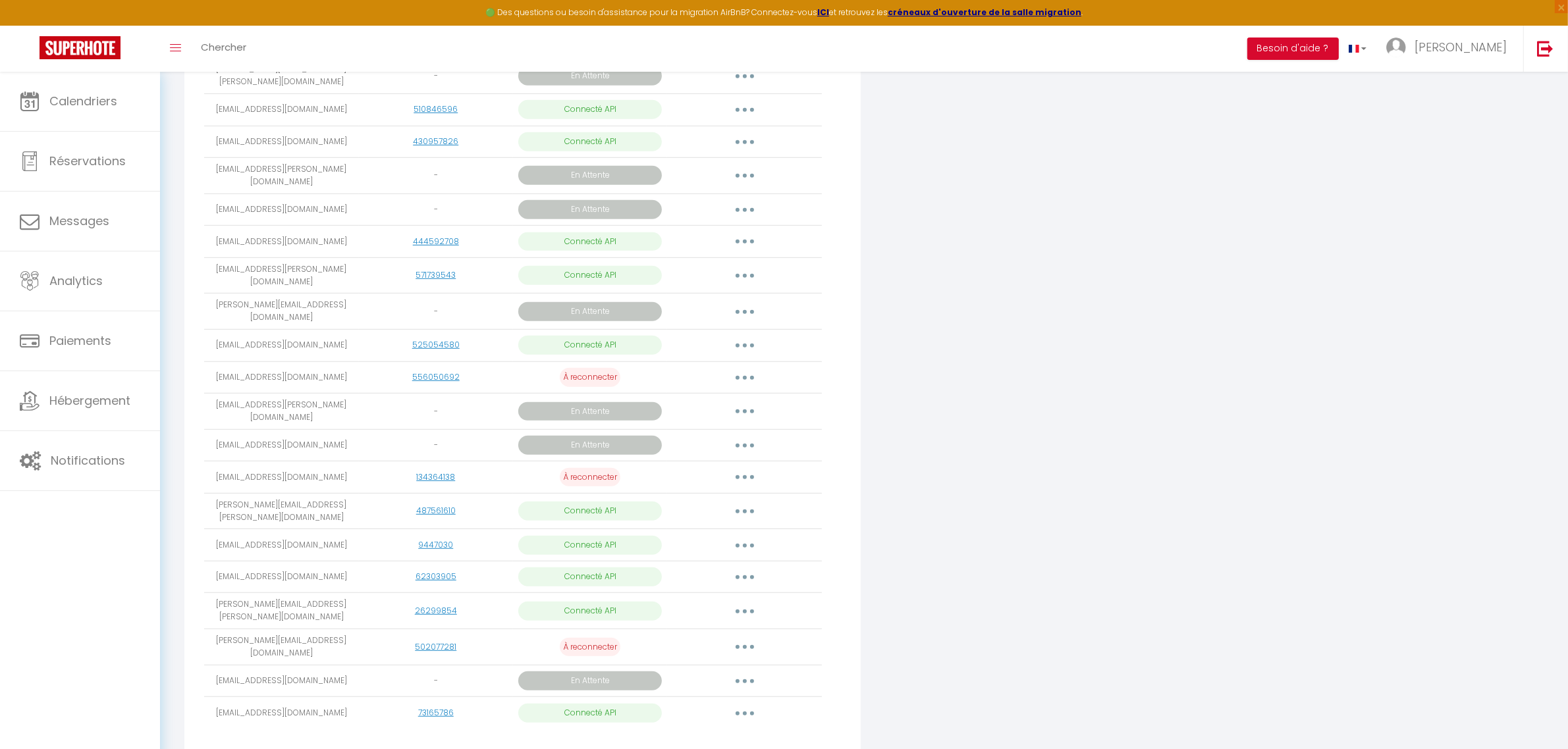
click at [738, 702] on button "button" at bounding box center [744, 713] width 37 height 21
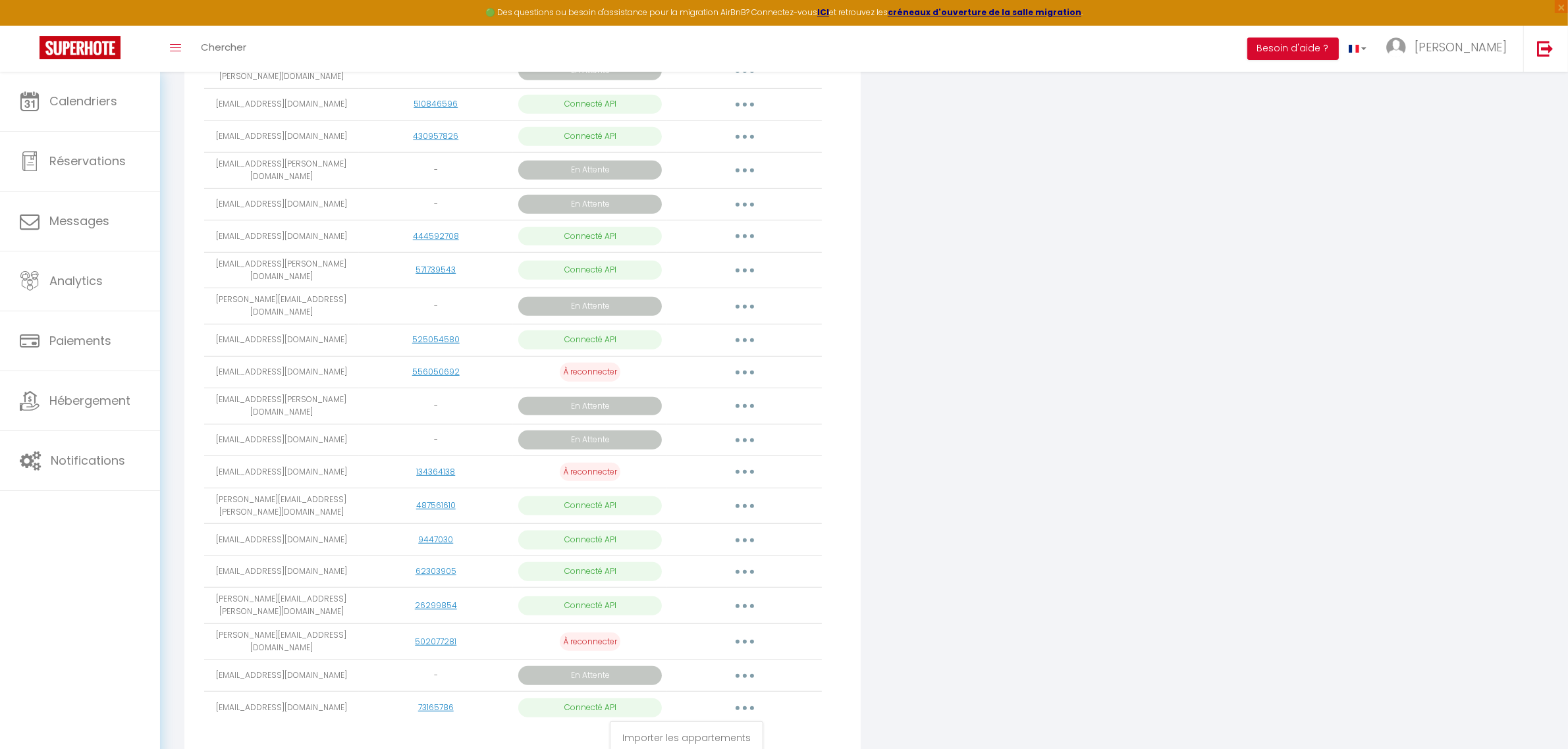
scroll to position [1040, 0]
